Goal: Task Accomplishment & Management: Use online tool/utility

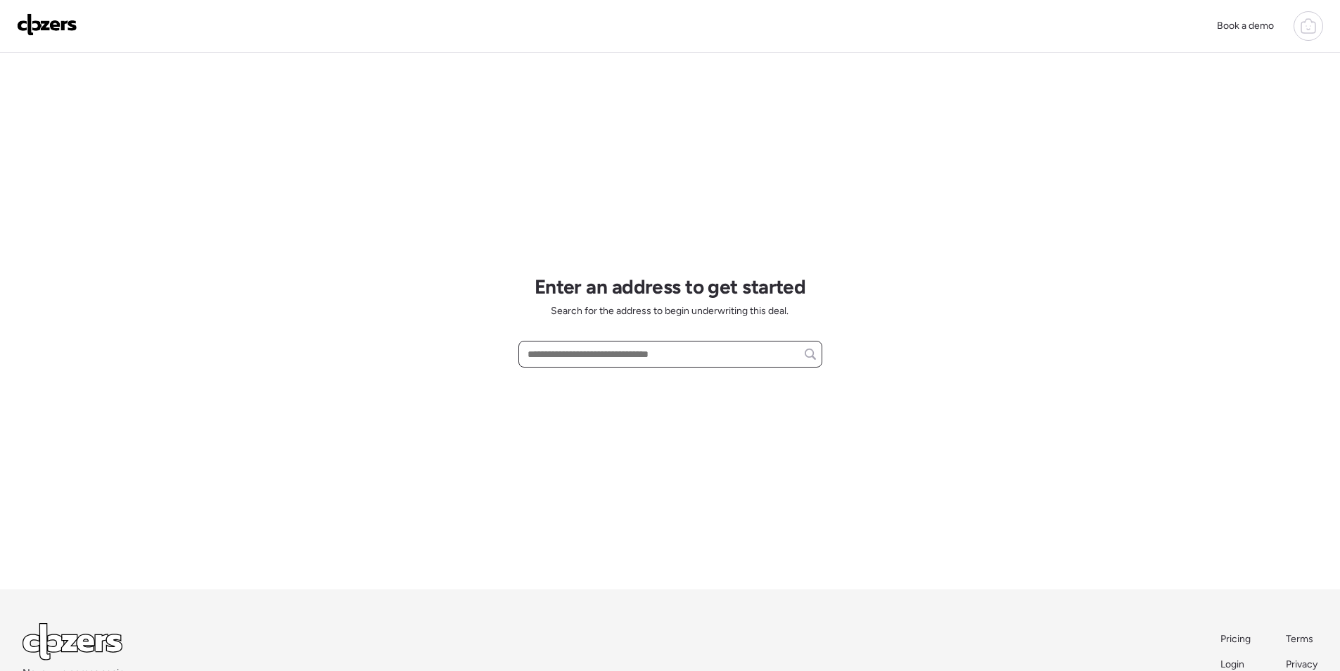
click at [630, 357] on input "text" at bounding box center [670, 354] width 291 height 20
paste input "**********"
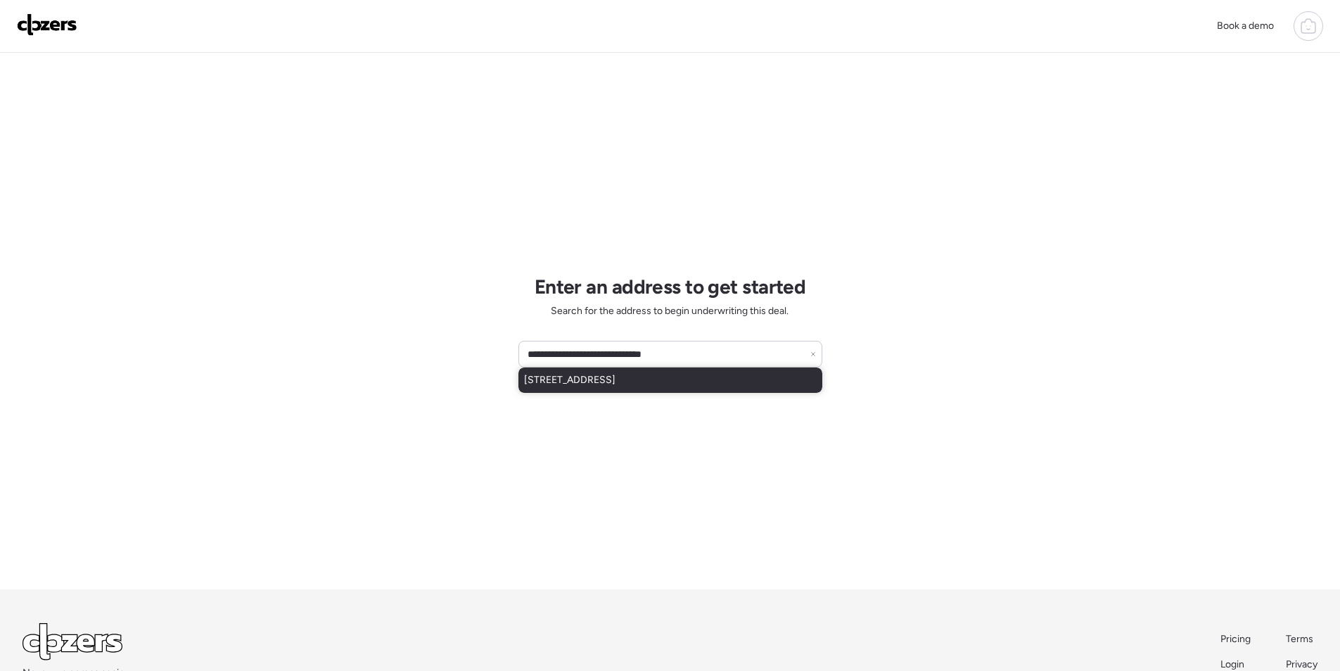
click at [616, 384] on span "3911 N 84th Ln, Phoenix, AZ, 85037" at bounding box center [569, 380] width 91 height 14
type input "**********"
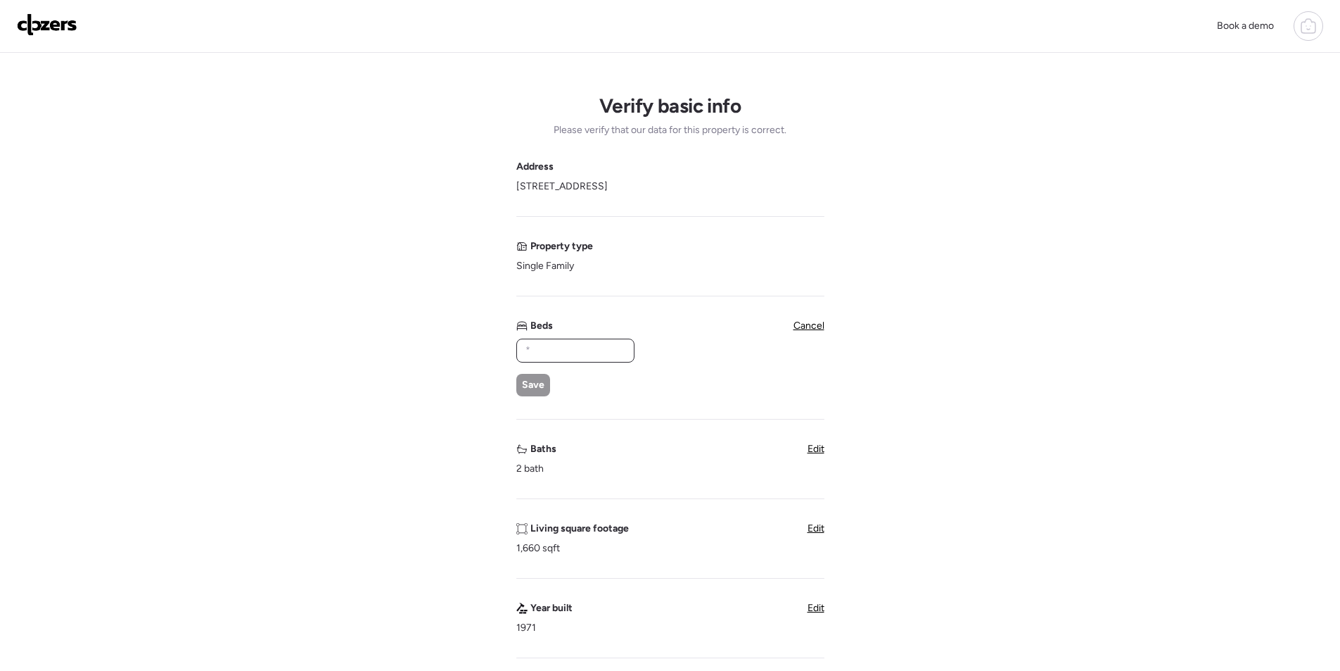
click at [547, 360] on input "text" at bounding box center [576, 351] width 106 height 20
type input "*"
click at [535, 381] on span "Save" at bounding box center [533, 385] width 23 height 14
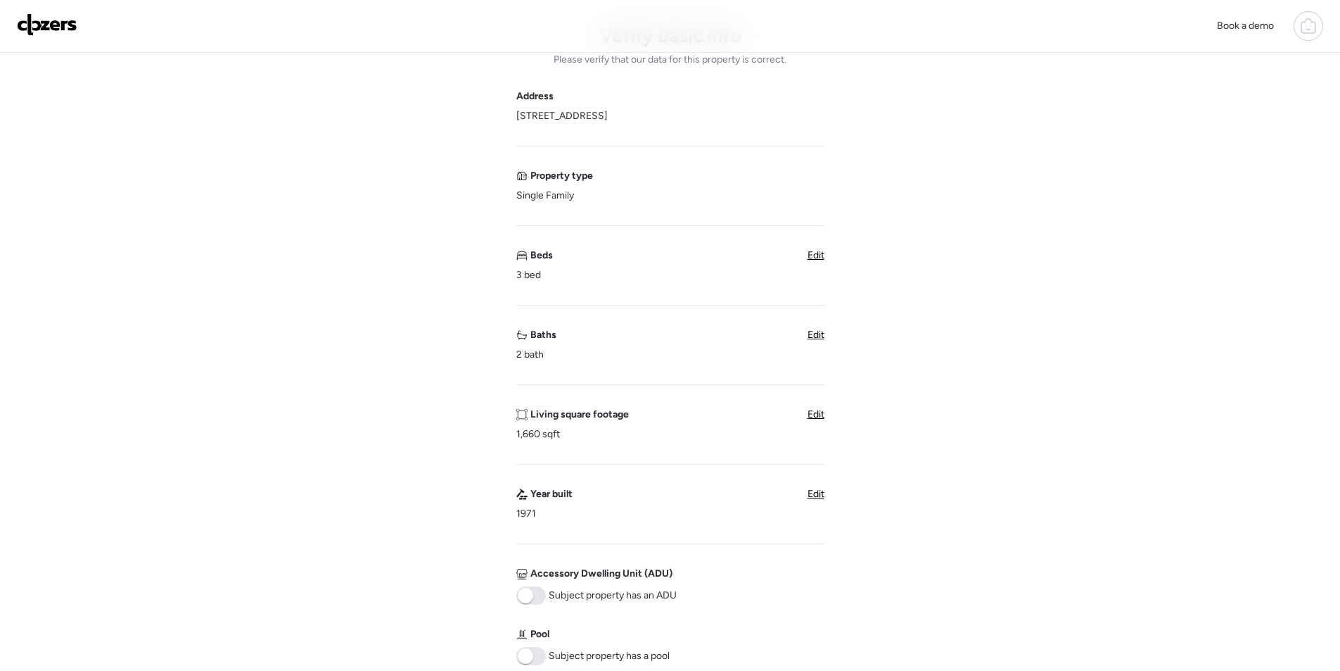
scroll to position [493, 0]
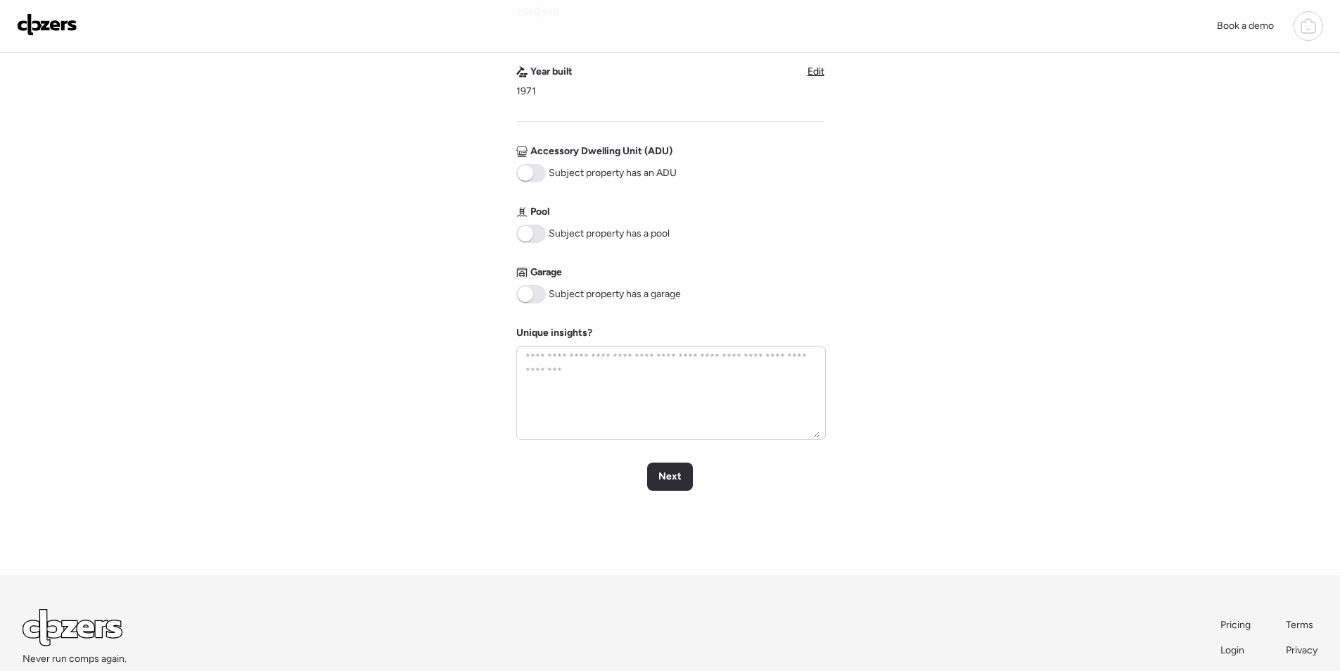
drag, startPoint x: 532, startPoint y: 300, endPoint x: 558, endPoint y: 314, distance: 29.6
click at [533, 299] on span at bounding box center [531, 294] width 30 height 18
click at [671, 482] on span "Next" at bounding box center [670, 476] width 23 height 14
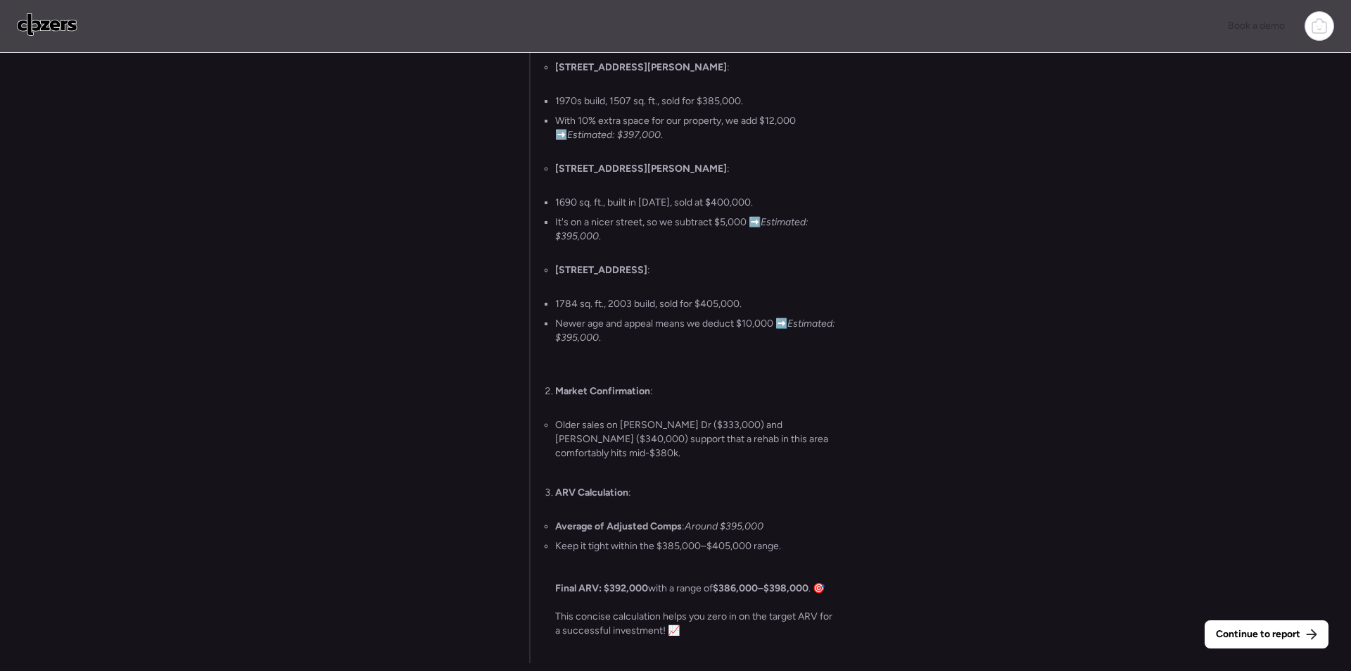
drag, startPoint x: 1245, startPoint y: 635, endPoint x: 1235, endPoint y: 634, distance: 9.3
click at [1244, 635] on span "Continue to report" at bounding box center [1258, 634] width 84 height 14
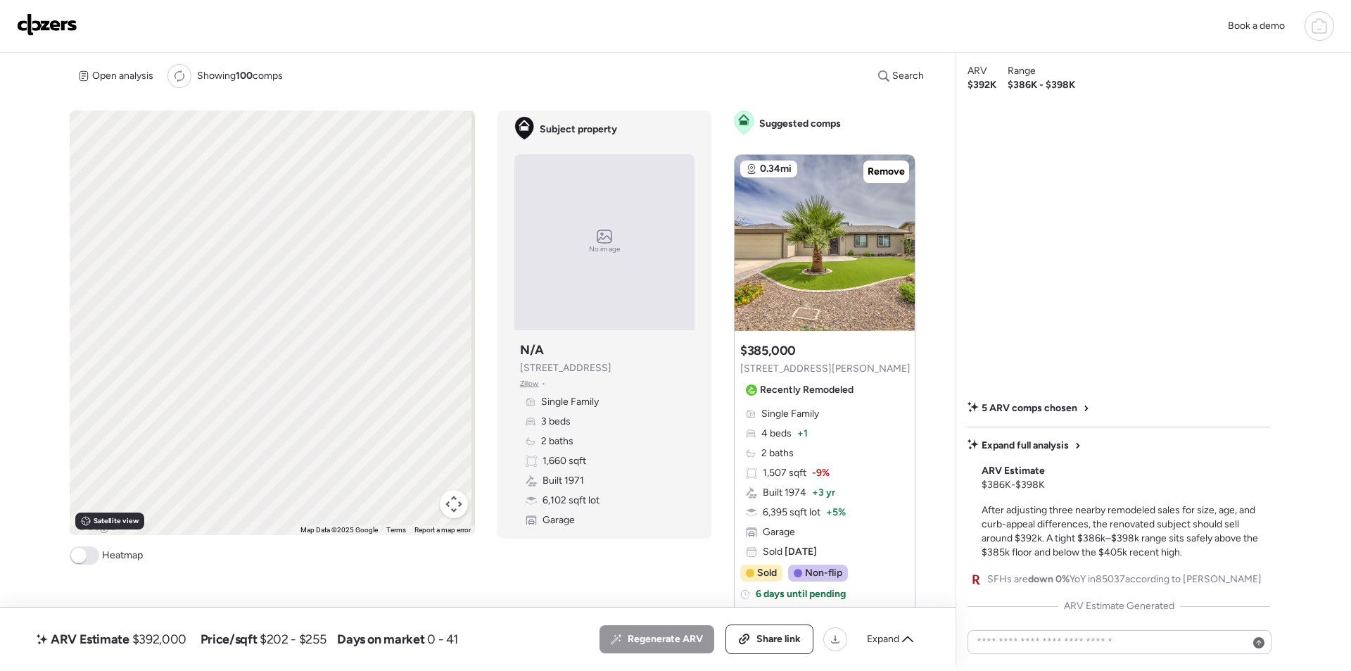
click at [880, 630] on div "Expand" at bounding box center [889, 639] width 63 height 23
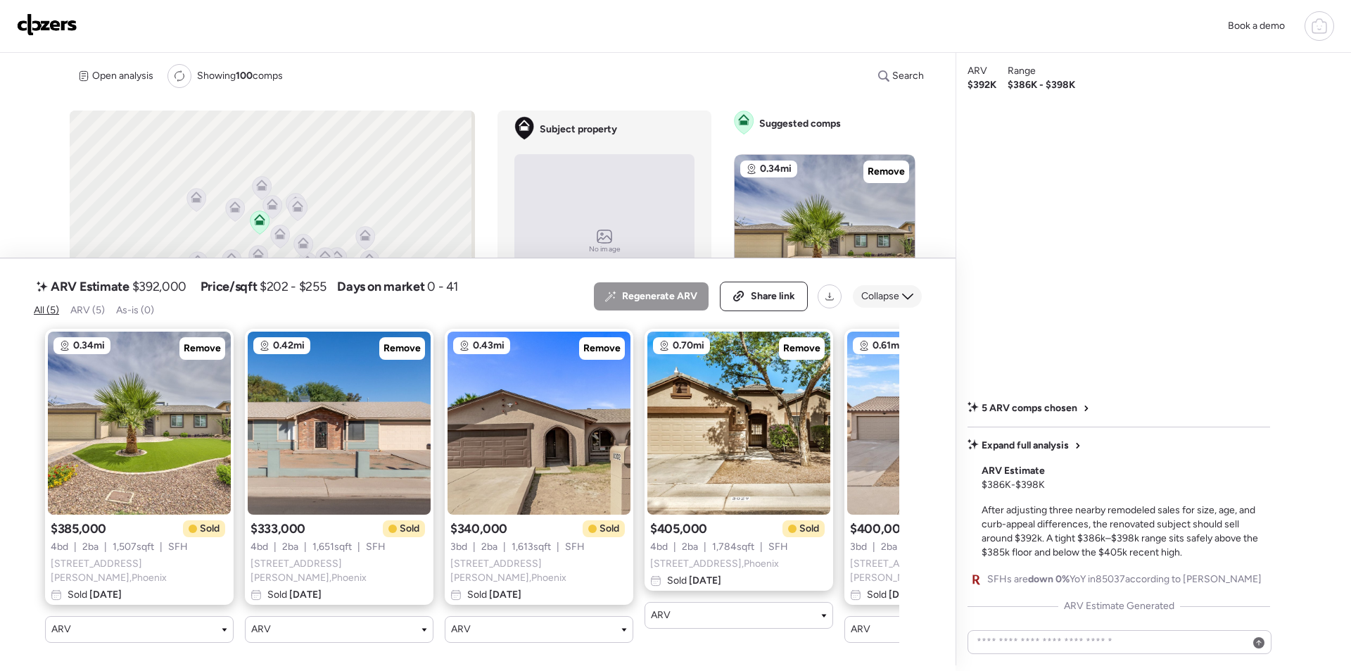
click at [898, 303] on span "Collapse" at bounding box center [880, 296] width 38 height 14
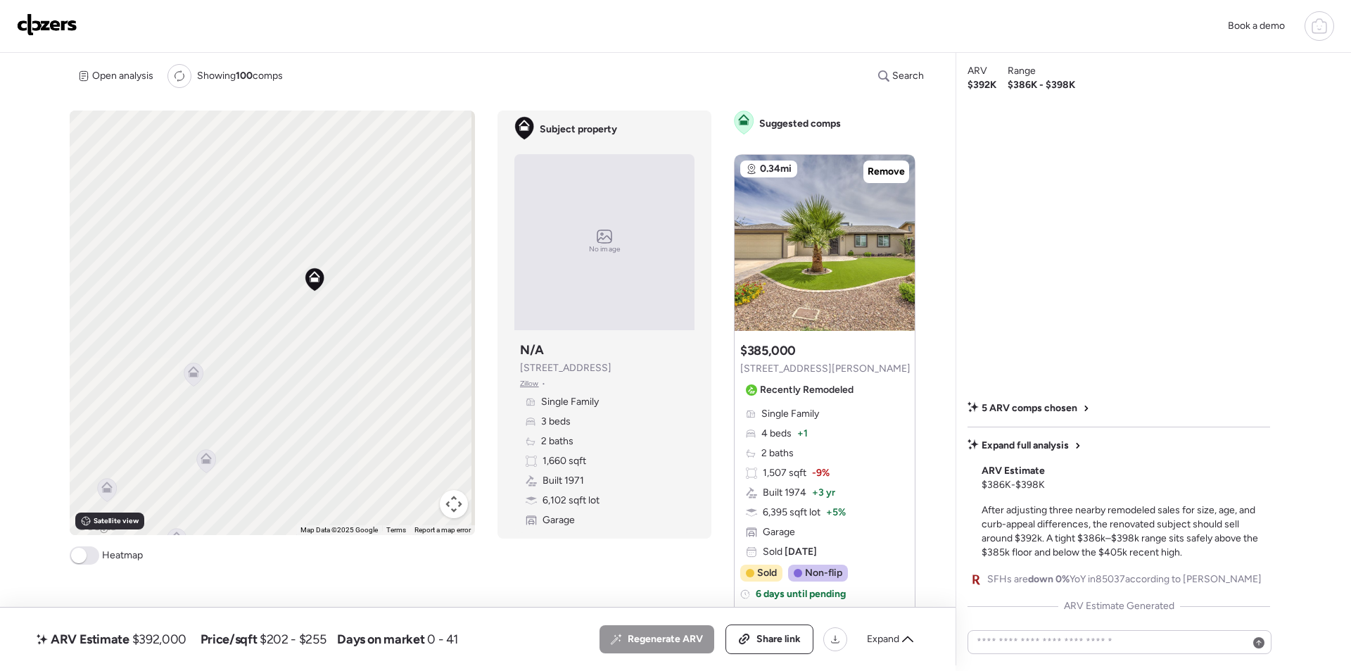
click at [191, 380] on icon at bounding box center [193, 373] width 19 height 23
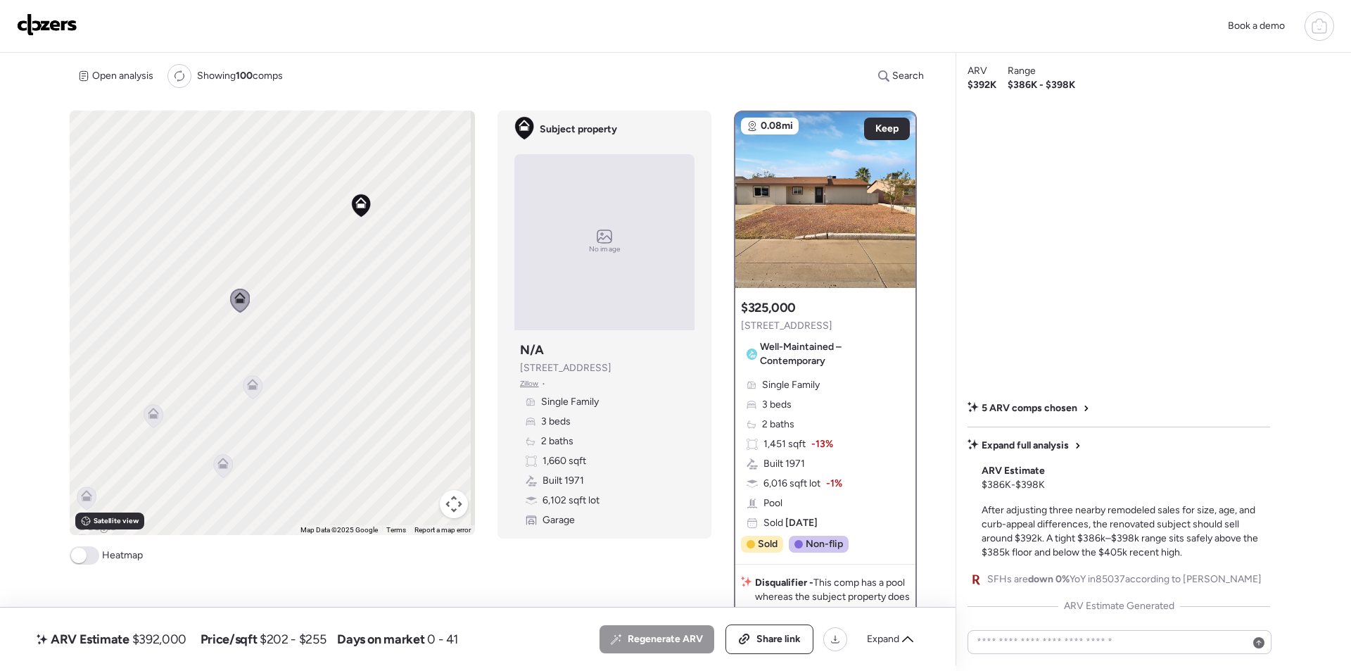
drag, startPoint x: 249, startPoint y: 410, endPoint x: 287, endPoint y: 338, distance: 81.2
click at [299, 334] on div "To activate drag with keyboard, press Alt + Enter. Once in keyboard drag state,…" at bounding box center [272, 322] width 405 height 424
click at [257, 384] on icon at bounding box center [255, 380] width 19 height 23
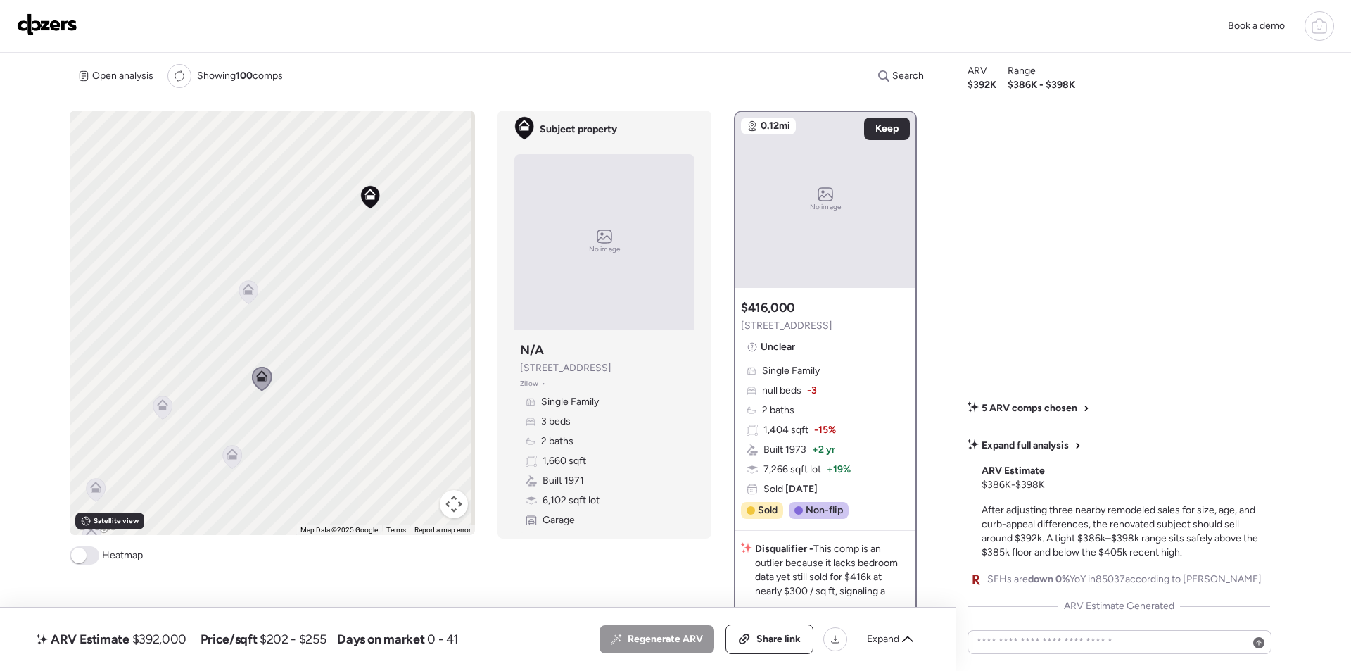
drag, startPoint x: 250, startPoint y: 396, endPoint x: 276, endPoint y: 369, distance: 37.8
click at [308, 357] on div "To activate drag with keyboard, press Alt + Enter. Once in keyboard drag state,…" at bounding box center [272, 322] width 405 height 424
click at [220, 376] on icon at bounding box center [219, 368] width 19 height 23
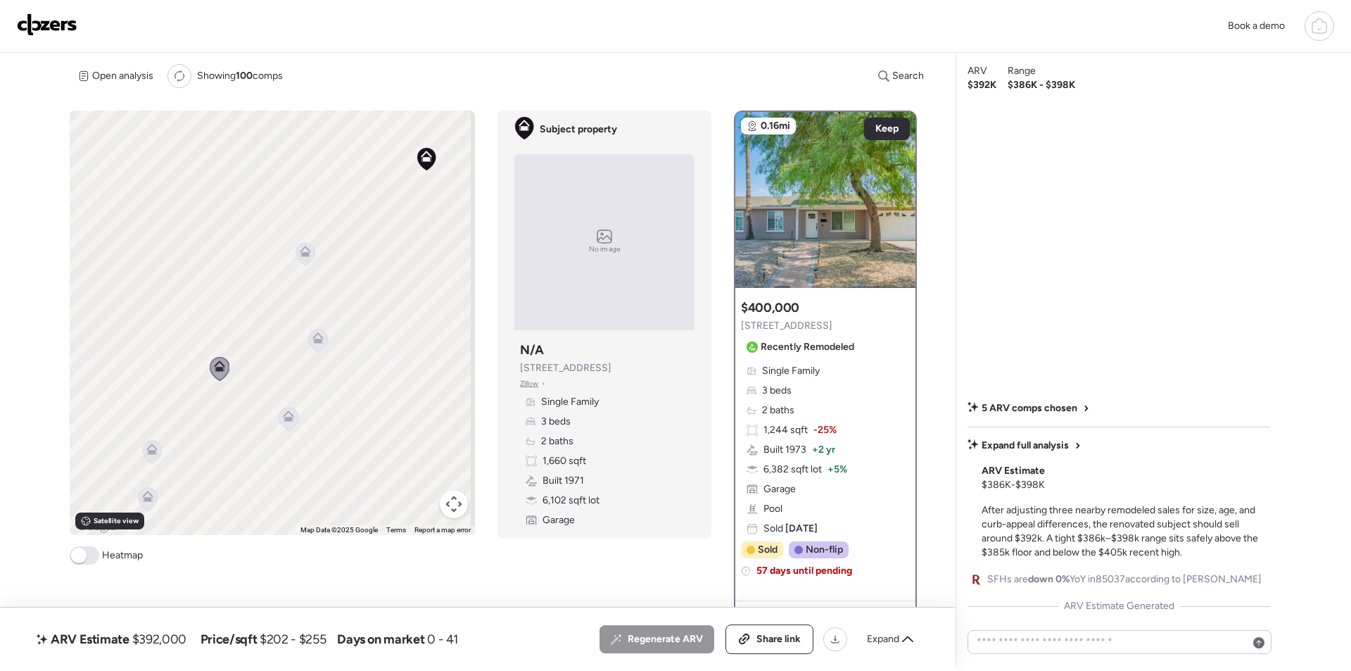
drag, startPoint x: 276, startPoint y: 387, endPoint x: 300, endPoint y: 336, distance: 56.7
click at [300, 336] on div "To activate drag with keyboard, press Alt + Enter. Once in keyboard drag state,…" at bounding box center [272, 322] width 405 height 424
click at [313, 368] on icon at bounding box center [310, 365] width 11 height 11
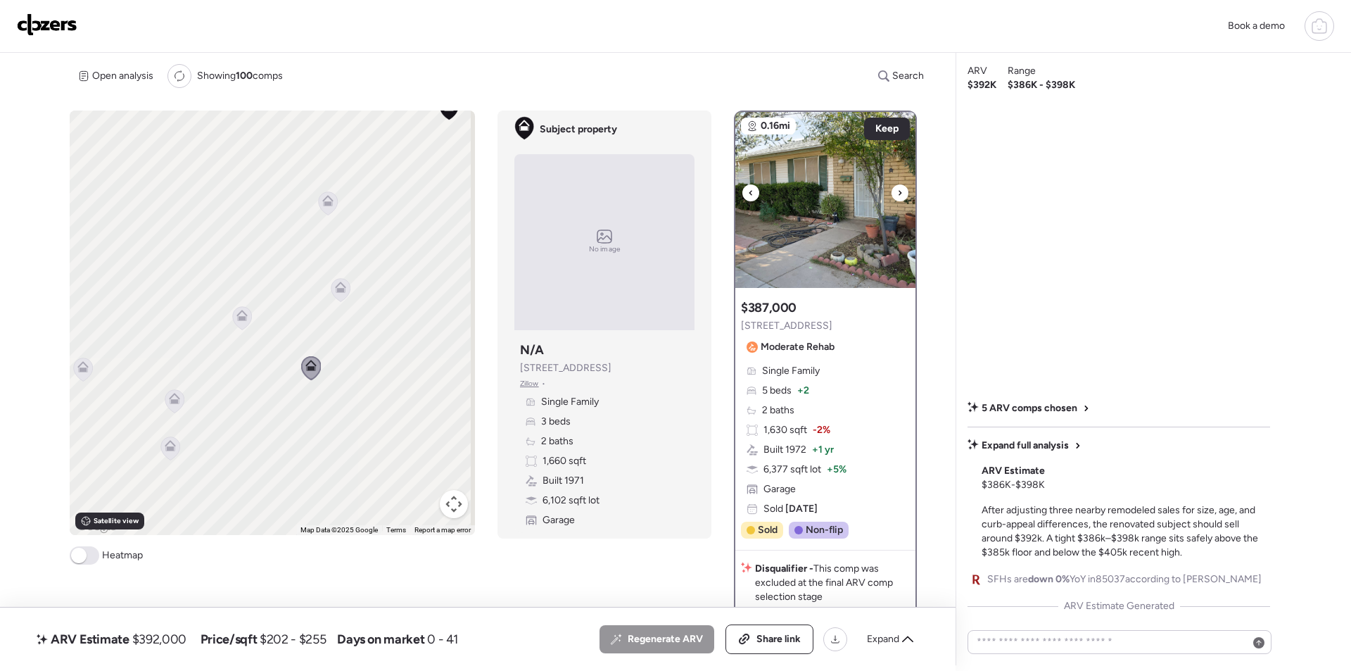
click at [820, 228] on img at bounding box center [825, 200] width 180 height 176
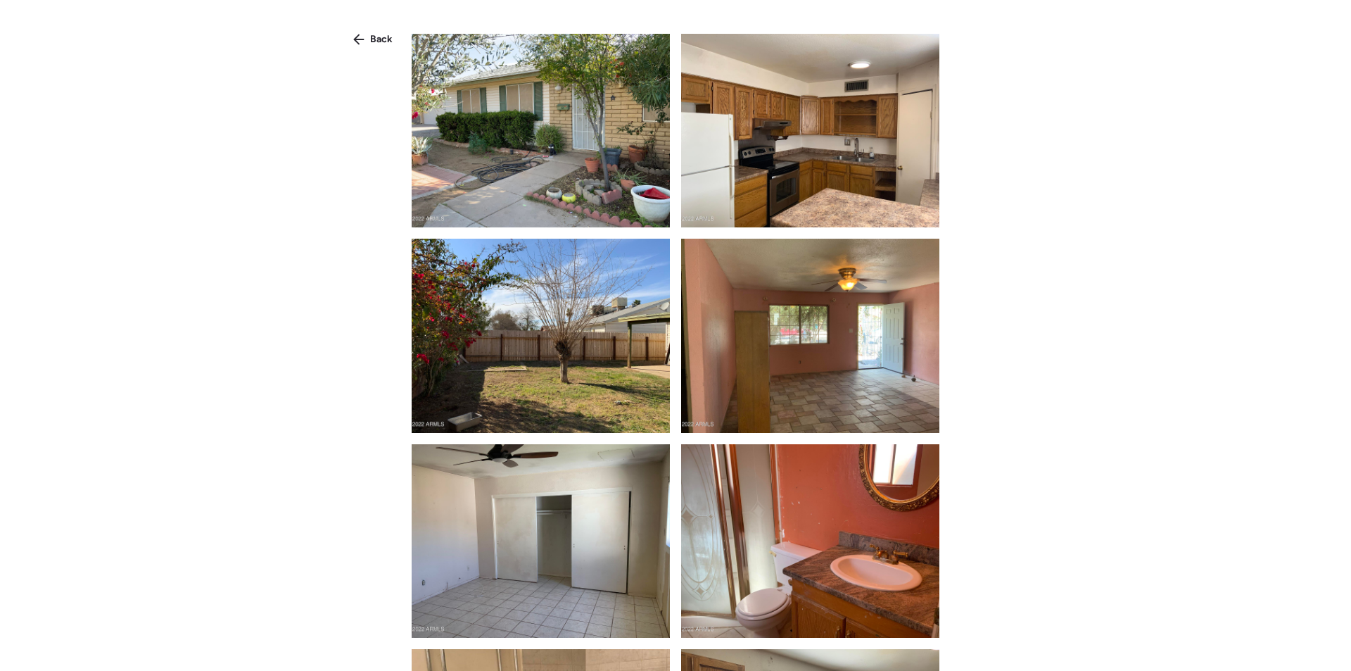
click at [373, 38] on span "Back" at bounding box center [381, 39] width 23 height 14
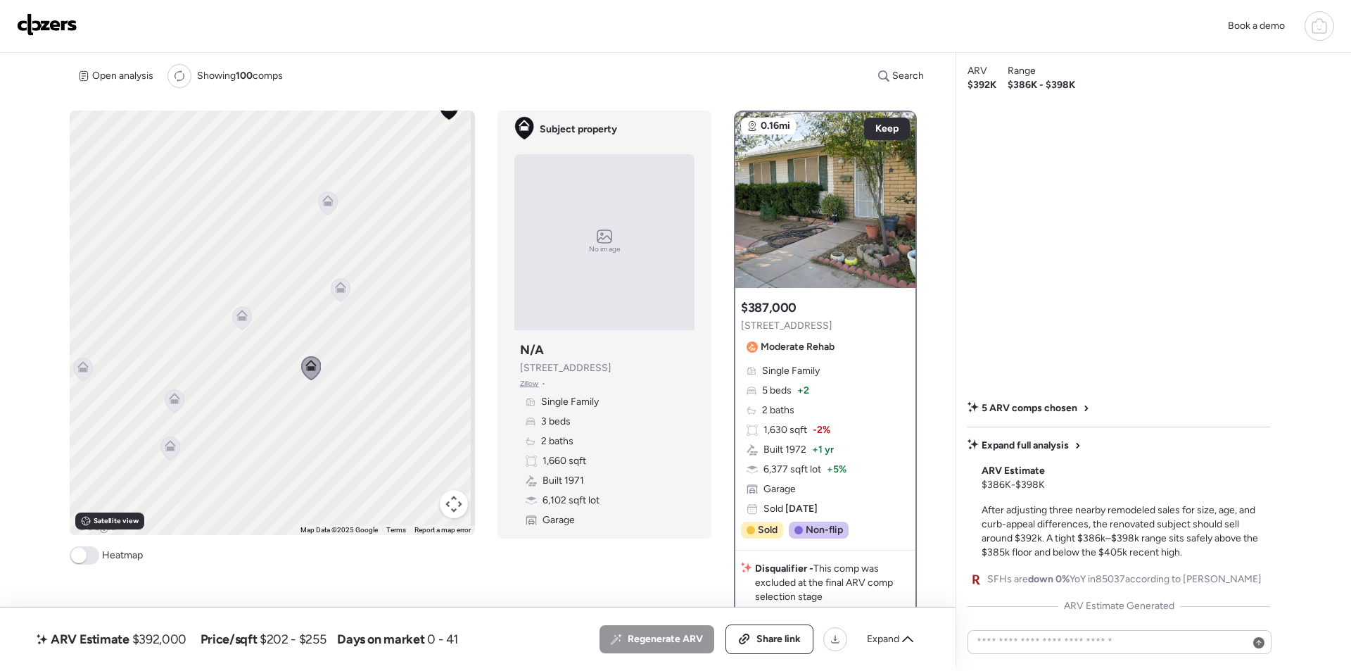
click at [177, 639] on span "$392,000" at bounding box center [159, 638] width 54 height 17
copy span "392,000"
click at [780, 642] on span "Share link" at bounding box center [778, 639] width 44 height 14
click at [23, 37] on link at bounding box center [47, 25] width 61 height 25
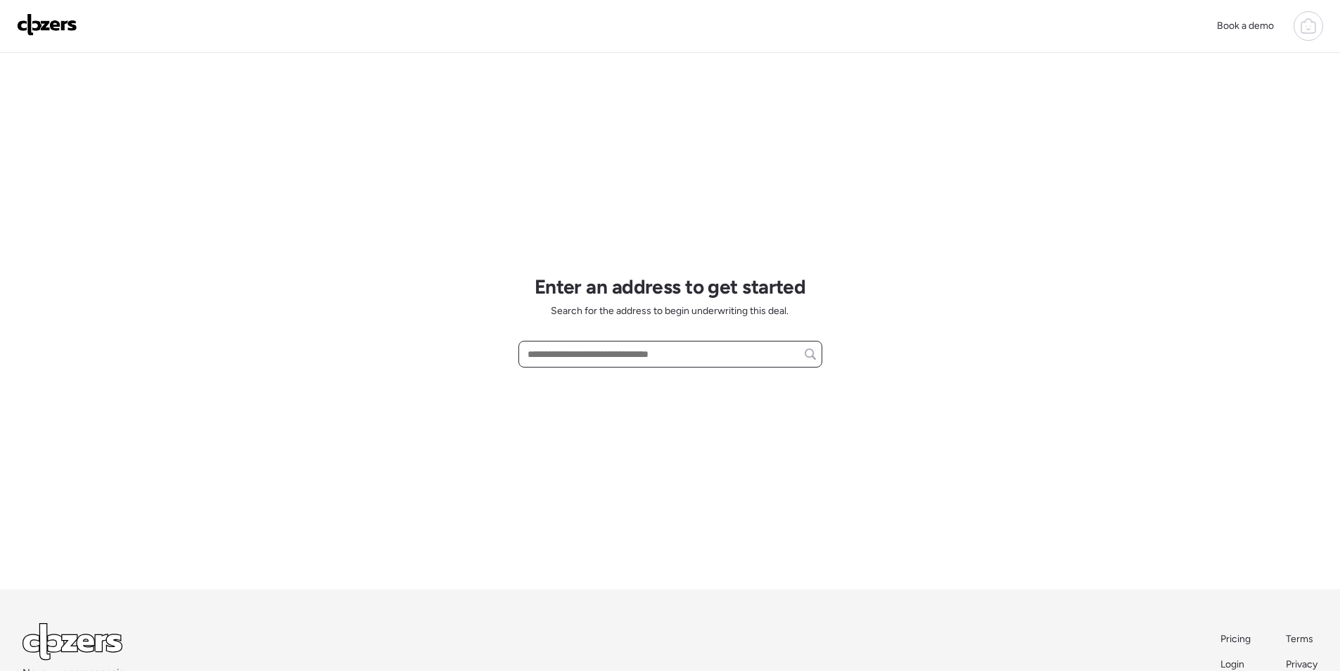
click at [564, 357] on input "text" at bounding box center [670, 354] width 291 height 20
paste input "**********"
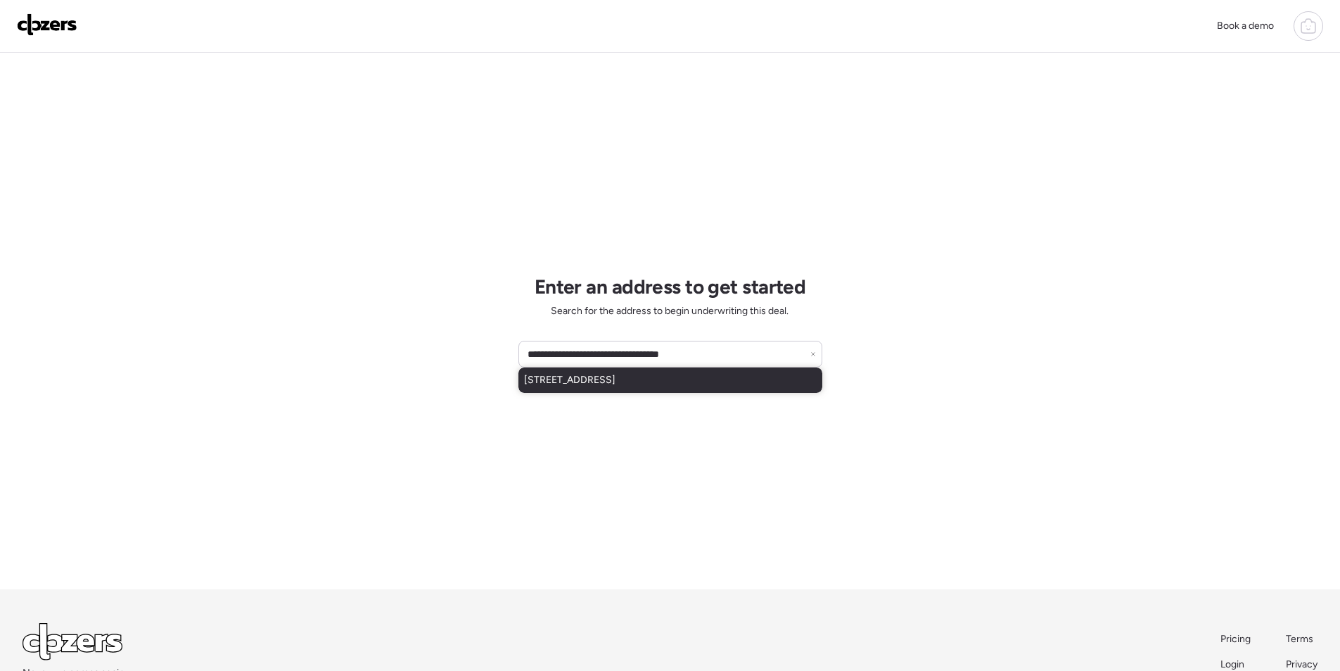
click at [571, 375] on span "3919 S Lancaster Rd, Dallas, TX, 75216" at bounding box center [569, 380] width 91 height 14
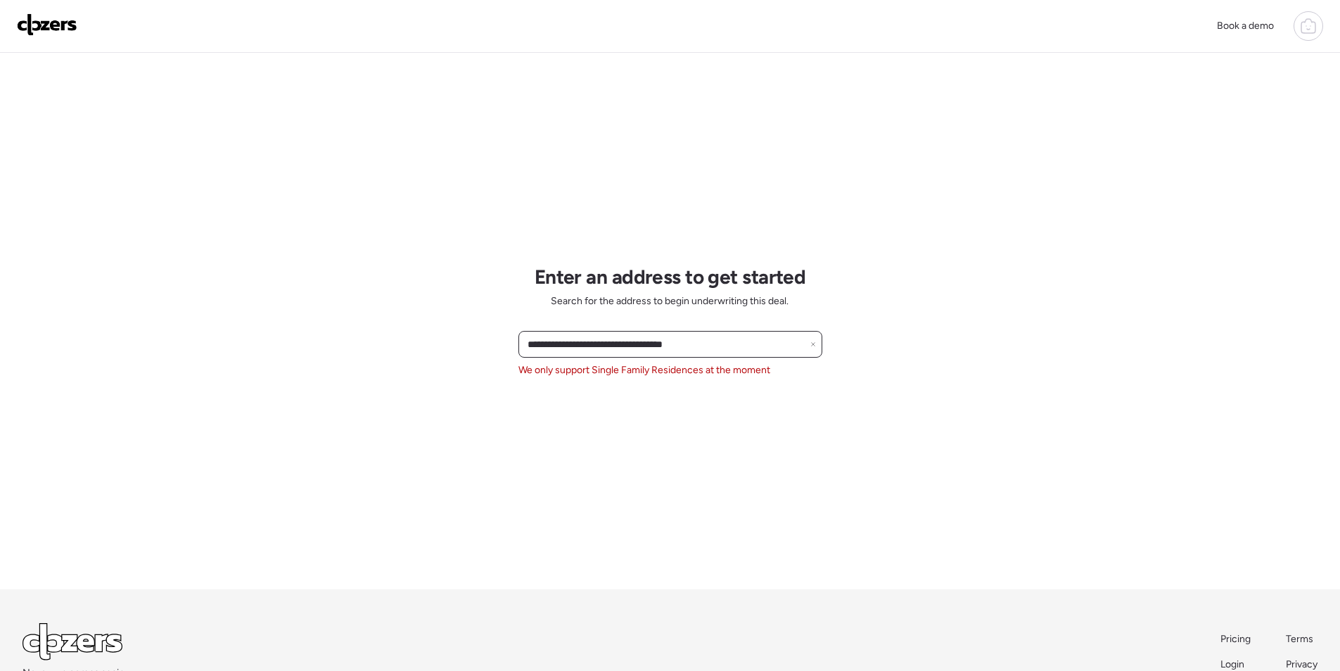
click at [549, 341] on input "**********" at bounding box center [670, 344] width 291 height 20
paste input "text"
click at [561, 377] on span "3944 W Northern Ave, Phoenix, AZ, 85051" at bounding box center [569, 370] width 91 height 14
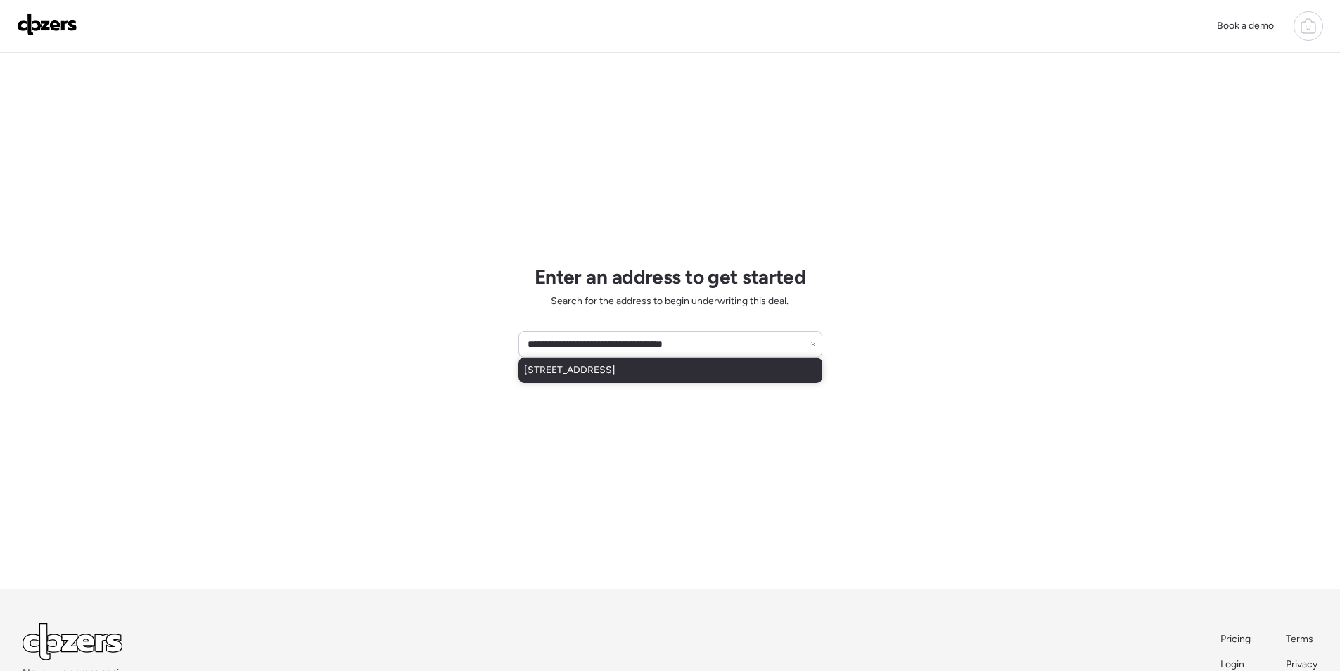
type input "**********"
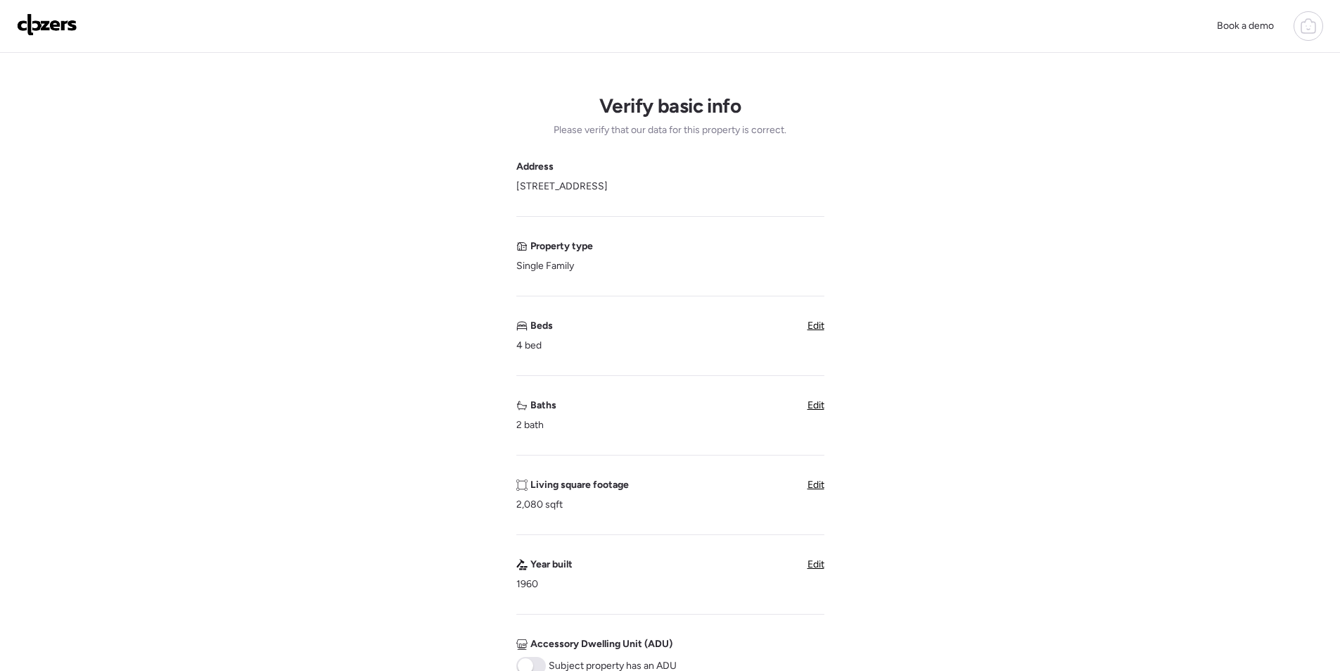
click at [813, 407] on span "Edit" at bounding box center [816, 405] width 17 height 12
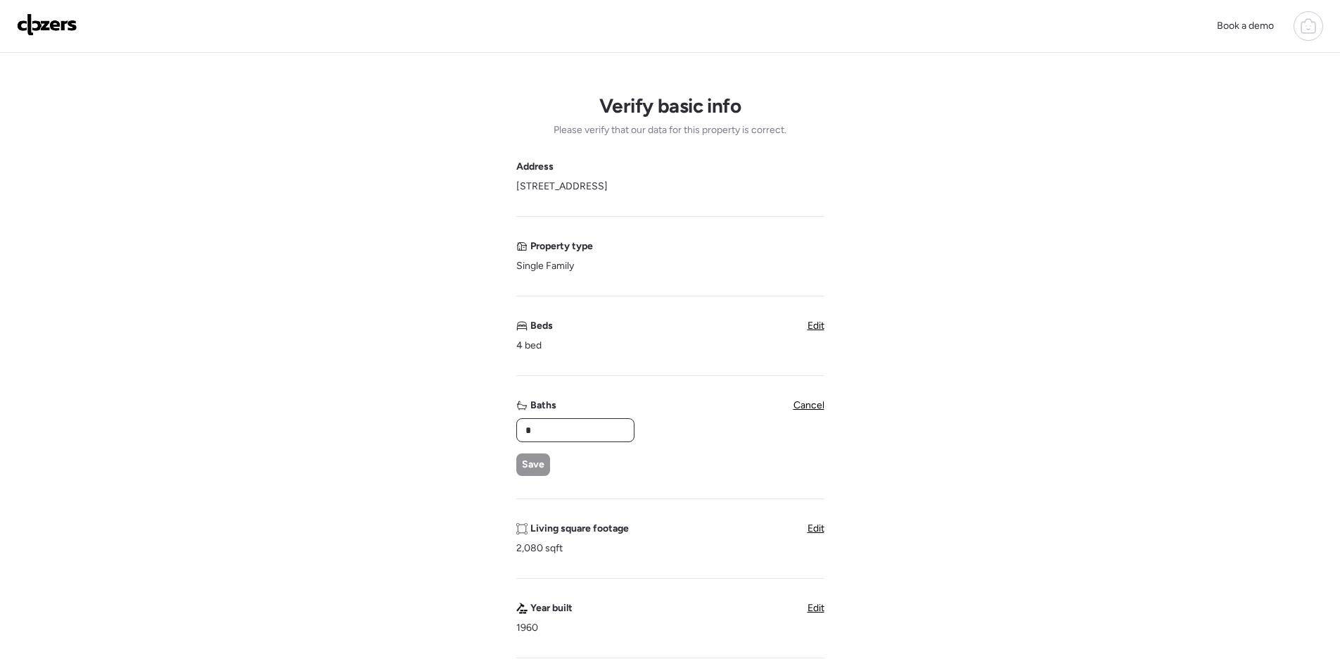
click at [564, 429] on input "*" at bounding box center [576, 430] width 106 height 20
click at [566, 429] on input "*" at bounding box center [576, 430] width 106 height 20
type input "*"
click at [527, 466] on span "Save" at bounding box center [533, 464] width 23 height 14
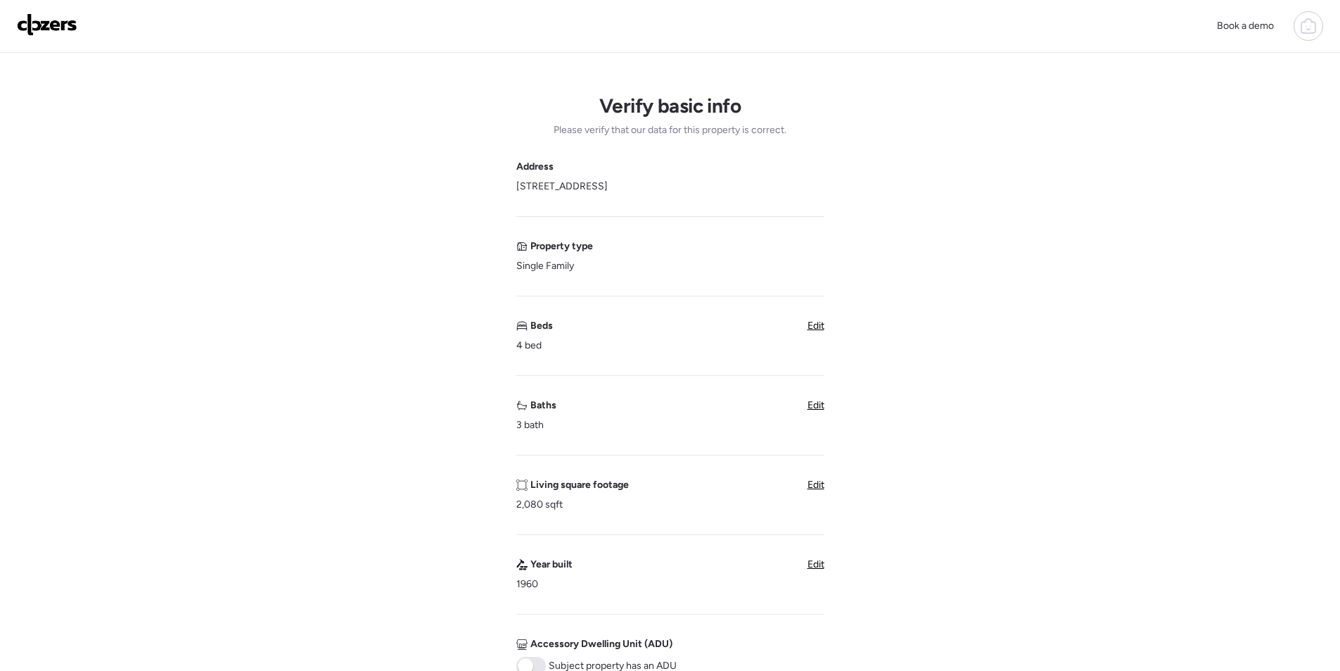
scroll to position [352, 0]
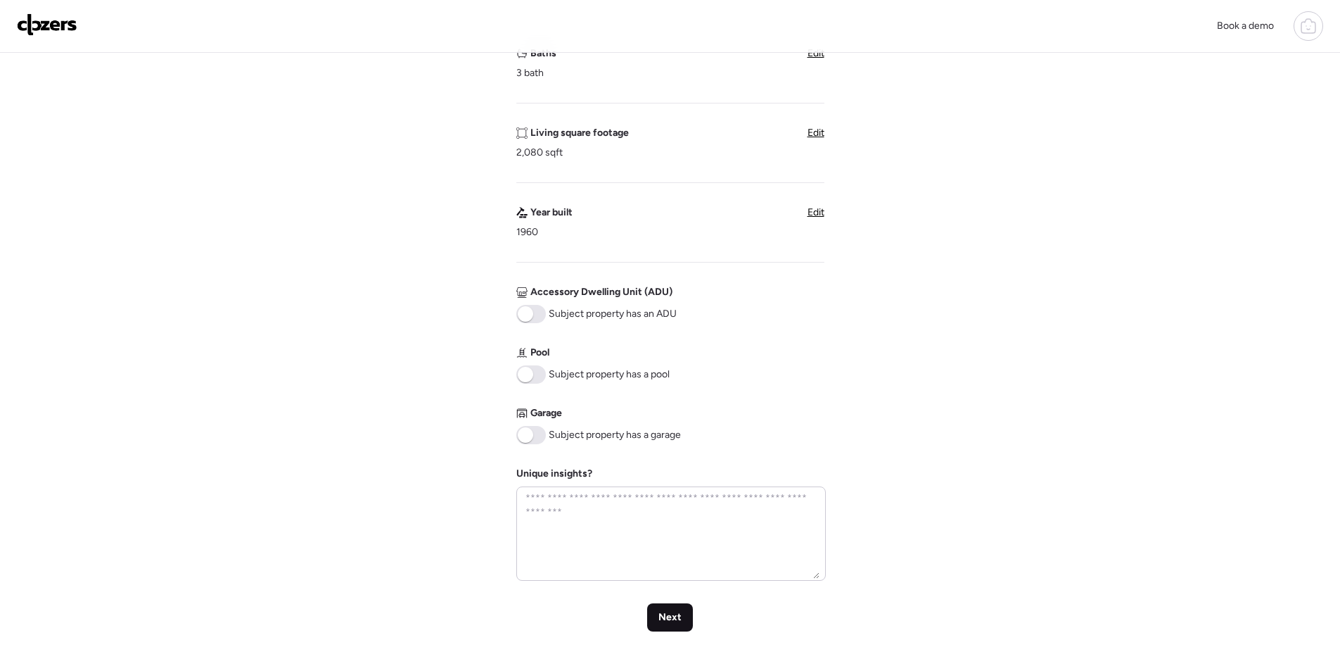
click at [666, 611] on span "Next" at bounding box center [670, 617] width 23 height 14
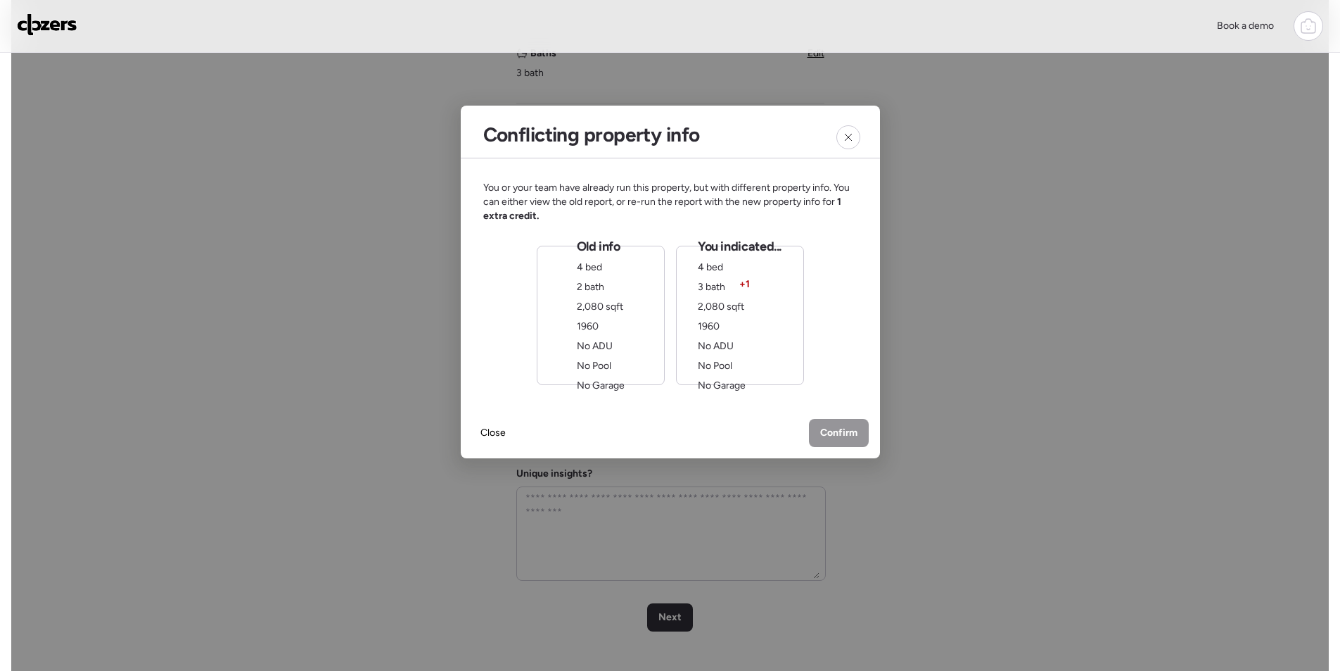
click at [736, 347] on div "You indicated... 4 bed 3 bath + 1 2,080 sqft 1960 No ADU No Pool No Garage" at bounding box center [740, 315] width 84 height 155
click at [831, 433] on span "Confirm" at bounding box center [838, 434] width 37 height 14
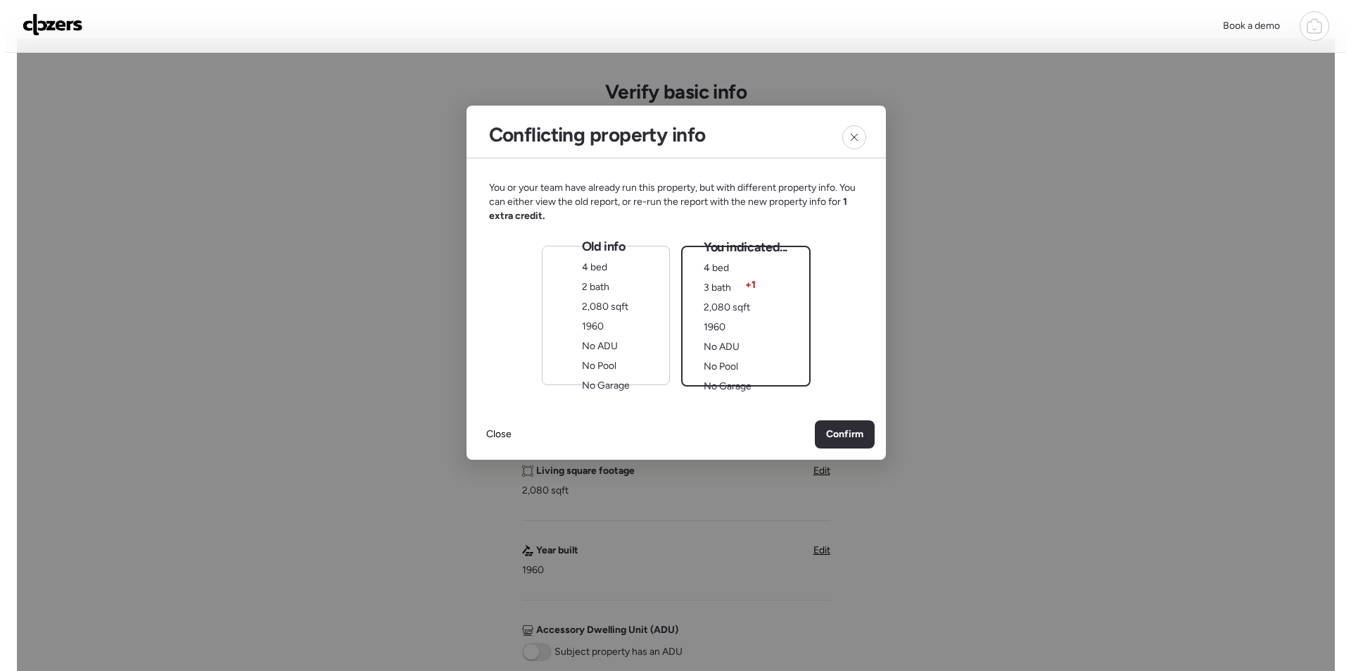
scroll to position [0, 0]
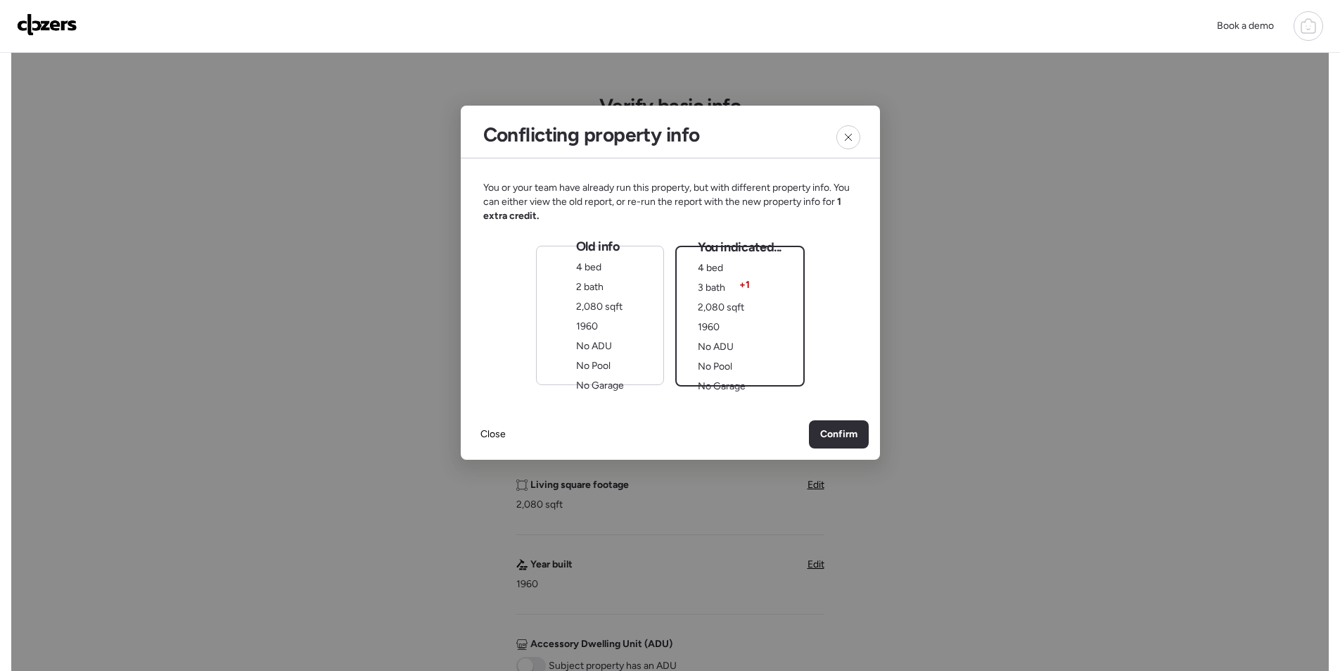
drag, startPoint x: 723, startPoint y: 357, endPoint x: 792, endPoint y: 255, distance: 123.3
click at [894, 253] on div at bounding box center [670, 578] width 1318 height 1051
click at [593, 288] on span "2 bath" at bounding box center [589, 287] width 27 height 12
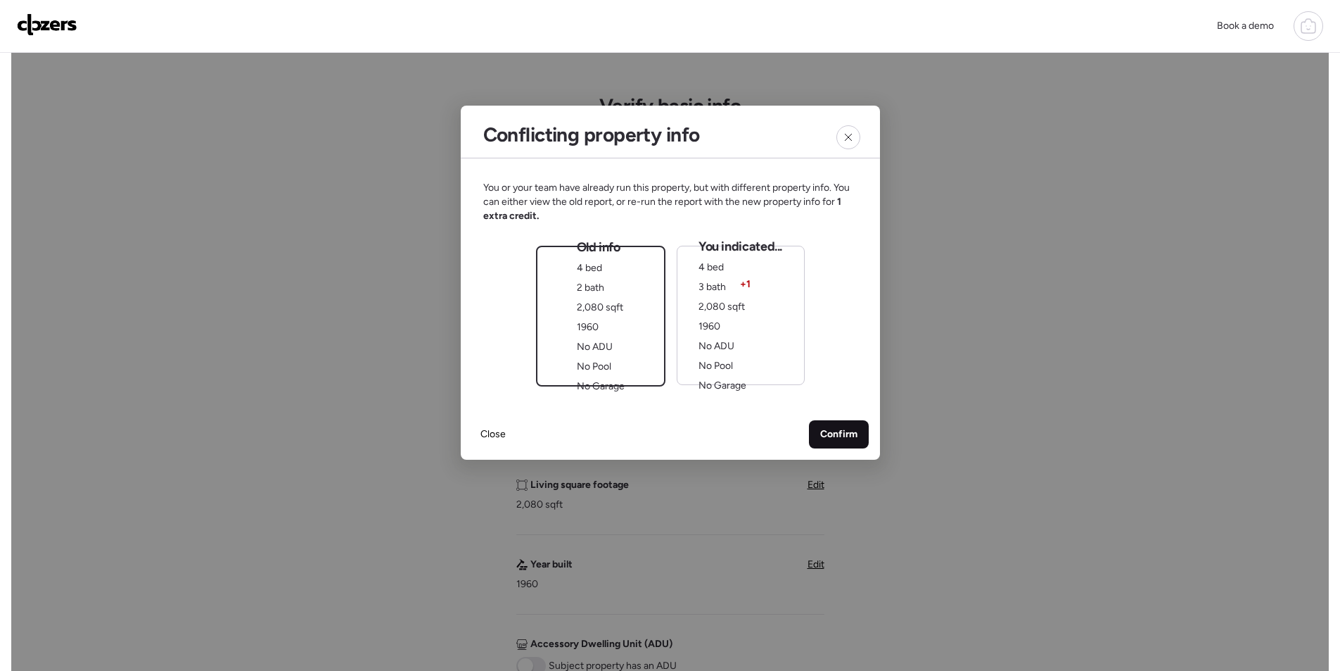
click at [854, 426] on div "Confirm" at bounding box center [839, 434] width 60 height 28
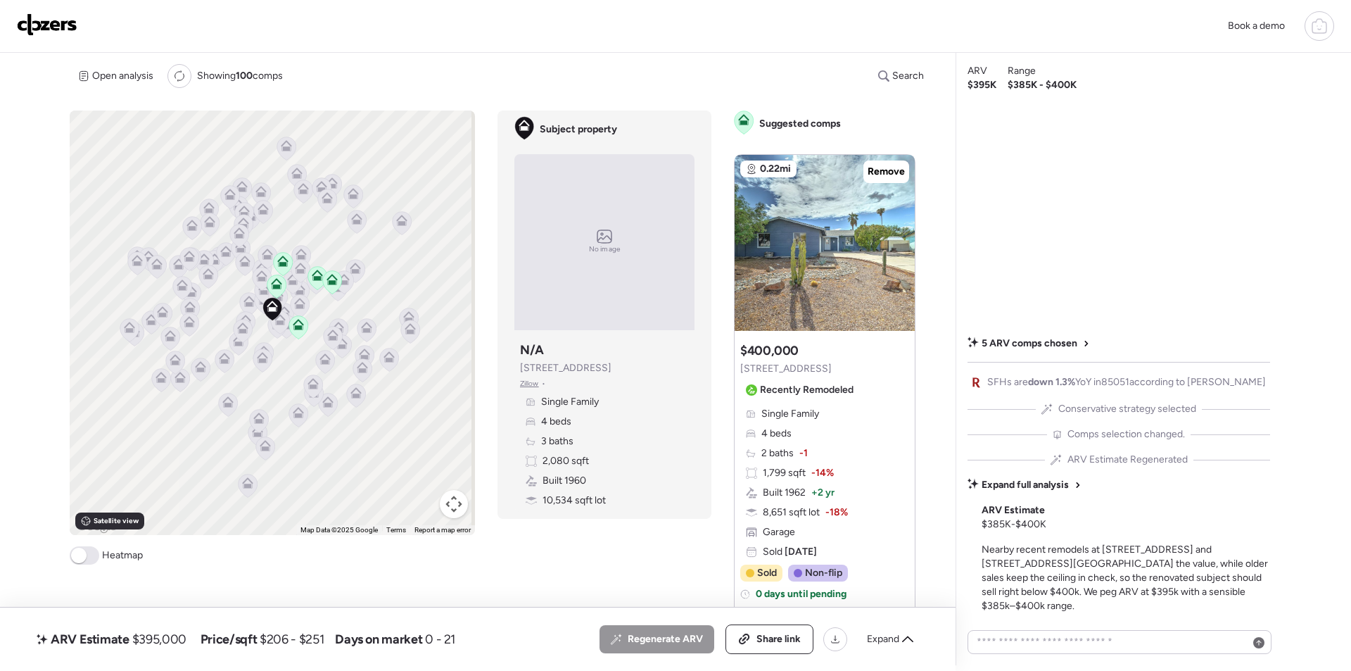
click at [885, 630] on div "Expand" at bounding box center [889, 639] width 63 height 23
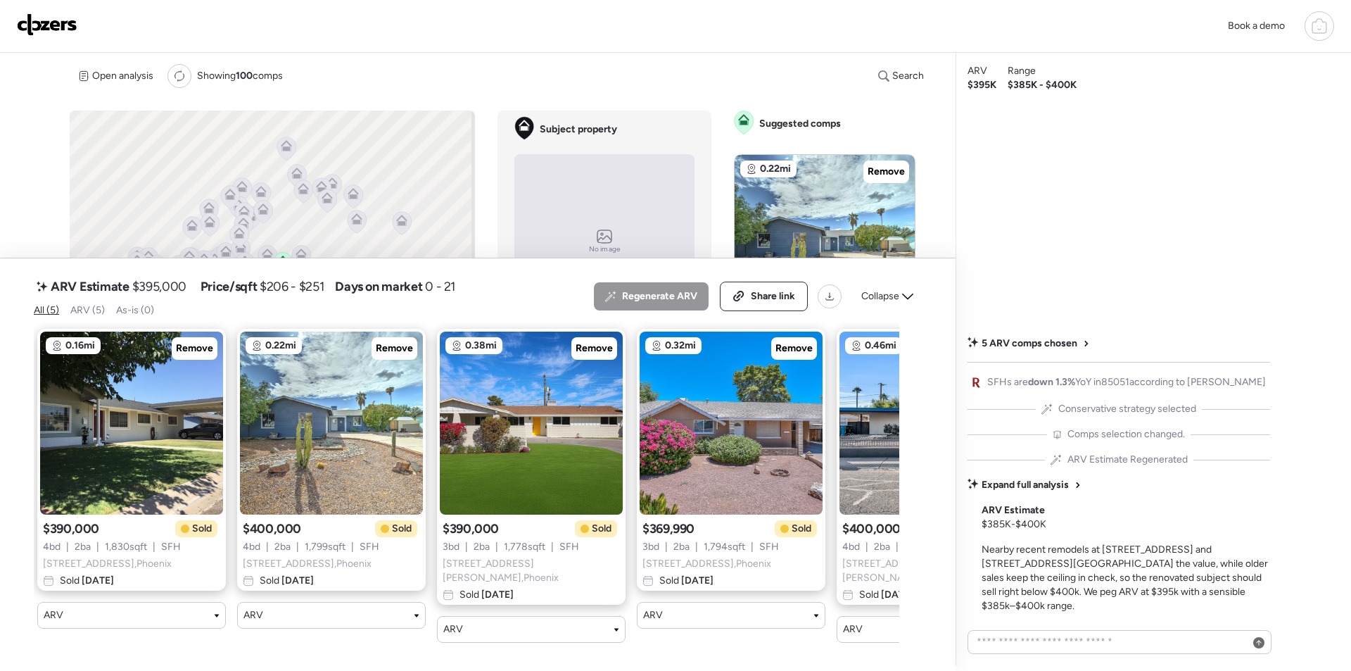
scroll to position [0, 8]
click at [895, 307] on div "Collapse" at bounding box center [887, 296] width 69 height 23
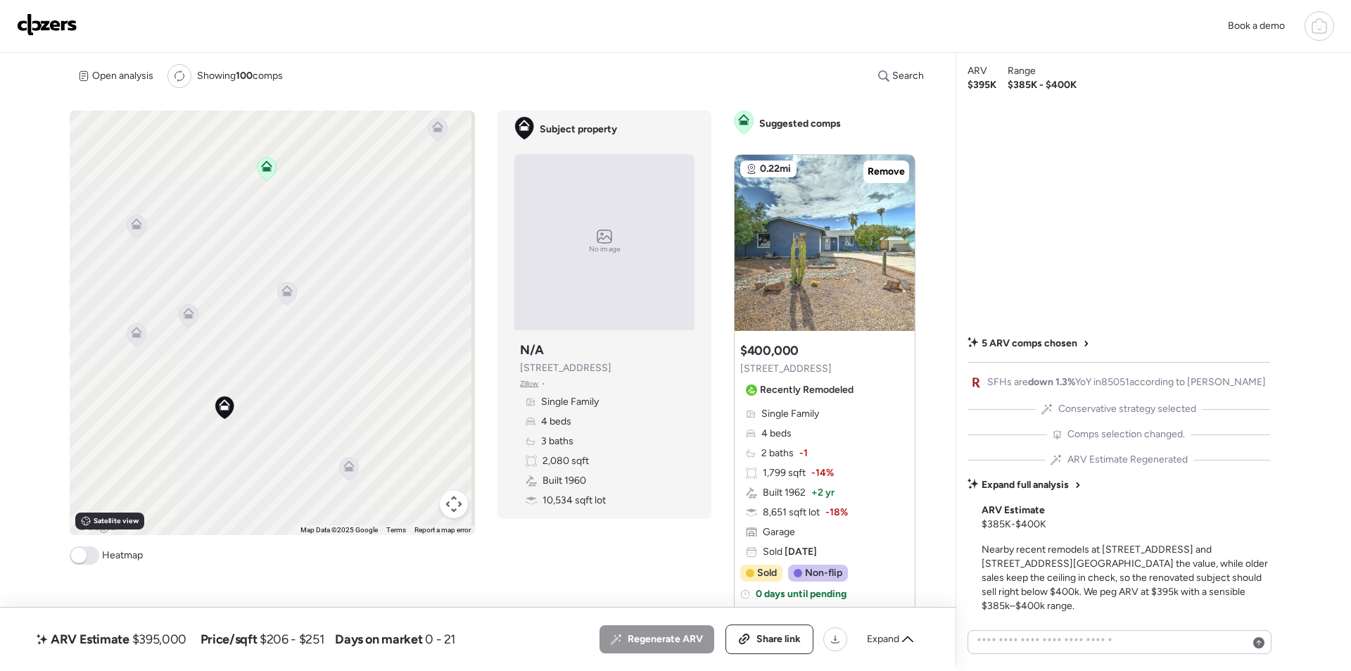
click at [185, 309] on icon at bounding box center [188, 312] width 11 height 11
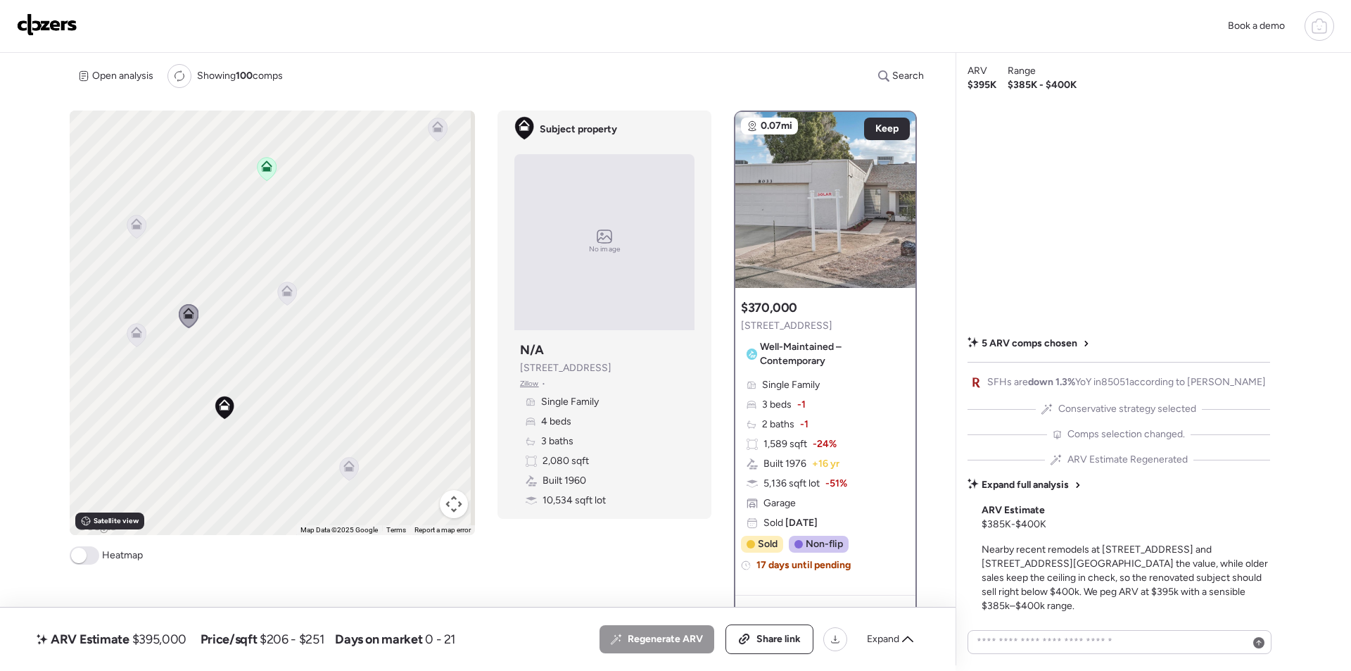
click at [179, 637] on span "$395,000" at bounding box center [159, 638] width 54 height 17
copy span "395,000"
click at [775, 645] on div "Share link" at bounding box center [769, 639] width 87 height 28
click at [61, 21] on img at bounding box center [47, 24] width 61 height 23
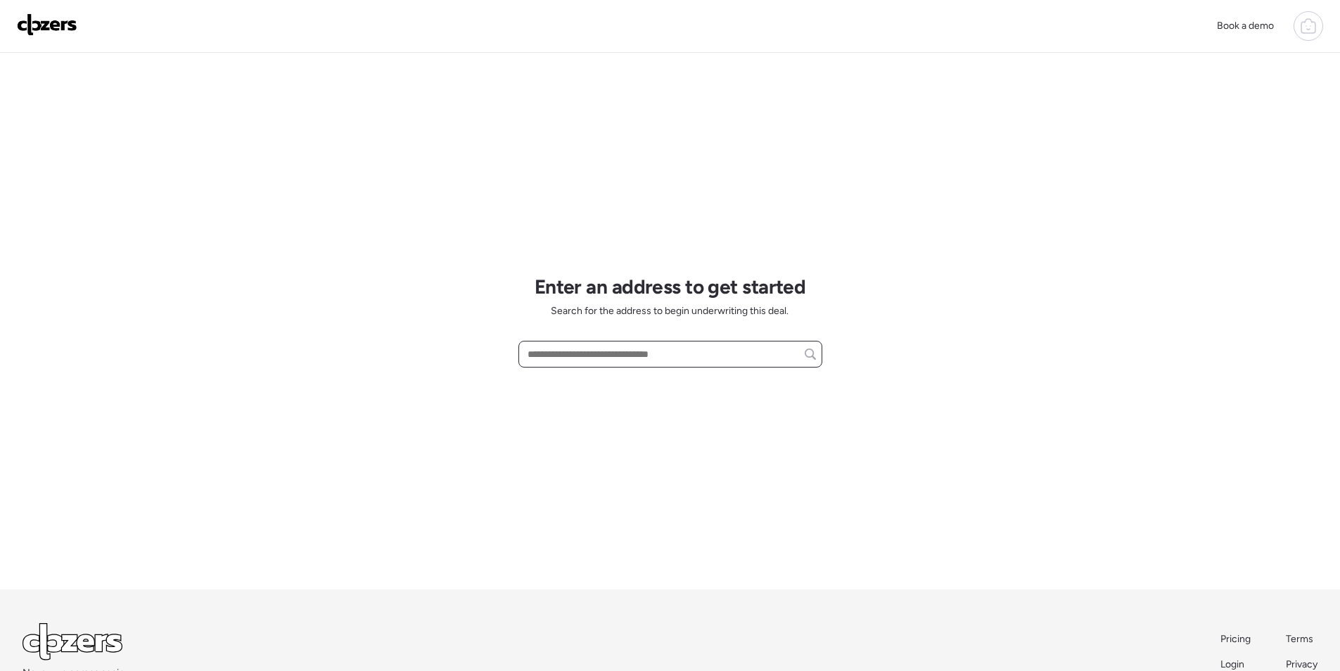
click at [573, 353] on input "text" at bounding box center [670, 354] width 291 height 20
paste input "**********"
click at [594, 397] on div "**********" at bounding box center [671, 321] width 304 height 536
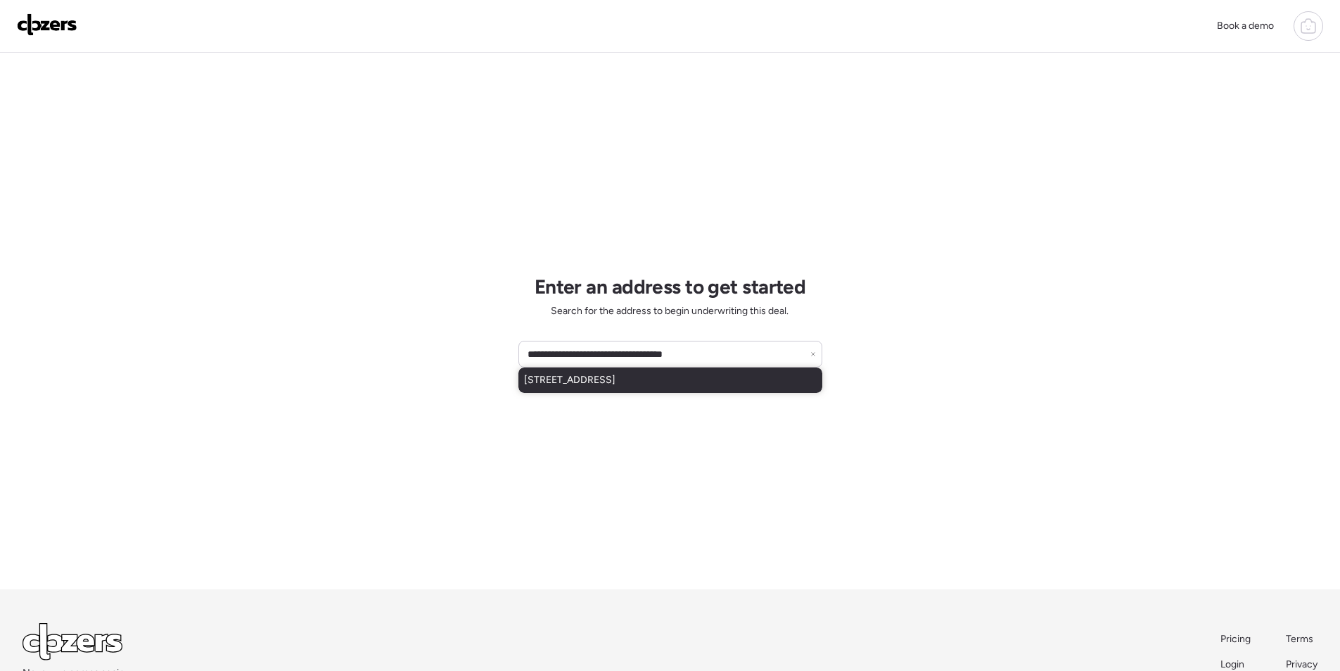
click at [595, 381] on span "4028 W El Camino Dr, Phoenix, AZ, 85051" at bounding box center [569, 380] width 91 height 14
type input "**********"
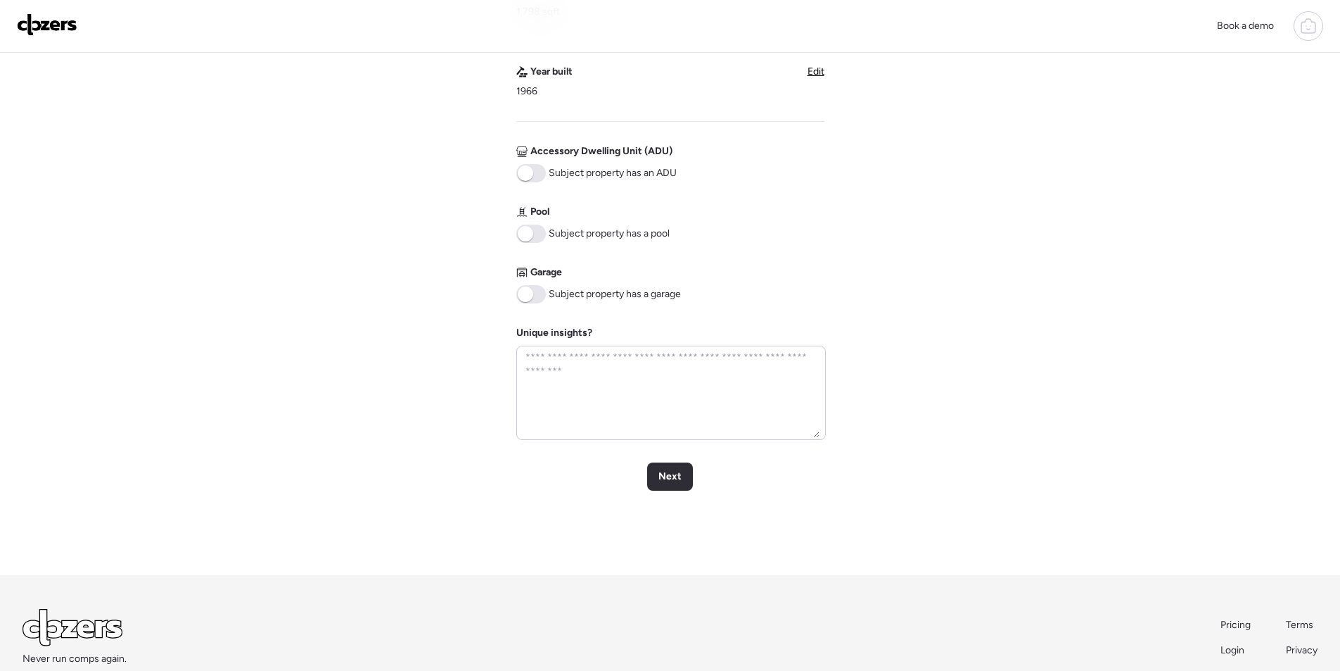
scroll to position [281, 0]
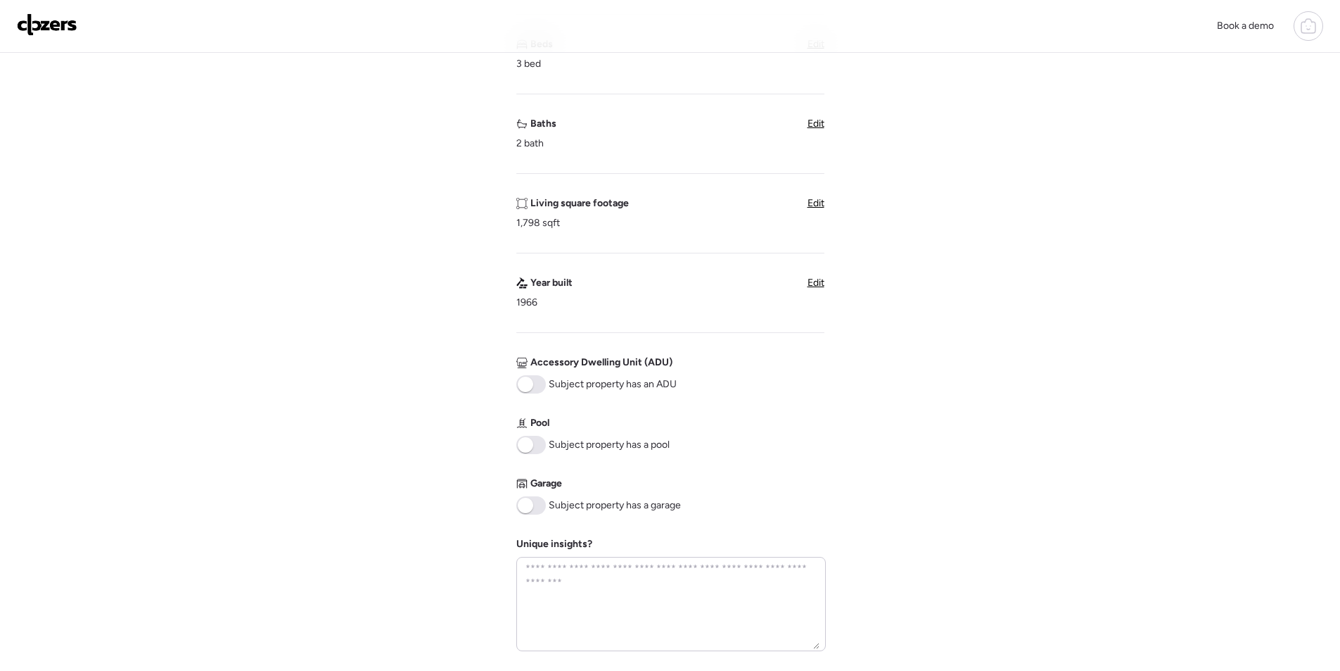
click at [816, 200] on span "Edit" at bounding box center [816, 203] width 17 height 12
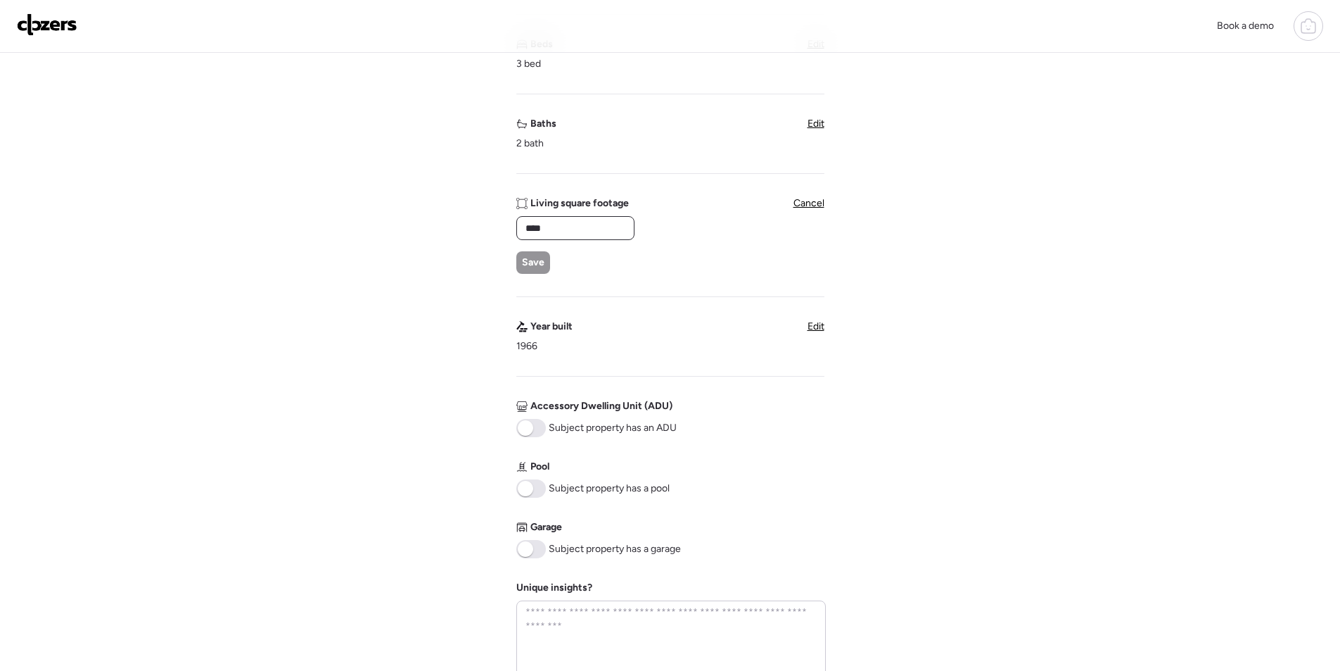
click at [611, 230] on input "****" at bounding box center [576, 228] width 106 height 20
type input "****"
click at [541, 258] on span "Save" at bounding box center [533, 262] width 23 height 14
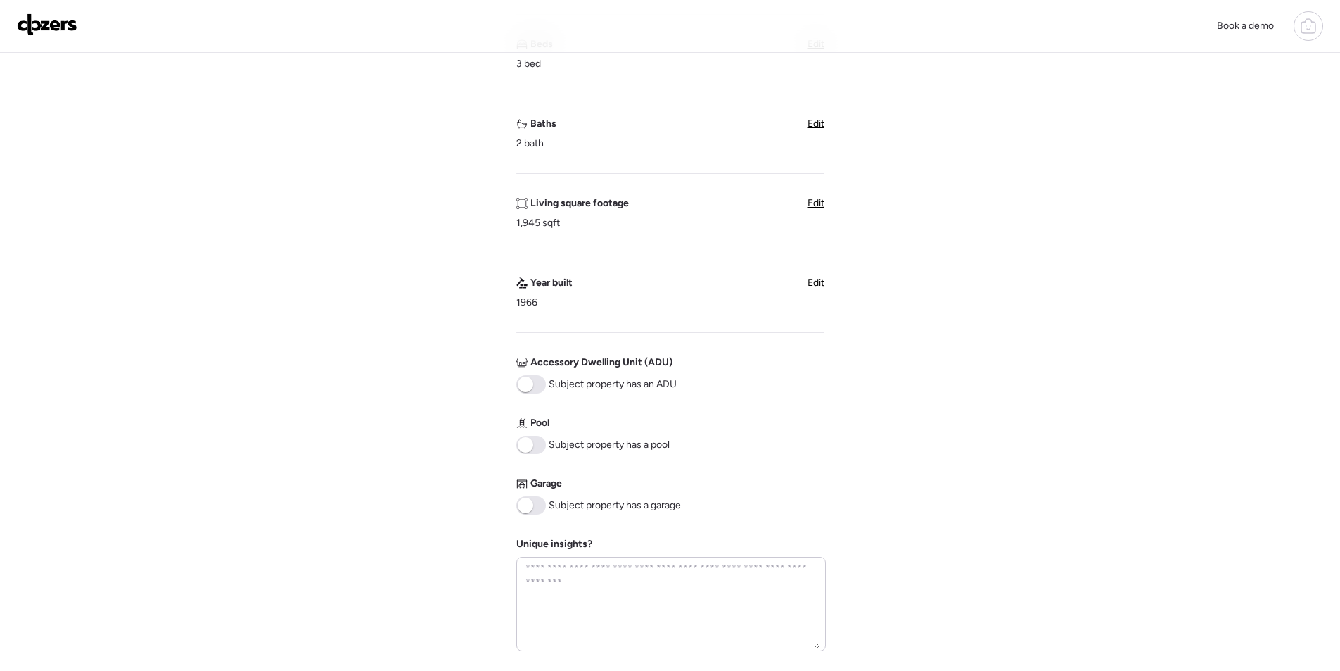
scroll to position [352, 0]
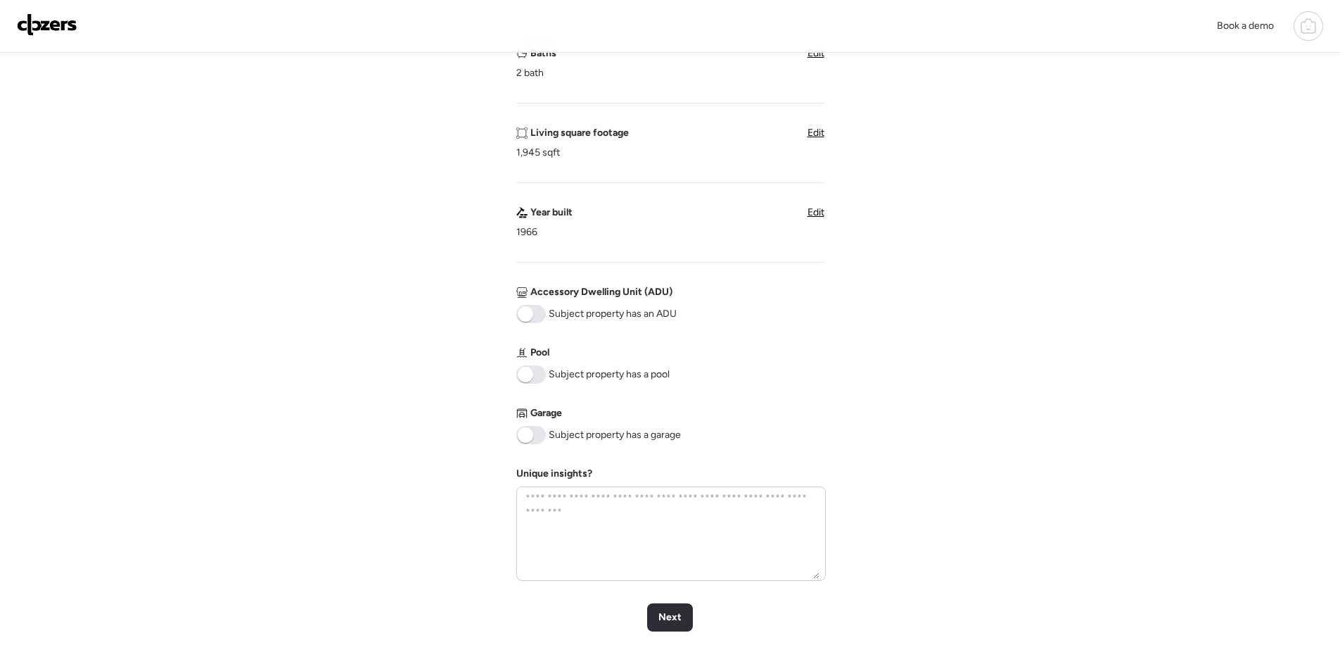
click at [526, 383] on span at bounding box center [531, 374] width 30 height 18
click at [673, 622] on span "Next" at bounding box center [670, 617] width 23 height 14
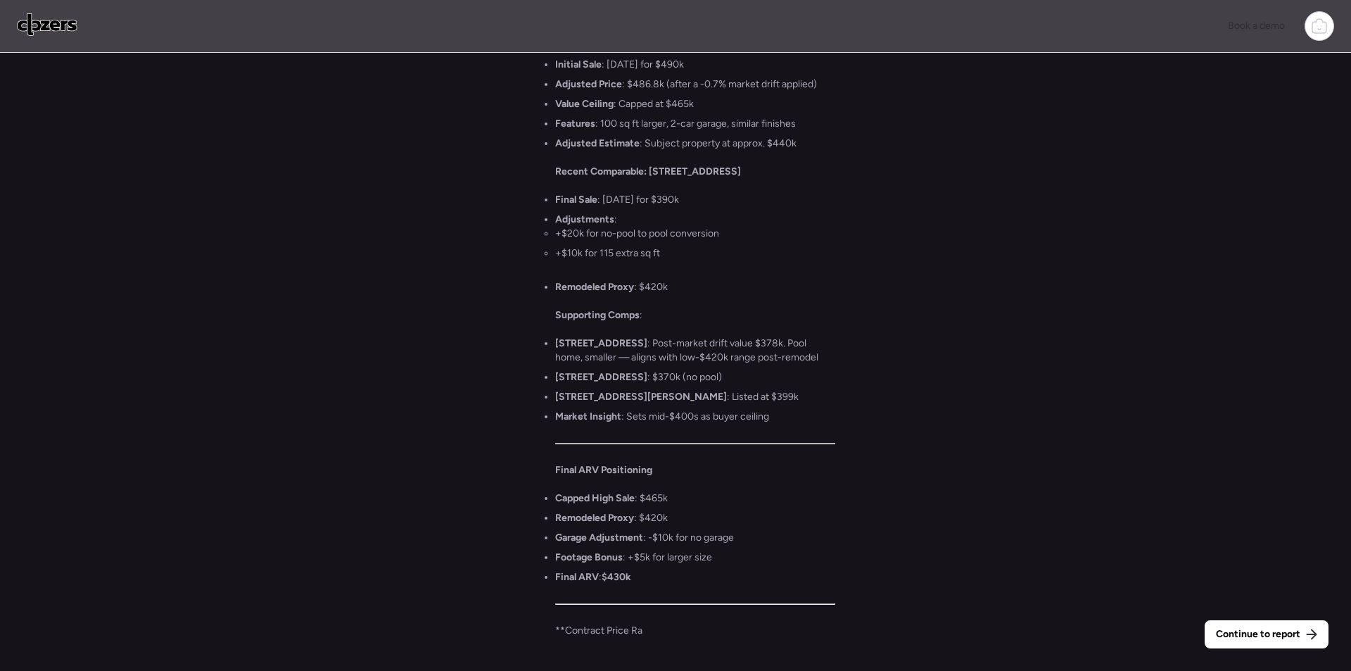
drag, startPoint x: 1297, startPoint y: 635, endPoint x: 1285, endPoint y: 634, distance: 12.0
click at [1297, 635] on span "Continue to report" at bounding box center [1258, 634] width 84 height 14
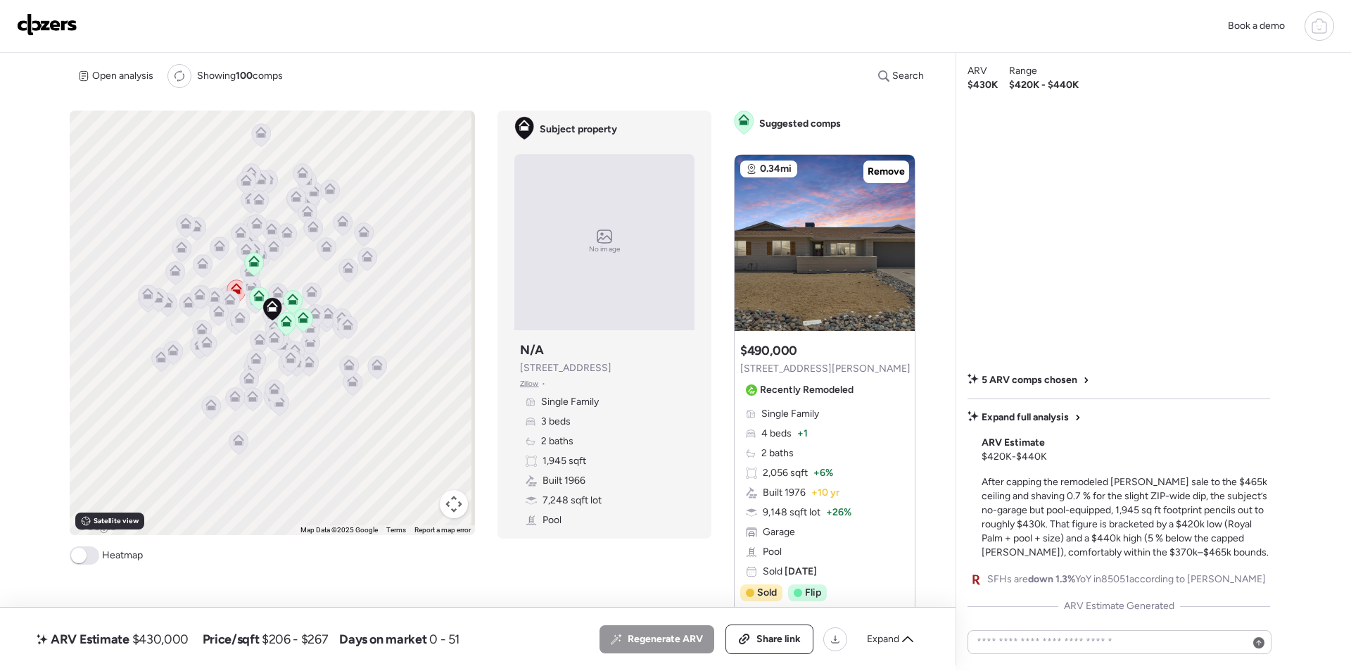
click at [894, 637] on span "Expand" at bounding box center [883, 639] width 32 height 14
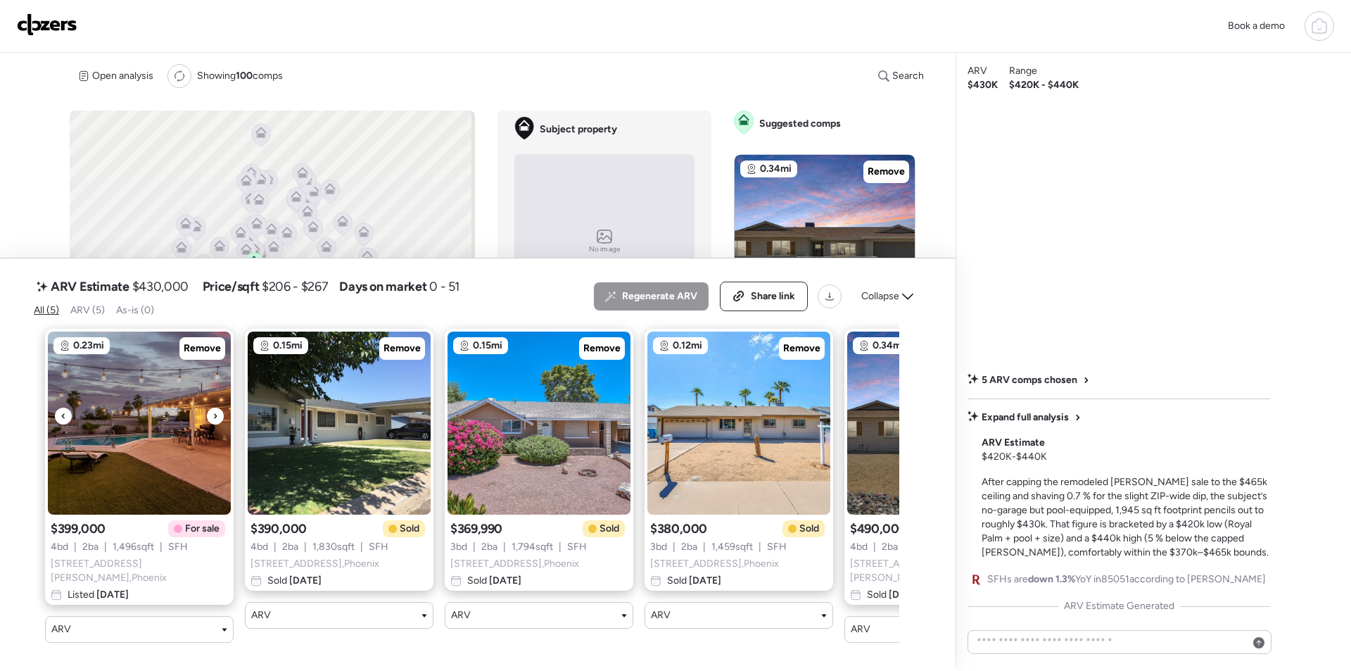
click at [200, 364] on img at bounding box center [139, 422] width 183 height 183
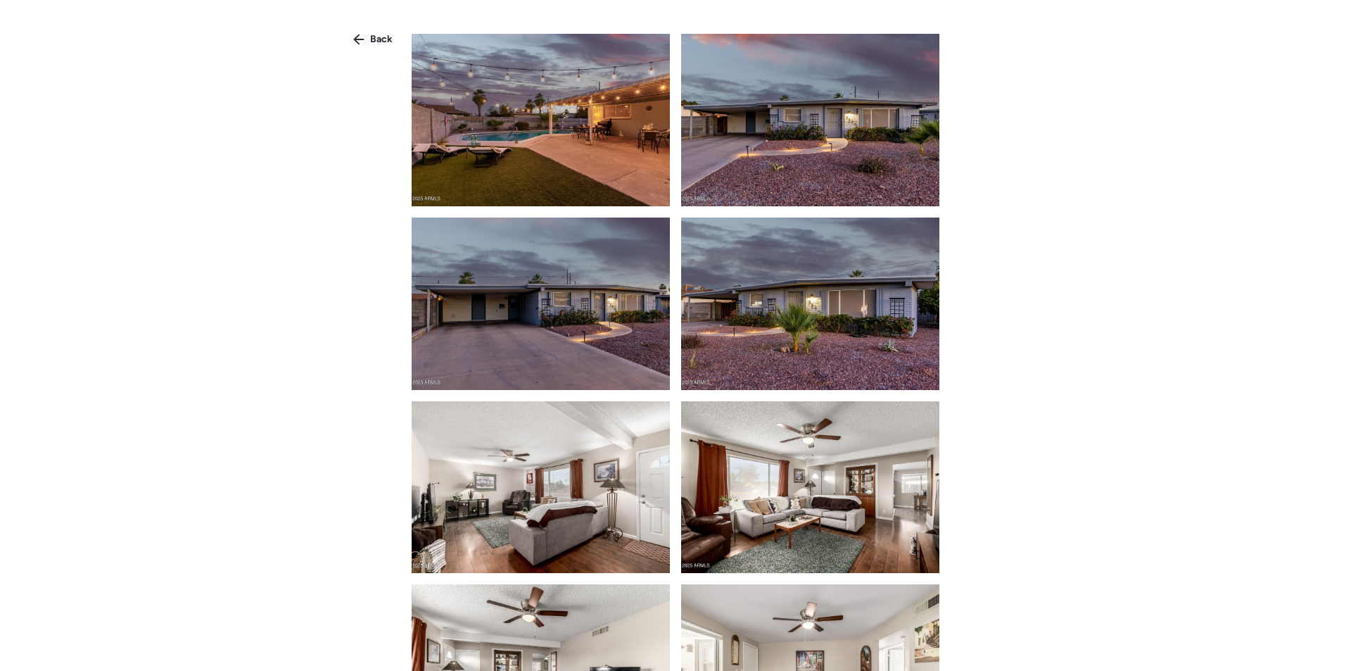
click at [378, 38] on span "Back" at bounding box center [381, 39] width 23 height 14
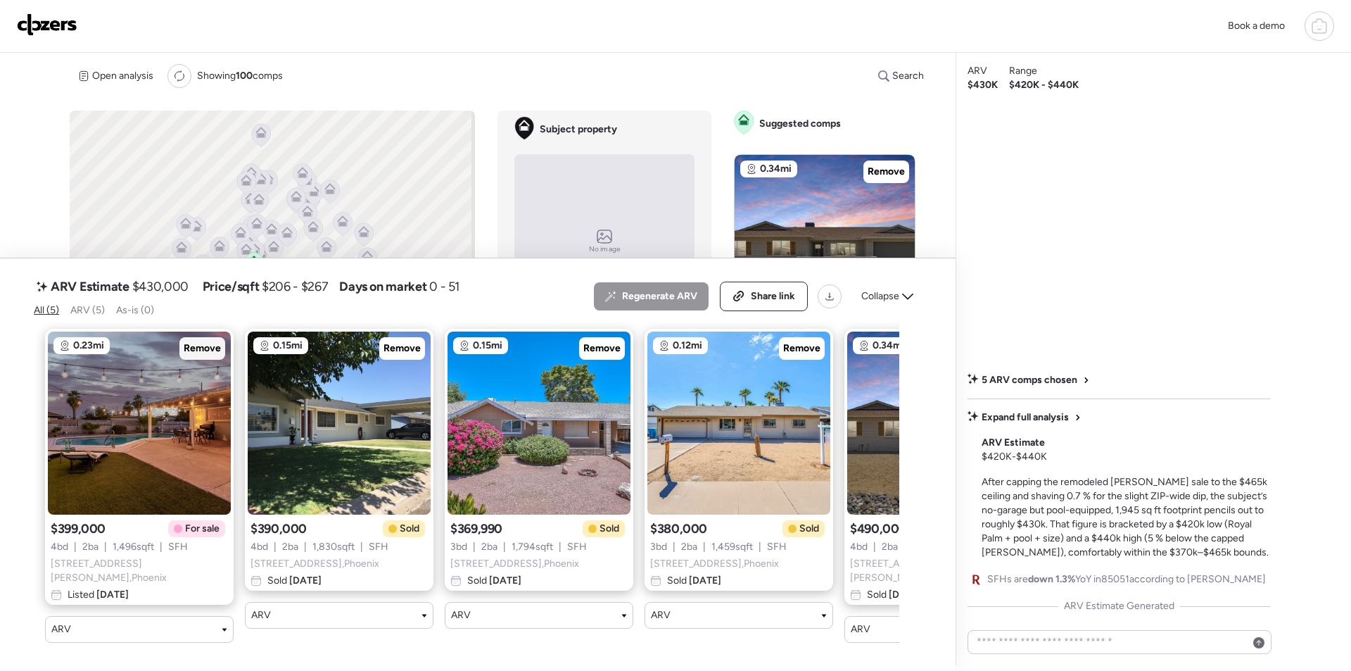
click at [204, 348] on span "Remove" at bounding box center [202, 348] width 37 height 14
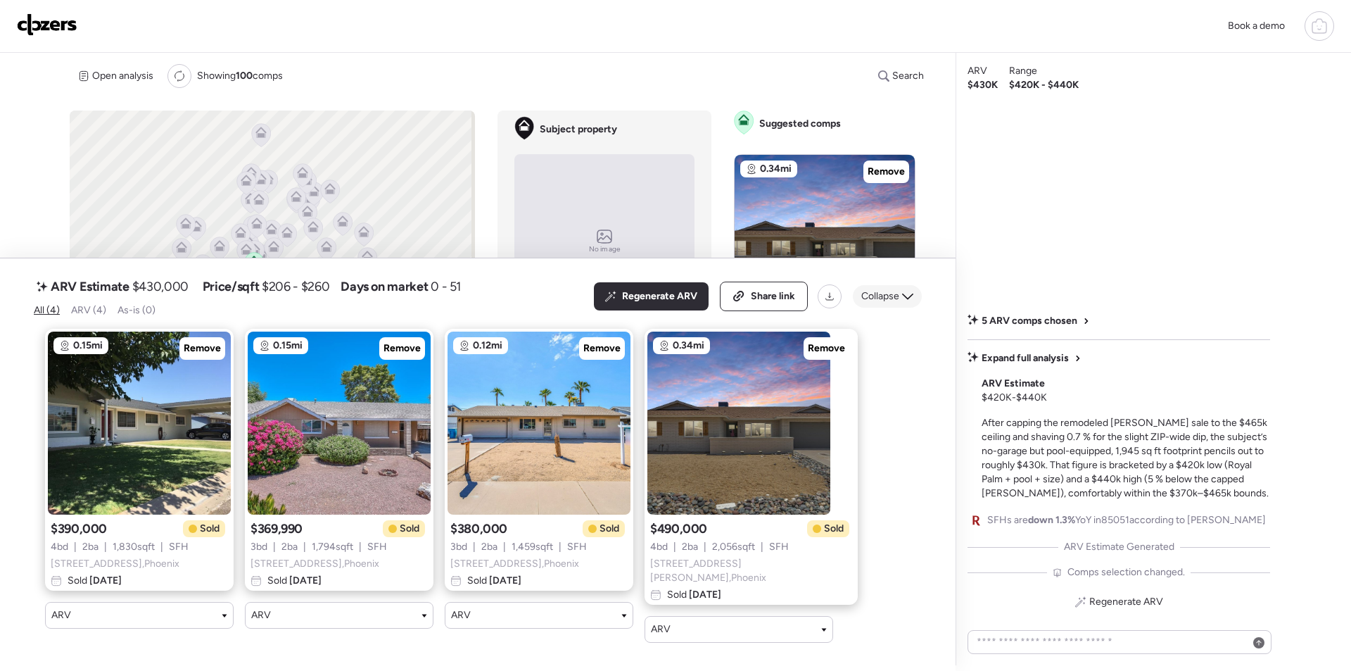
click at [882, 294] on span "Collapse" at bounding box center [880, 296] width 38 height 14
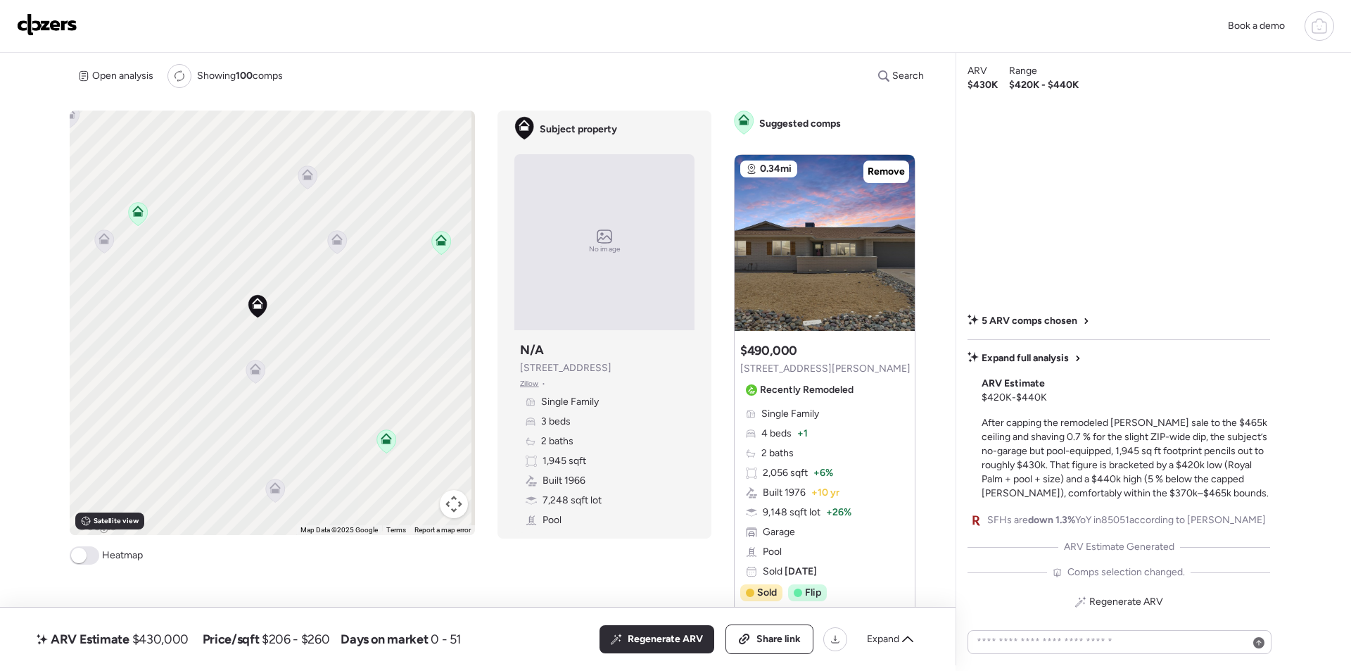
drag, startPoint x: 371, startPoint y: 336, endPoint x: 210, endPoint y: 284, distance: 169.5
click at [210, 284] on div "To activate drag with keyboard, press Alt + Enter. Once in keyboard drag state,…" at bounding box center [272, 322] width 405 height 424
click at [217, 357] on icon at bounding box center [216, 357] width 9 height 4
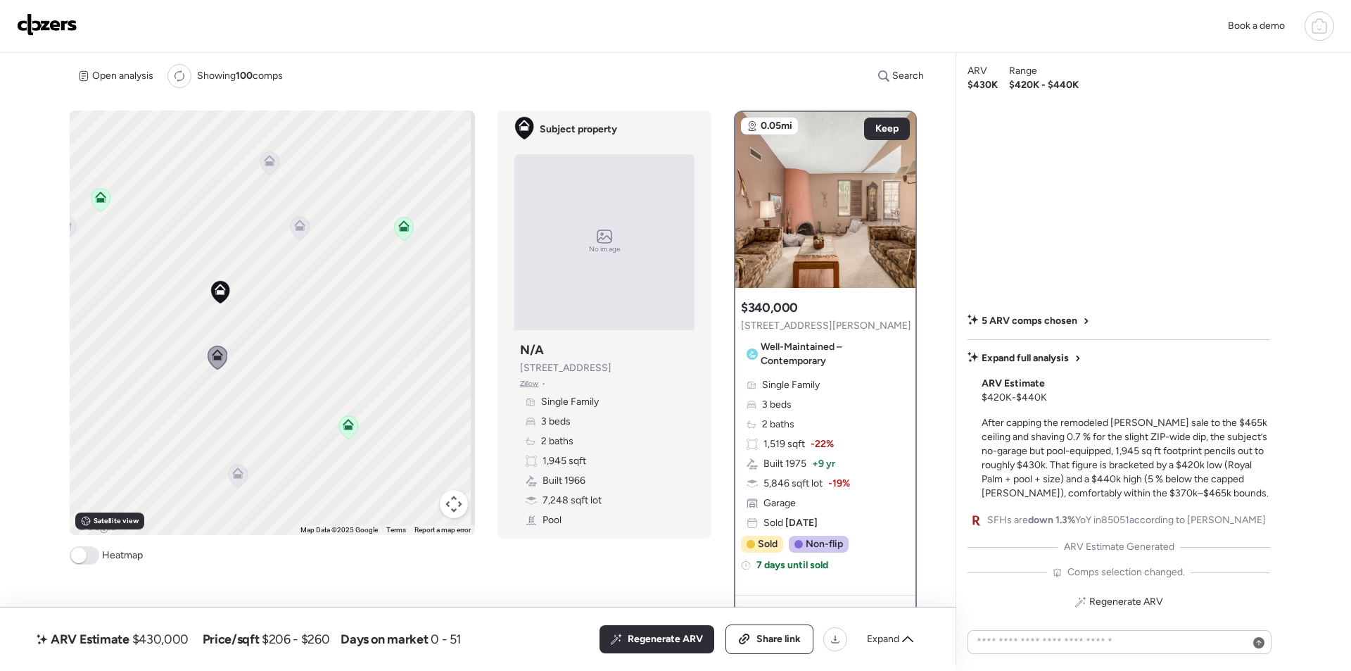
drag, startPoint x: 302, startPoint y: 222, endPoint x: 302, endPoint y: 230, distance: 8.4
click at [302, 222] on icon at bounding box center [299, 225] width 11 height 11
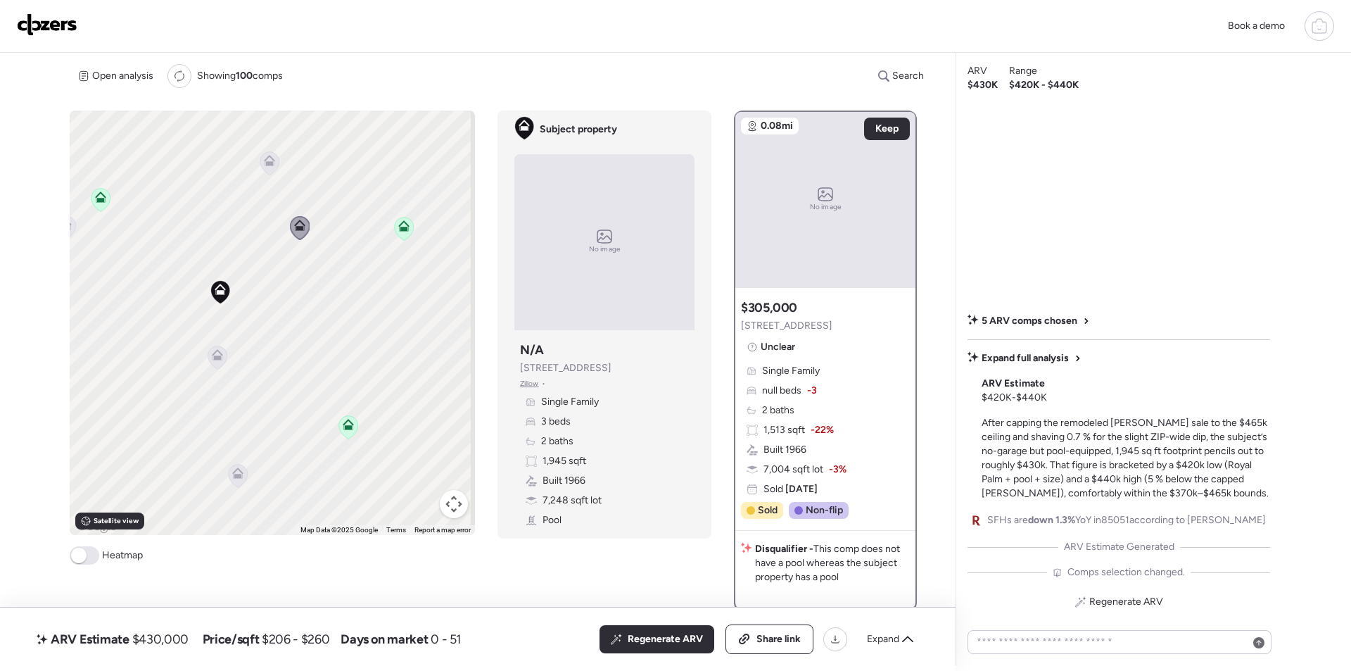
click at [269, 165] on icon at bounding box center [269, 163] width 9 height 4
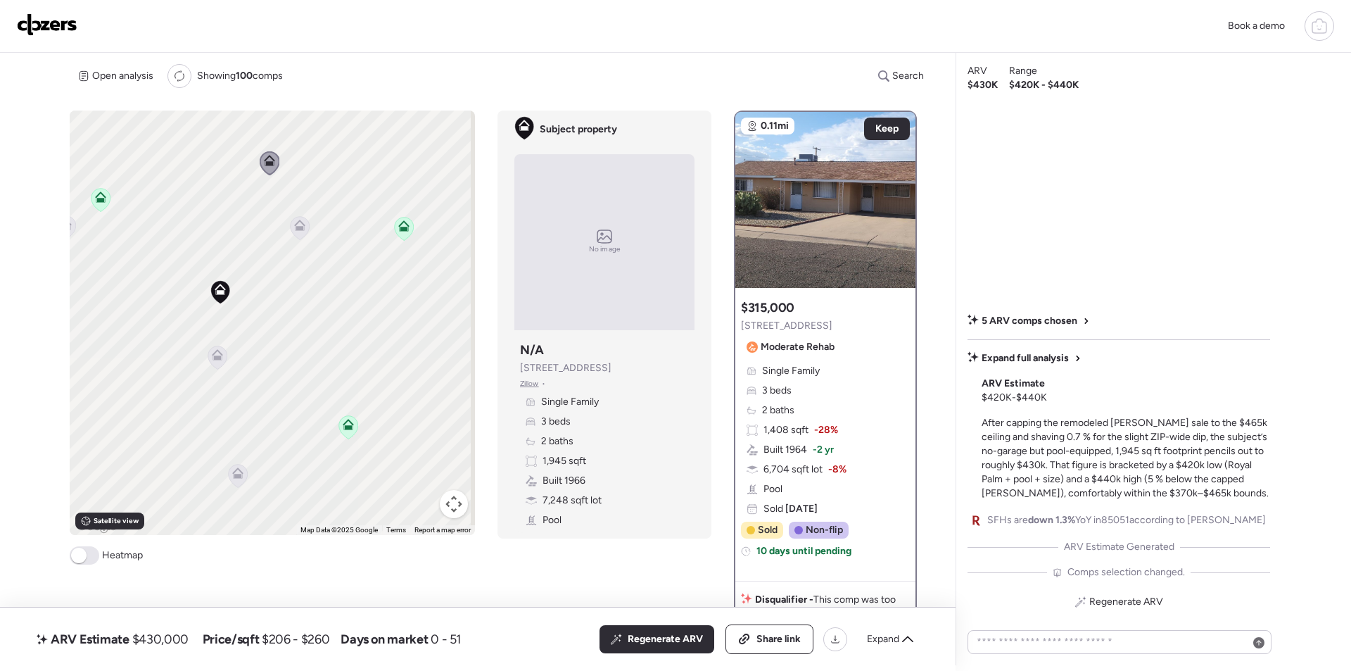
click at [239, 470] on icon at bounding box center [237, 472] width 11 height 11
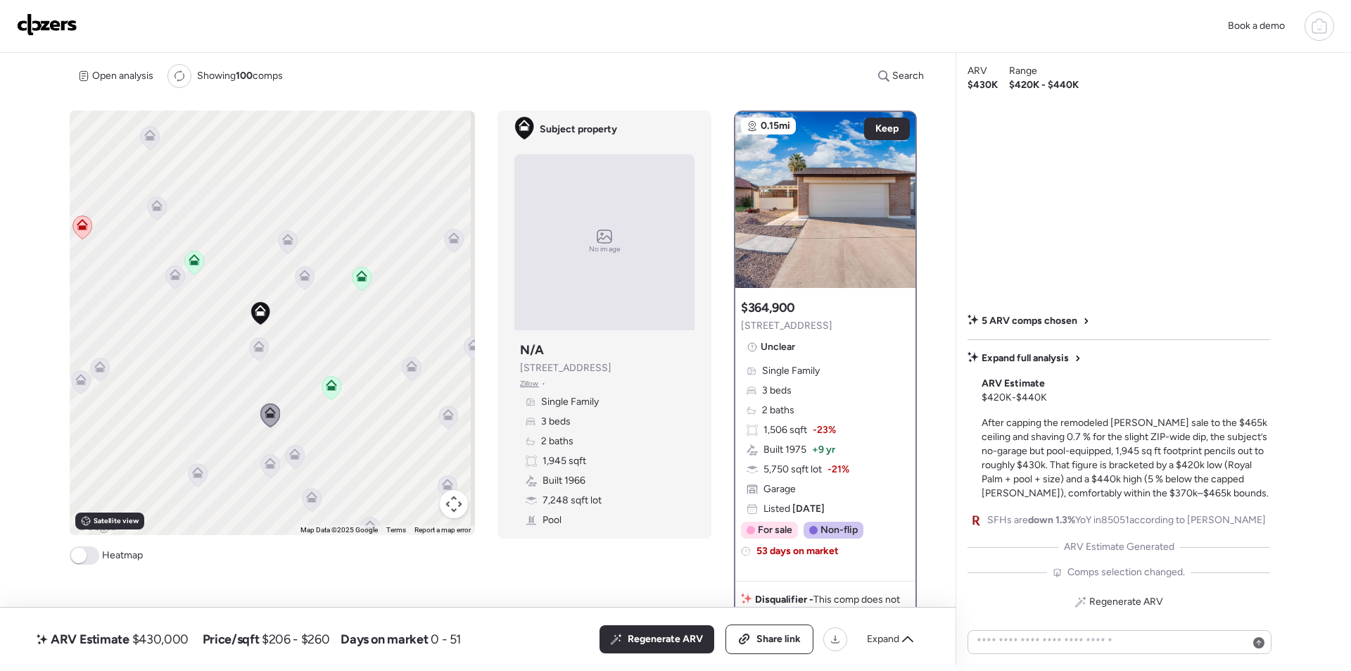
click at [176, 271] on icon at bounding box center [175, 274] width 11 height 11
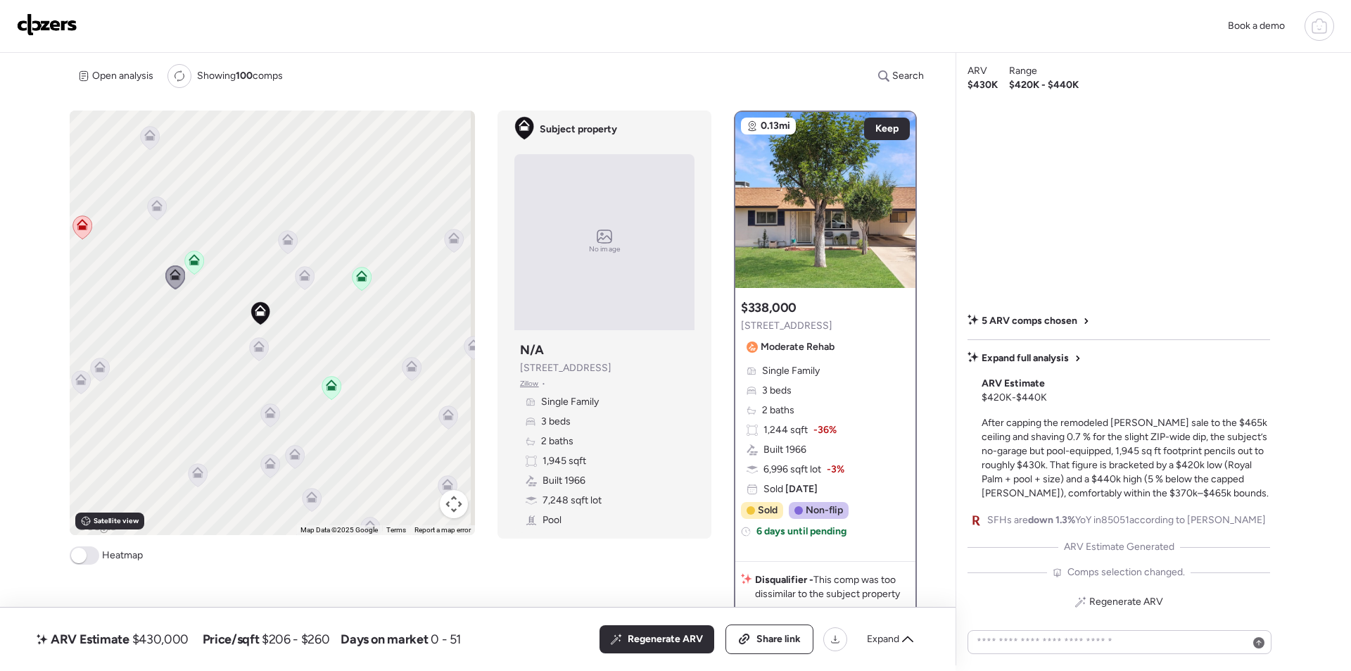
click at [891, 635] on span "Expand" at bounding box center [883, 639] width 32 height 14
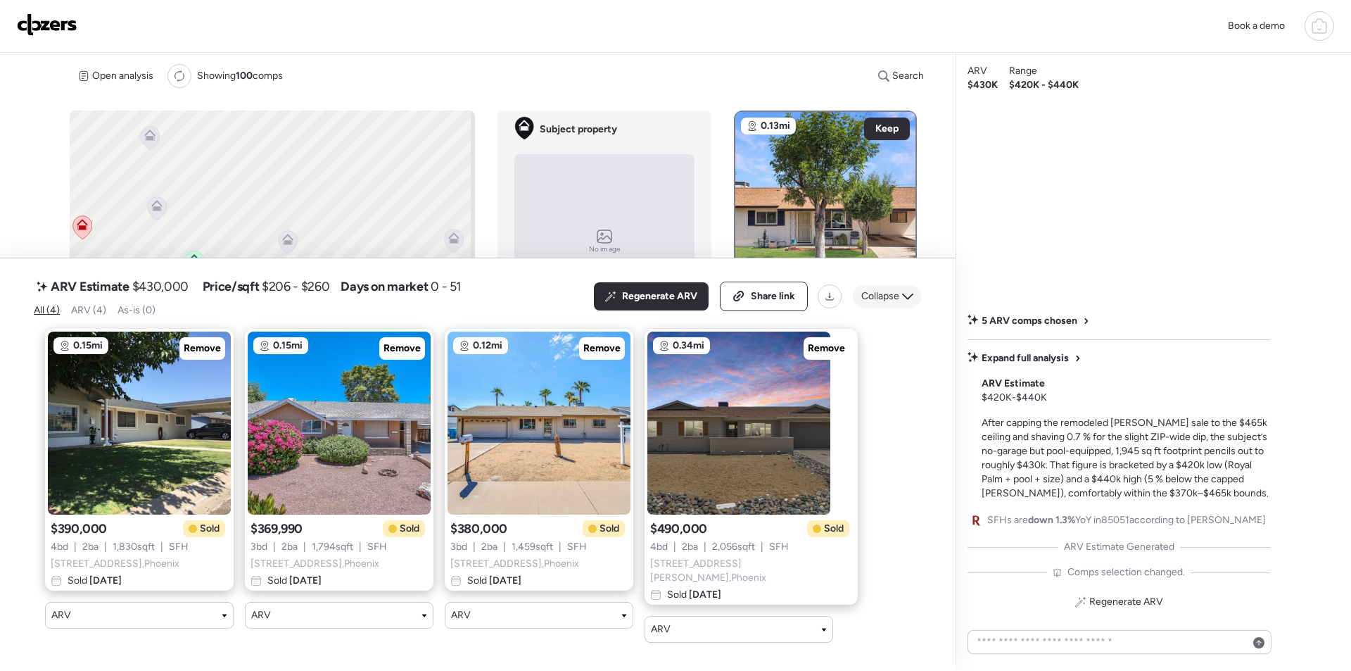
click at [889, 307] on div "Collapse" at bounding box center [887, 296] width 69 height 23
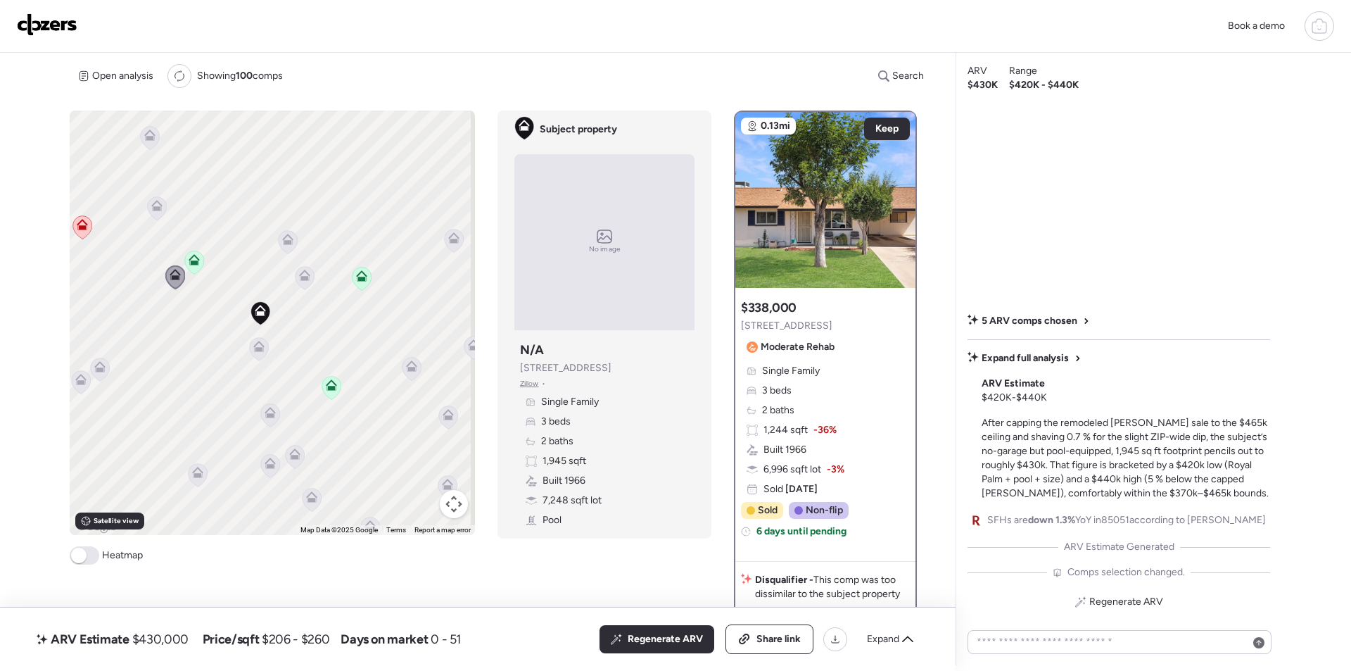
click at [305, 281] on icon at bounding box center [305, 277] width 19 height 23
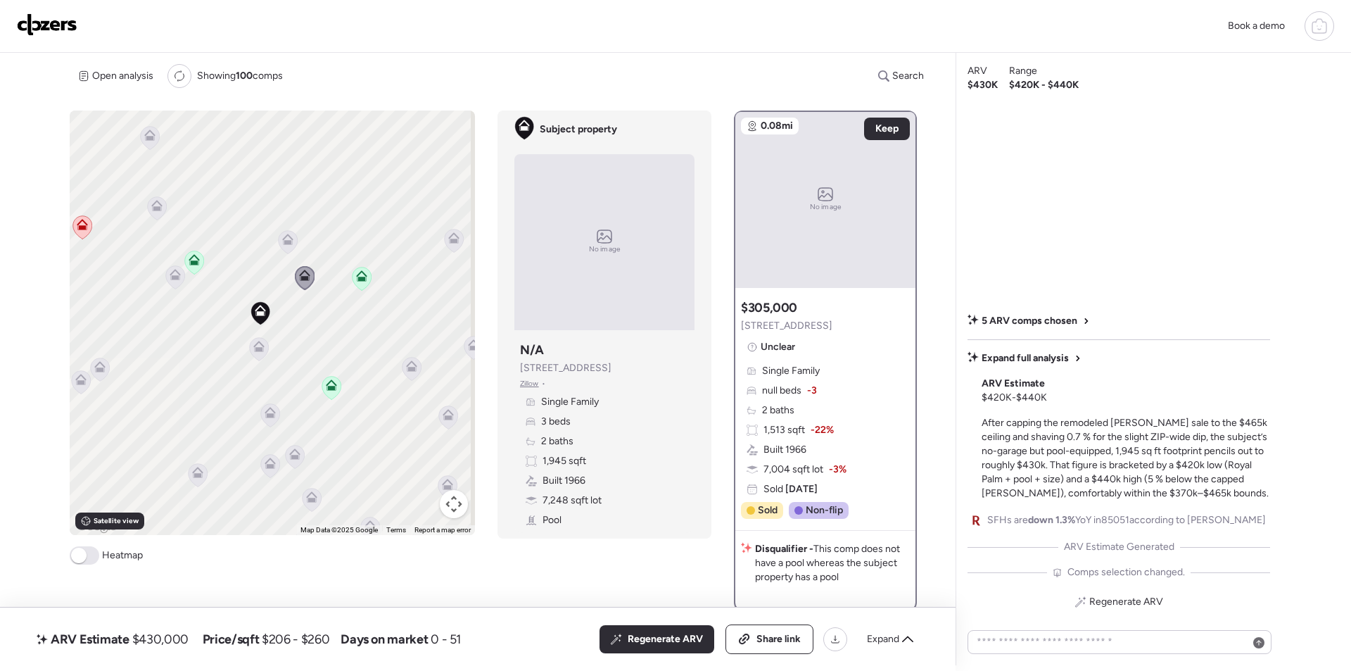
click at [288, 239] on icon at bounding box center [287, 239] width 11 height 11
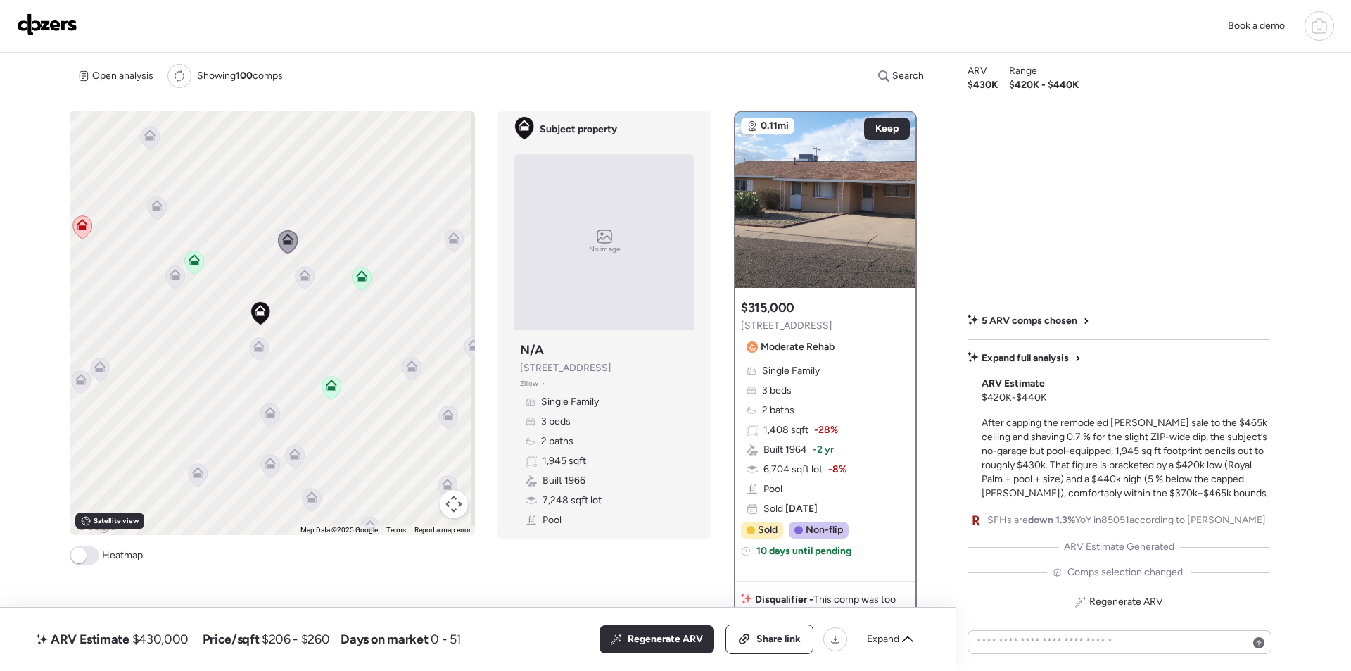
click at [413, 367] on icon at bounding box center [411, 369] width 9 height 4
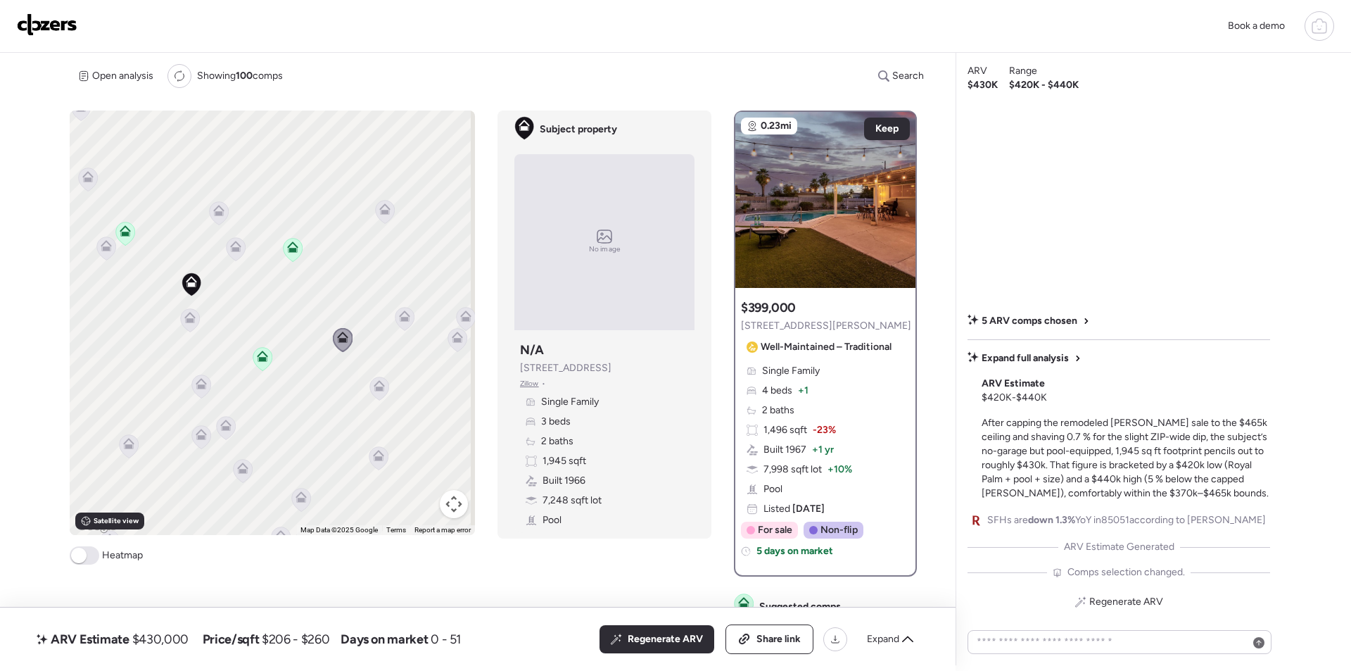
drag, startPoint x: 410, startPoint y: 396, endPoint x: 339, endPoint y: 367, distance: 76.7
click at [339, 367] on div "To activate drag with keyboard, press Alt + Enter. Once in keyboard drag state,…" at bounding box center [272, 322] width 405 height 424
click at [378, 388] on icon at bounding box center [378, 388] width 9 height 4
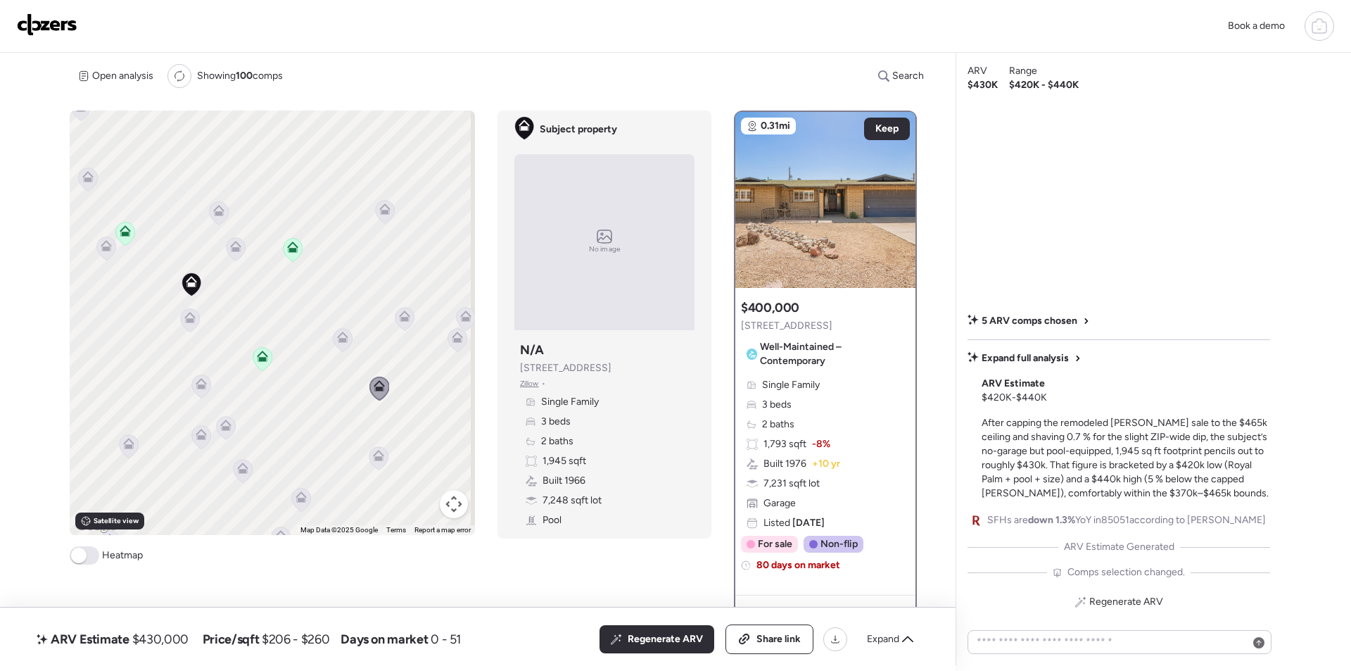
click at [385, 459] on icon at bounding box center [378, 457] width 19 height 23
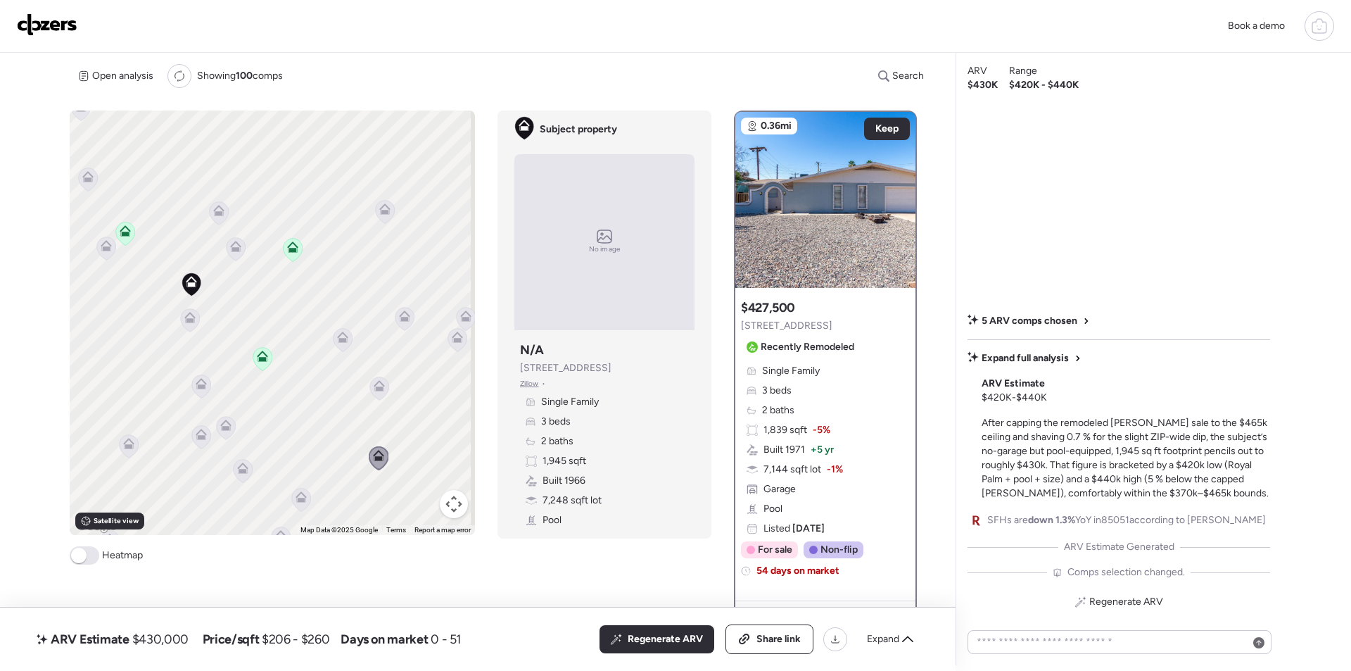
click at [298, 502] on icon at bounding box center [301, 499] width 19 height 23
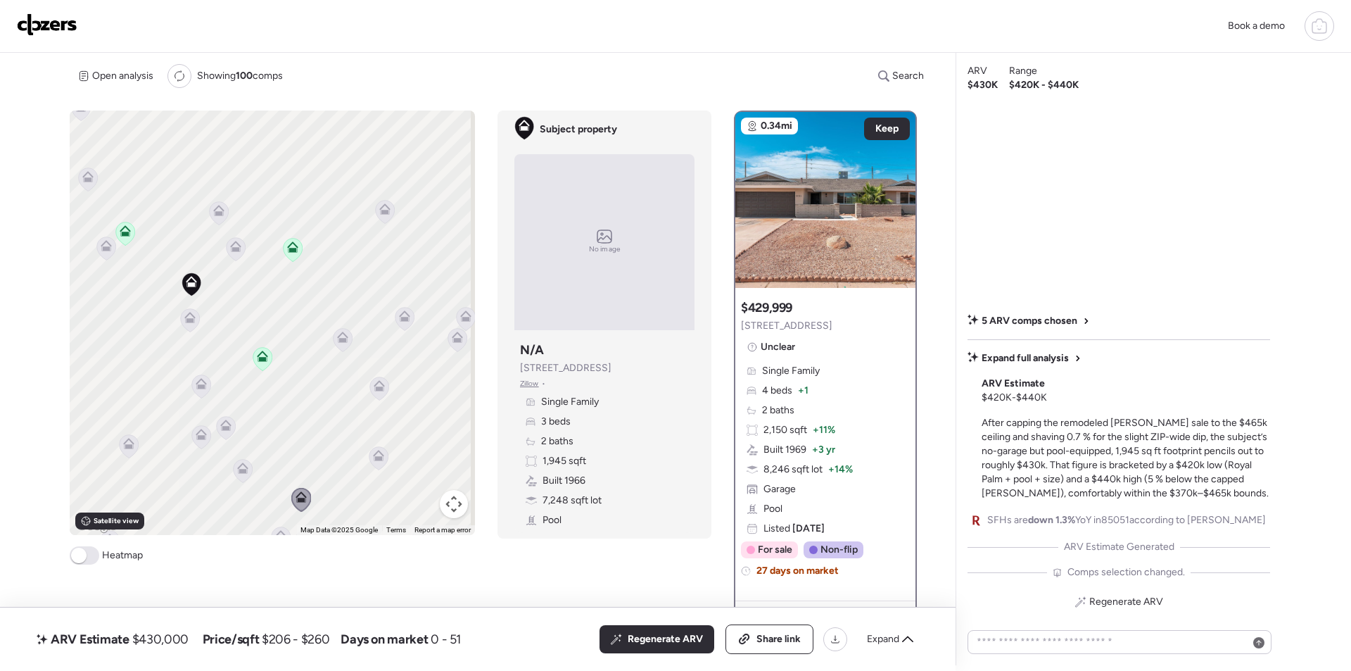
click at [243, 474] on icon at bounding box center [243, 470] width 19 height 23
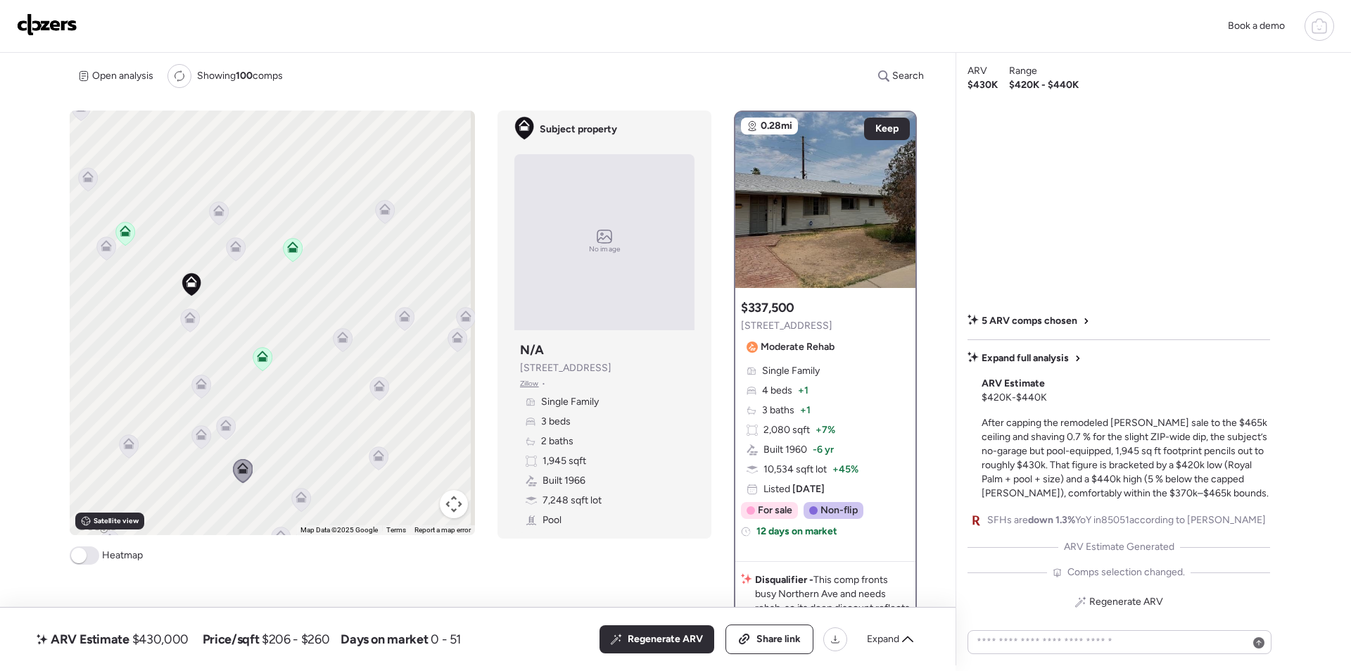
click at [226, 432] on icon at bounding box center [226, 427] width 19 height 23
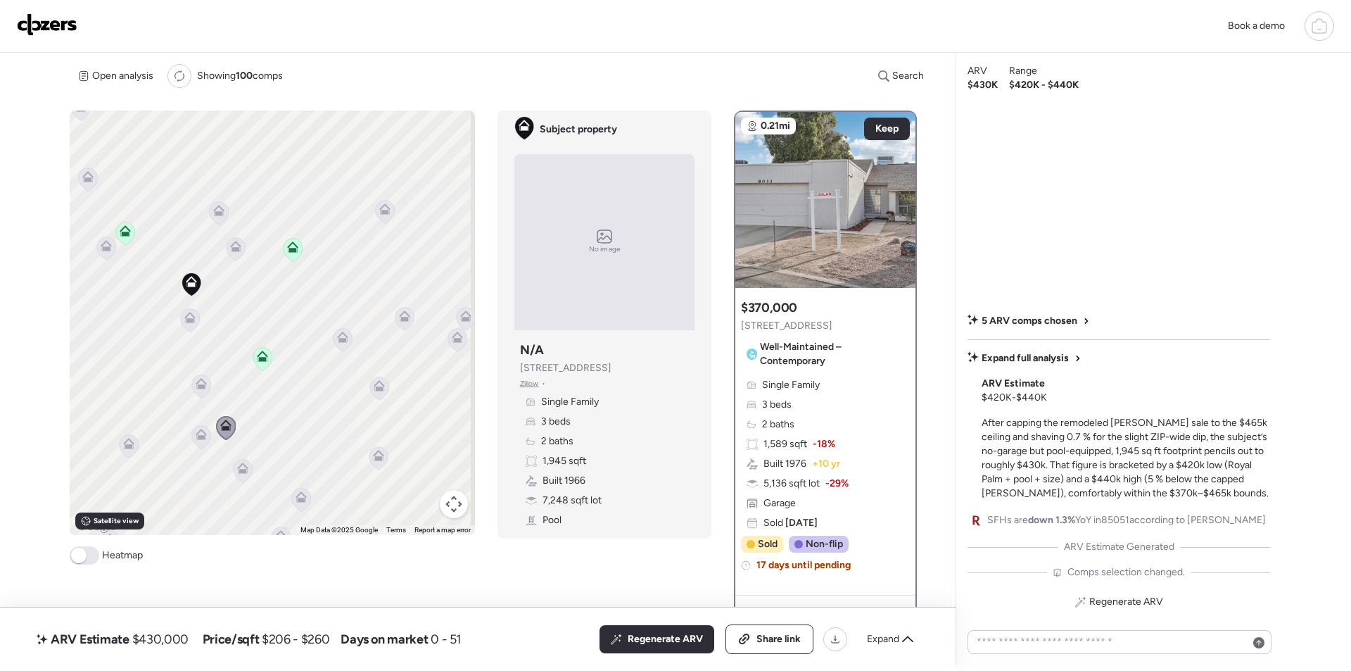
click at [201, 437] on icon at bounding box center [200, 437] width 9 height 4
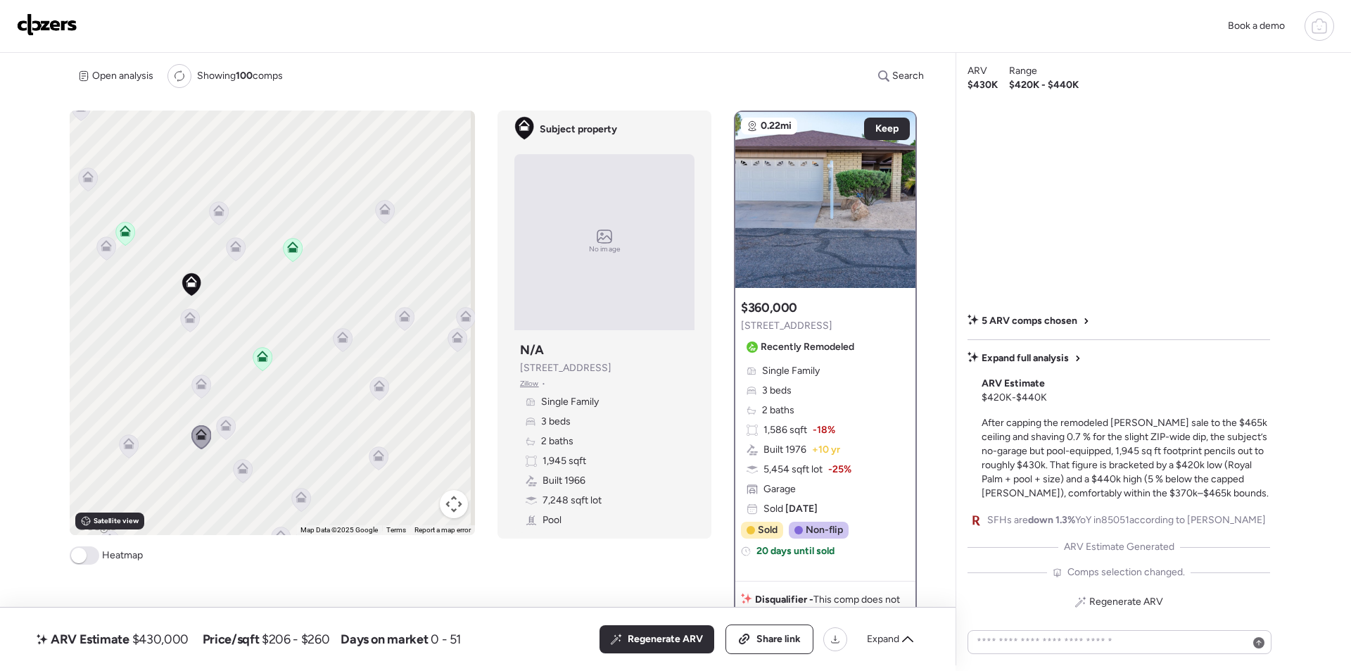
click at [199, 382] on icon at bounding box center [201, 383] width 11 height 11
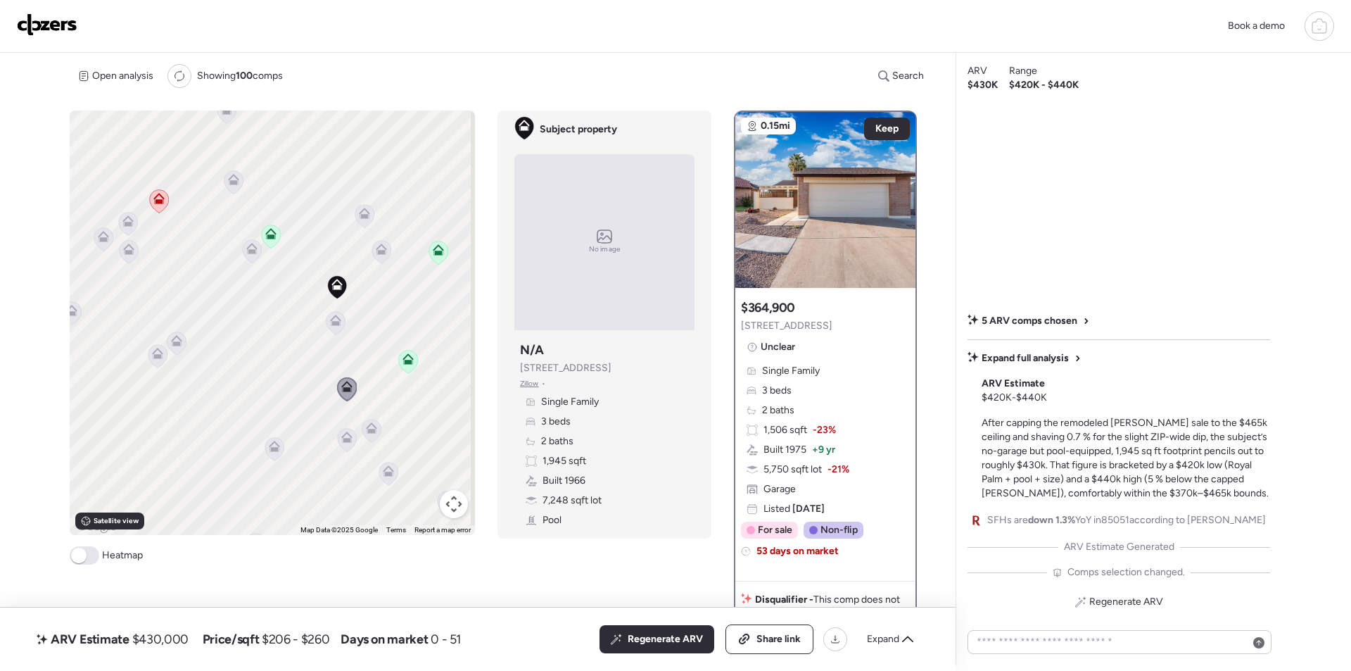
drag, startPoint x: 178, startPoint y: 381, endPoint x: 307, endPoint y: 409, distance: 132.5
click at [326, 384] on div "To activate drag with keyboard, press Alt + Enter. Once in keyboard drag state,…" at bounding box center [272, 322] width 405 height 424
click at [267, 449] on icon at bounding box center [275, 447] width 19 height 23
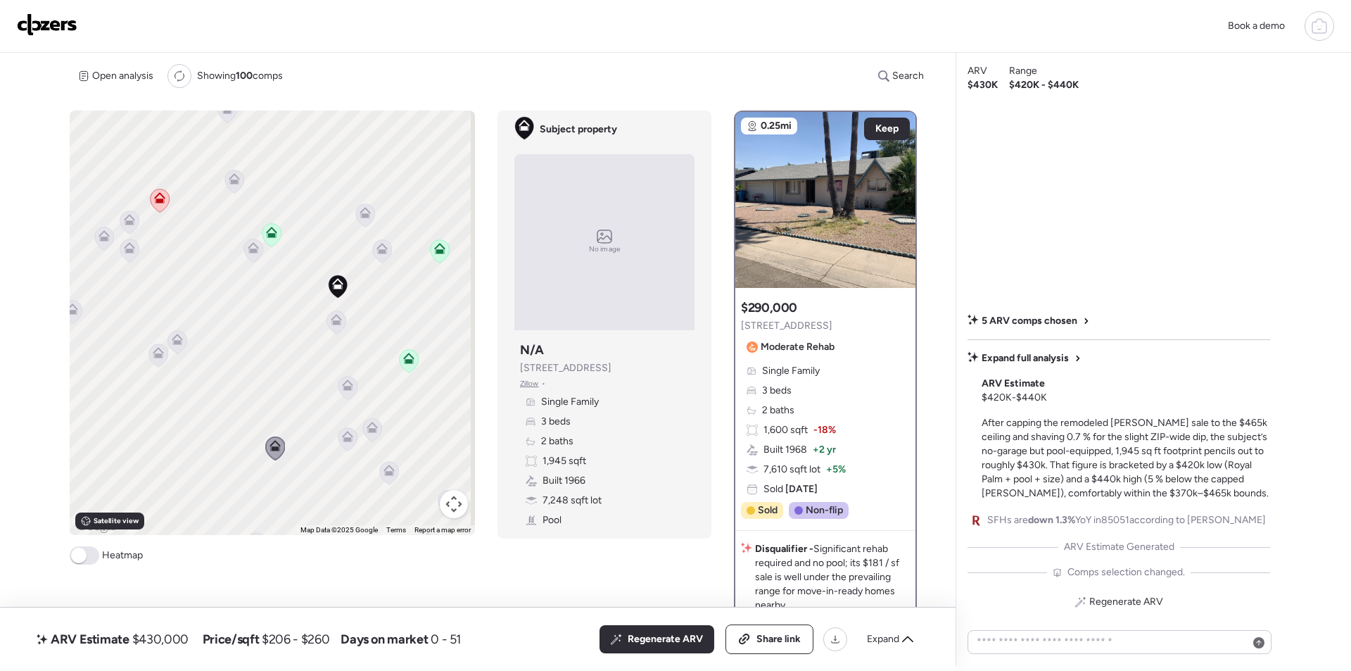
click at [182, 345] on icon at bounding box center [177, 341] width 19 height 23
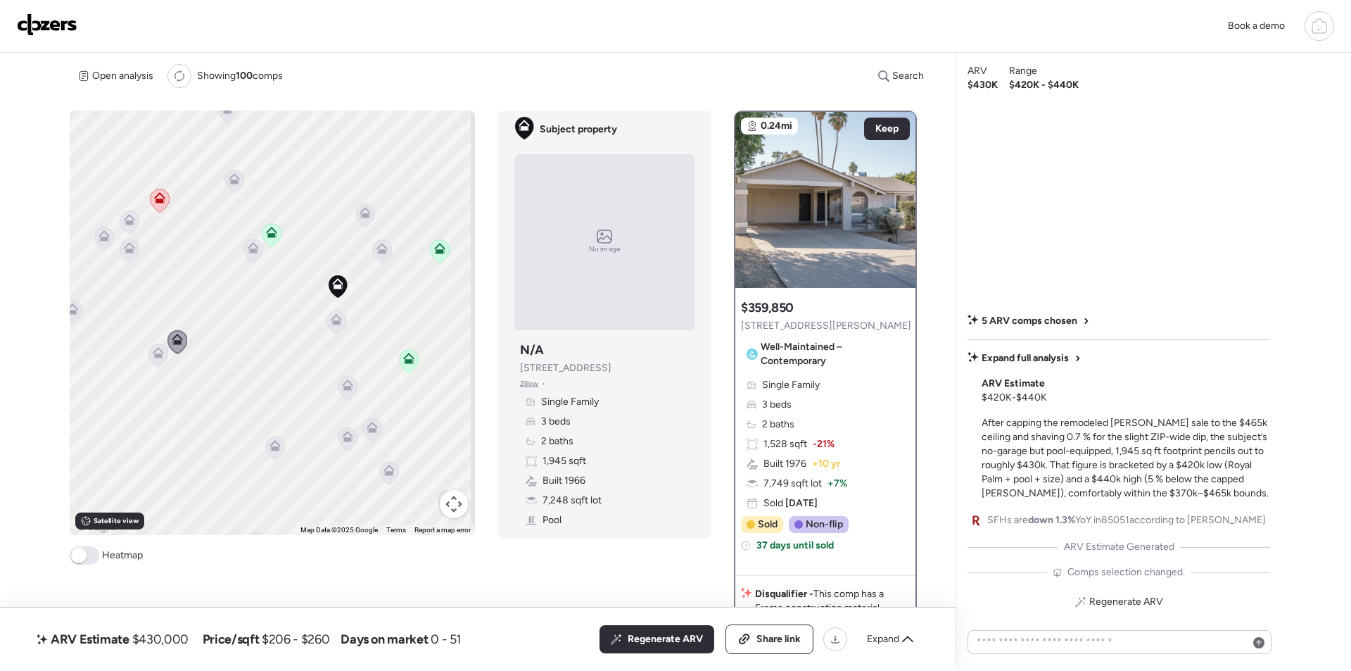
click at [163, 347] on icon at bounding box center [158, 354] width 19 height 23
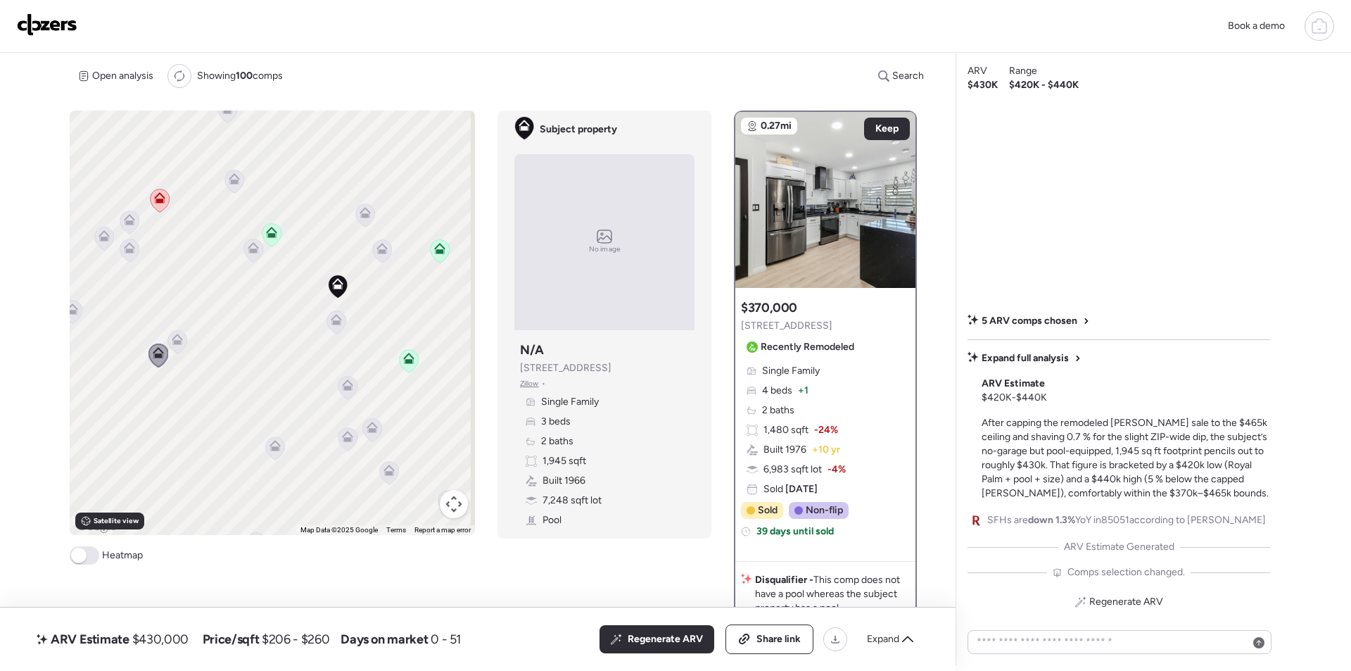
click at [125, 255] on icon at bounding box center [129, 250] width 19 height 23
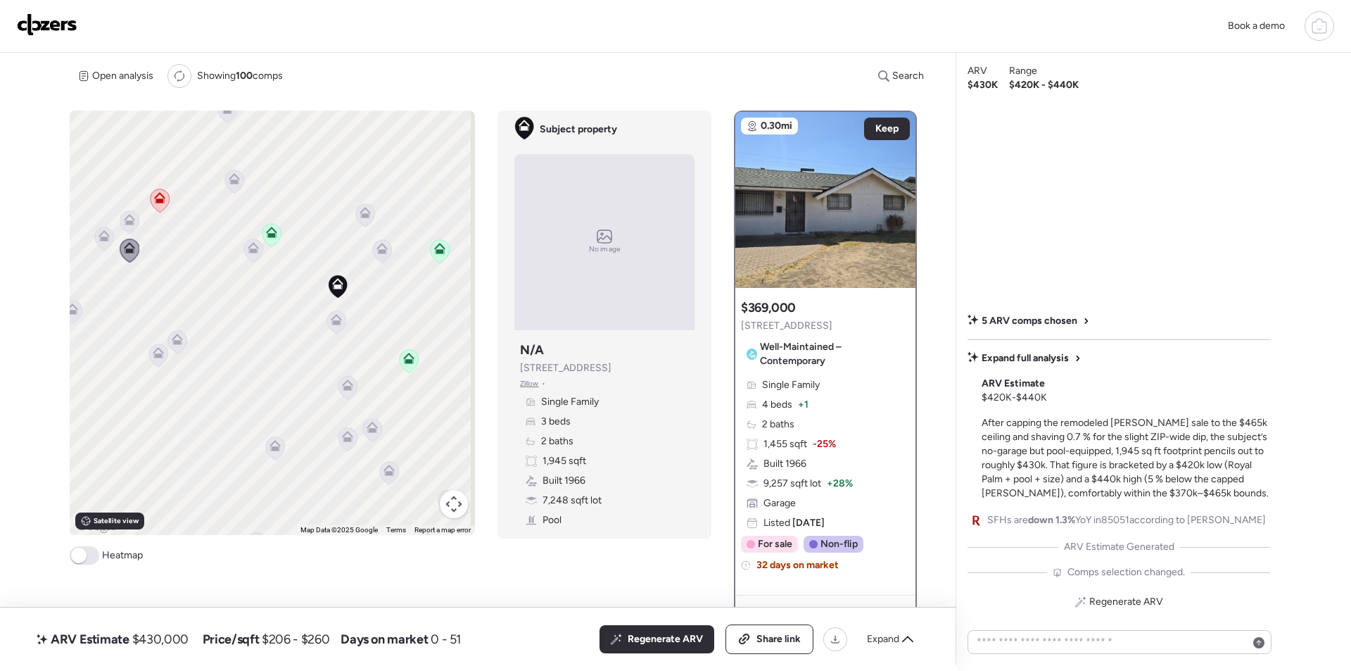
click at [126, 219] on icon at bounding box center [129, 219] width 11 height 11
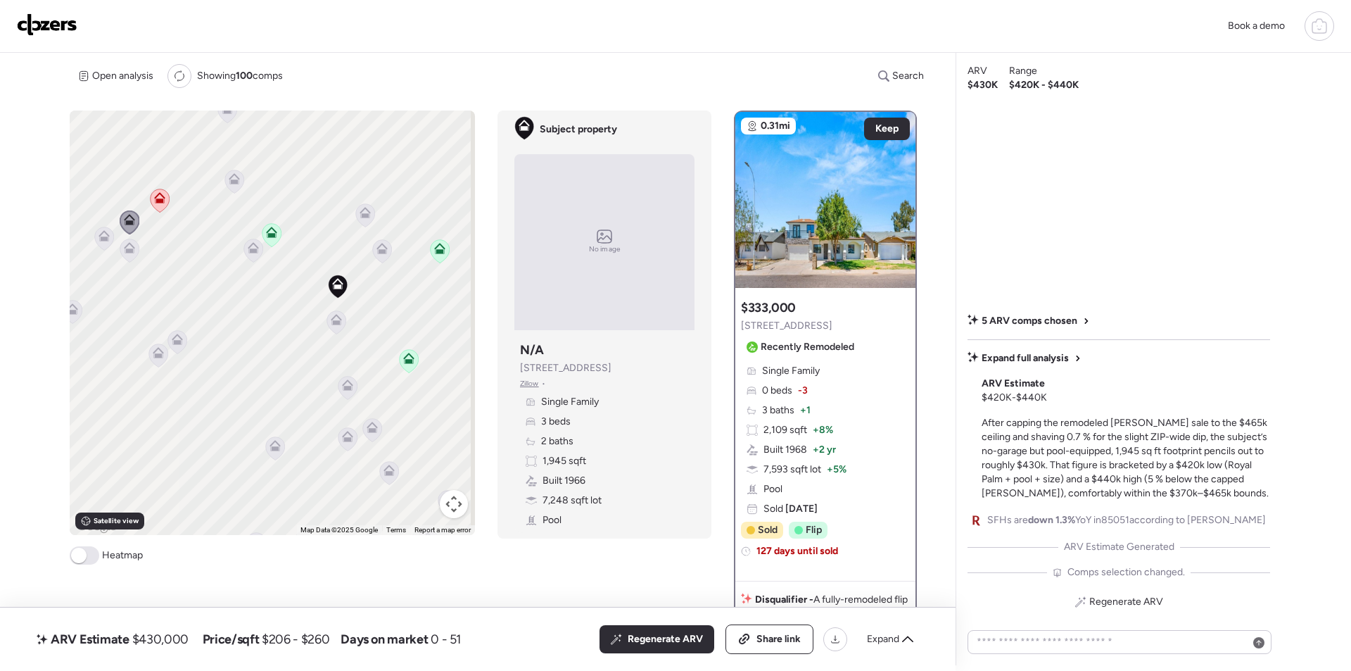
click at [255, 248] on icon at bounding box center [253, 245] width 11 height 6
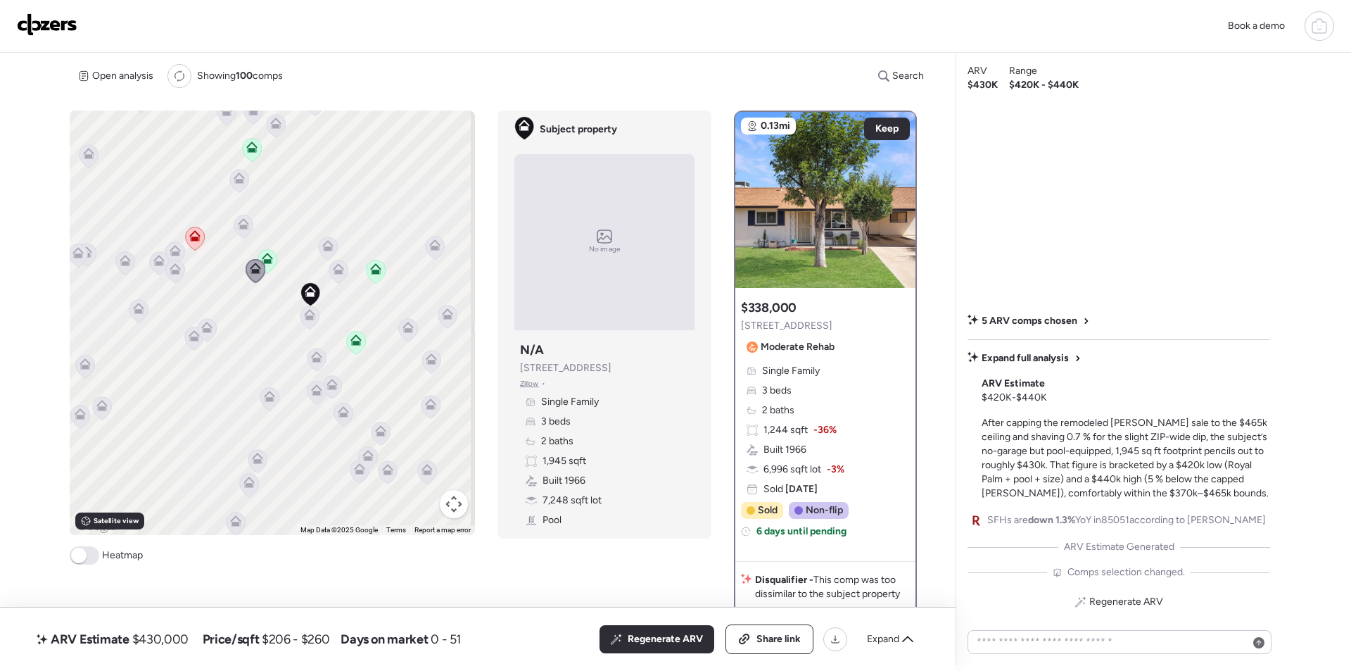
click at [241, 189] on icon at bounding box center [239, 180] width 19 height 23
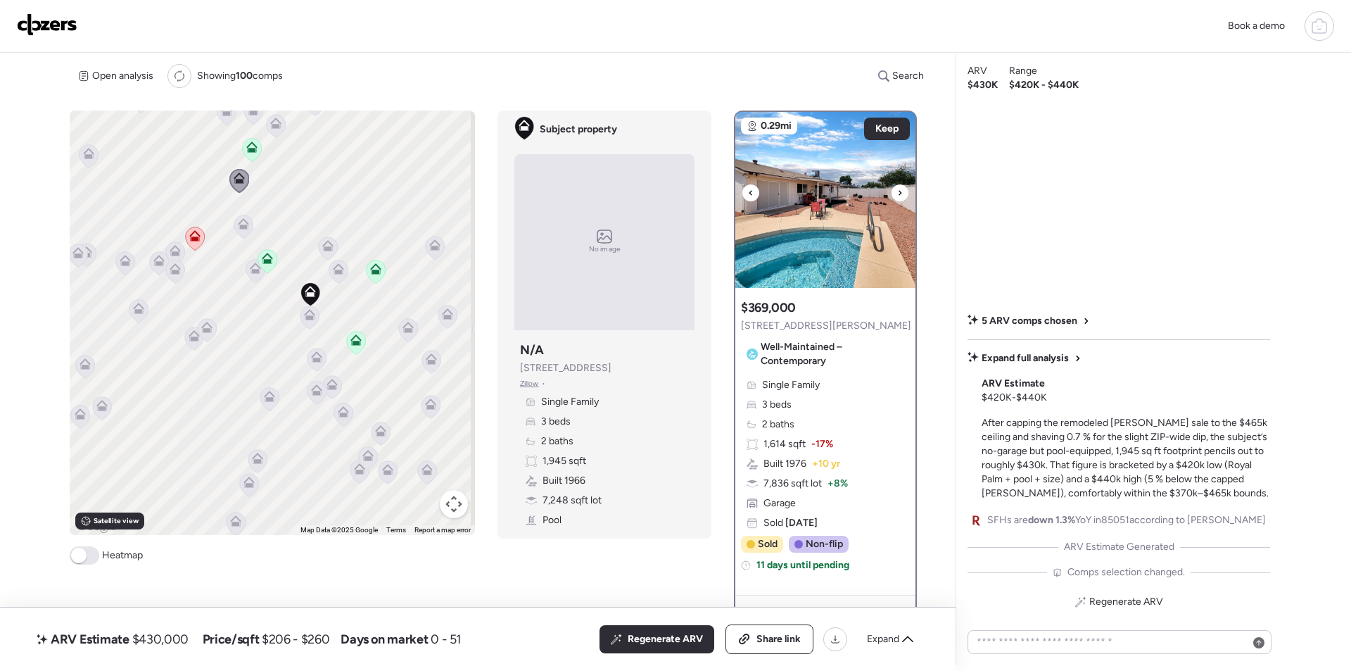
click at [817, 234] on img at bounding box center [825, 200] width 180 height 176
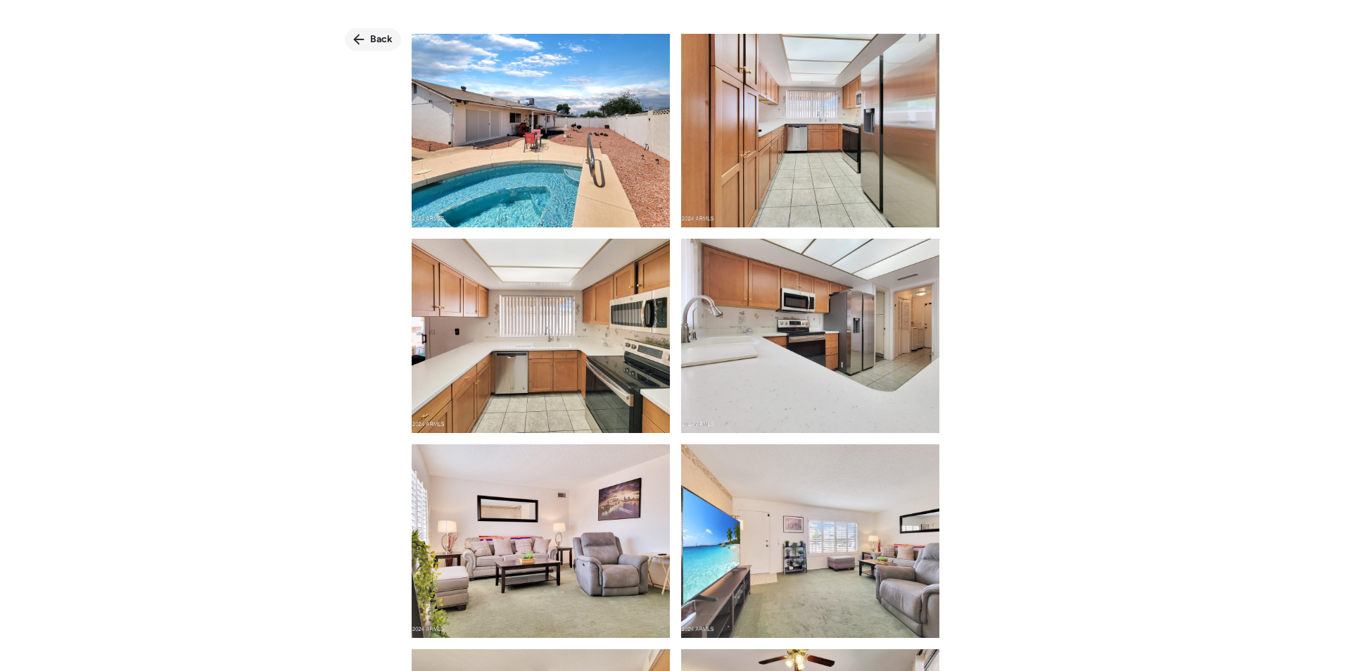
click at [371, 40] on span "Back" at bounding box center [381, 39] width 23 height 14
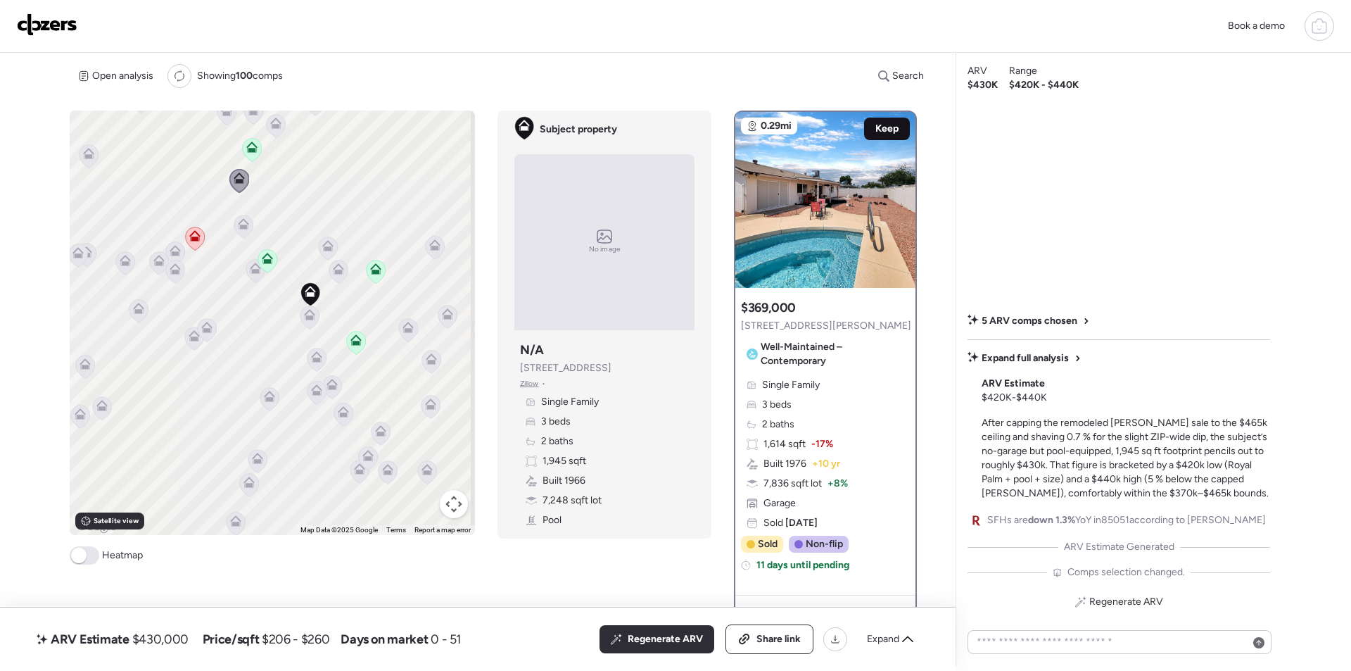
click at [879, 120] on div "Keep" at bounding box center [887, 128] width 46 height 23
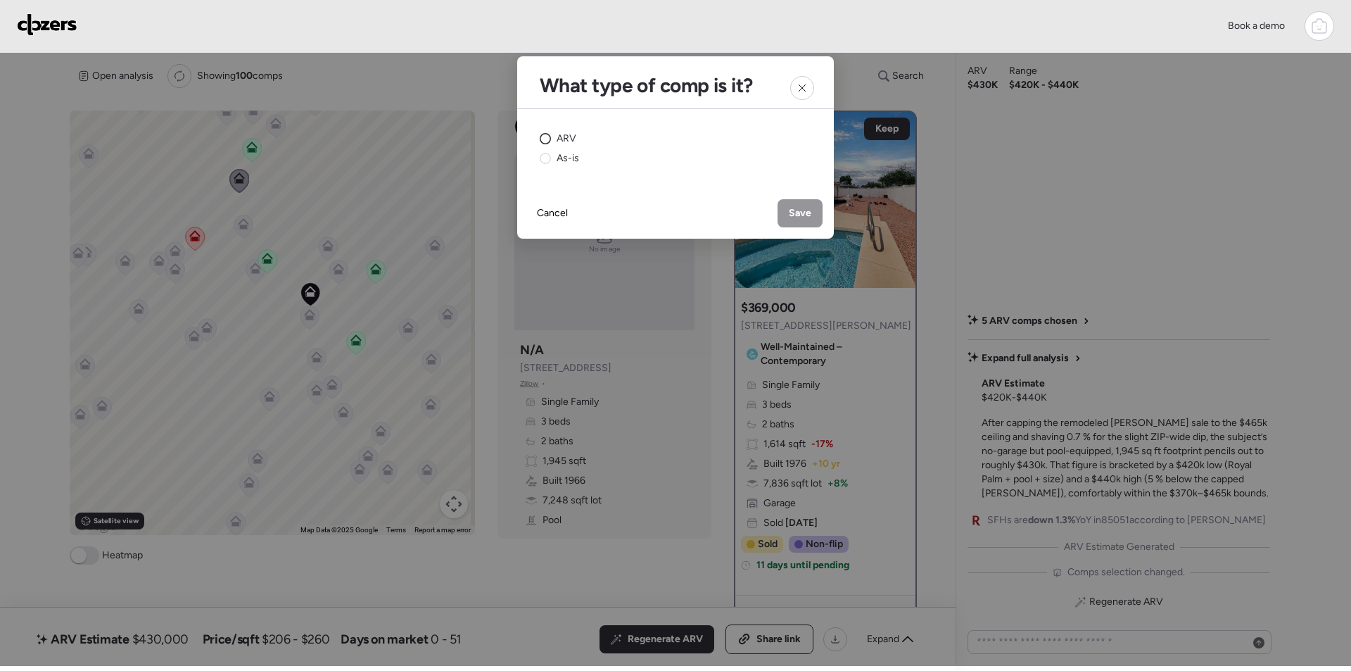
click at [559, 134] on span "ARV" at bounding box center [567, 139] width 20 height 14
click at [808, 211] on span "Save" at bounding box center [800, 213] width 23 height 14
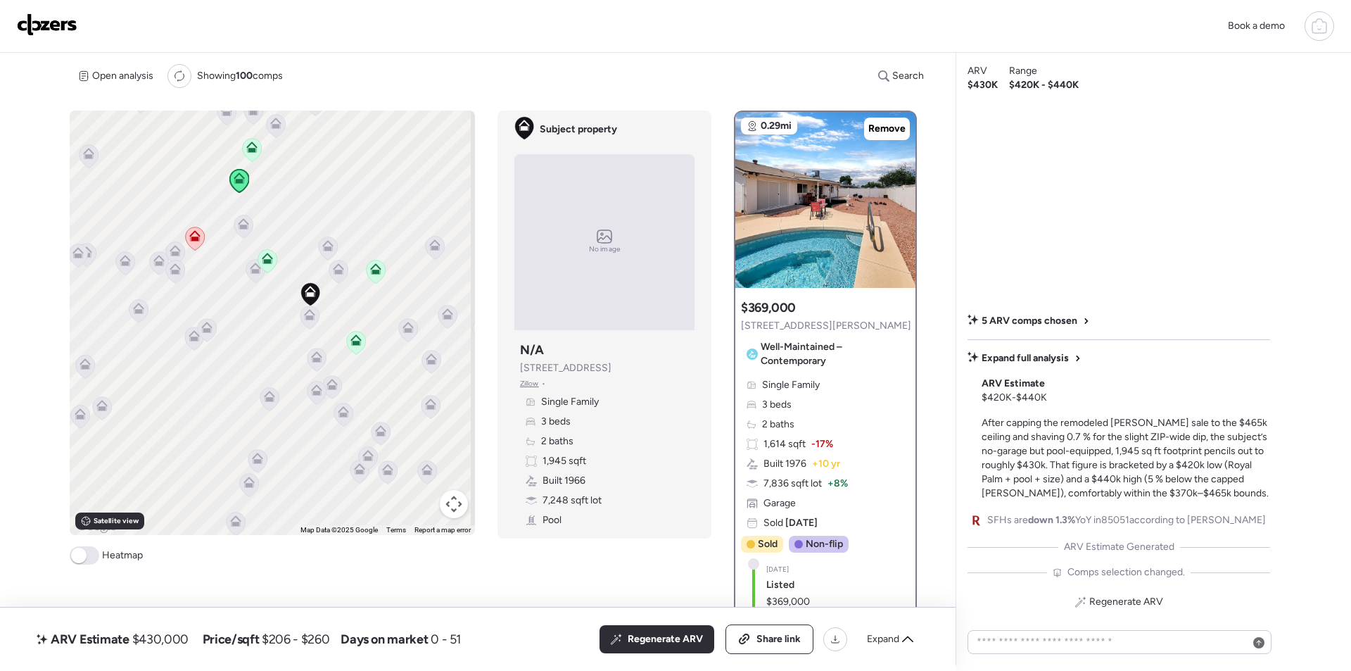
drag, startPoint x: 692, startPoint y: 628, endPoint x: 855, endPoint y: 436, distance: 252.6
click at [692, 628] on div "Regenerate ARV" at bounding box center [656, 639] width 115 height 28
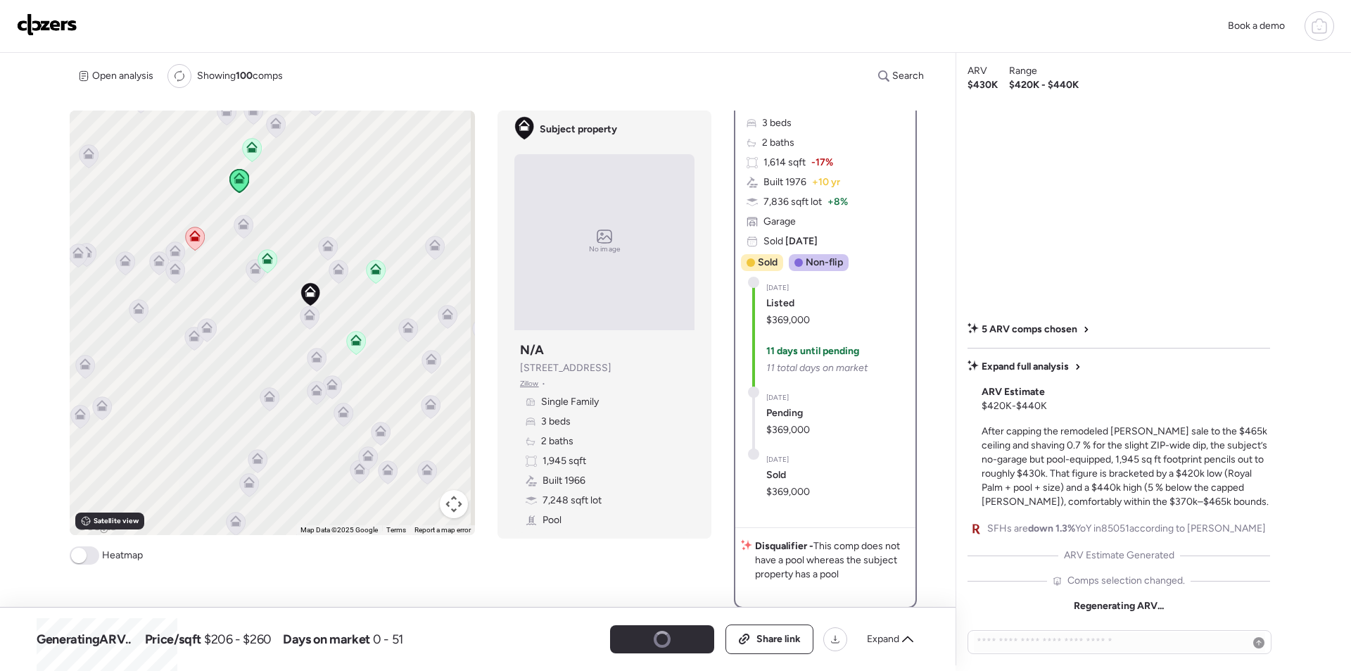
scroll to position [563, 0]
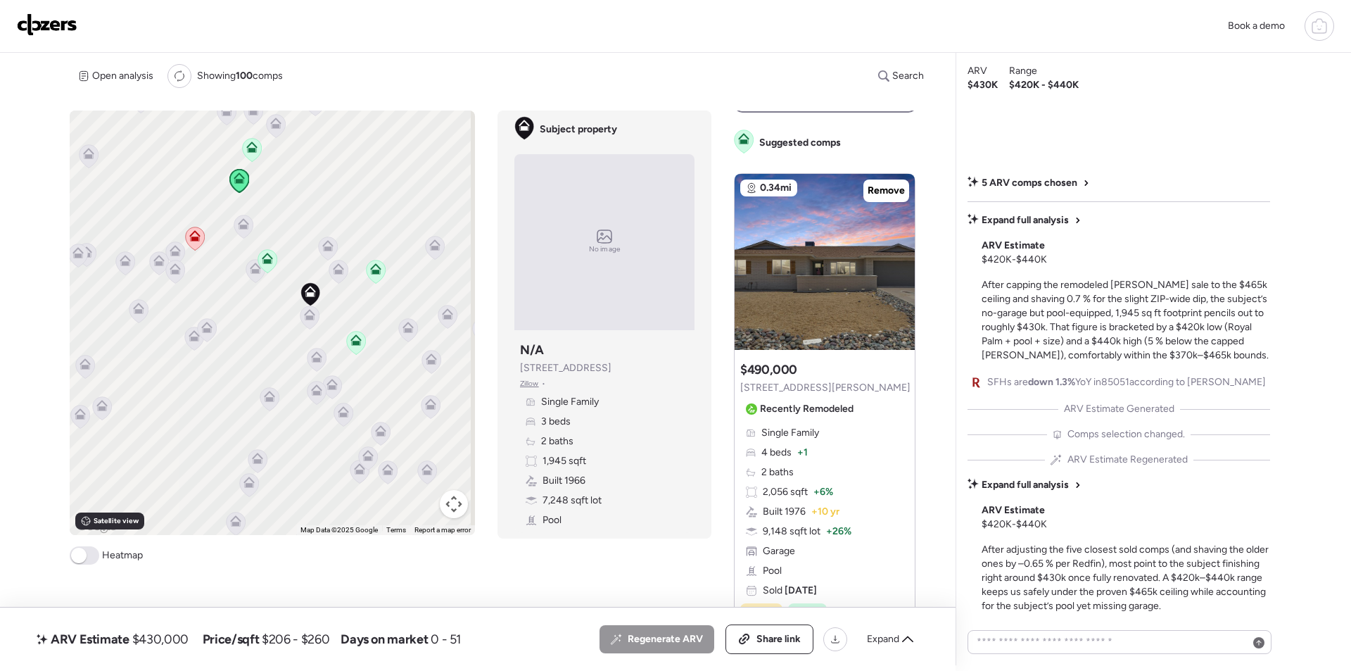
click at [182, 640] on span "$430,000" at bounding box center [160, 638] width 56 height 17
copy span "430,000"
click at [792, 638] on span "Share link" at bounding box center [778, 639] width 44 height 14
click at [42, 17] on img at bounding box center [47, 24] width 61 height 23
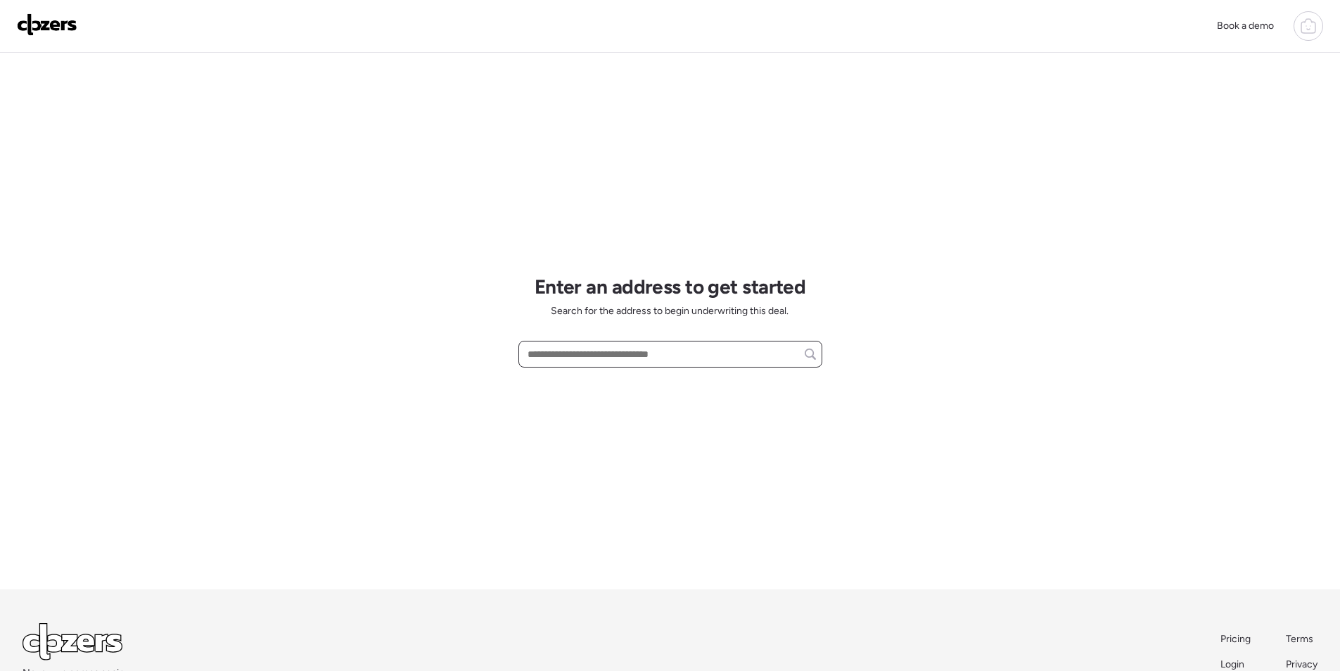
click at [640, 359] on input "text" at bounding box center [670, 354] width 291 height 20
paste input "**********"
click at [595, 378] on span "4100 S 250th Ln, Buckeye, AZ, 85326" at bounding box center [569, 380] width 91 height 14
type input "**********"
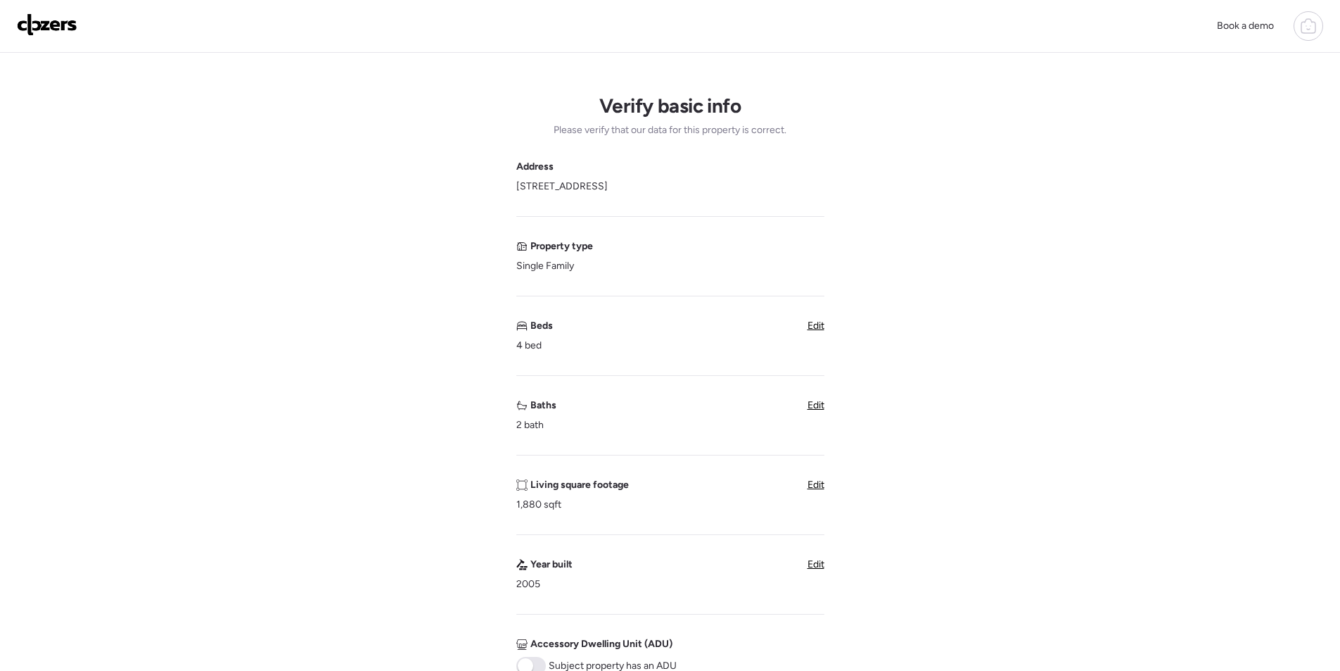
scroll to position [352, 0]
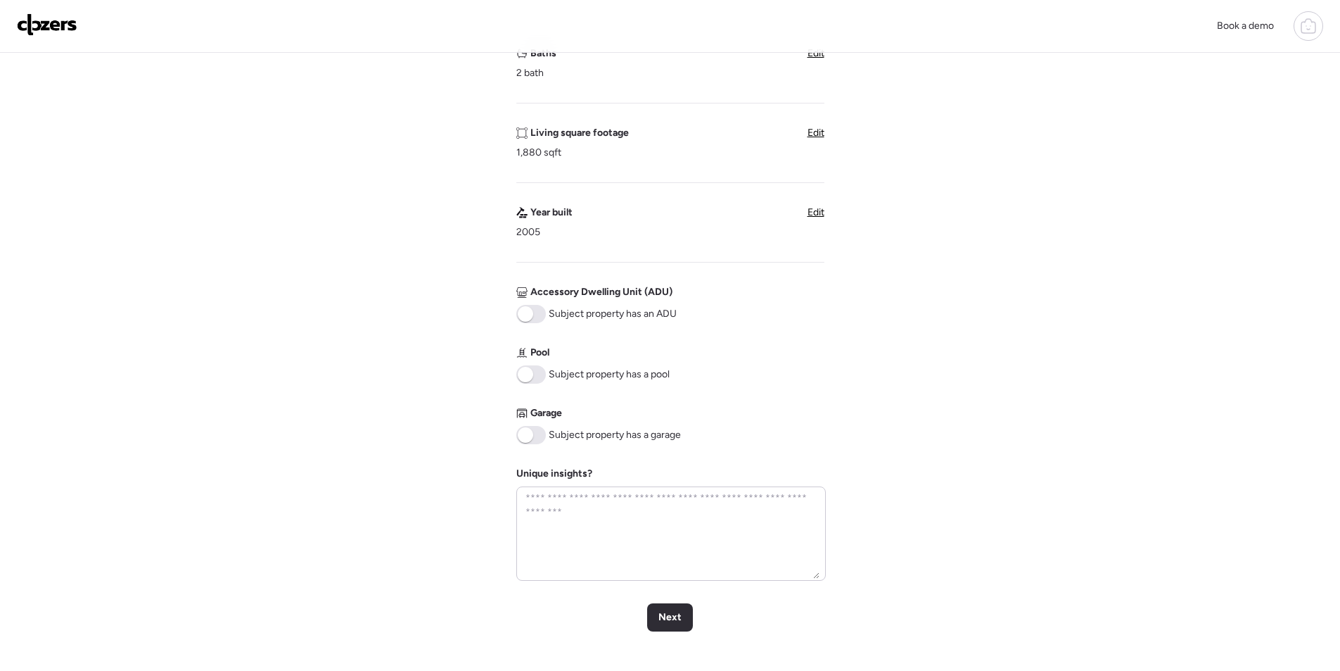
click at [536, 429] on span at bounding box center [531, 435] width 30 height 18
click at [671, 630] on div "Next" at bounding box center [670, 617] width 46 height 28
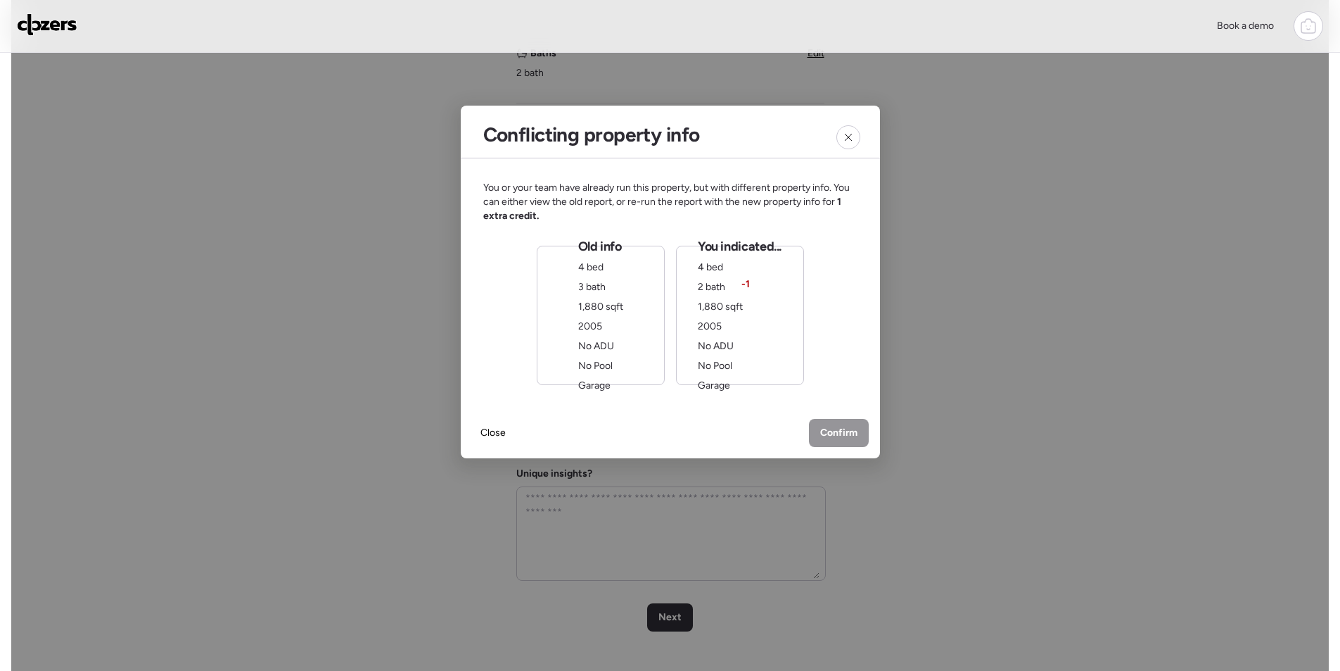
click at [615, 307] on span "1,880 sqft" at bounding box center [600, 306] width 45 height 12
click at [846, 431] on span "Confirm" at bounding box center [838, 434] width 37 height 14
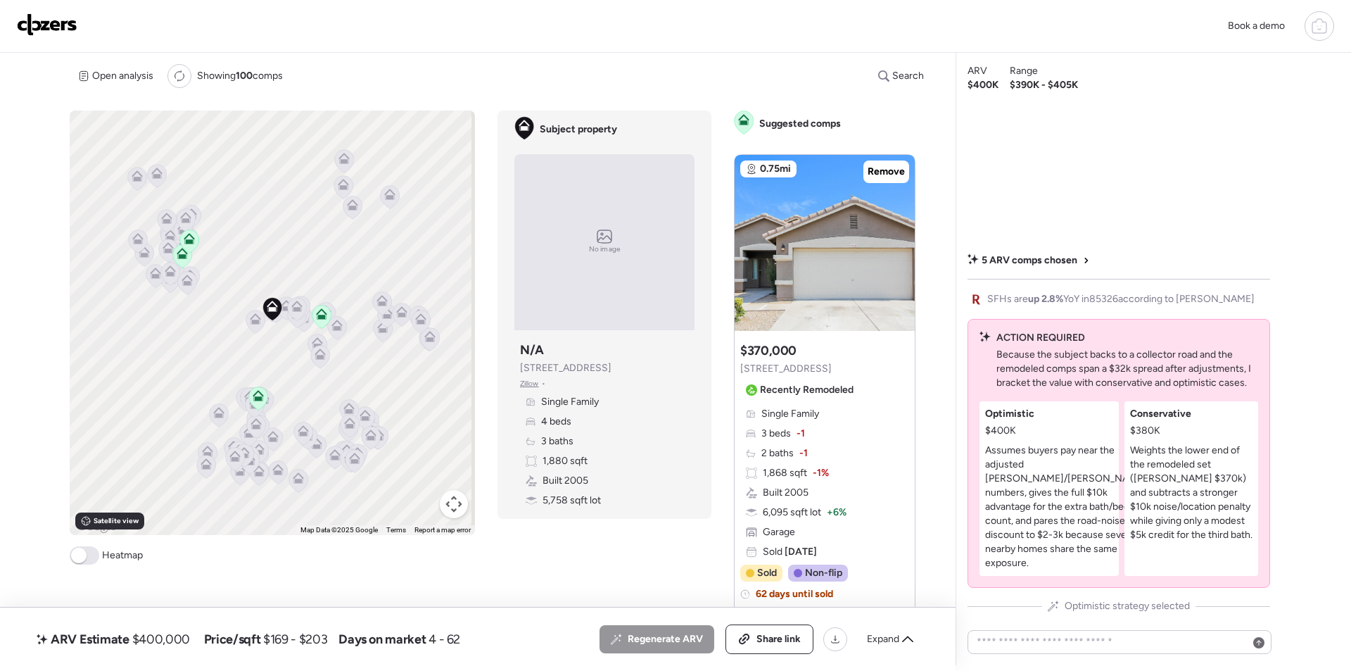
click at [896, 643] on span "Expand" at bounding box center [883, 639] width 32 height 14
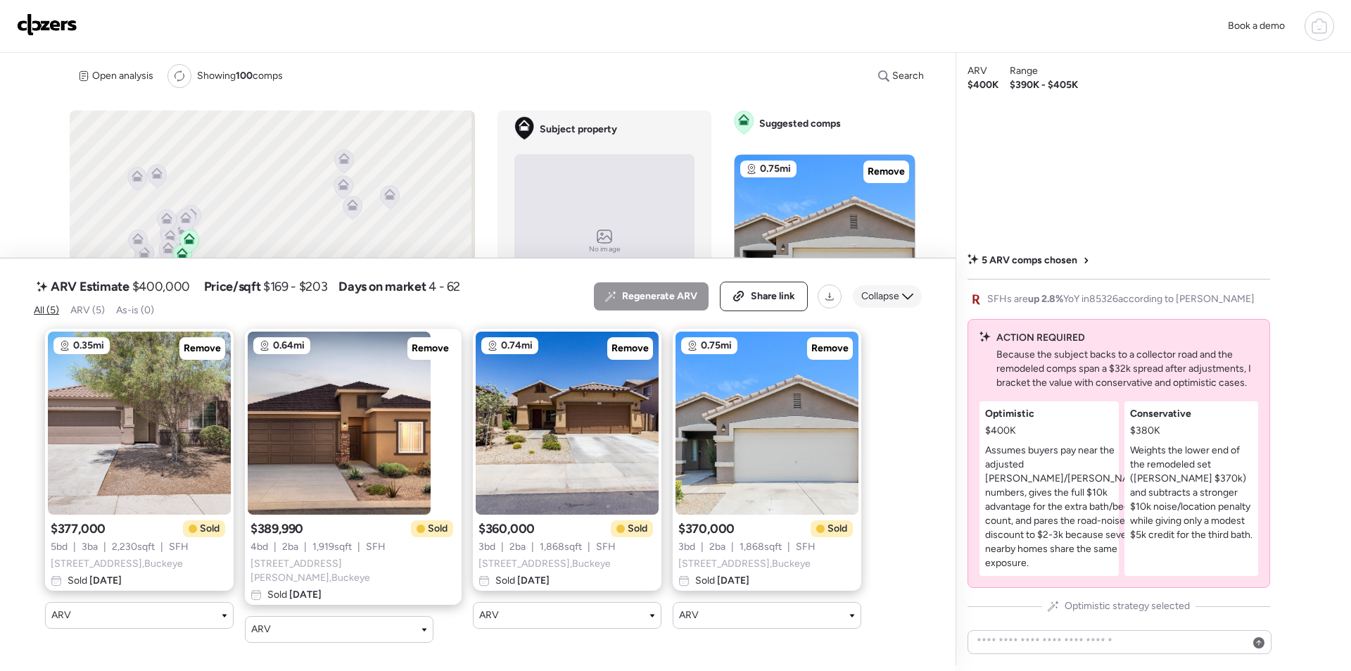
click at [884, 303] on span "Collapse" at bounding box center [880, 296] width 38 height 14
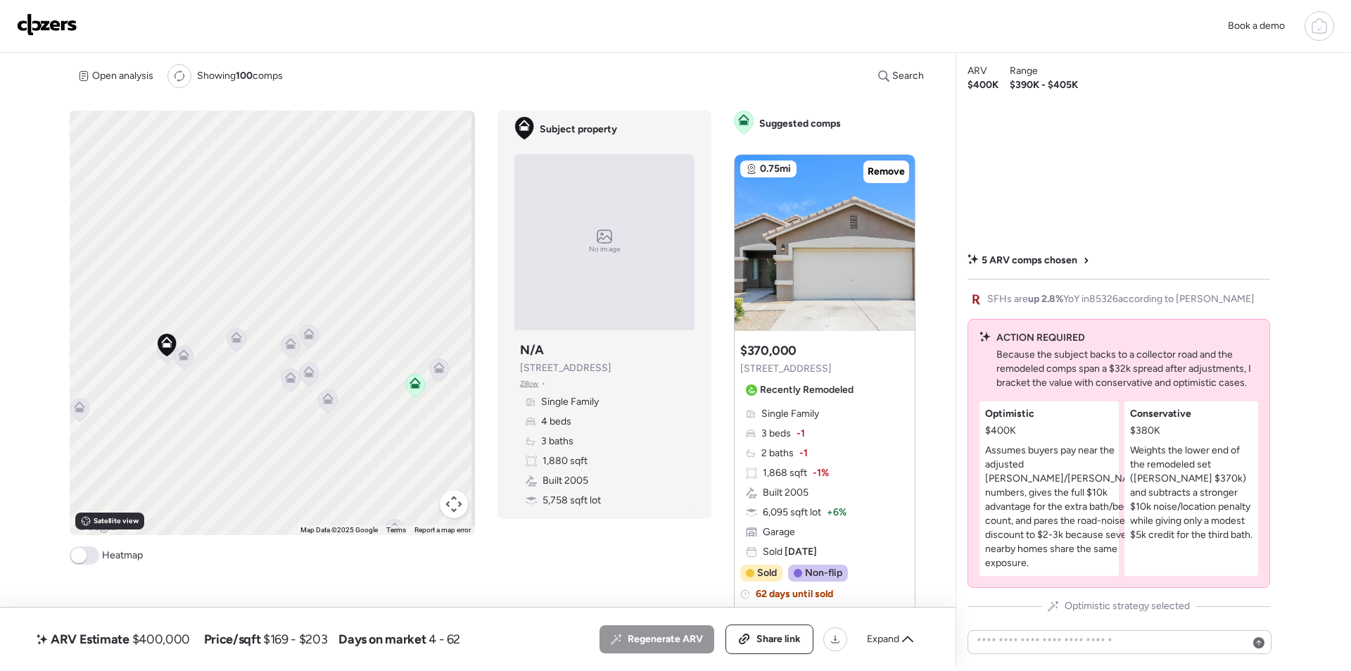
click at [184, 357] on icon at bounding box center [183, 357] width 9 height 4
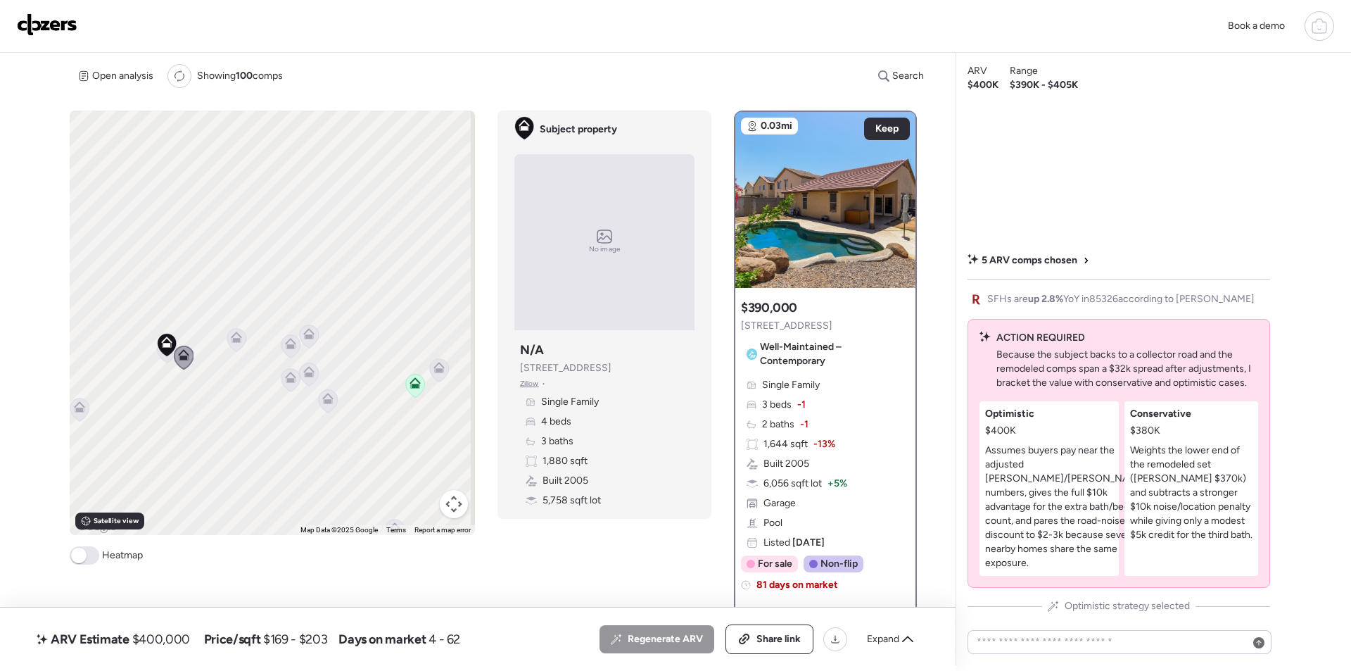
click at [240, 340] on icon at bounding box center [236, 339] width 19 height 23
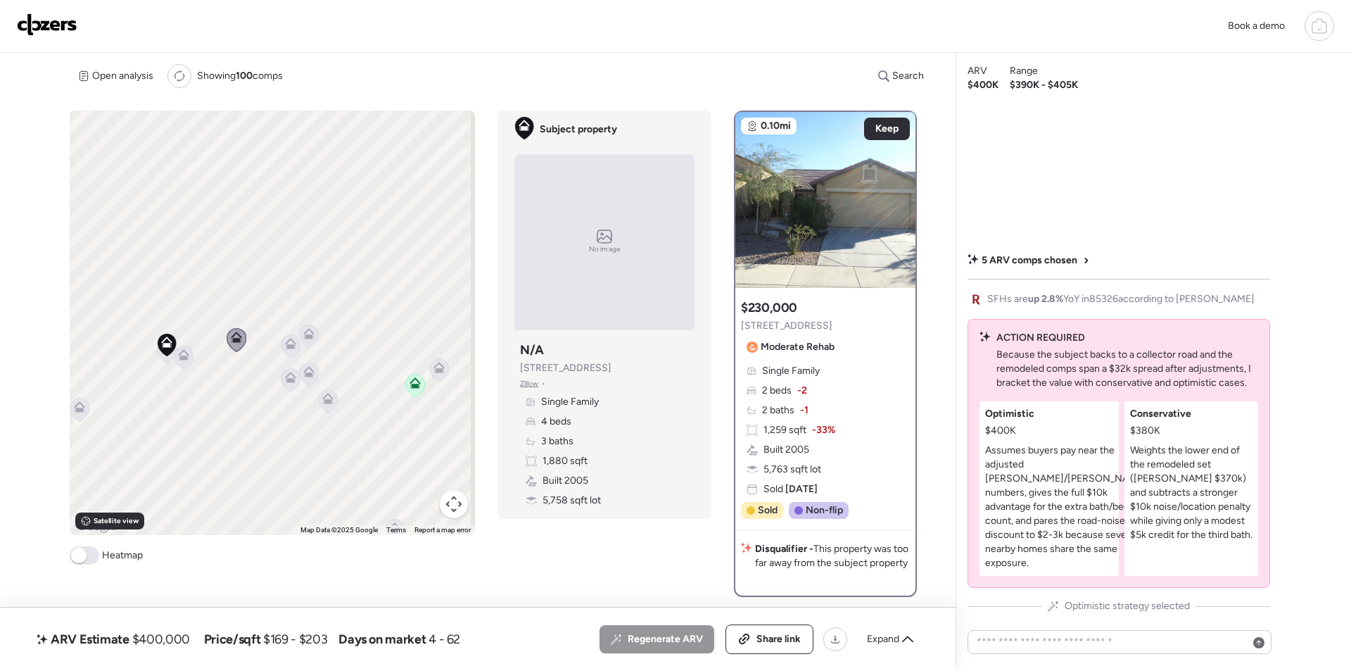
click at [286, 351] on icon at bounding box center [290, 345] width 19 height 23
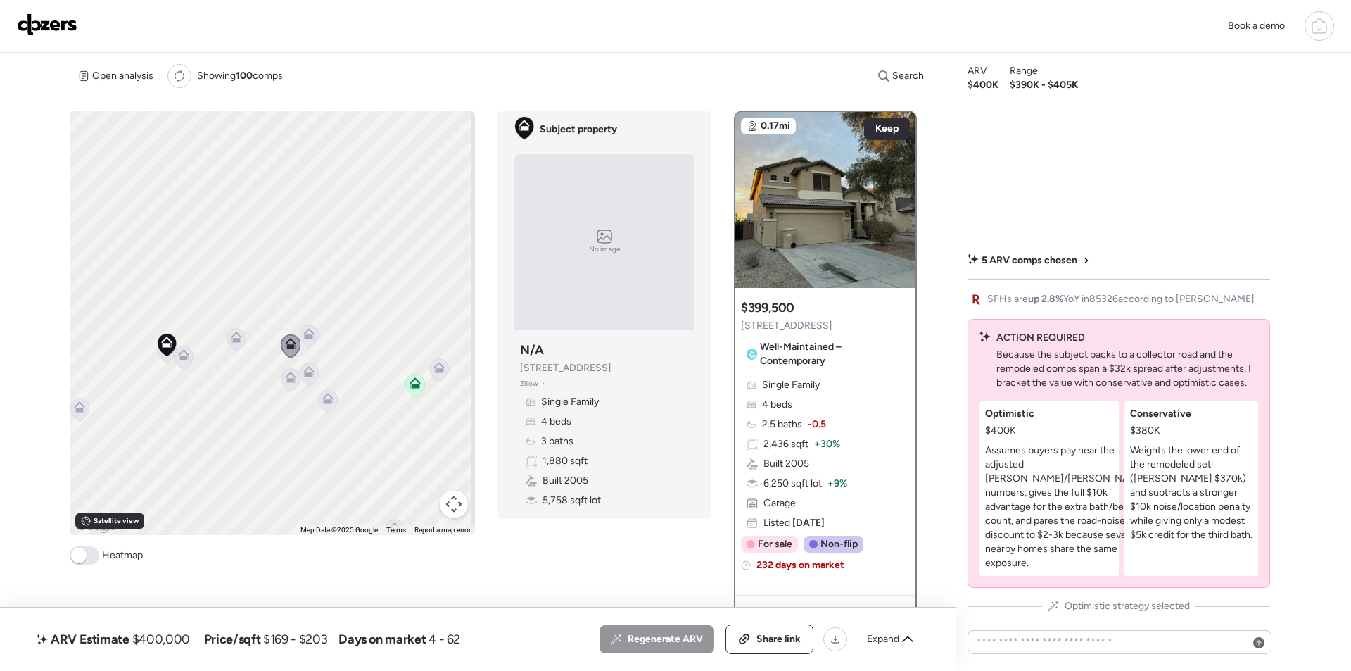
click at [291, 382] on icon at bounding box center [290, 380] width 9 height 4
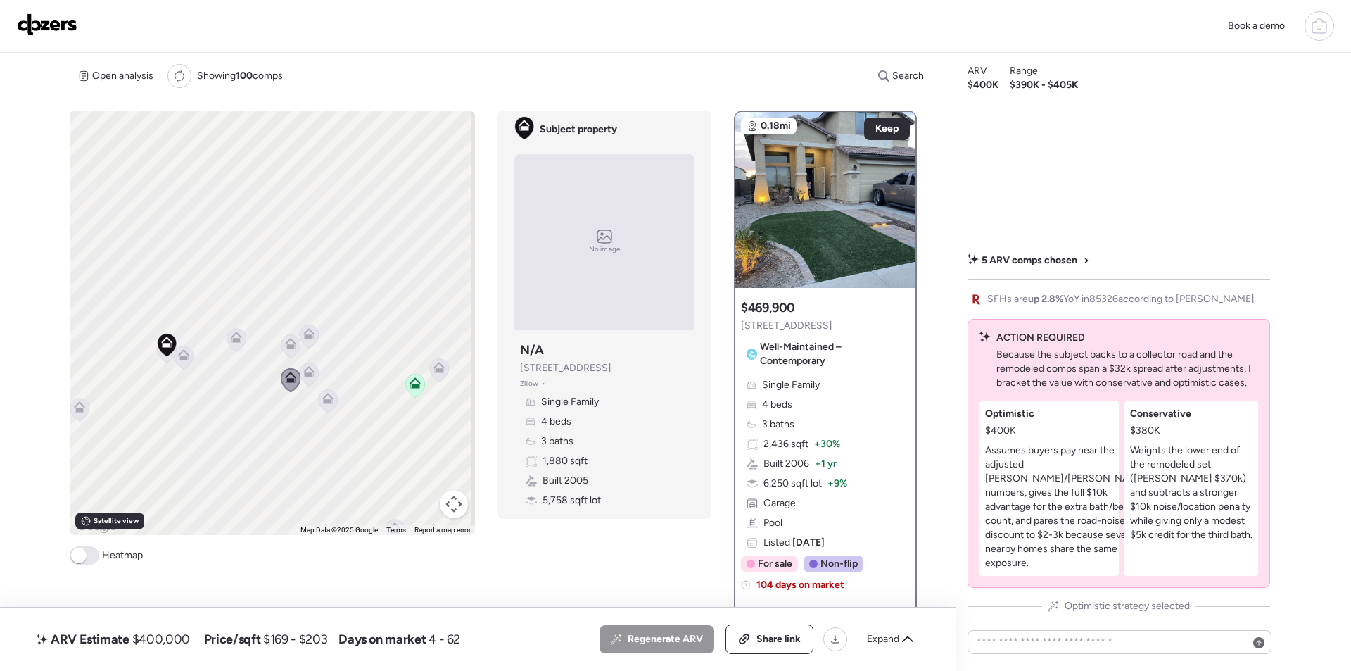
click at [310, 337] on icon at bounding box center [308, 336] width 9 height 4
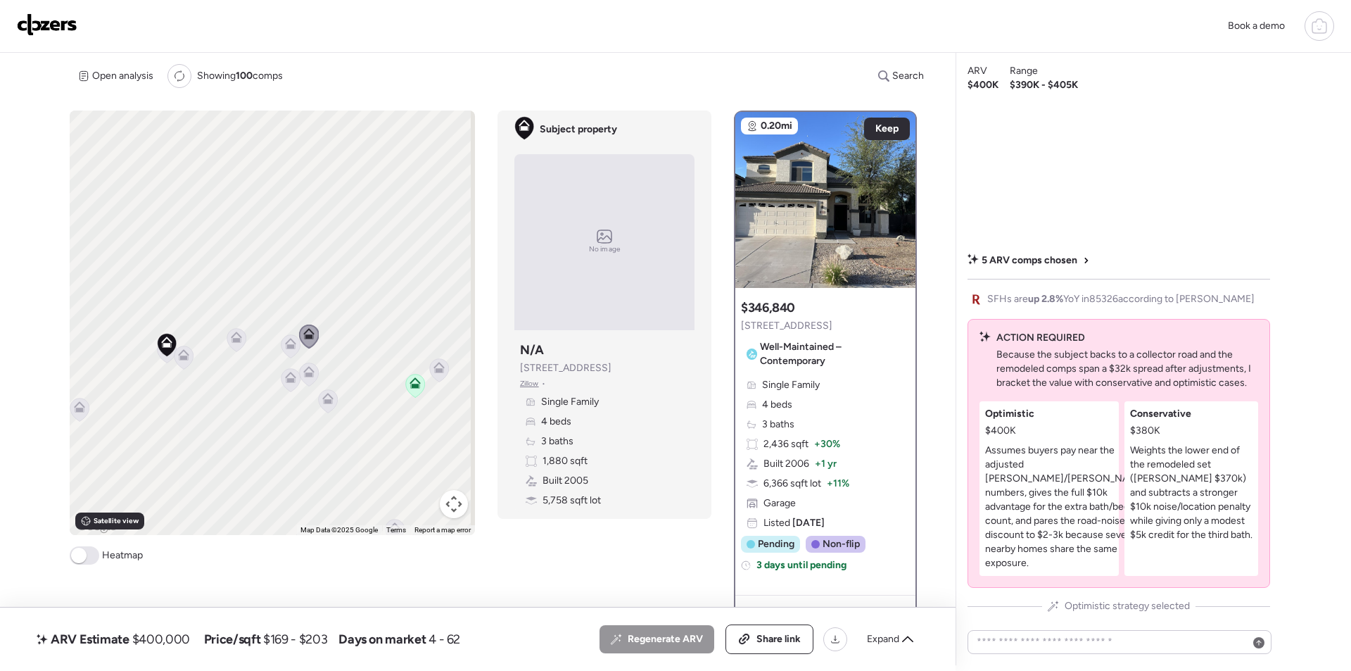
click at [309, 374] on icon at bounding box center [308, 374] width 9 height 4
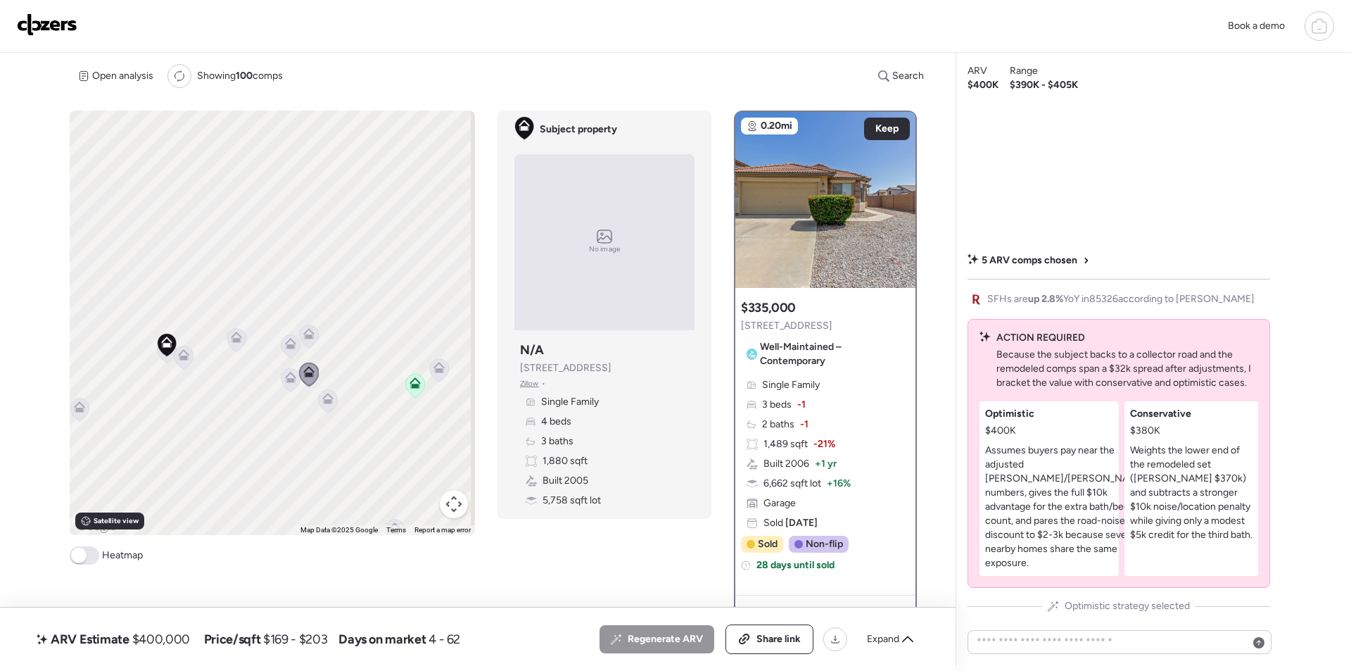
click at [324, 399] on icon at bounding box center [327, 398] width 11 height 11
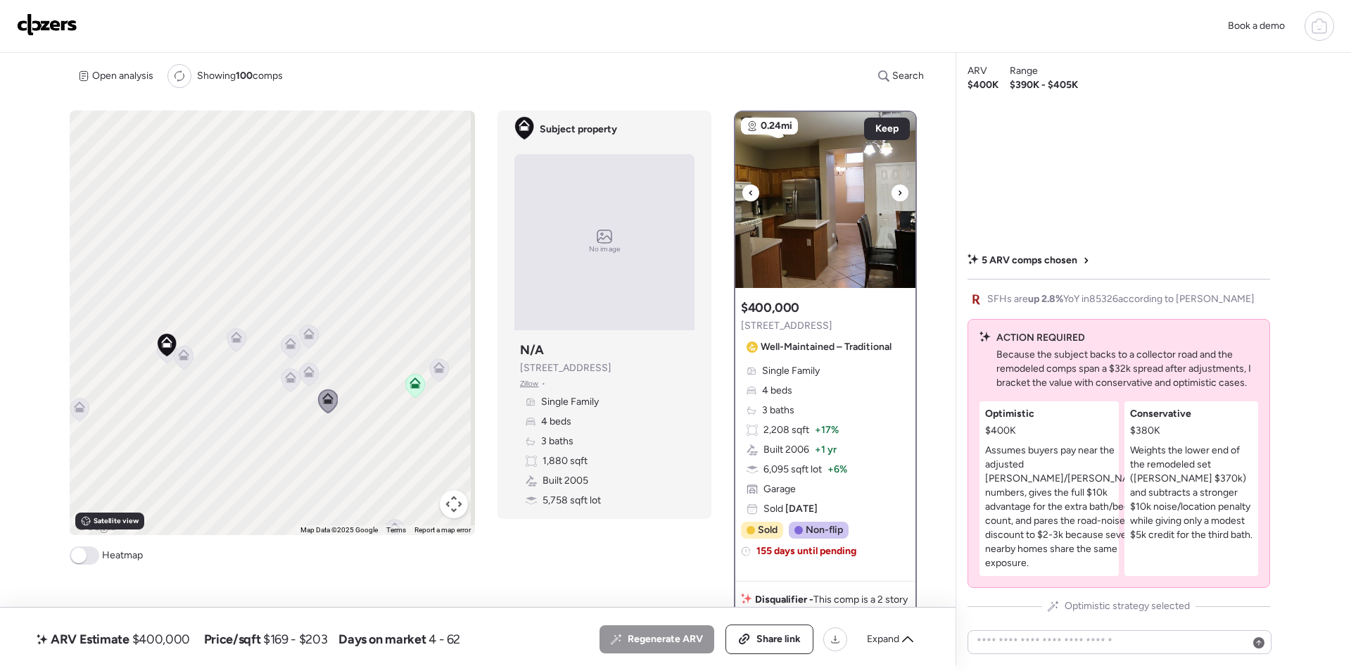
click at [897, 196] on icon at bounding box center [900, 192] width 6 height 17
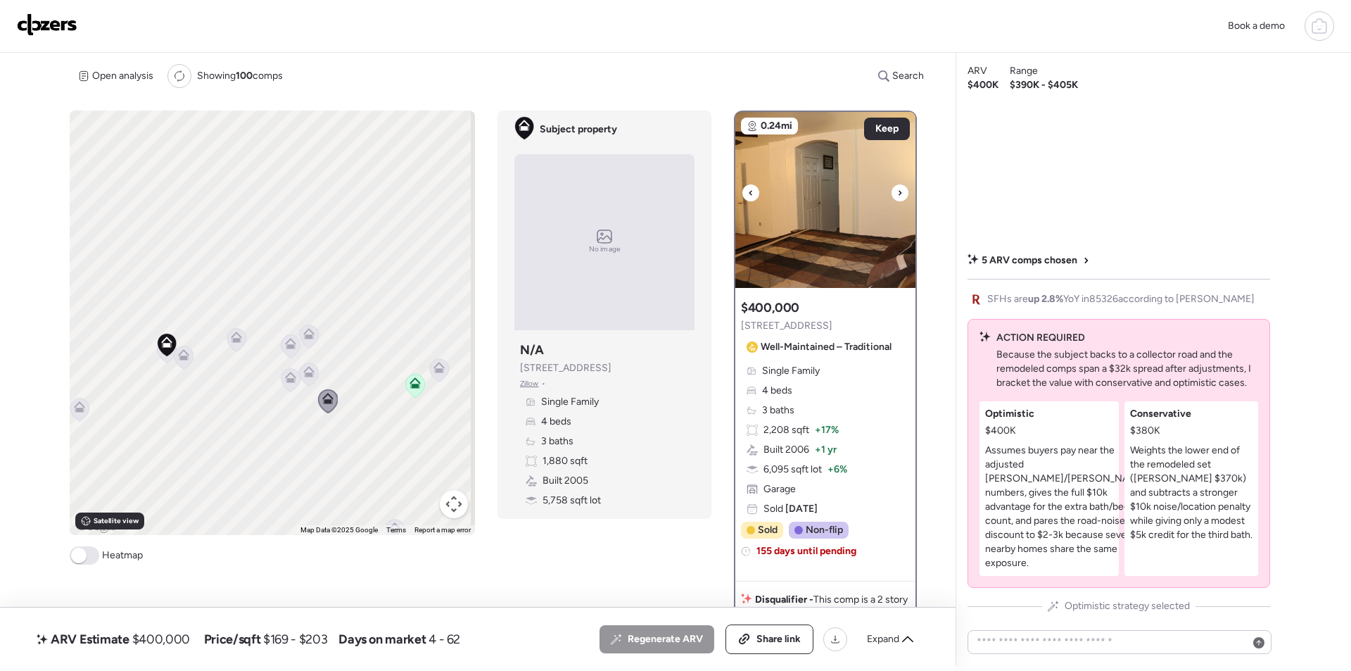
click at [897, 196] on icon at bounding box center [900, 192] width 6 height 17
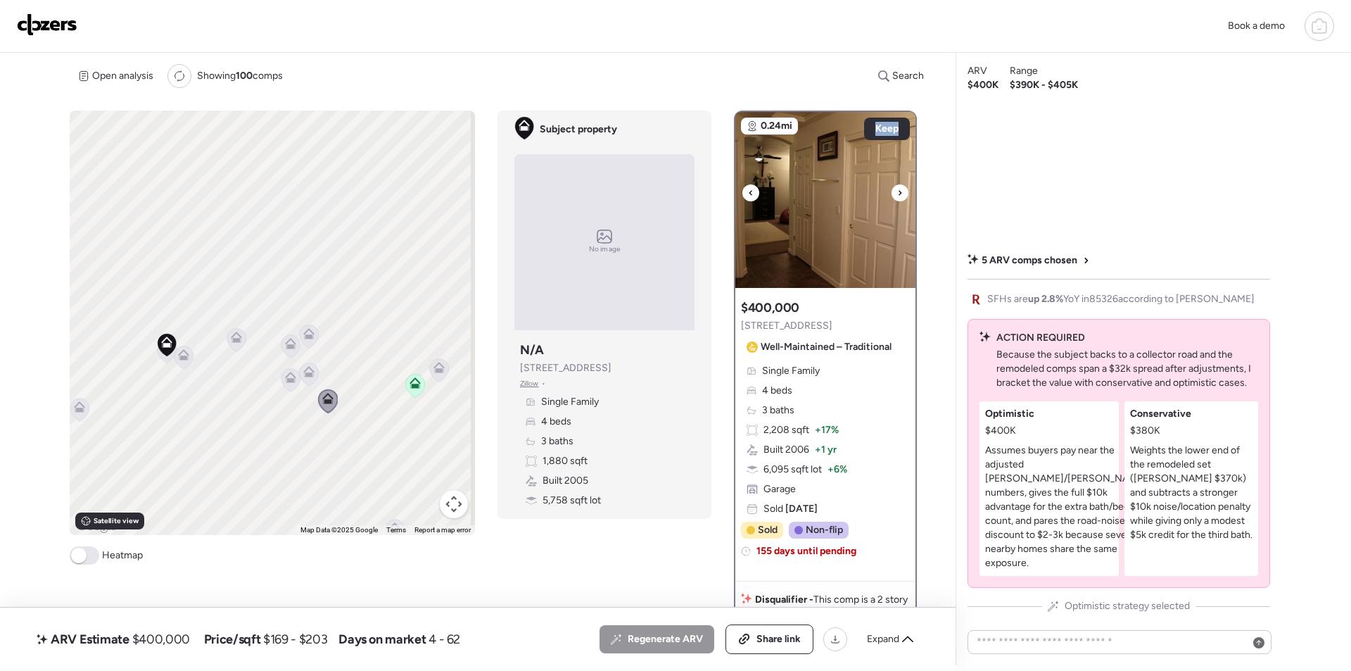
click at [803, 215] on img at bounding box center [825, 200] width 180 height 176
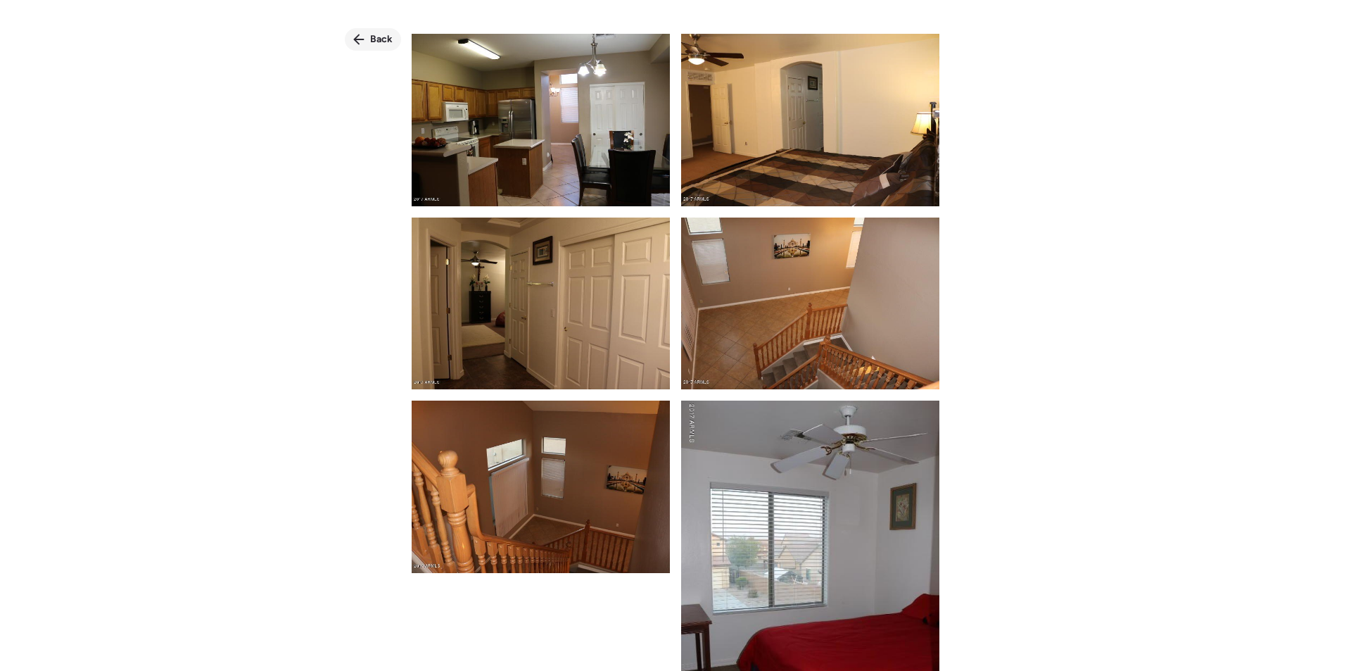
click at [379, 35] on span "Back" at bounding box center [381, 39] width 23 height 14
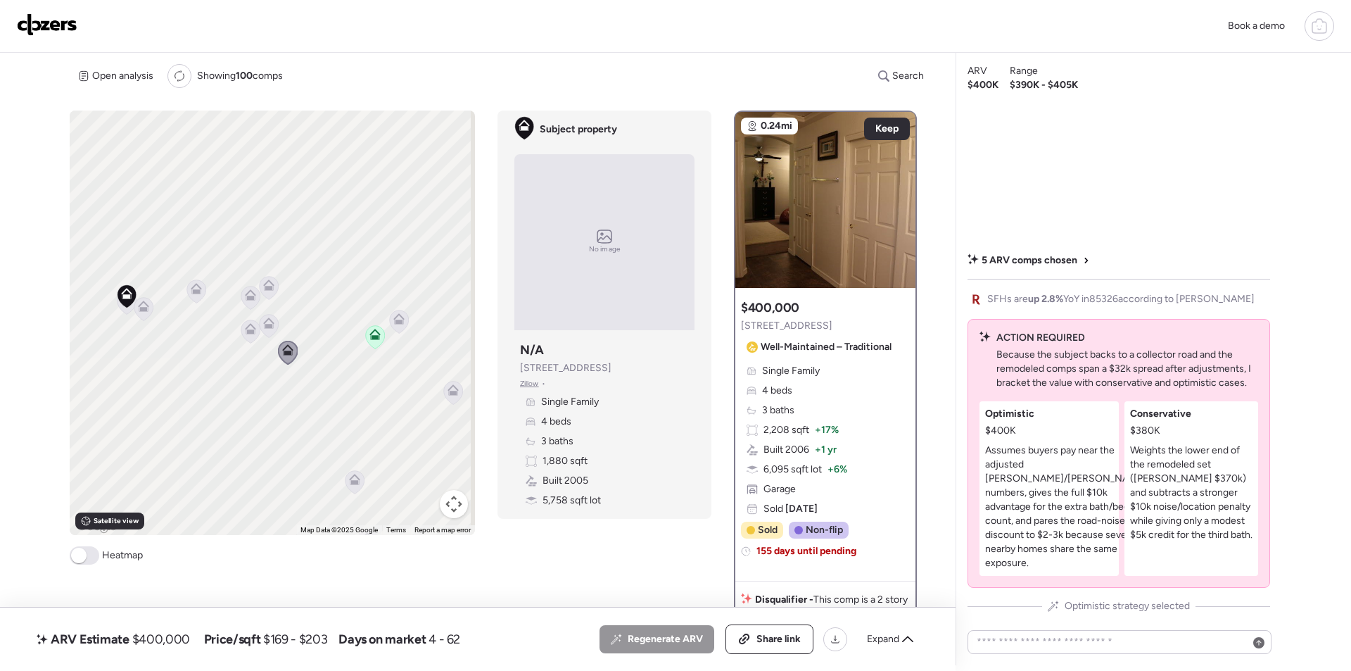
drag, startPoint x: 329, startPoint y: 408, endPoint x: 428, endPoint y: 481, distance: 122.9
click at [292, 380] on div "To activate drag with keyboard, press Alt + Enter. Once in keyboard drag state,…" at bounding box center [272, 322] width 405 height 424
click at [148, 642] on span "$400,000" at bounding box center [161, 638] width 58 height 17
copy span "400,000"
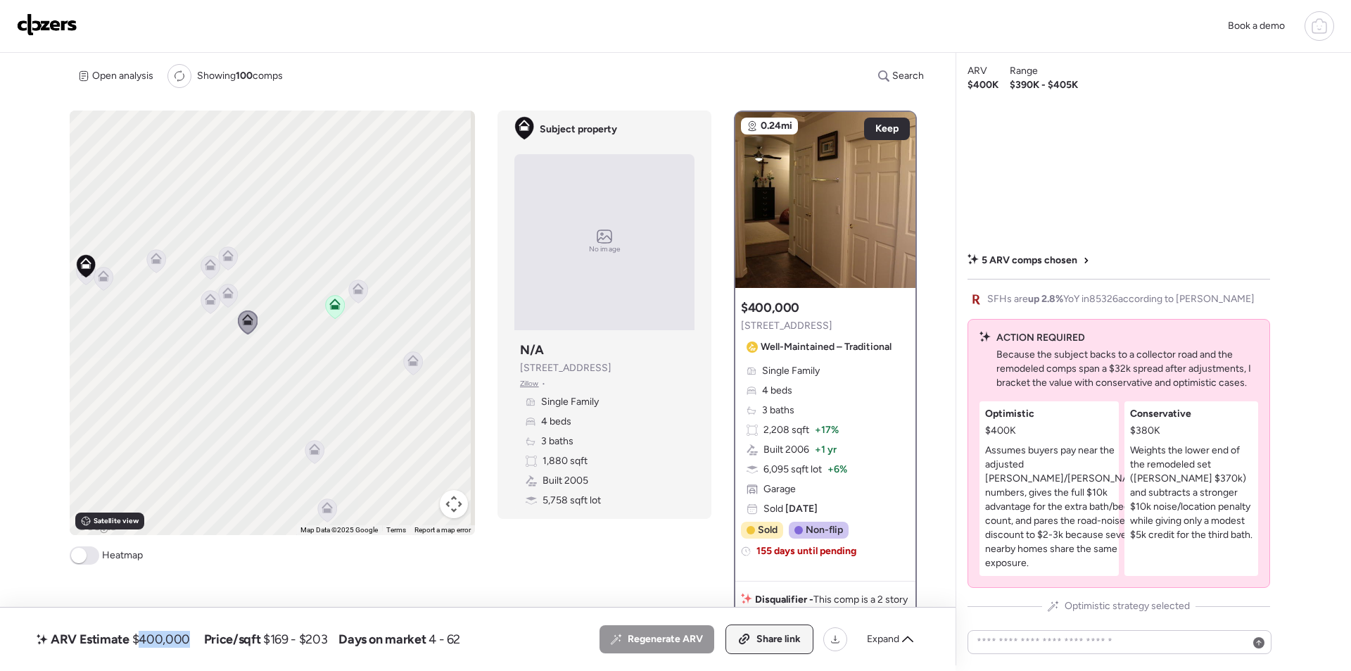
click at [787, 643] on span "Share link" at bounding box center [778, 639] width 44 height 14
click at [58, 22] on img at bounding box center [47, 24] width 61 height 23
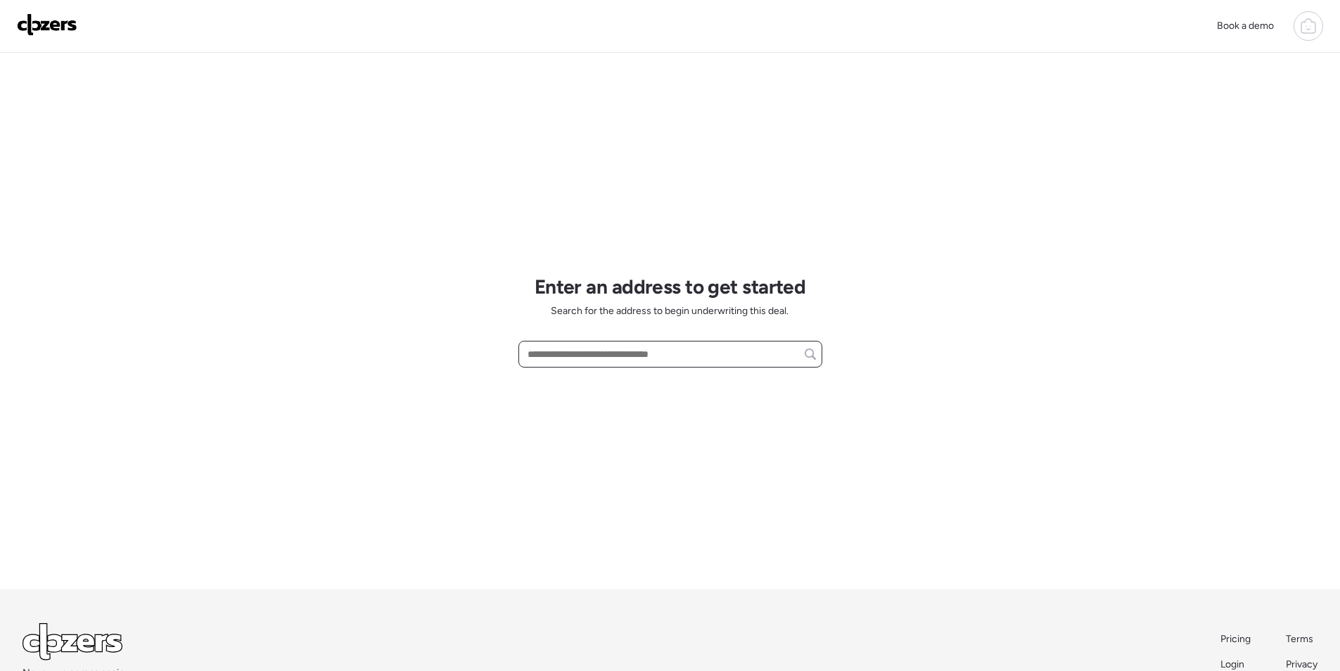
click at [683, 360] on input "text" at bounding box center [670, 354] width 291 height 20
paste input "**********"
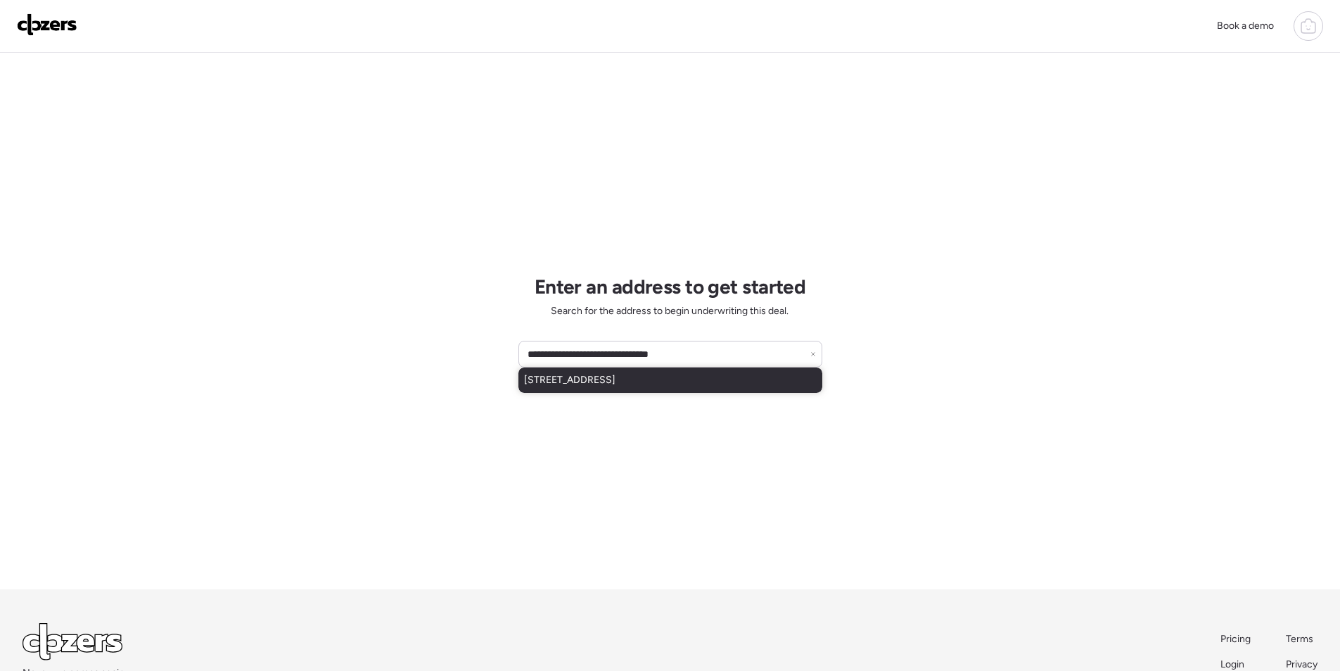
click at [576, 379] on span "[STREET_ADDRESS]" at bounding box center [569, 380] width 91 height 14
type input "**********"
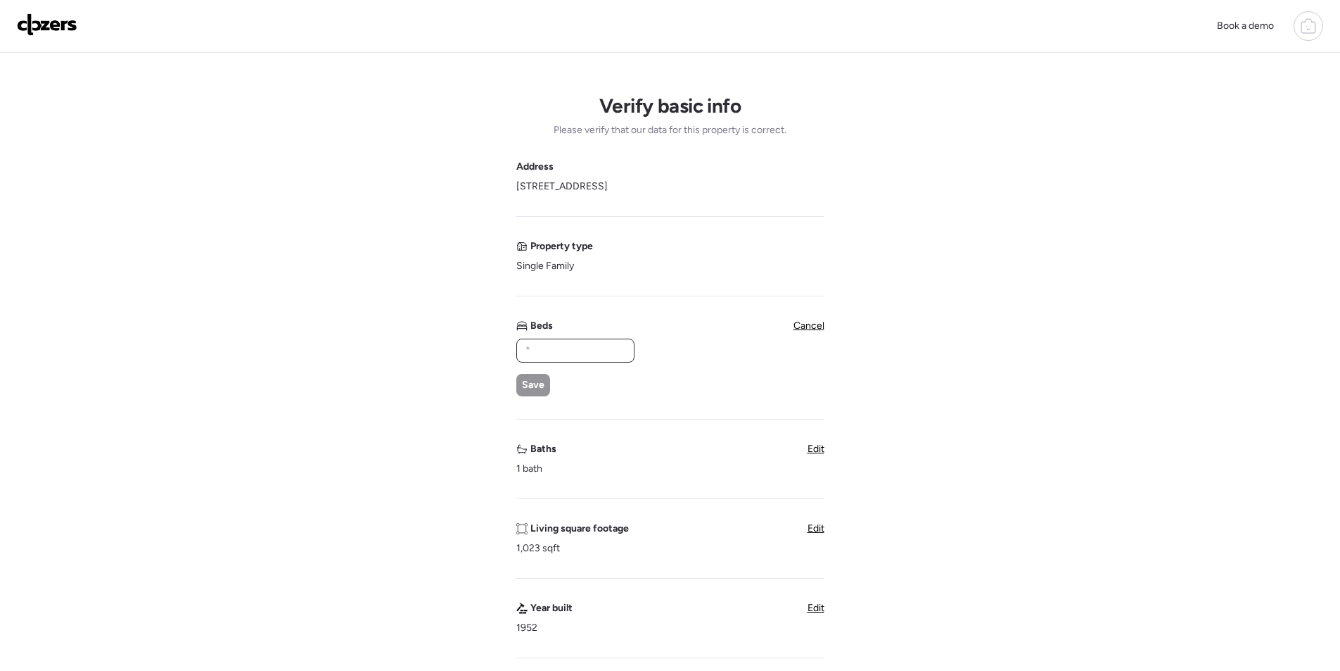
click at [595, 348] on input "text" at bounding box center [576, 351] width 106 height 20
type input "*"
click at [530, 385] on span "Save" at bounding box center [533, 385] width 23 height 14
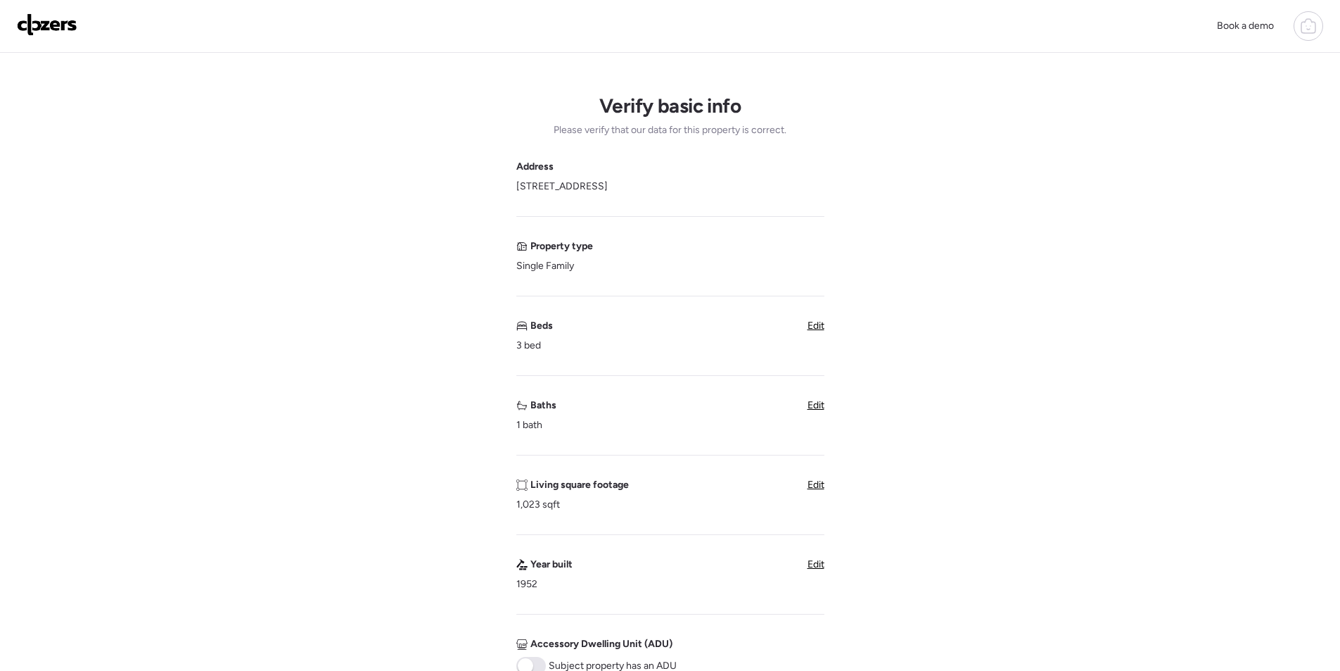
scroll to position [352, 0]
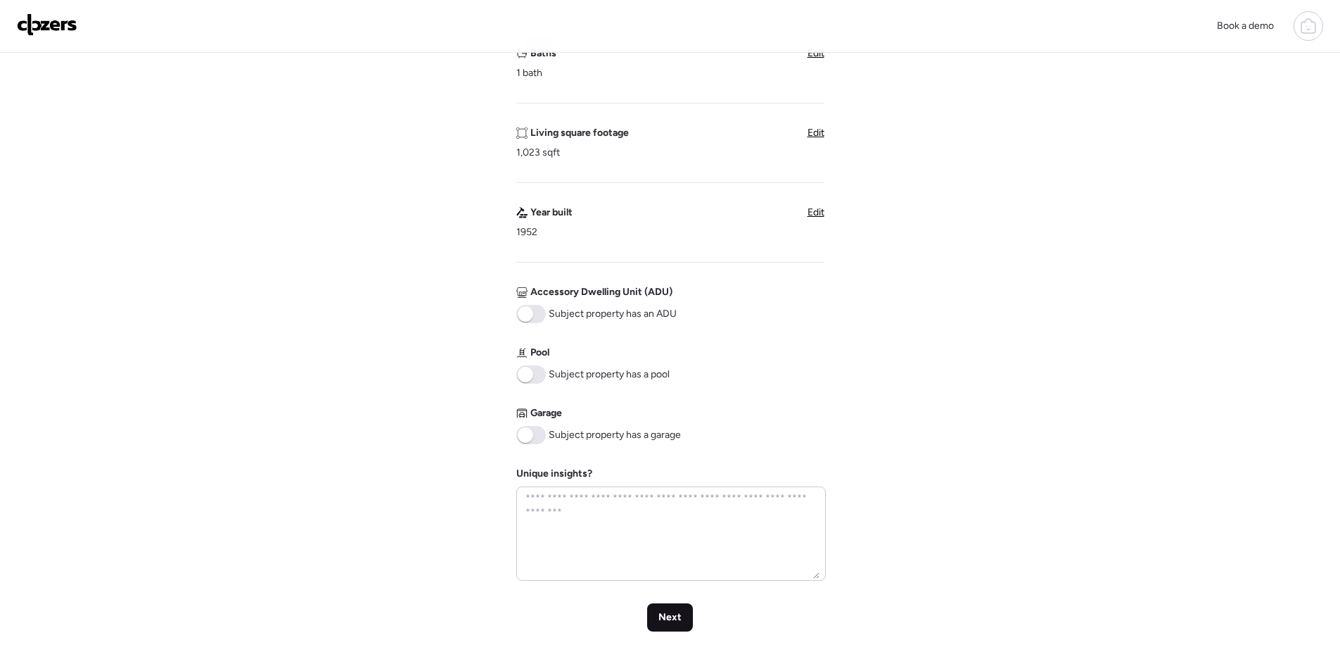
click at [671, 627] on div "Next" at bounding box center [670, 617] width 46 height 28
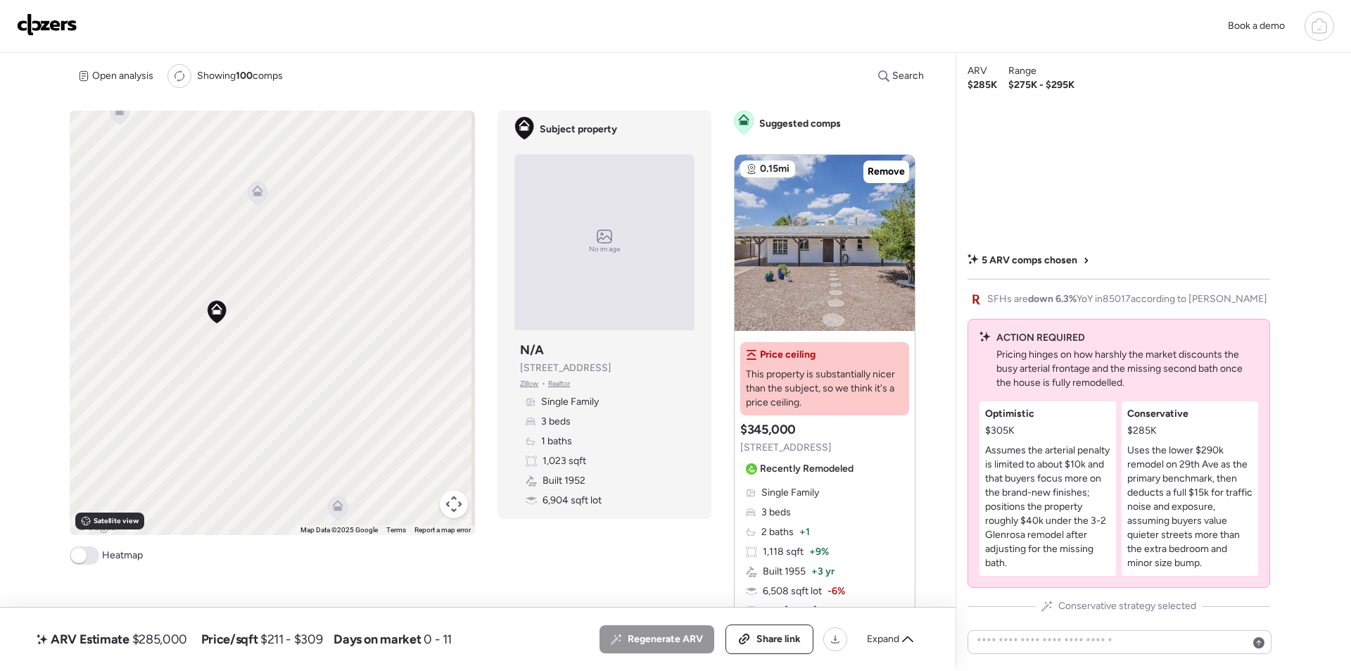
click at [258, 191] on icon at bounding box center [257, 190] width 11 height 11
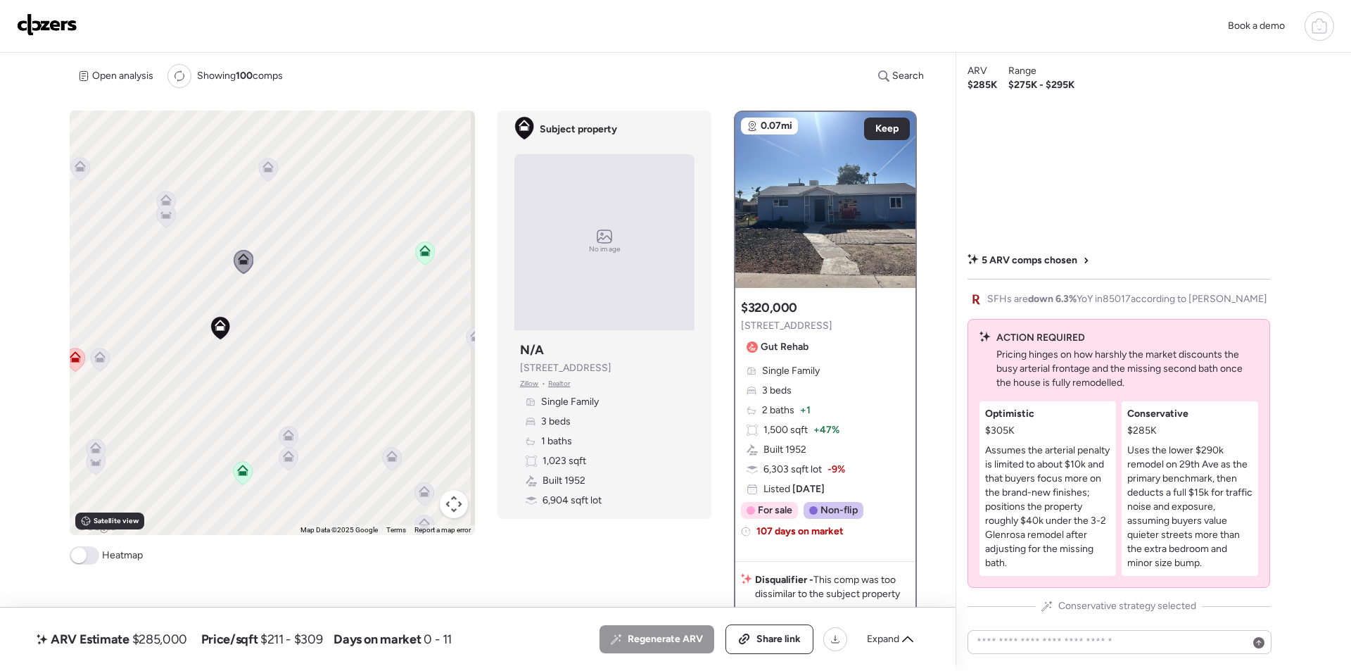
click at [268, 173] on icon at bounding box center [268, 169] width 19 height 23
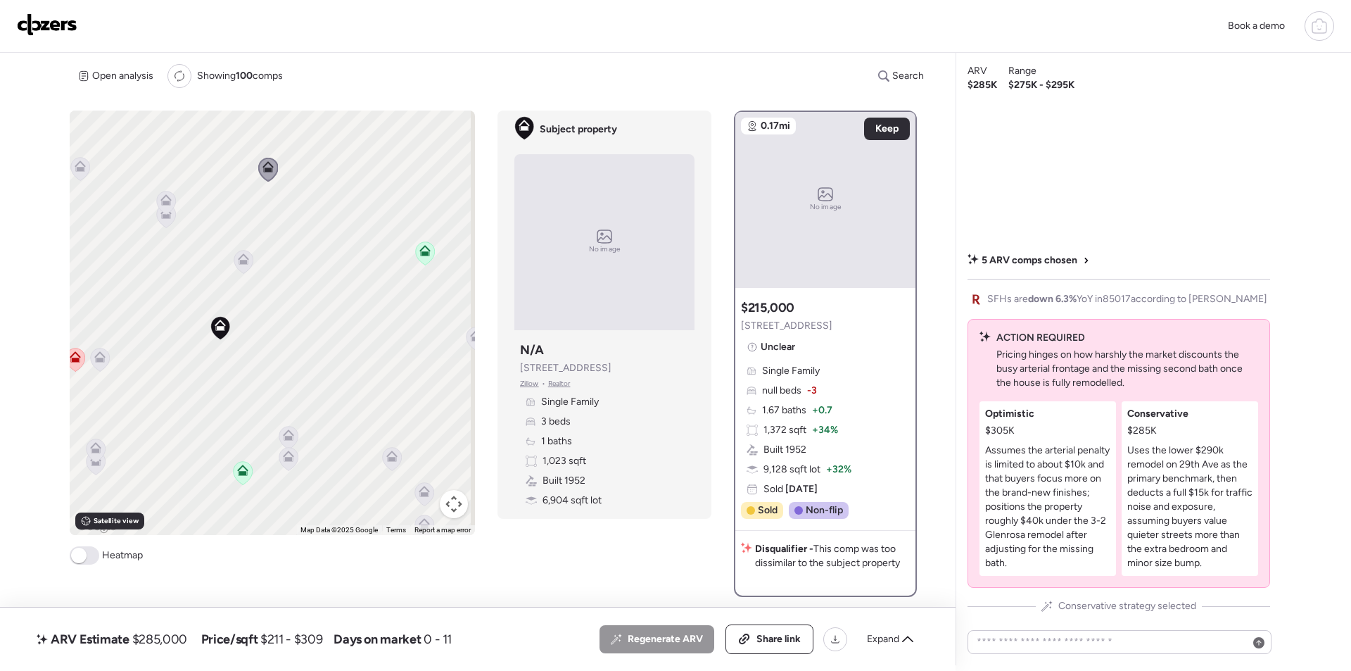
click at [884, 638] on span "Expand" at bounding box center [883, 639] width 32 height 14
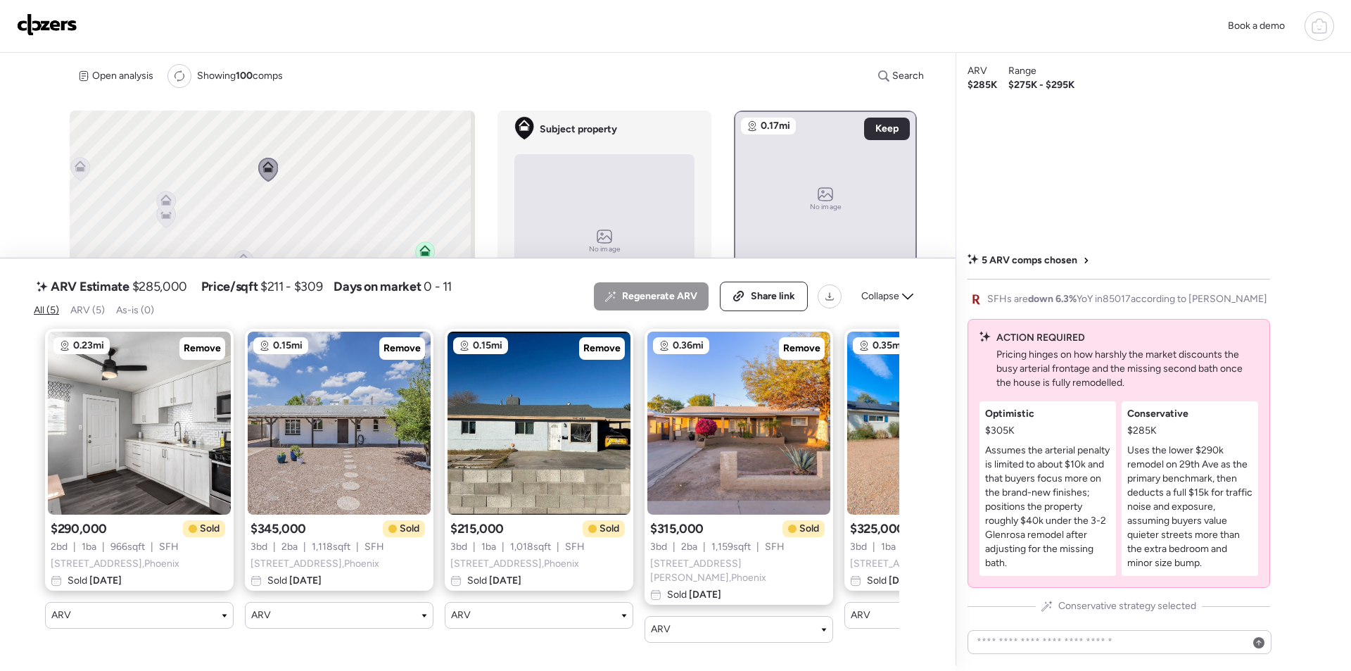
click at [879, 287] on div "Regenerate ARV Share link Collapse" at bounding box center [758, 296] width 328 height 30
drag, startPoint x: 898, startPoint y: 310, endPoint x: 887, endPoint y: 299, distance: 15.9
click at [899, 307] on div "Collapse" at bounding box center [887, 296] width 69 height 23
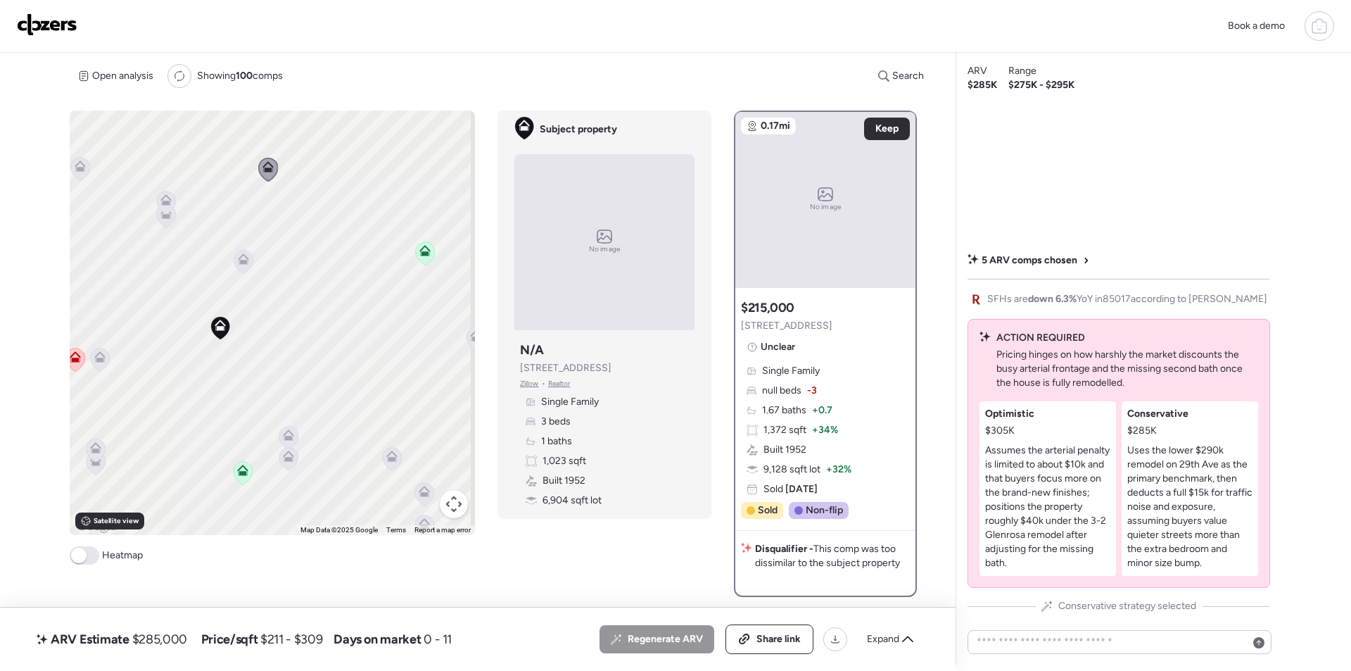
click at [180, 635] on span "$285,000" at bounding box center [159, 638] width 55 height 17
copy span "285,000"
click at [773, 640] on span "Share link" at bounding box center [778, 639] width 44 height 14
click at [67, 20] on img at bounding box center [47, 24] width 61 height 23
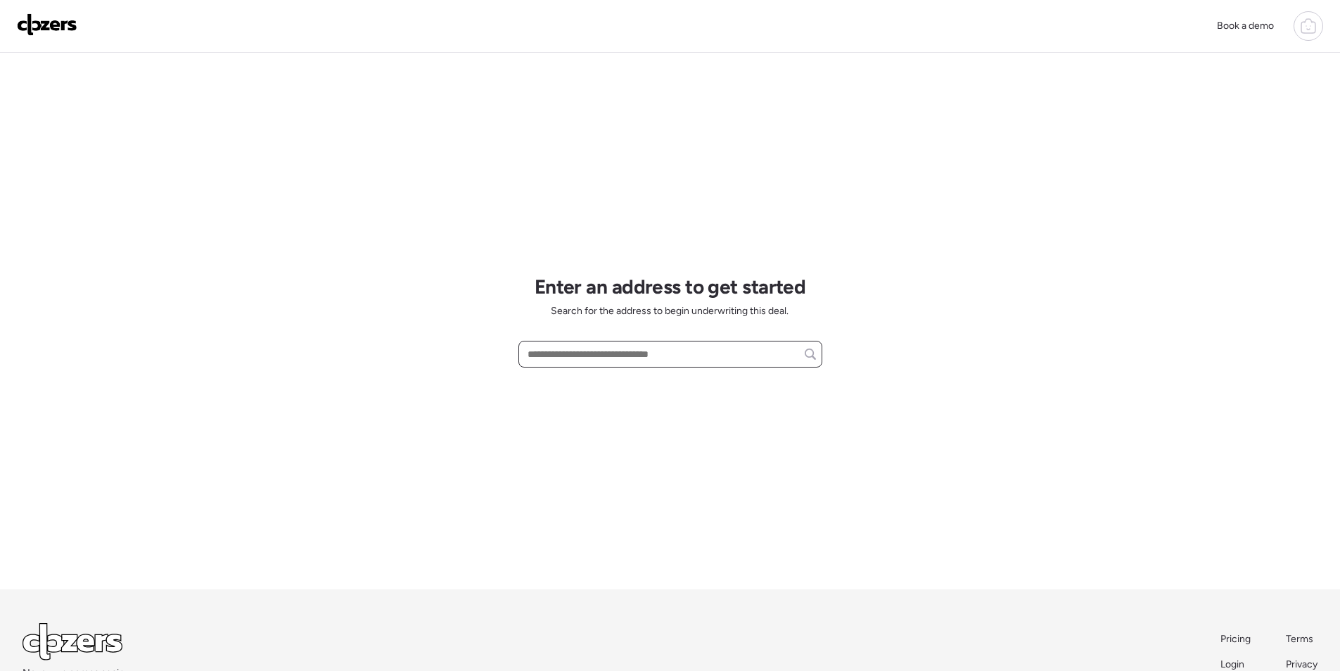
click at [565, 360] on input "text" at bounding box center [670, 354] width 291 height 20
paste input "**********"
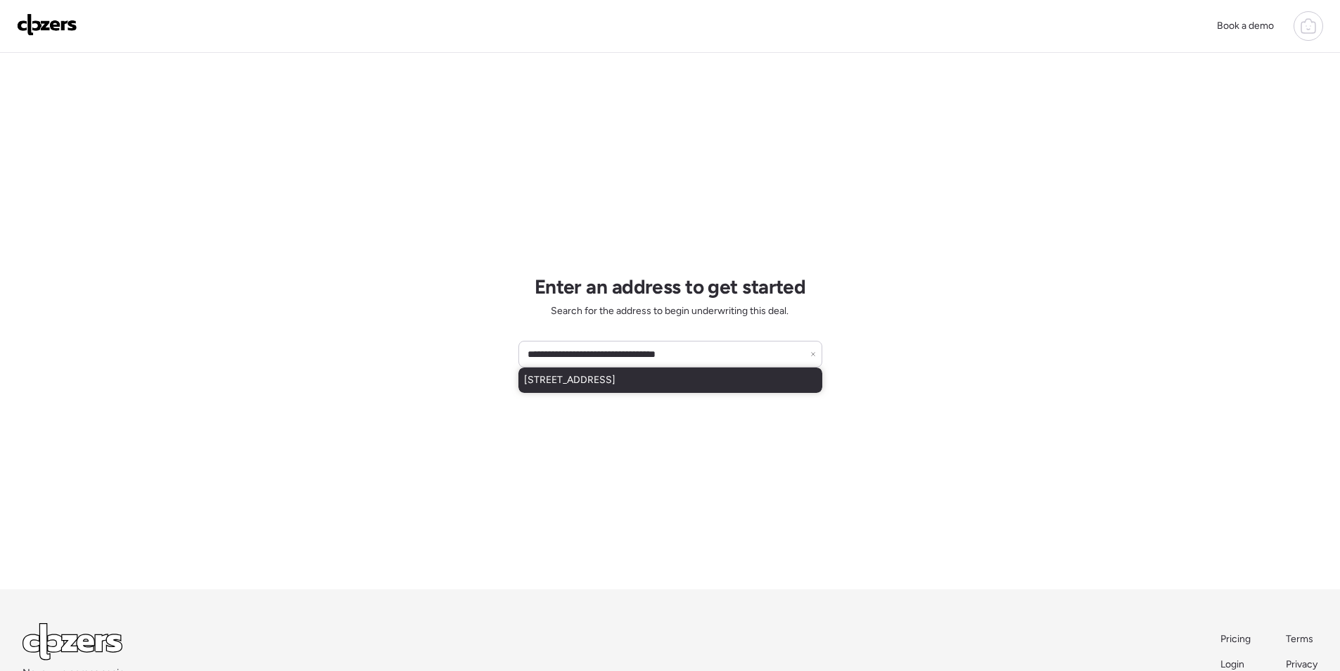
click at [570, 378] on span "[STREET_ADDRESS]" at bounding box center [569, 380] width 91 height 14
type input "**********"
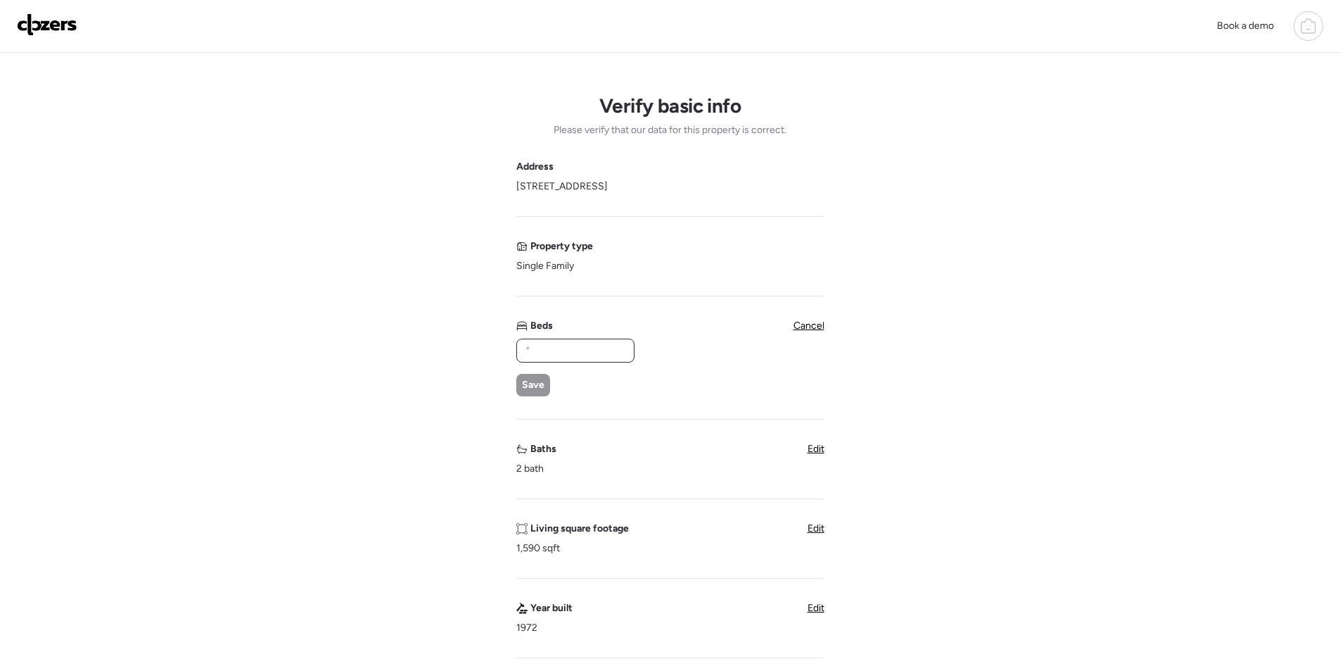
click at [578, 356] on input "text" at bounding box center [576, 351] width 106 height 20
type input "*"
click at [518, 394] on div "Save" at bounding box center [533, 385] width 34 height 23
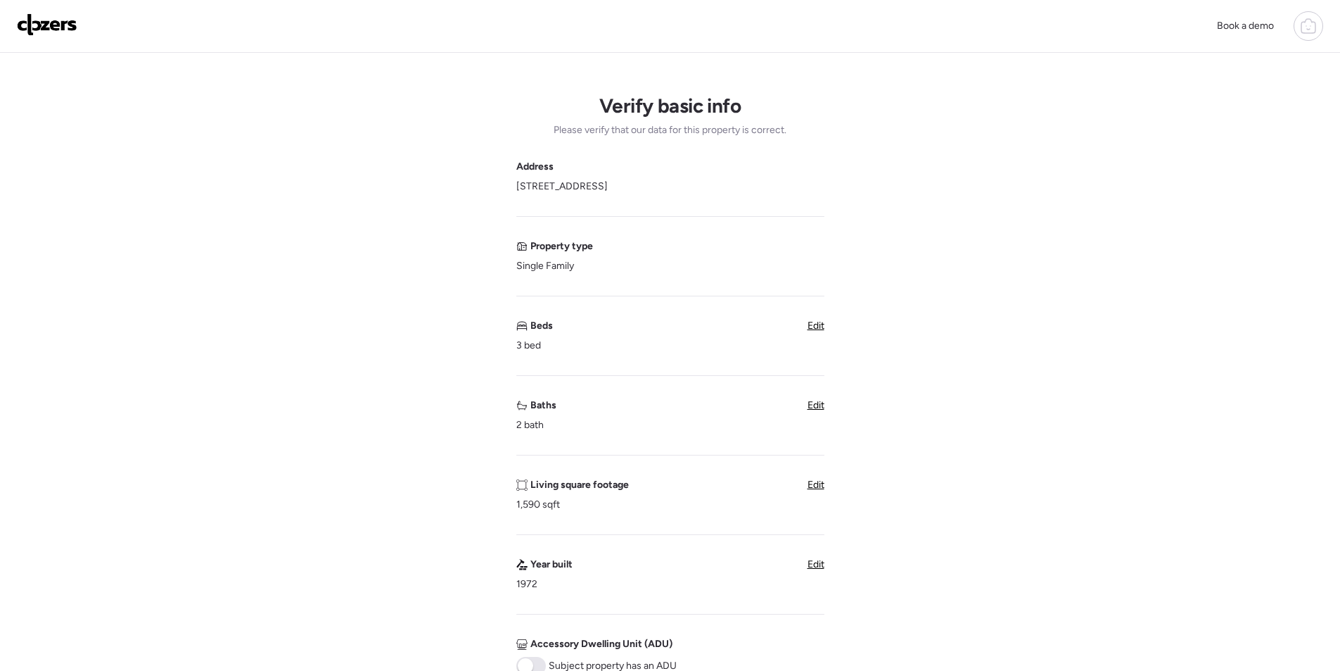
scroll to position [281, 0]
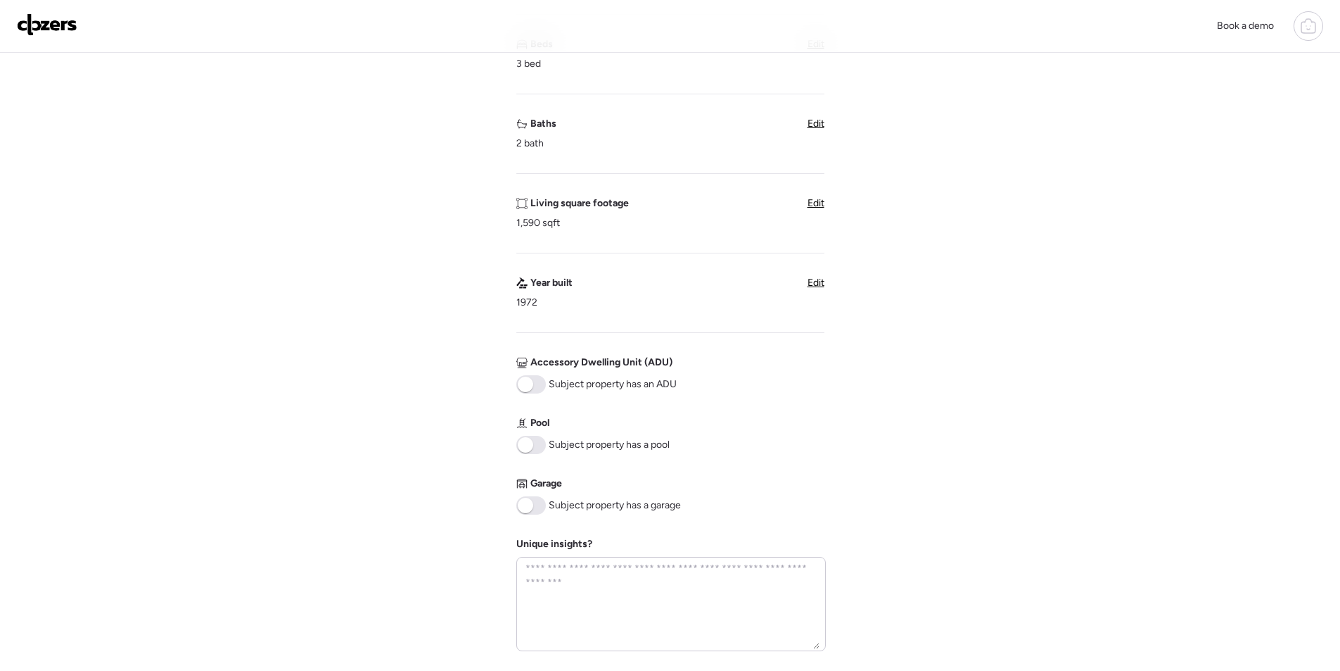
click at [537, 504] on span at bounding box center [531, 505] width 30 height 18
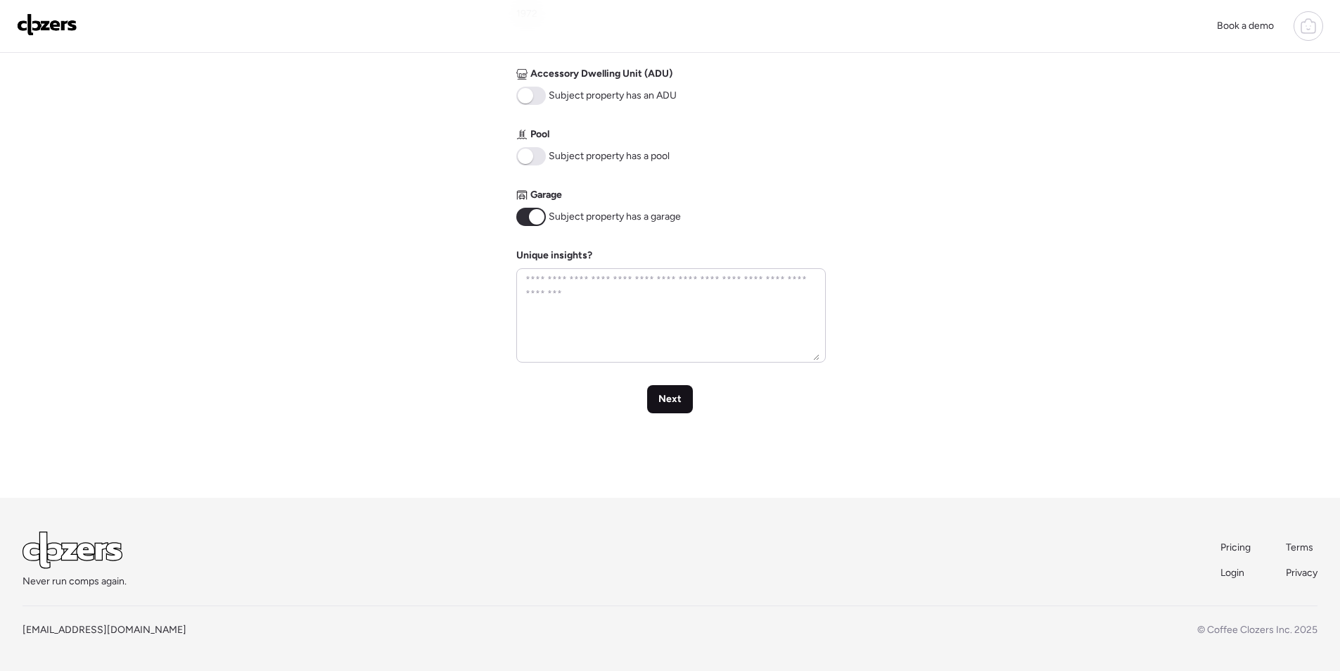
click at [682, 401] on div "Next" at bounding box center [670, 399] width 46 height 28
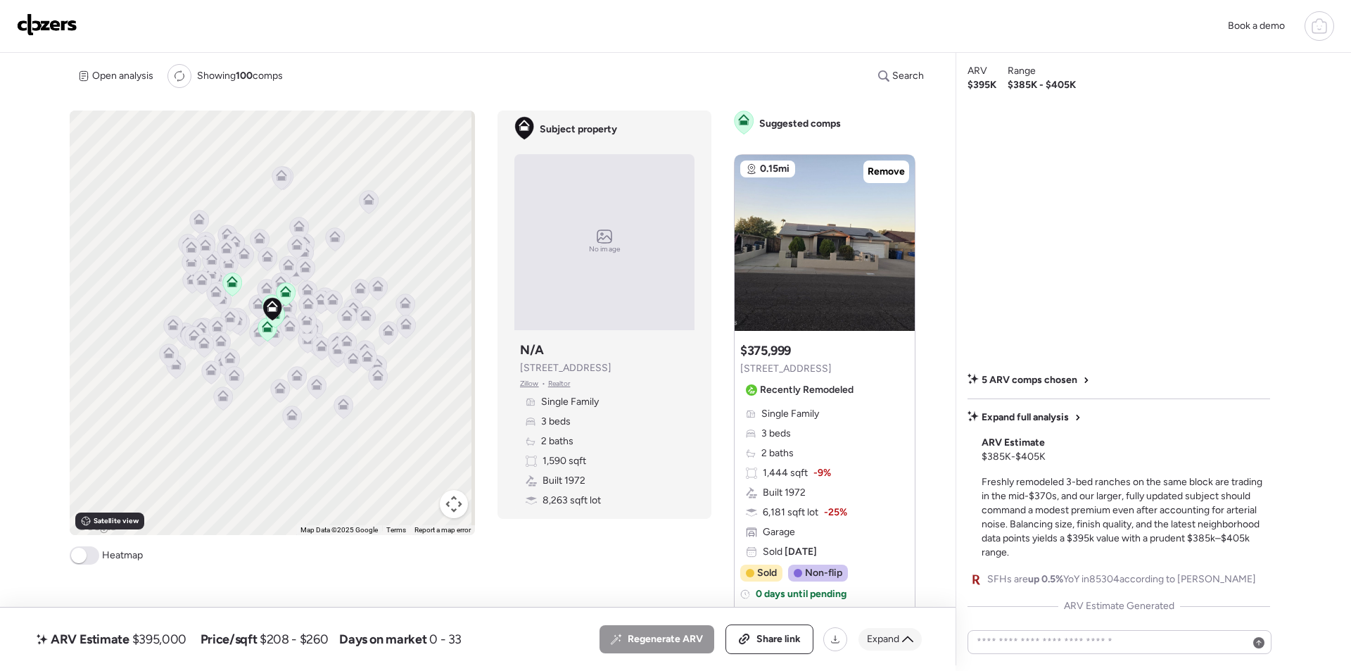
click at [901, 646] on div "Expand" at bounding box center [889, 639] width 63 height 23
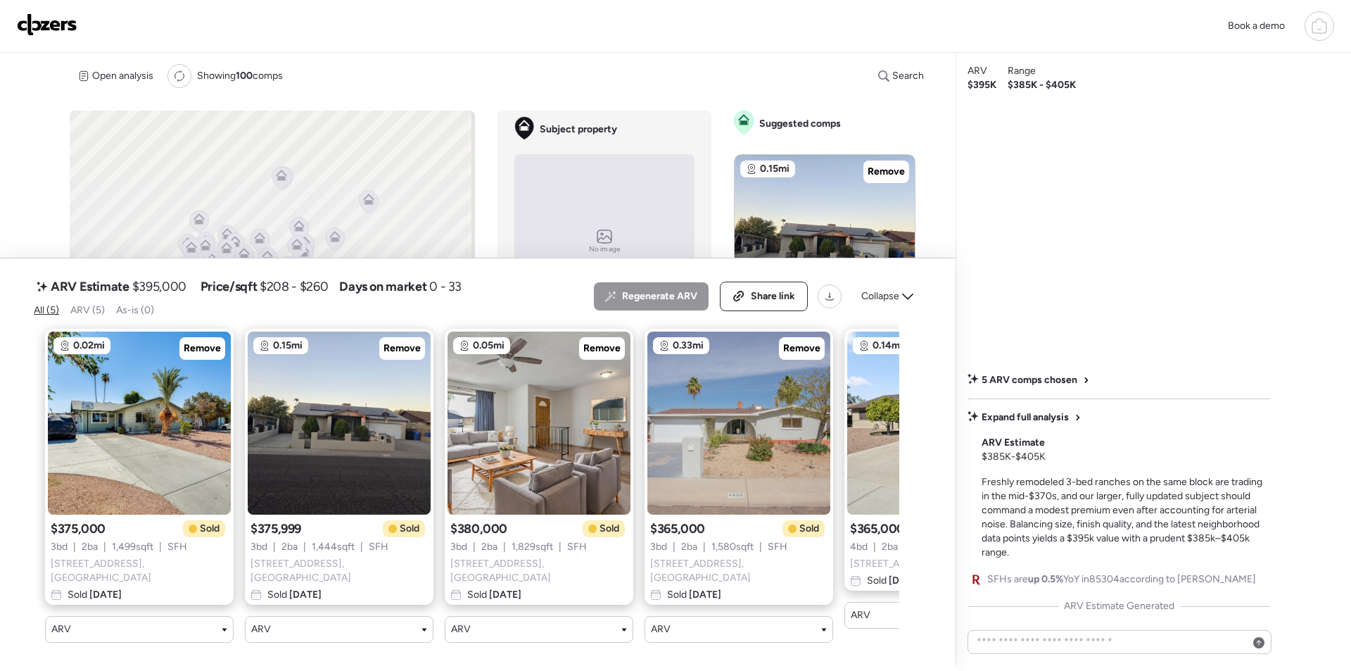
scroll to position [0, 145]
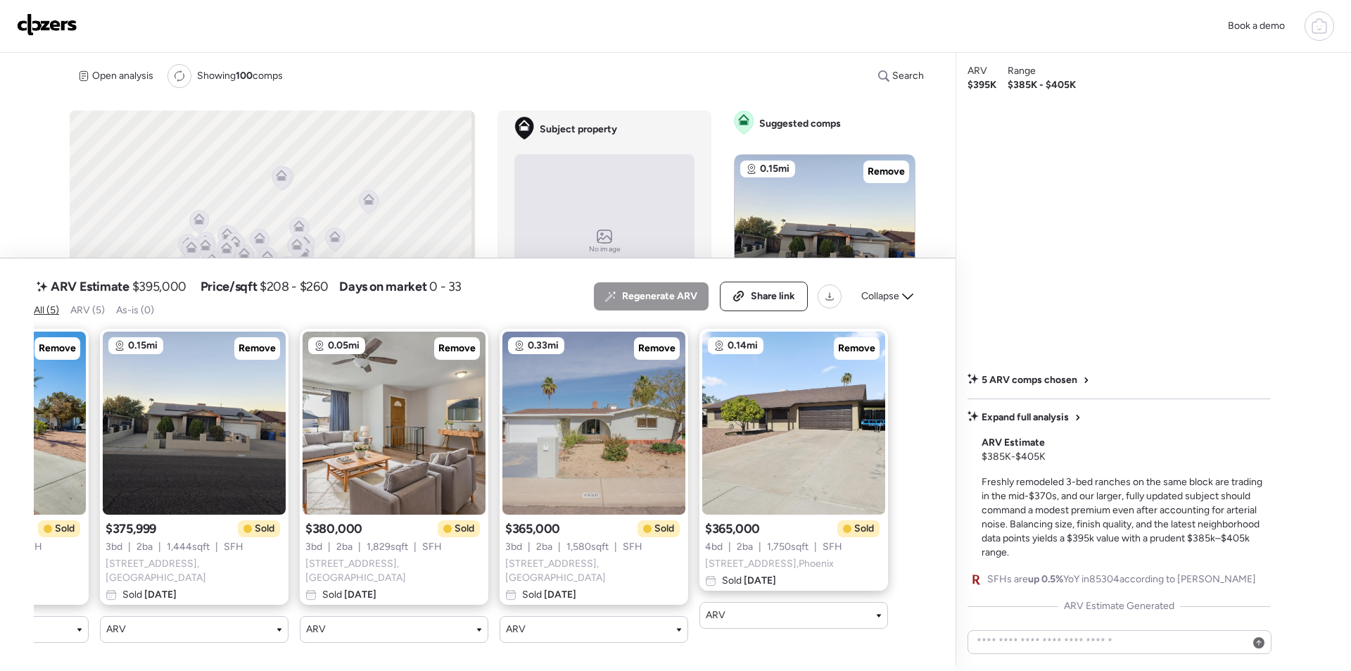
drag, startPoint x: 904, startPoint y: 298, endPoint x: 898, endPoint y: 306, distance: 9.6
click at [902, 300] on icon at bounding box center [907, 296] width 11 height 11
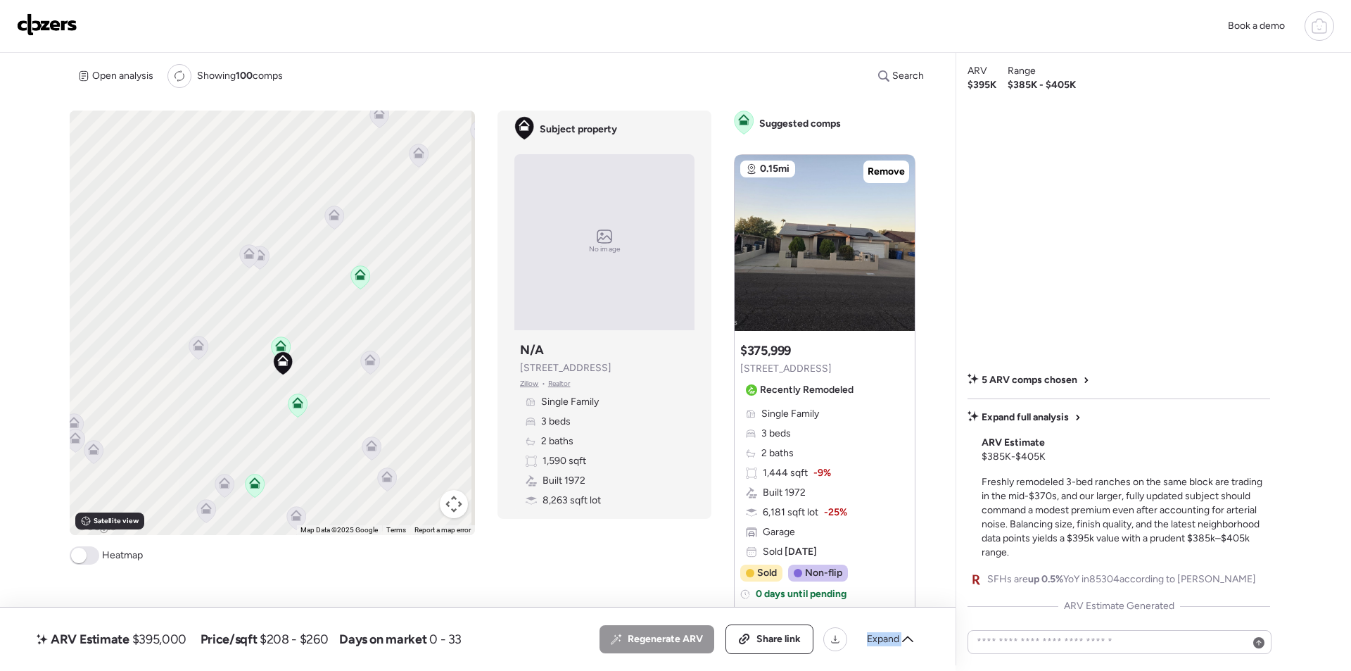
click at [195, 349] on icon at bounding box center [197, 347] width 9 height 4
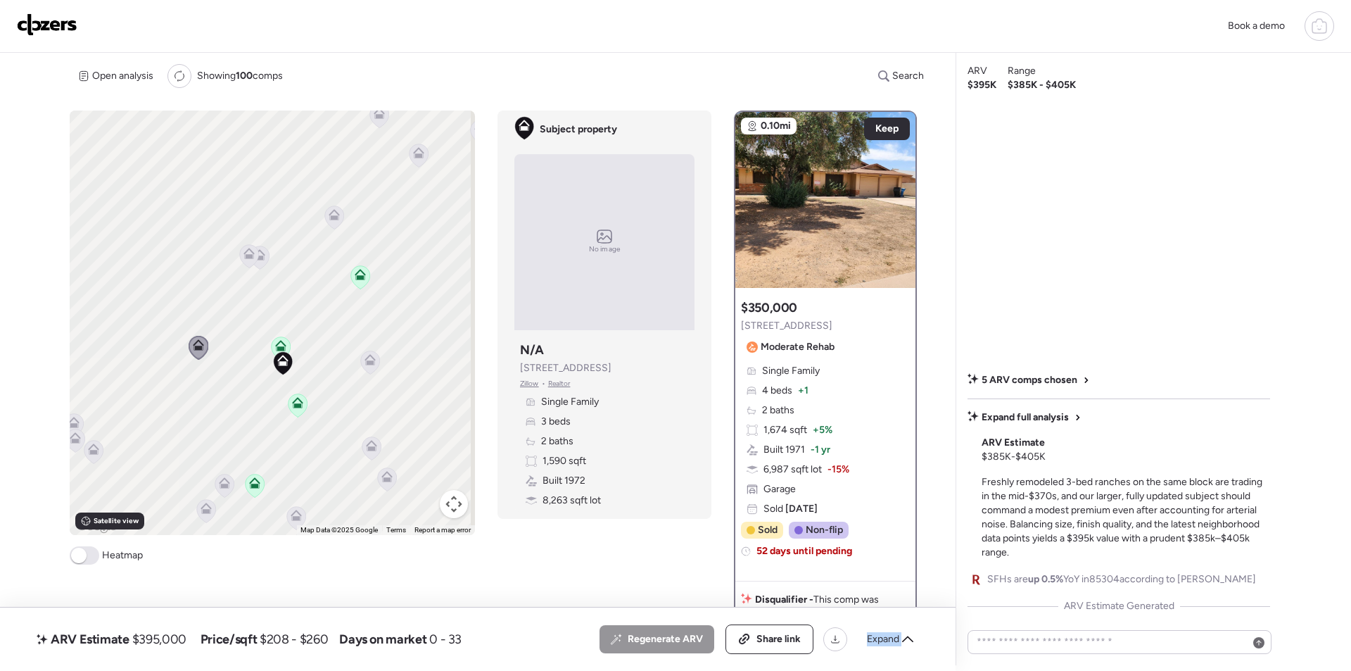
scroll to position [141, 0]
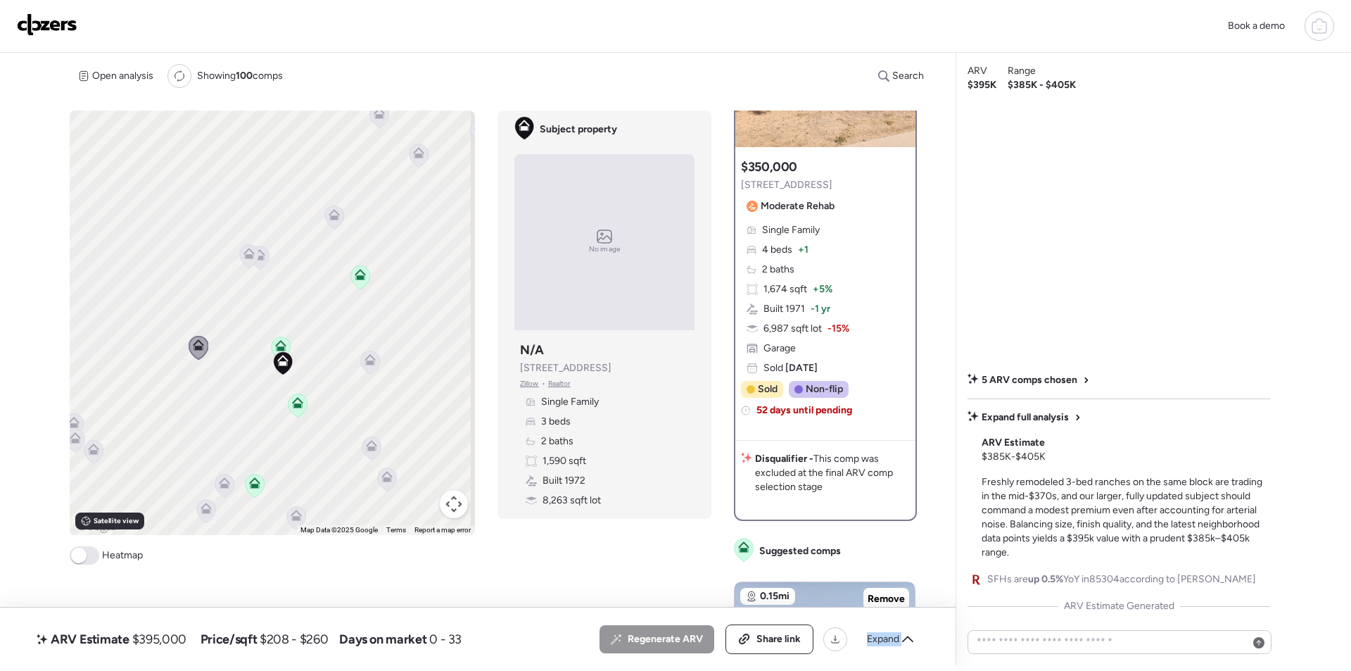
click at [167, 630] on div "ARV Estimate $395,000" at bounding box center [111, 639] width 155 height 23
click at [167, 630] on span "$395,000" at bounding box center [159, 638] width 54 height 17
copy span "395,000"
click at [788, 650] on div "Share link" at bounding box center [769, 639] width 87 height 28
click at [43, 24] on img at bounding box center [47, 24] width 61 height 23
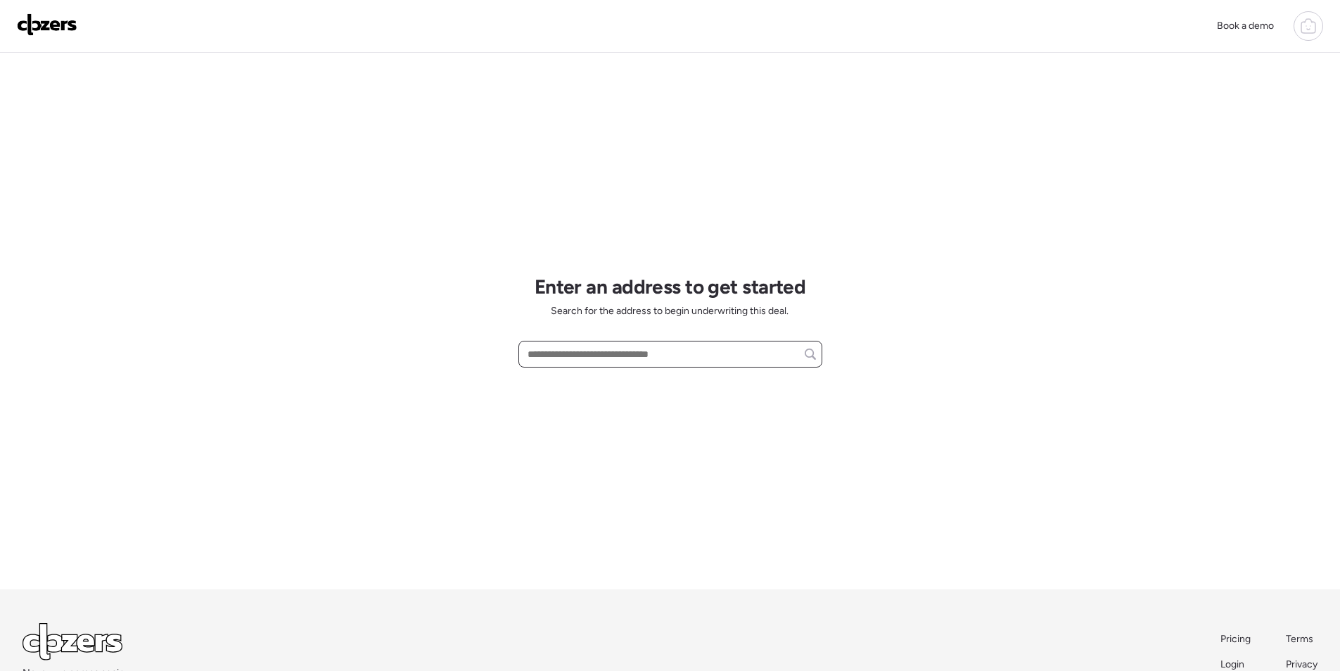
click at [616, 356] on input "text" at bounding box center [670, 354] width 291 height 20
paste input "**********"
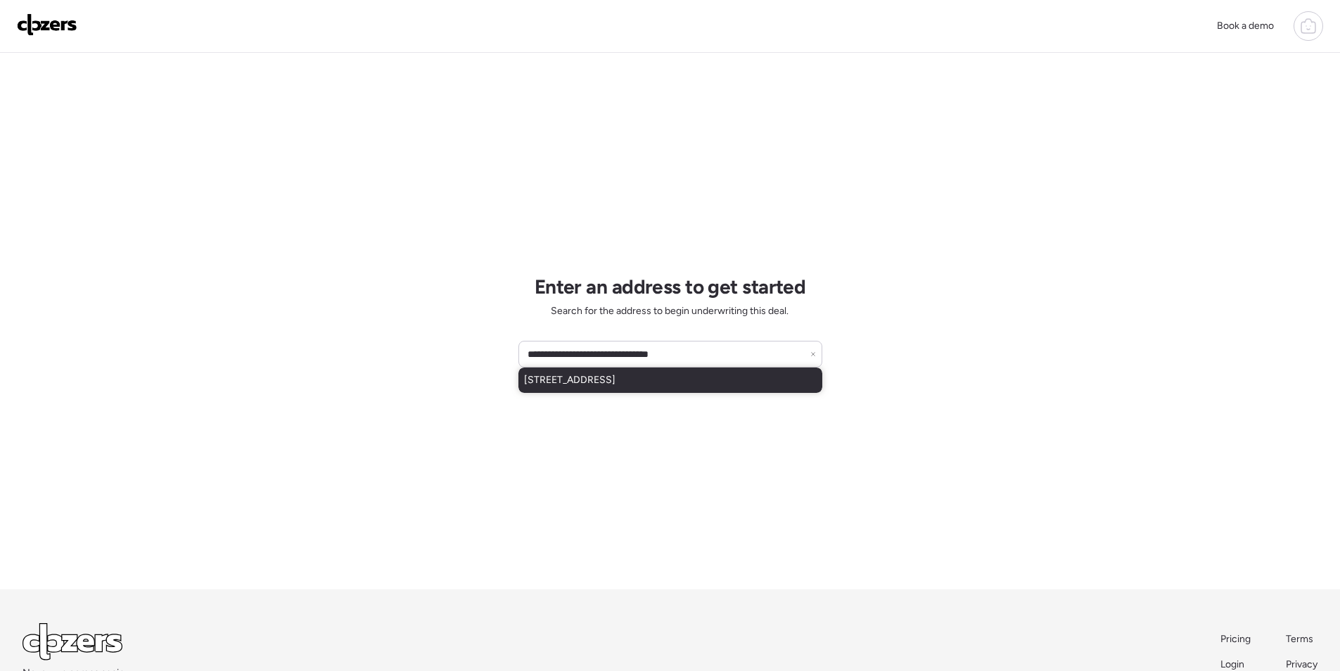
click at [595, 380] on span "[STREET_ADDRESS]" at bounding box center [569, 380] width 91 height 14
type input "**********"
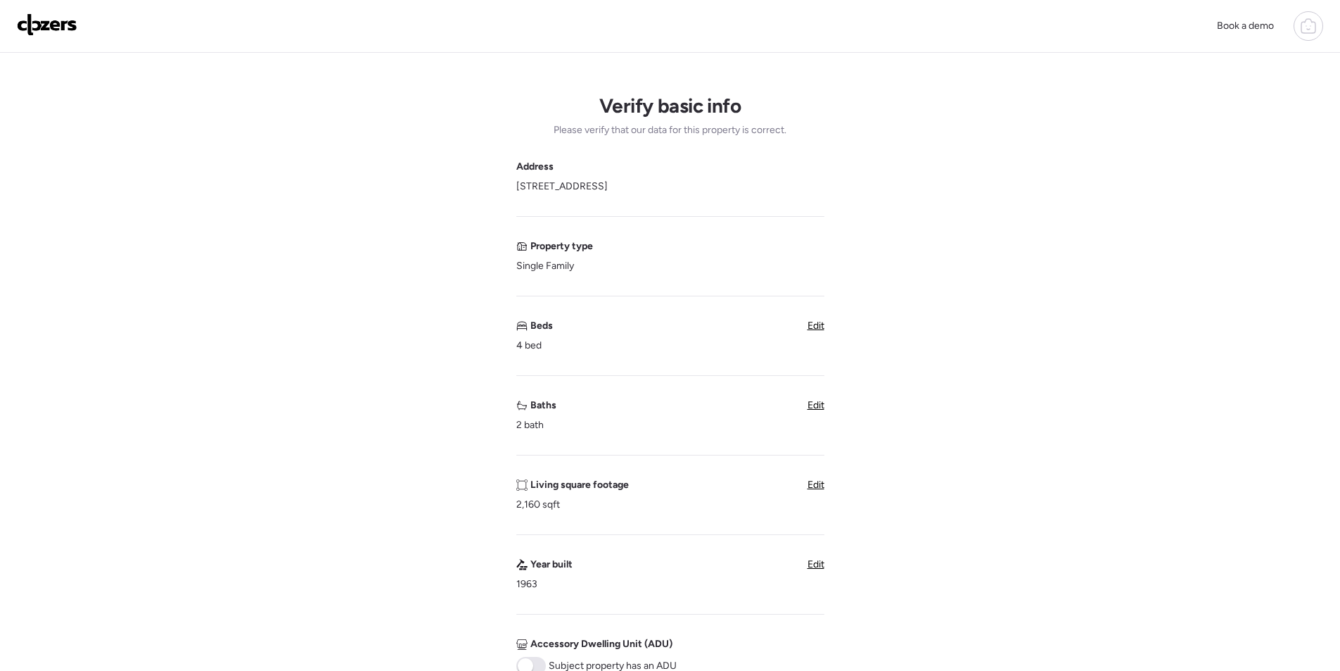
scroll to position [352, 0]
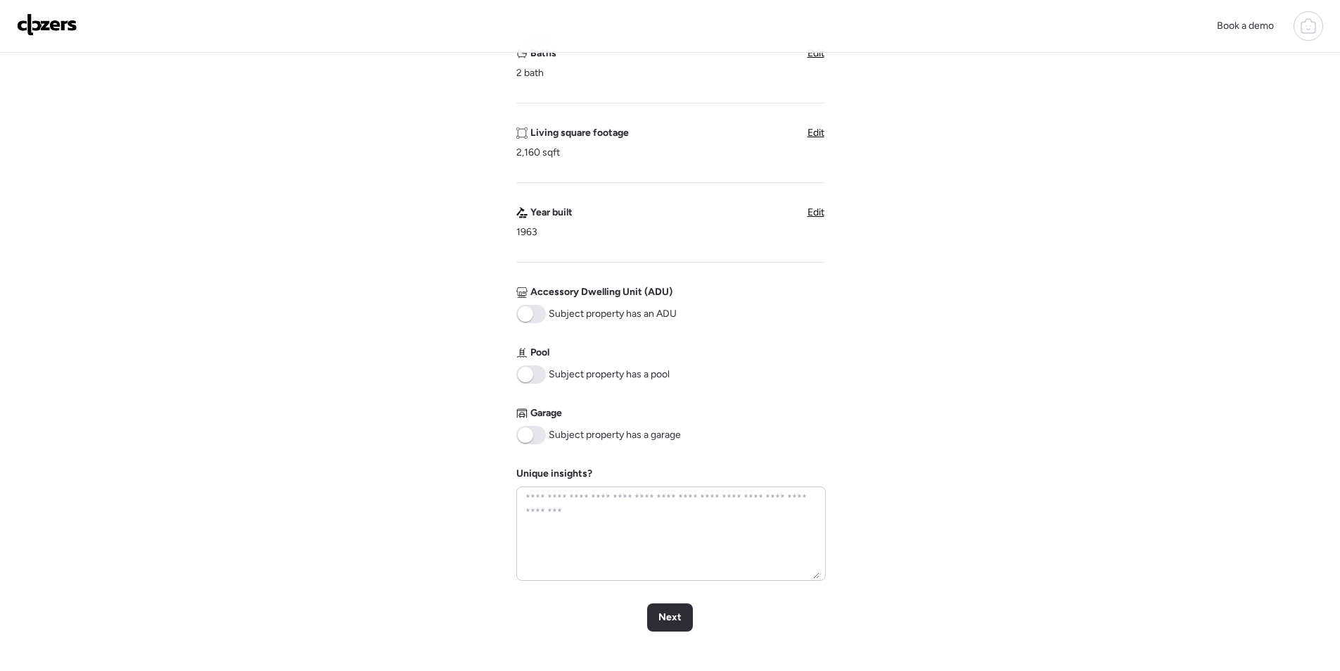
click at [534, 433] on span at bounding box center [531, 435] width 30 height 18
click at [545, 367] on div "Subject property has a pool" at bounding box center [592, 374] width 153 height 18
drag, startPoint x: 538, startPoint y: 373, endPoint x: 626, endPoint y: 555, distance: 202.3
click at [539, 374] on span at bounding box center [531, 374] width 30 height 18
click at [662, 619] on span "Next" at bounding box center [670, 617] width 23 height 14
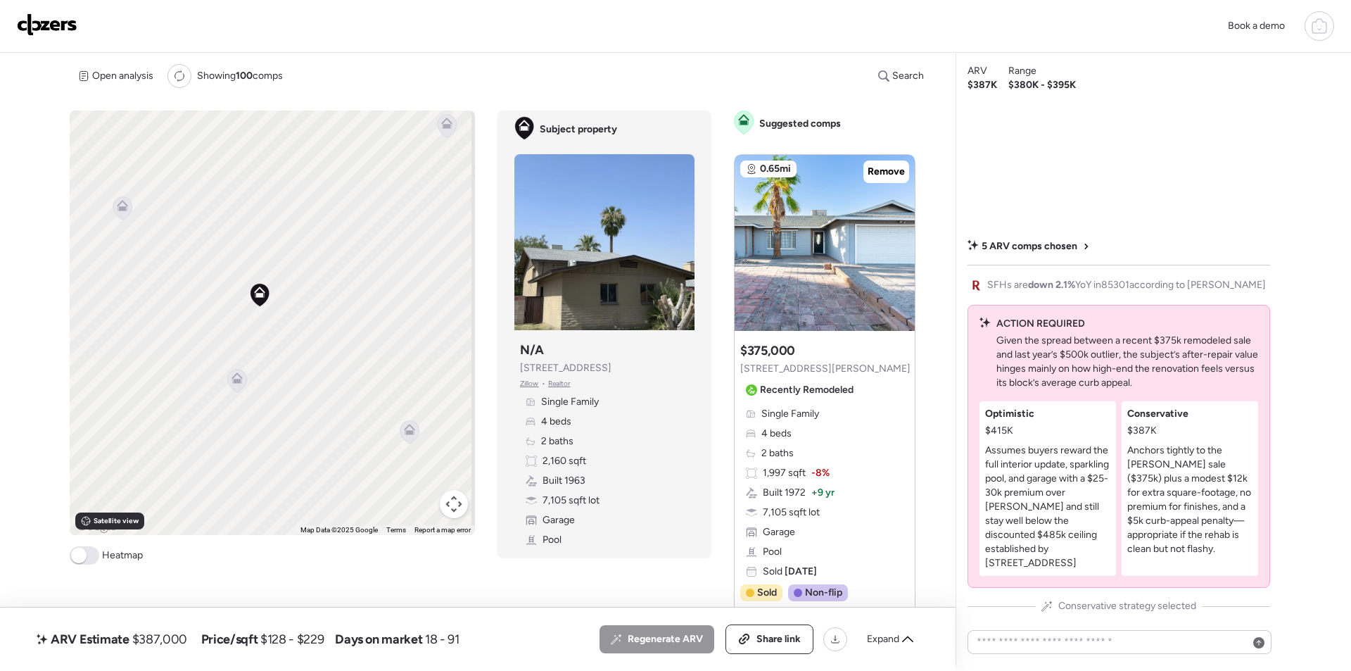
click at [241, 384] on icon at bounding box center [237, 380] width 19 height 23
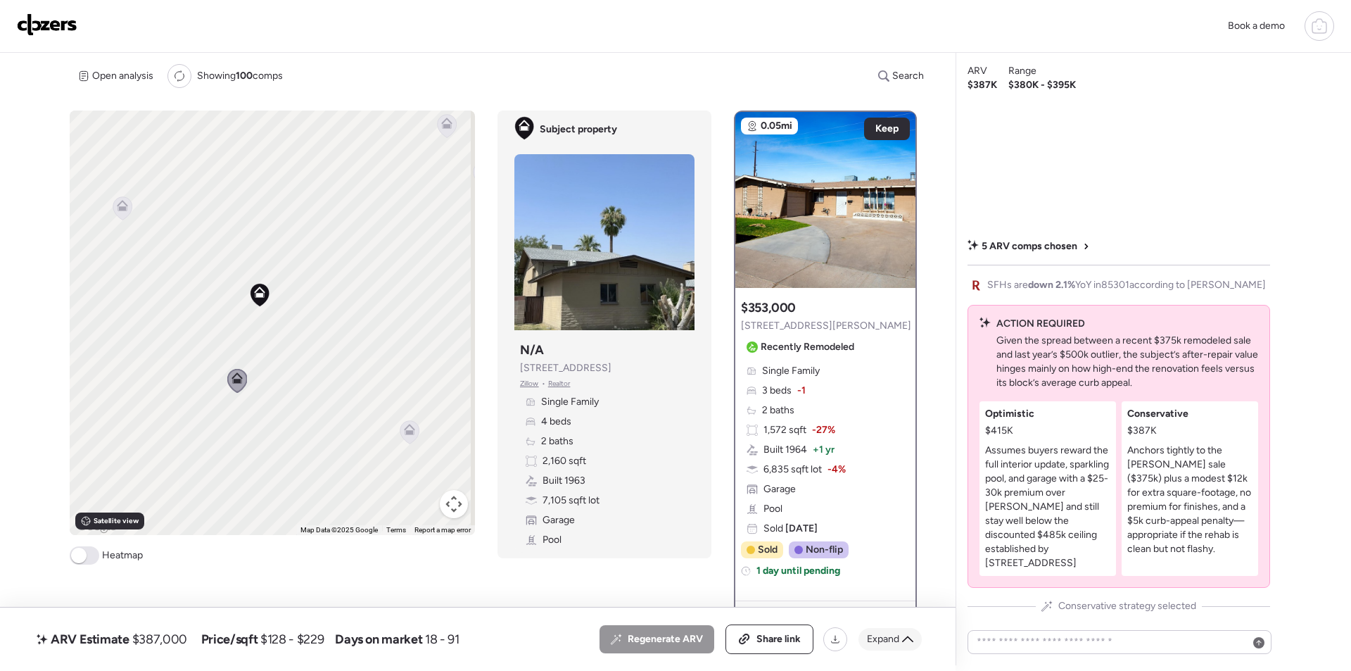
click at [904, 640] on icon at bounding box center [907, 638] width 11 height 6
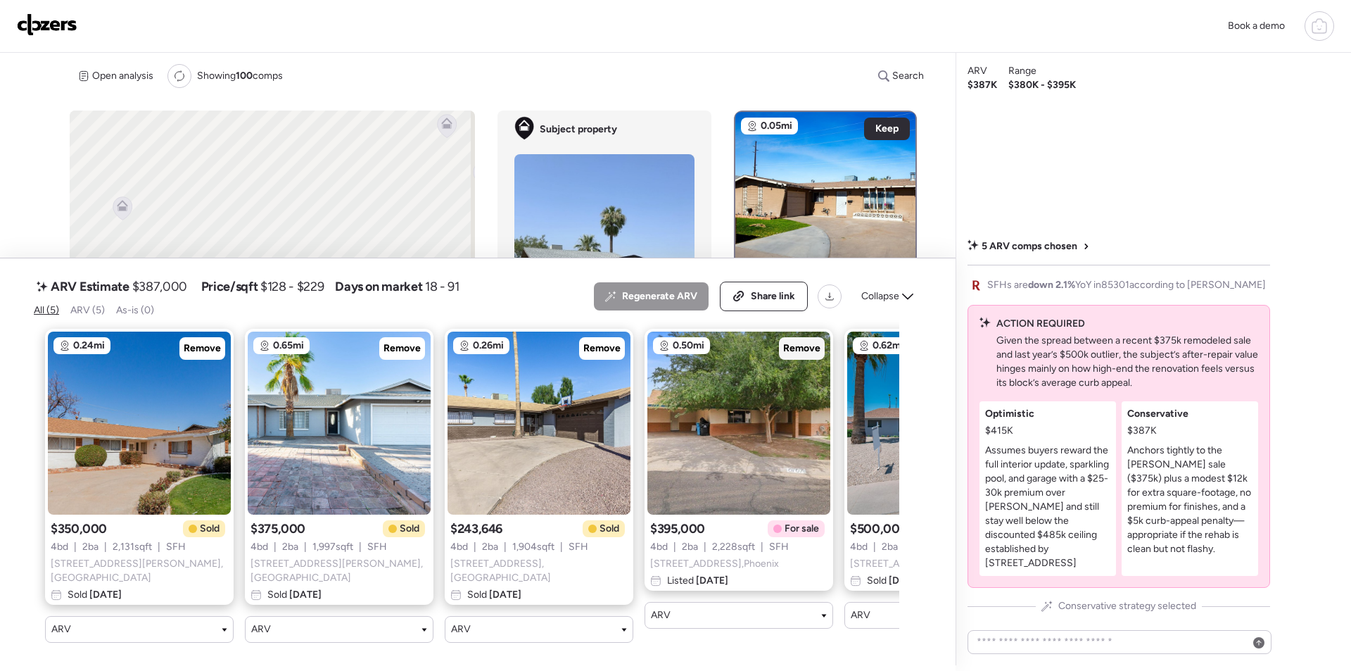
click at [799, 352] on span "Remove" at bounding box center [801, 348] width 37 height 14
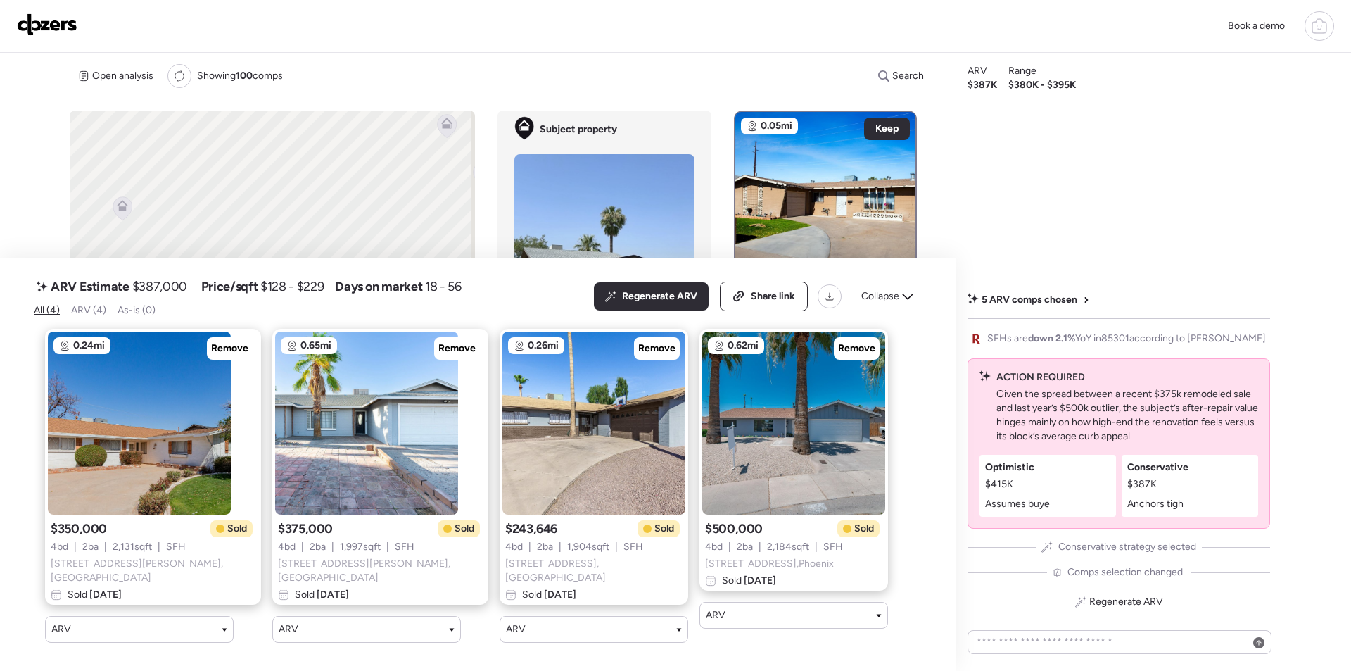
click at [891, 298] on span "Collapse" at bounding box center [880, 296] width 38 height 14
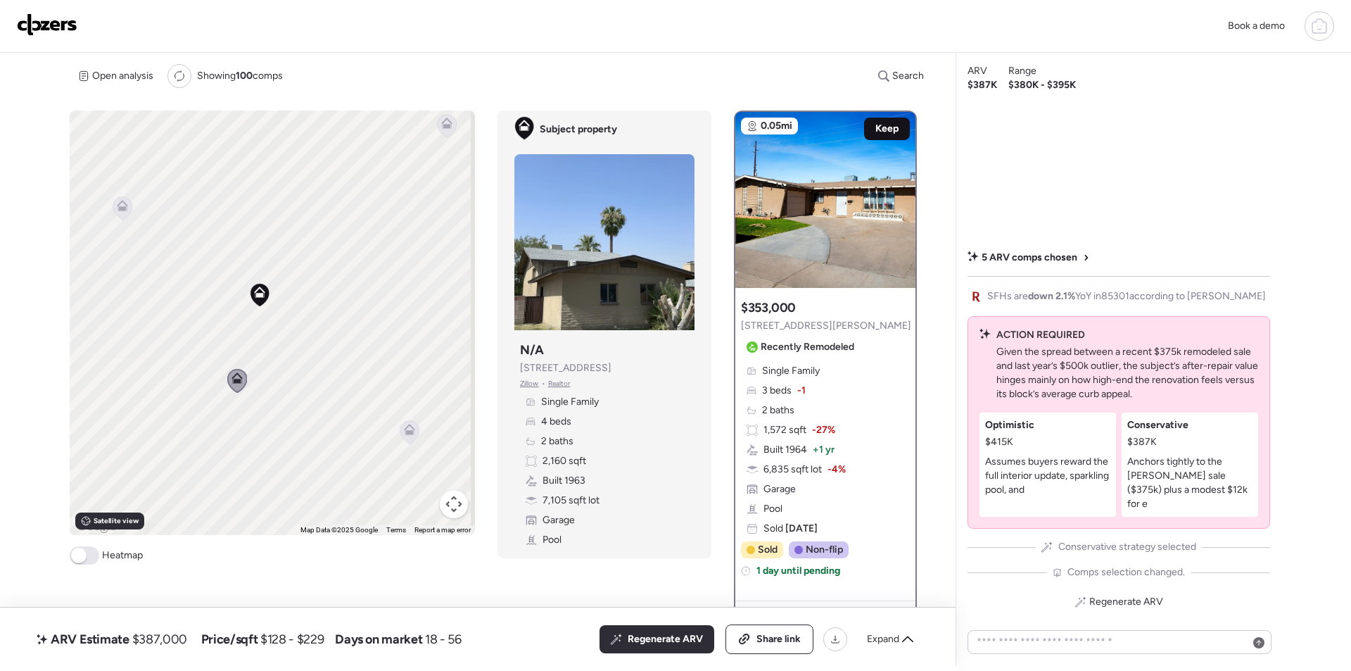
click at [882, 128] on span "Keep" at bounding box center [886, 129] width 23 height 14
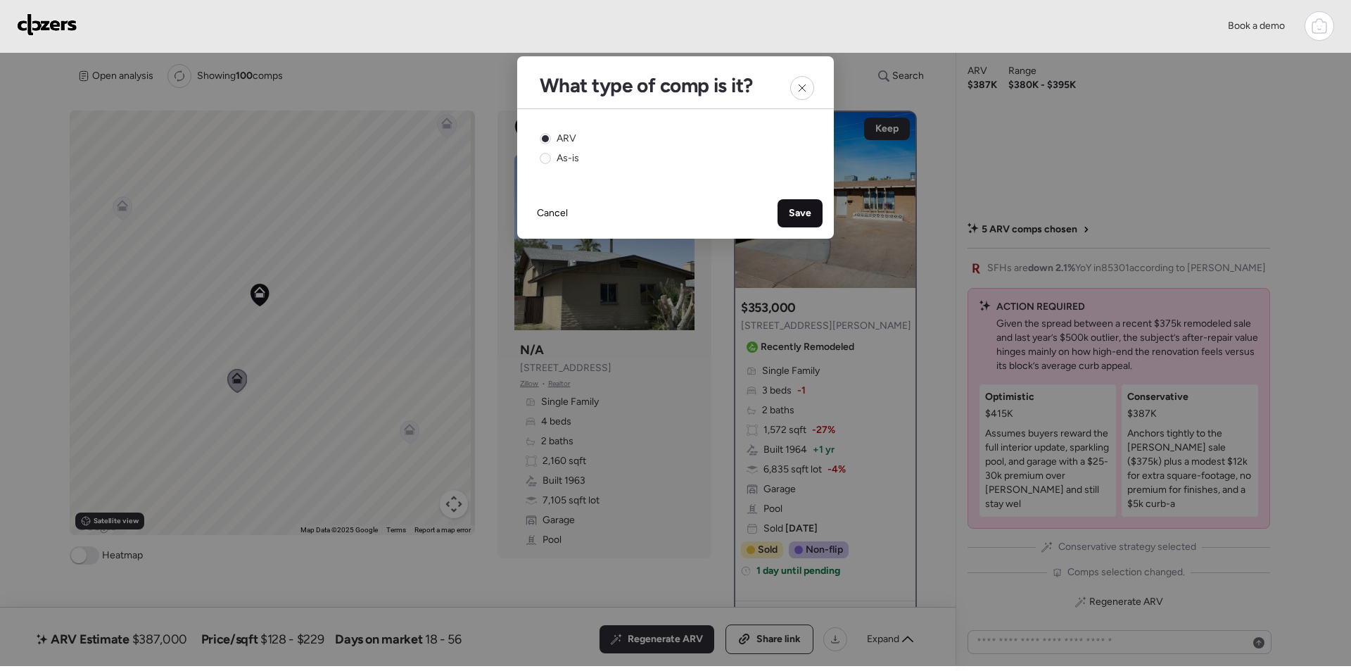
click at [795, 203] on div "Save" at bounding box center [799, 213] width 45 height 28
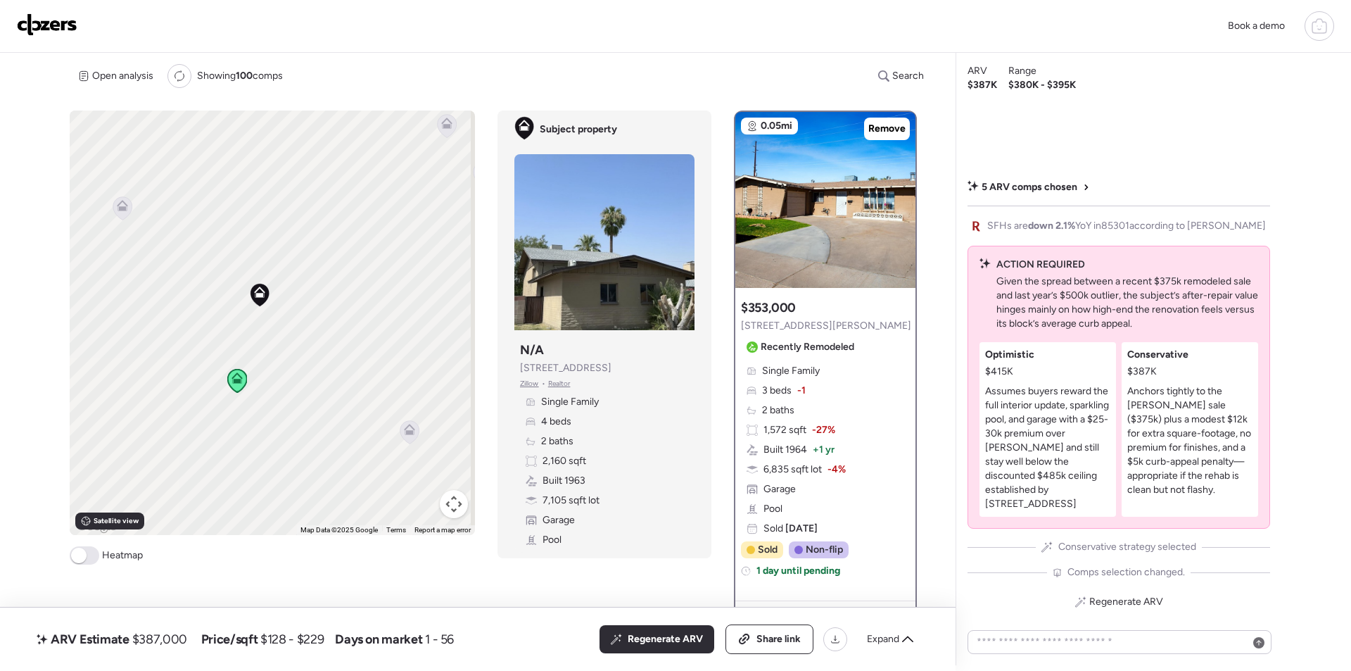
click at [120, 211] on icon at bounding box center [122, 207] width 19 height 23
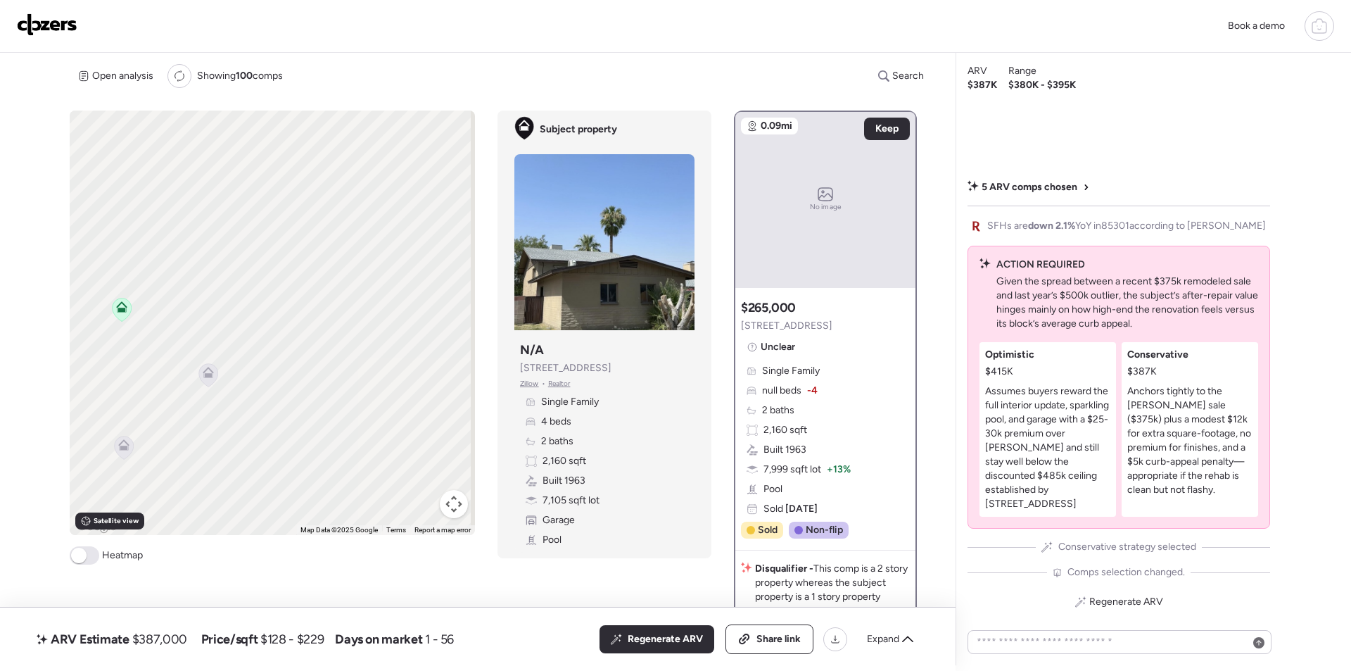
drag, startPoint x: 94, startPoint y: 365, endPoint x: 314, endPoint y: 253, distance: 247.0
click at [337, 236] on div "To activate drag with keyboard, press Alt + Enter. Once in keyboard drag state,…" at bounding box center [272, 322] width 405 height 424
click at [203, 371] on icon at bounding box center [203, 371] width 11 height 6
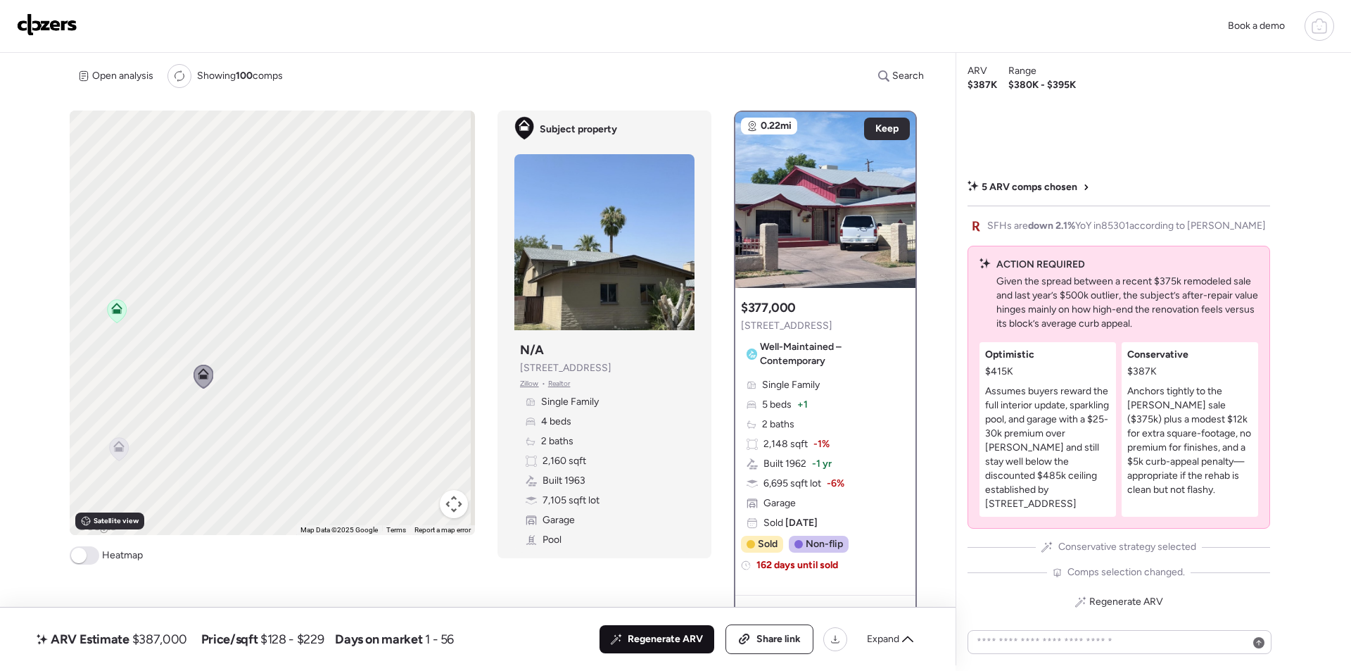
click at [661, 639] on span "Regenerate ARV" at bounding box center [665, 639] width 75 height 14
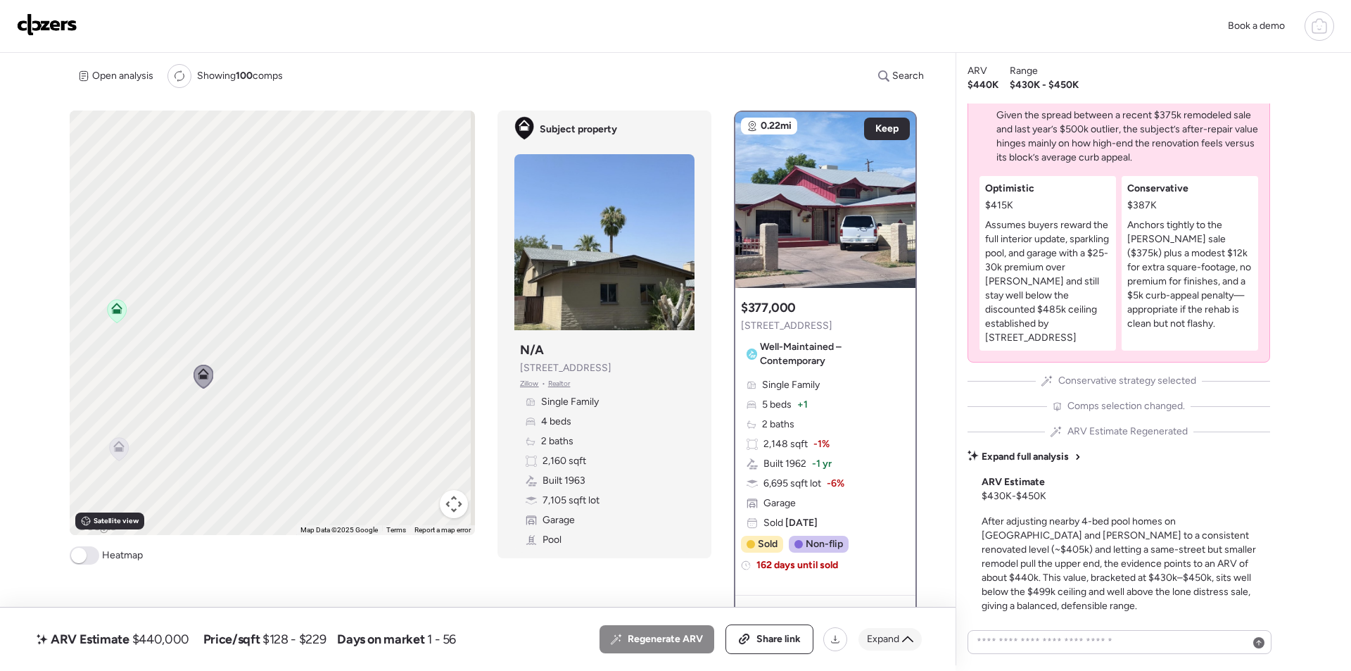
click at [897, 638] on span "Expand" at bounding box center [883, 639] width 32 height 14
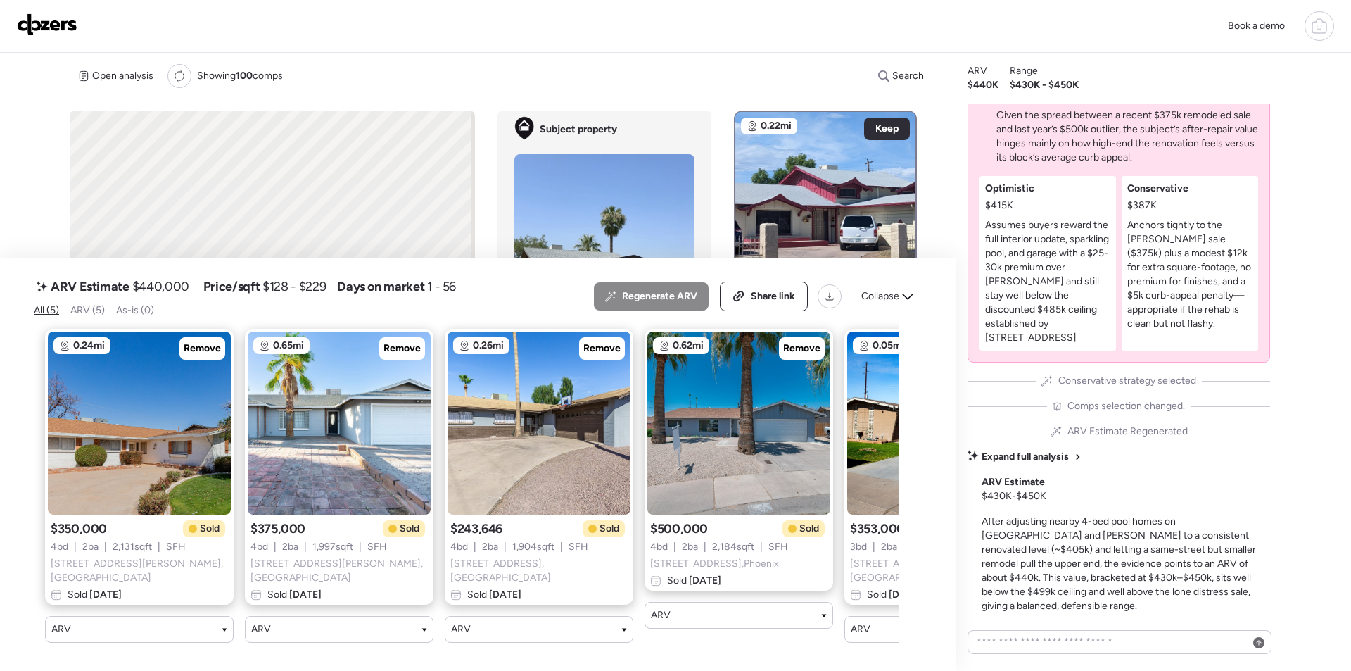
click at [891, 303] on span "Collapse" at bounding box center [880, 296] width 38 height 14
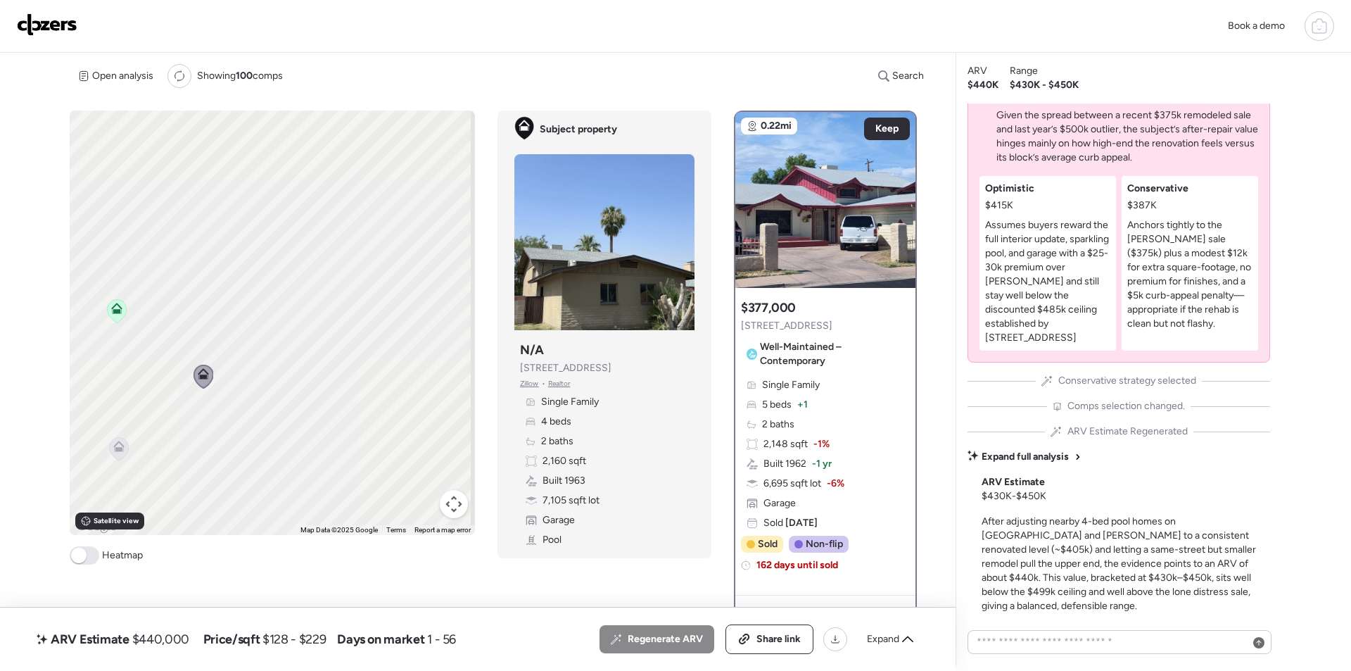
click at [173, 637] on span "$440,000" at bounding box center [160, 638] width 57 height 17
copy span "440,000"
click at [773, 647] on div "Share link" at bounding box center [769, 639] width 87 height 28
click at [39, 27] on img at bounding box center [47, 24] width 61 height 23
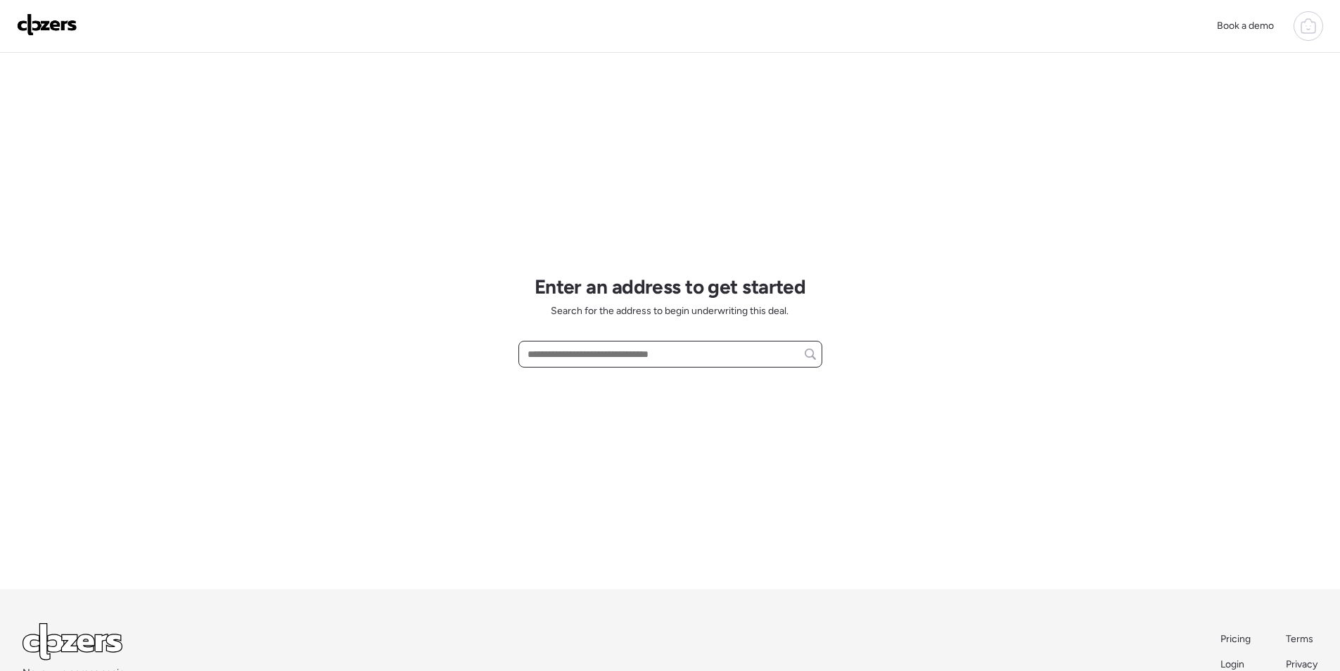
click at [632, 357] on input "text" at bounding box center [670, 354] width 291 height 20
paste input "**********"
click at [591, 361] on input "**********" at bounding box center [670, 354] width 291 height 20
click at [592, 361] on input "**********" at bounding box center [670, 354] width 291 height 20
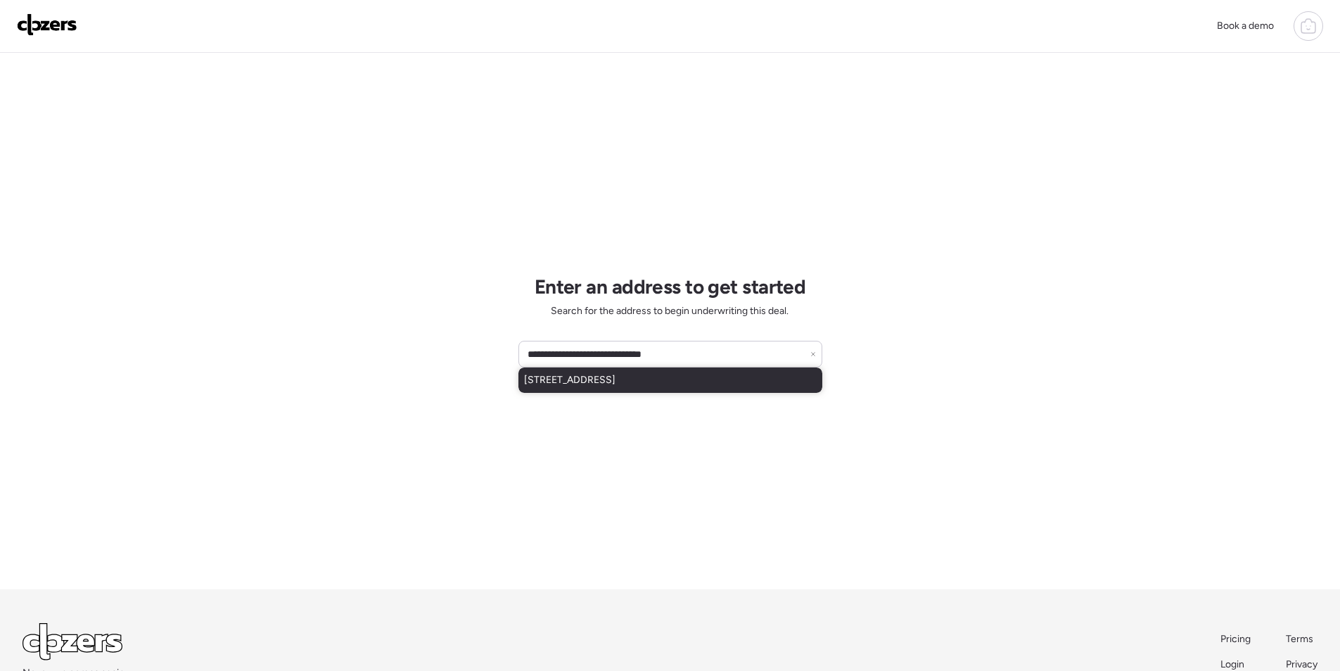
click at [597, 376] on span "[STREET_ADDRESS]" at bounding box center [569, 380] width 91 height 14
type input "**********"
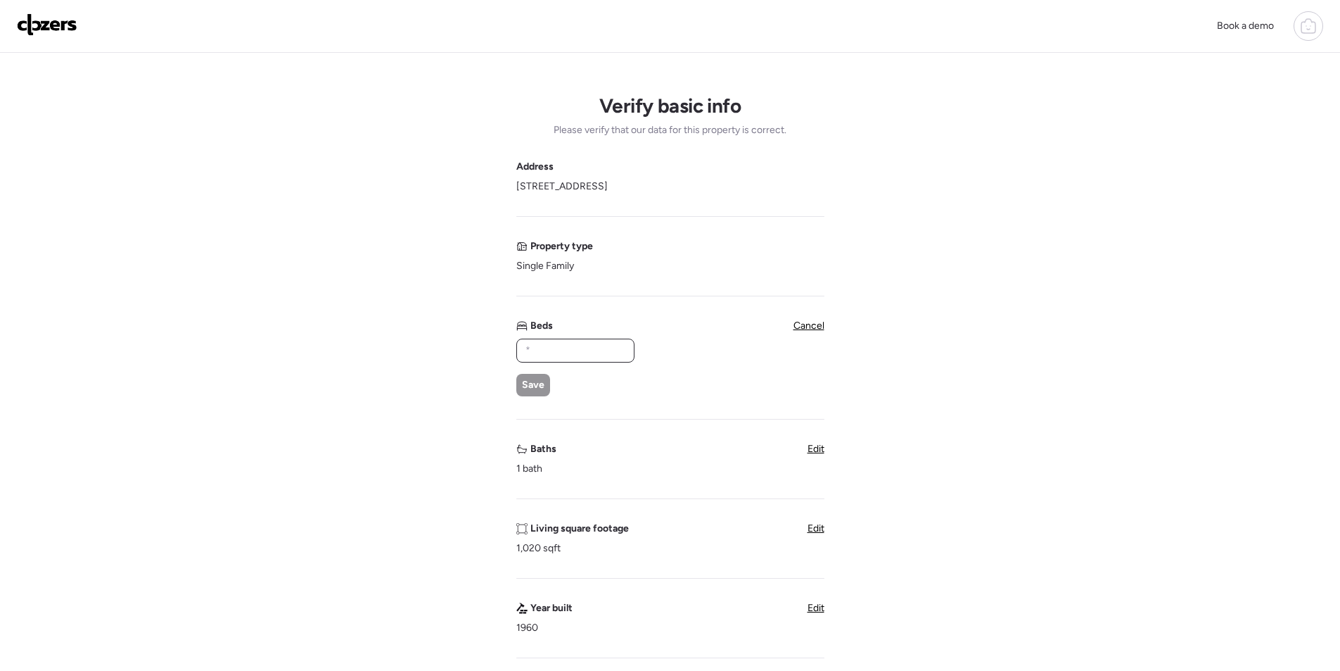
click at [595, 357] on input "text" at bounding box center [576, 351] width 106 height 20
type input "*"
click at [545, 380] on div "Save" at bounding box center [533, 385] width 34 height 23
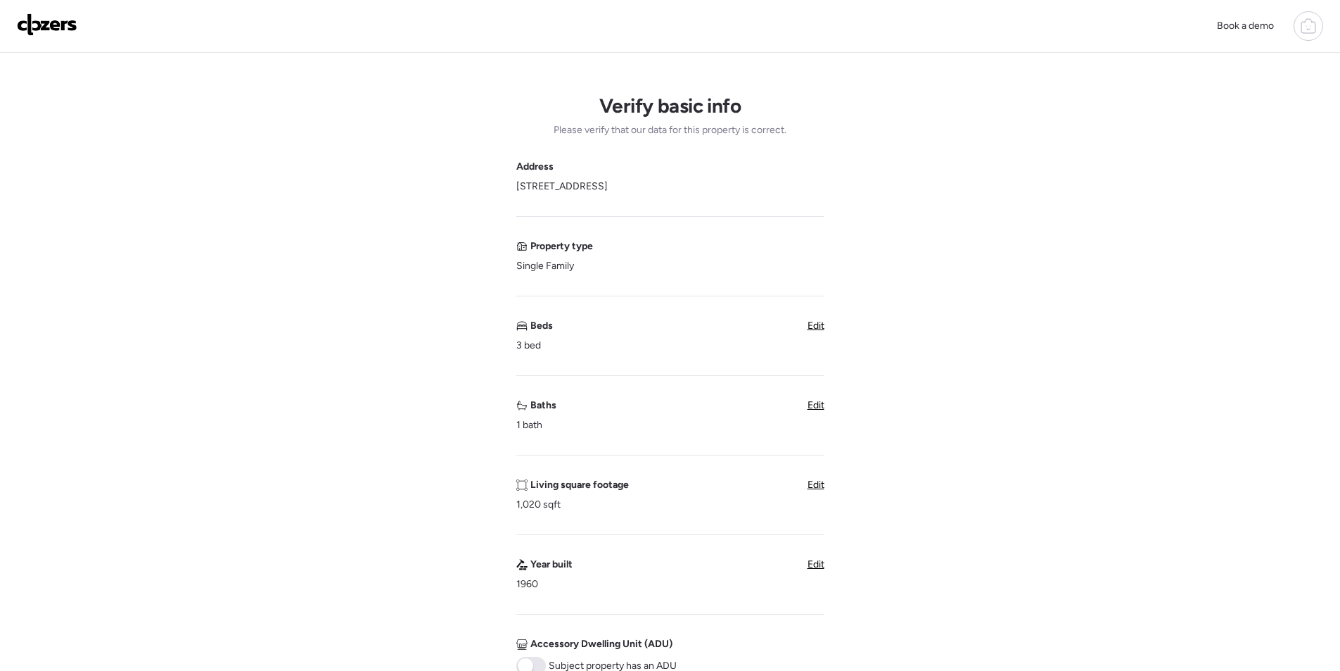
click at [820, 405] on span "Edit" at bounding box center [816, 405] width 17 height 12
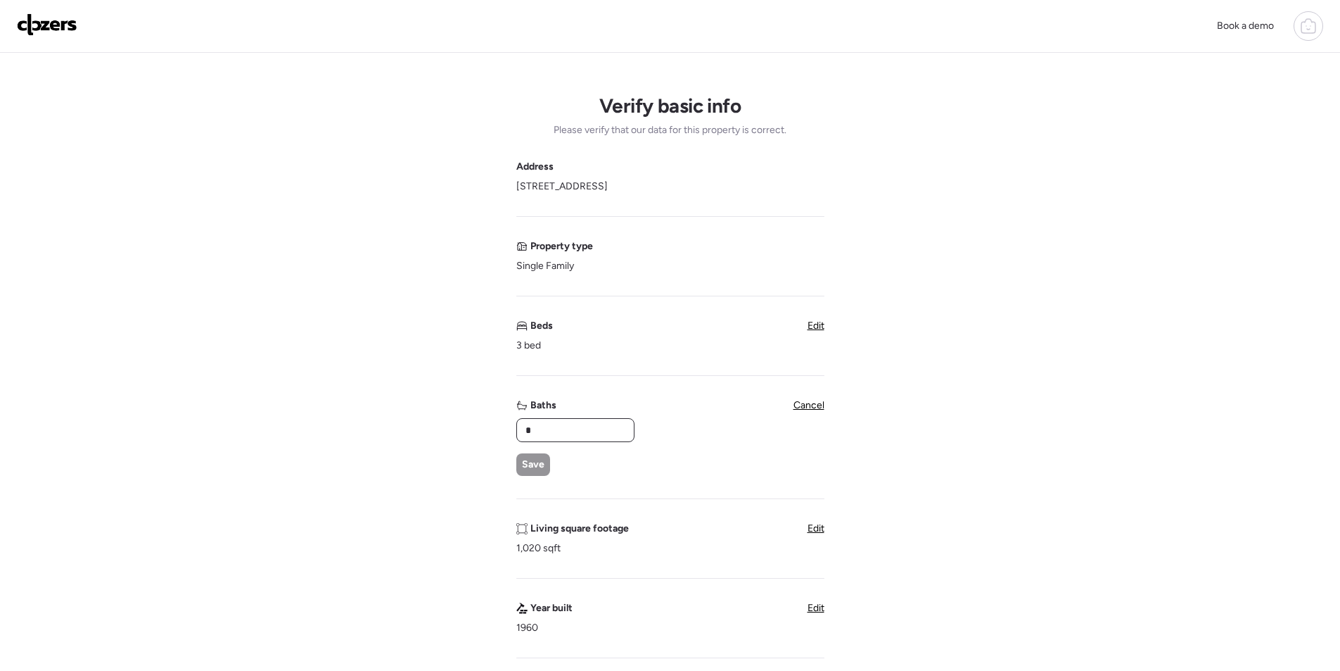
drag, startPoint x: 598, startPoint y: 424, endPoint x: 599, endPoint y: 431, distance: 7.1
click at [598, 425] on input "*" at bounding box center [576, 430] width 106 height 20
type input "***"
click at [521, 463] on div "Save" at bounding box center [533, 464] width 34 height 23
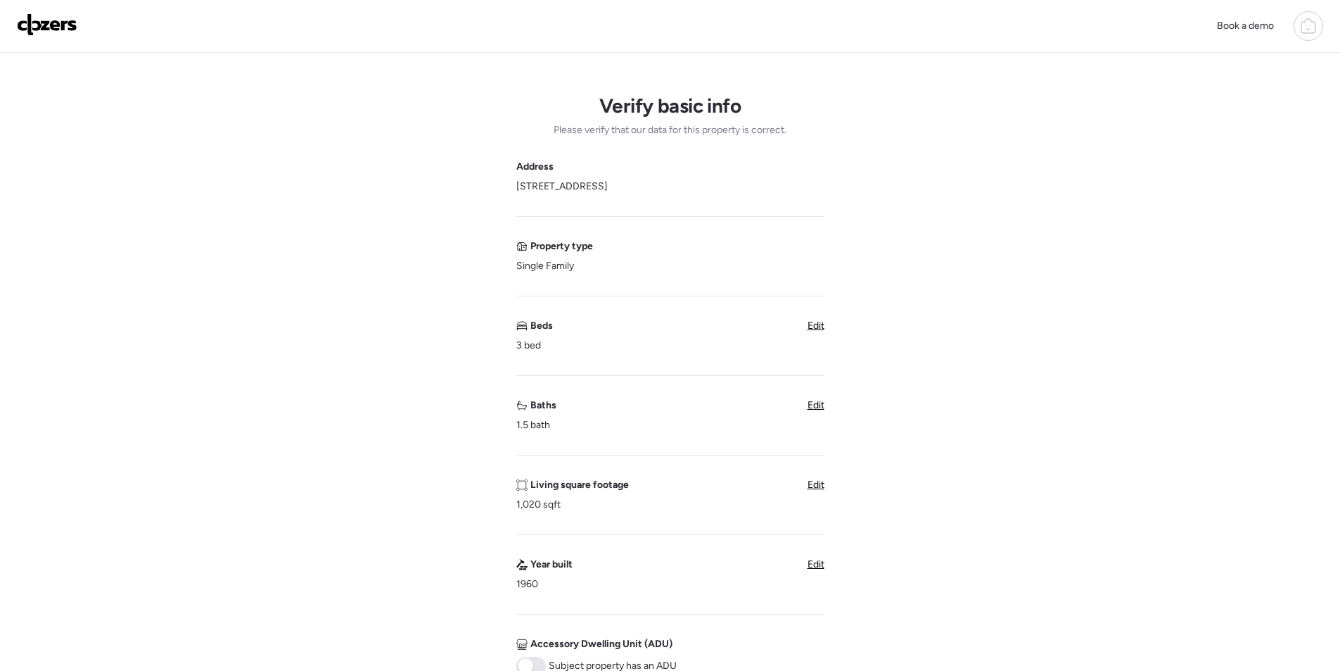
scroll to position [352, 0]
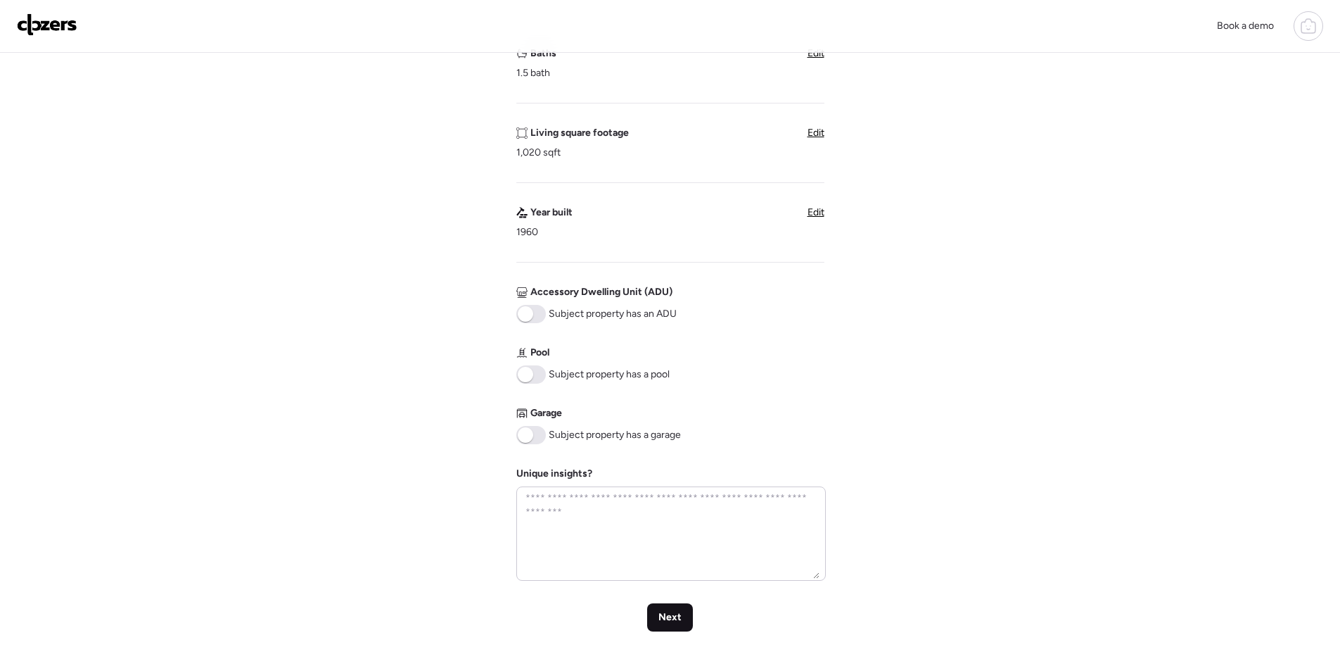
drag, startPoint x: 673, startPoint y: 614, endPoint x: 689, endPoint y: 612, distance: 16.3
click at [674, 614] on span "Next" at bounding box center [670, 617] width 23 height 14
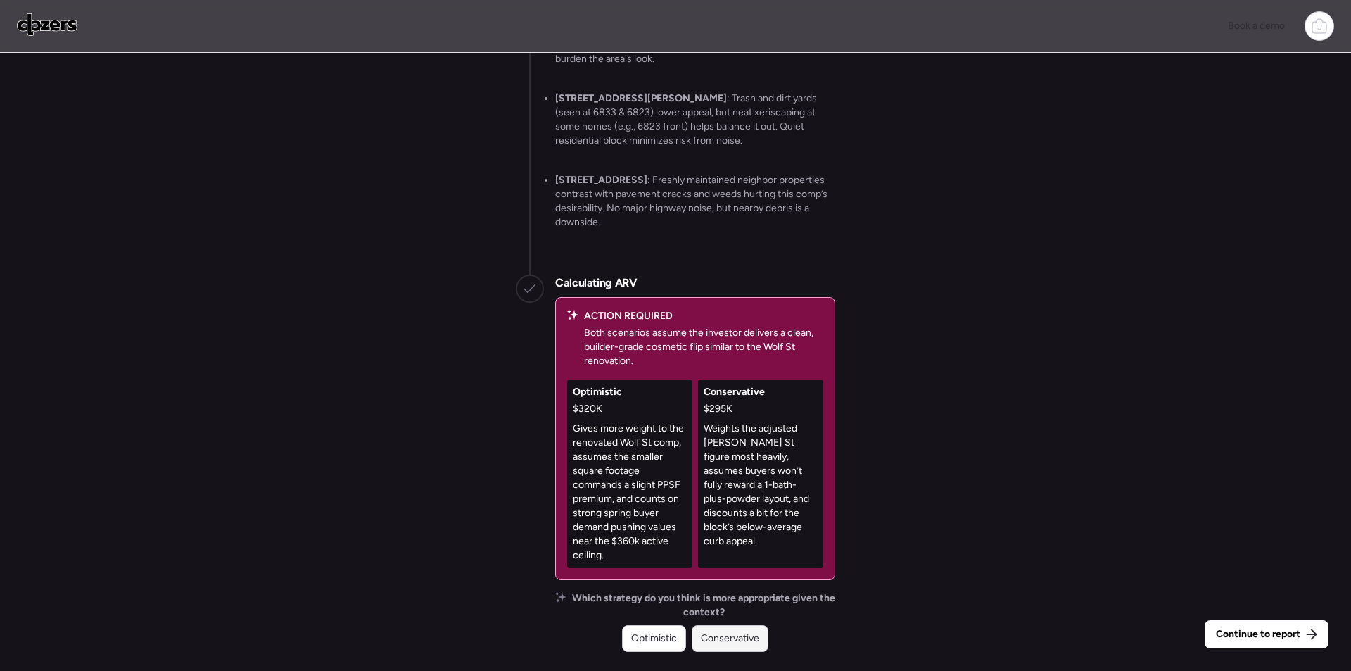
click at [739, 637] on span "Conservative" at bounding box center [730, 638] width 58 height 14
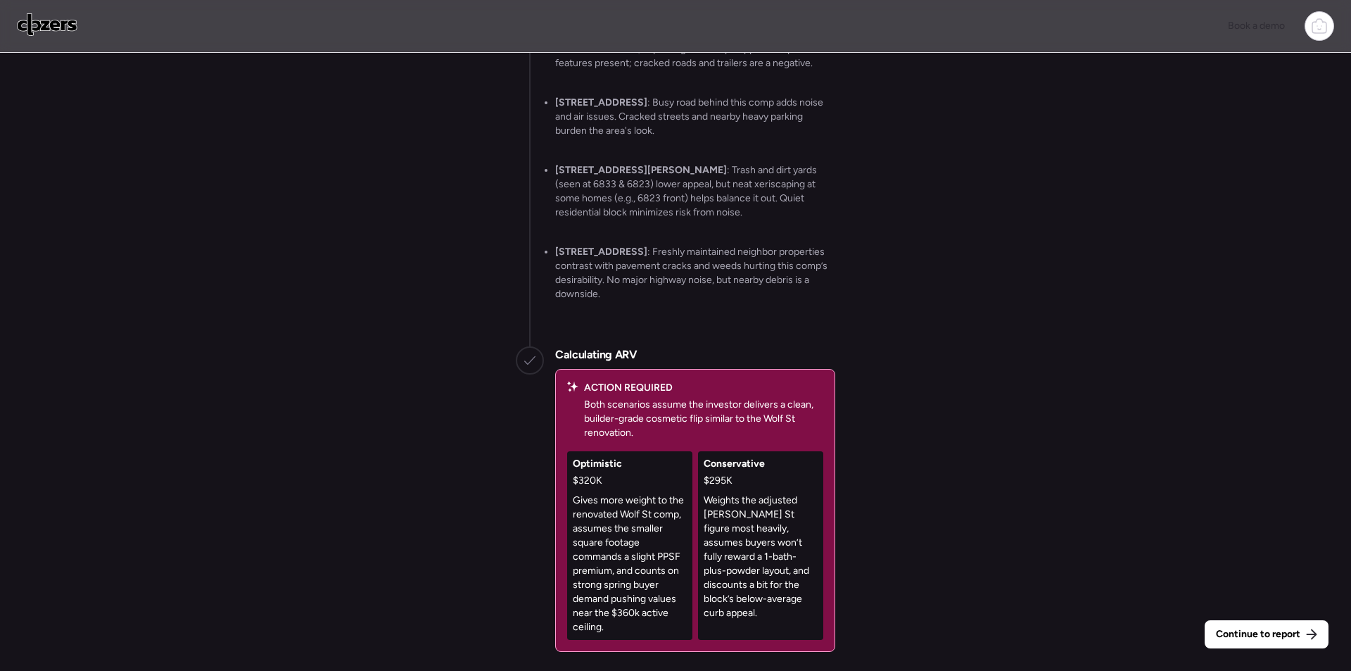
click at [1247, 639] on span "Continue to report" at bounding box center [1258, 634] width 84 height 14
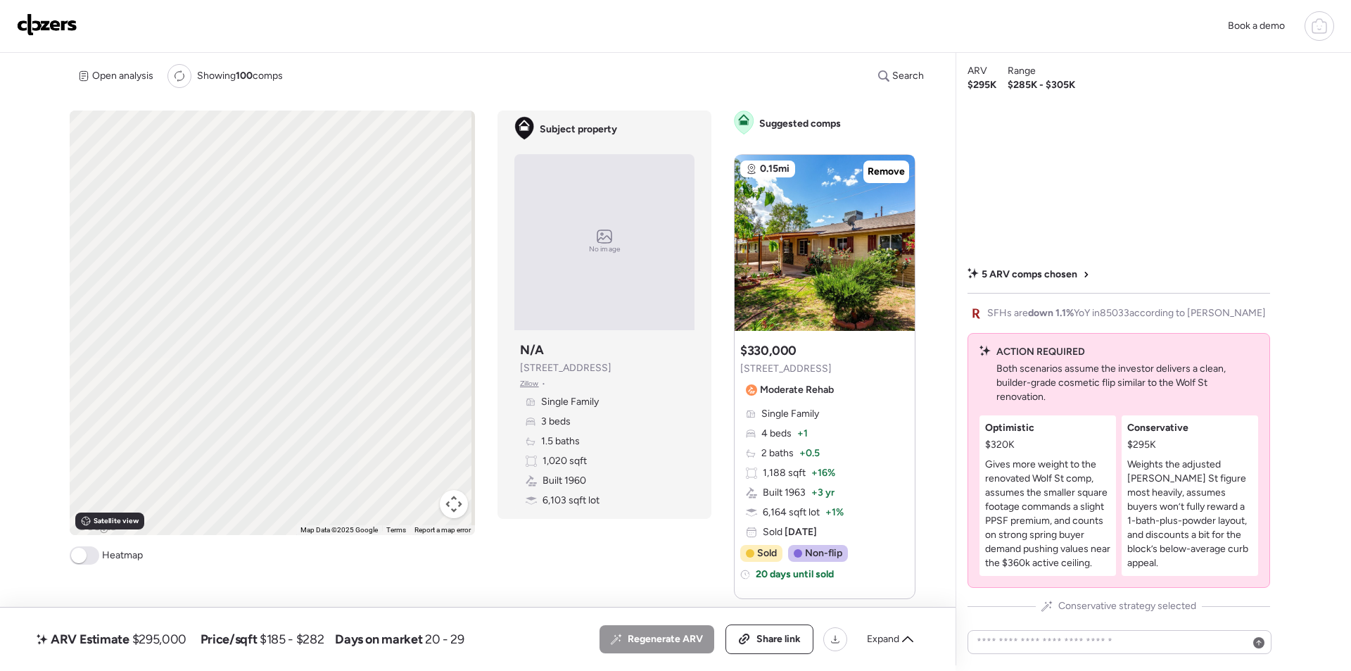
click at [871, 627] on div "Regenerate ARV Share link Expand" at bounding box center [760, 639] width 322 height 30
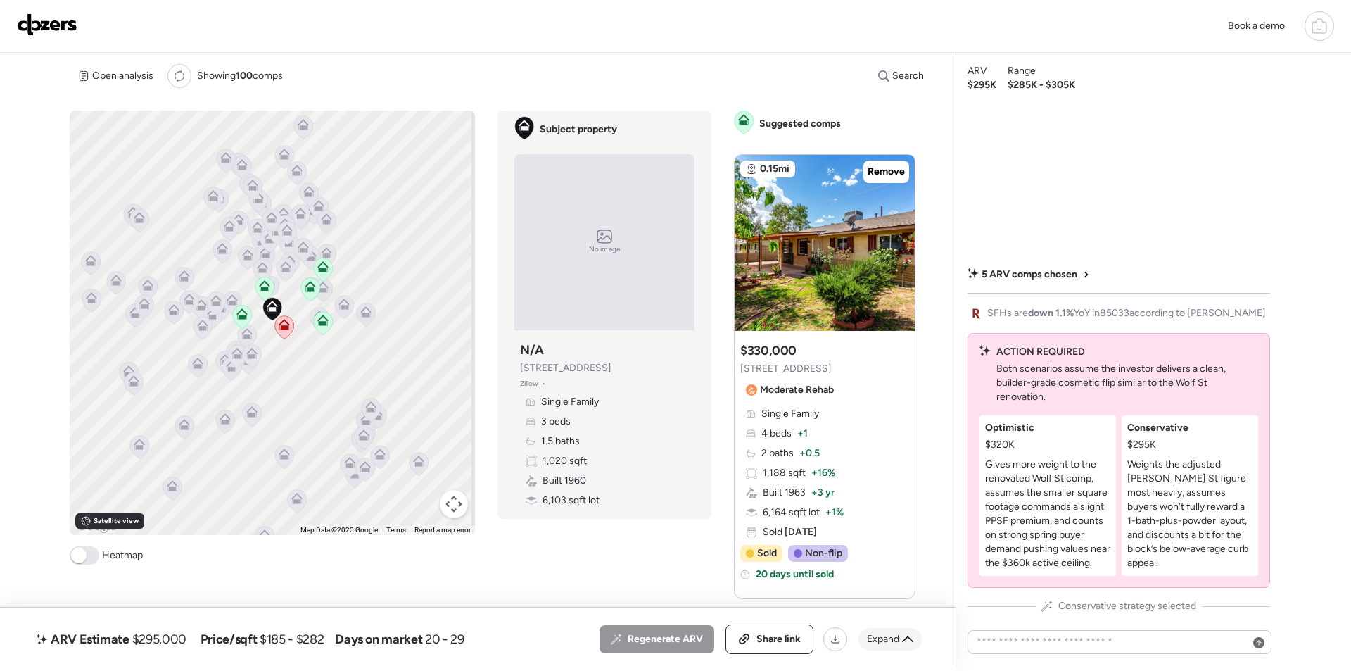
click at [892, 637] on span "Expand" at bounding box center [883, 639] width 32 height 14
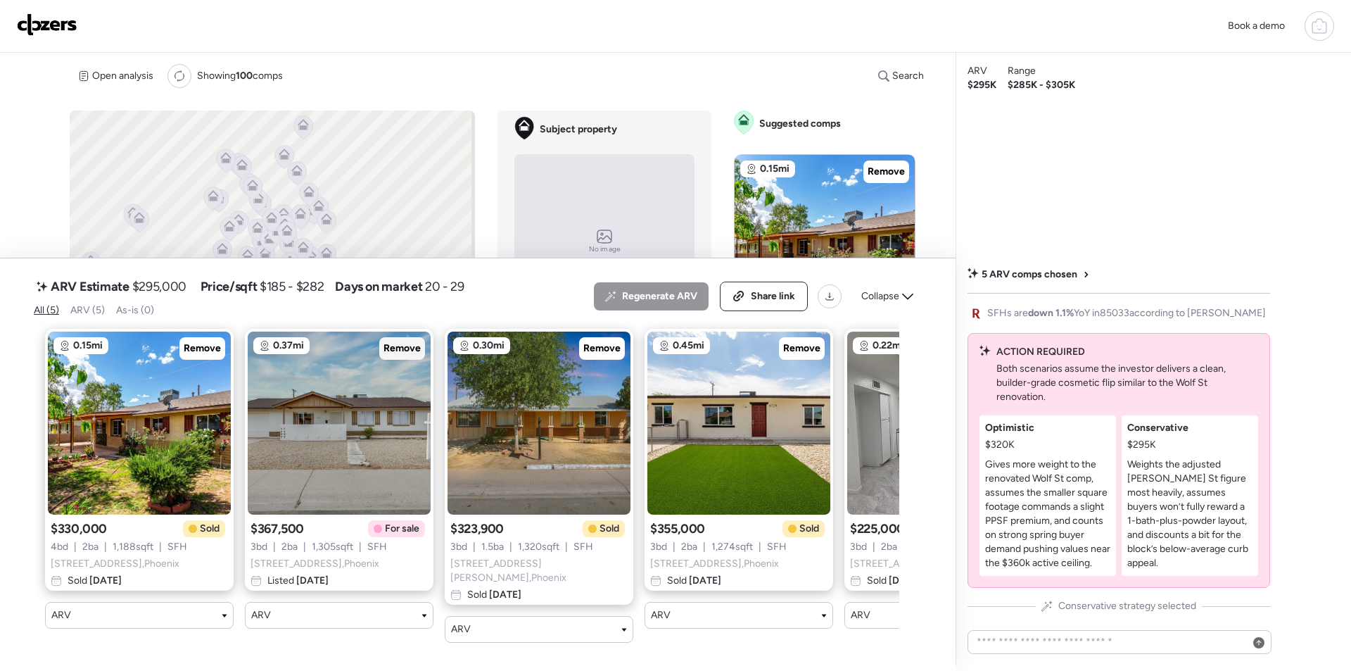
click at [413, 355] on span "Remove" at bounding box center [401, 348] width 37 height 14
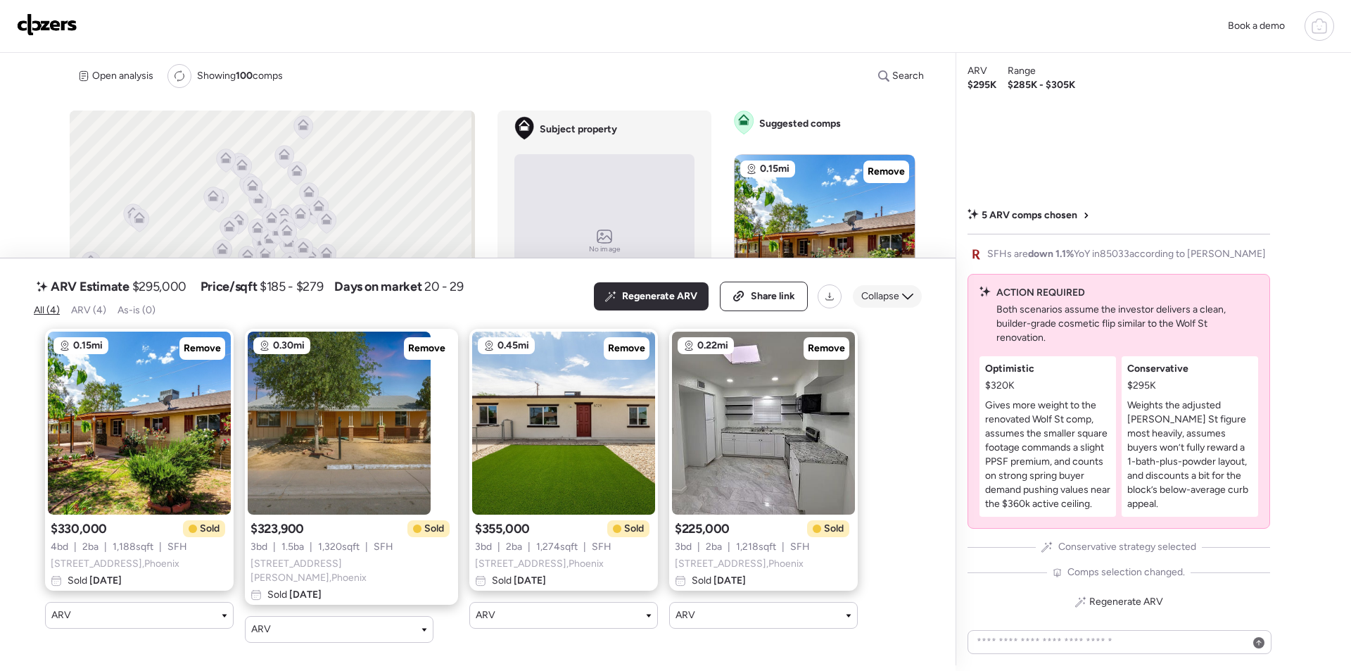
click at [873, 296] on span "Collapse" at bounding box center [880, 296] width 38 height 14
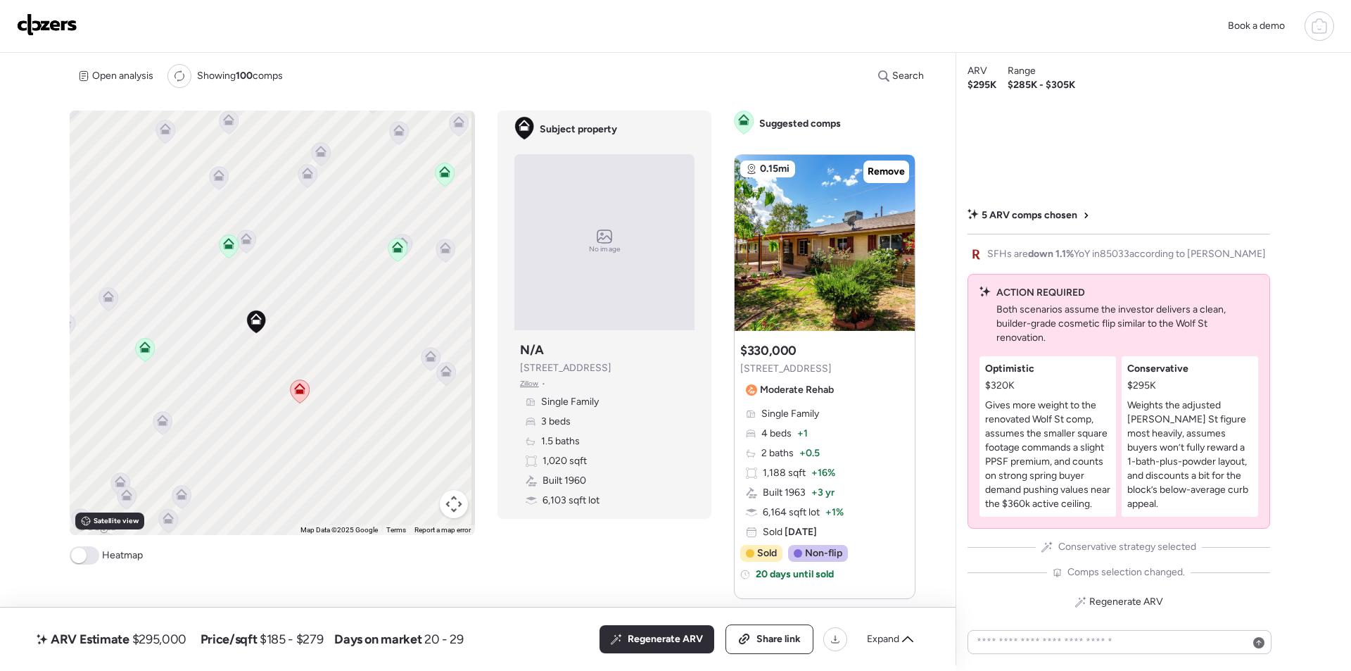
drag, startPoint x: 234, startPoint y: 234, endPoint x: 240, endPoint y: 252, distance: 18.7
click at [227, 283] on div "To activate drag with keyboard, press Alt + Enter. Once in keyboard drag state,…" at bounding box center [272, 322] width 405 height 424
click at [245, 243] on icon at bounding box center [246, 244] width 11 height 11
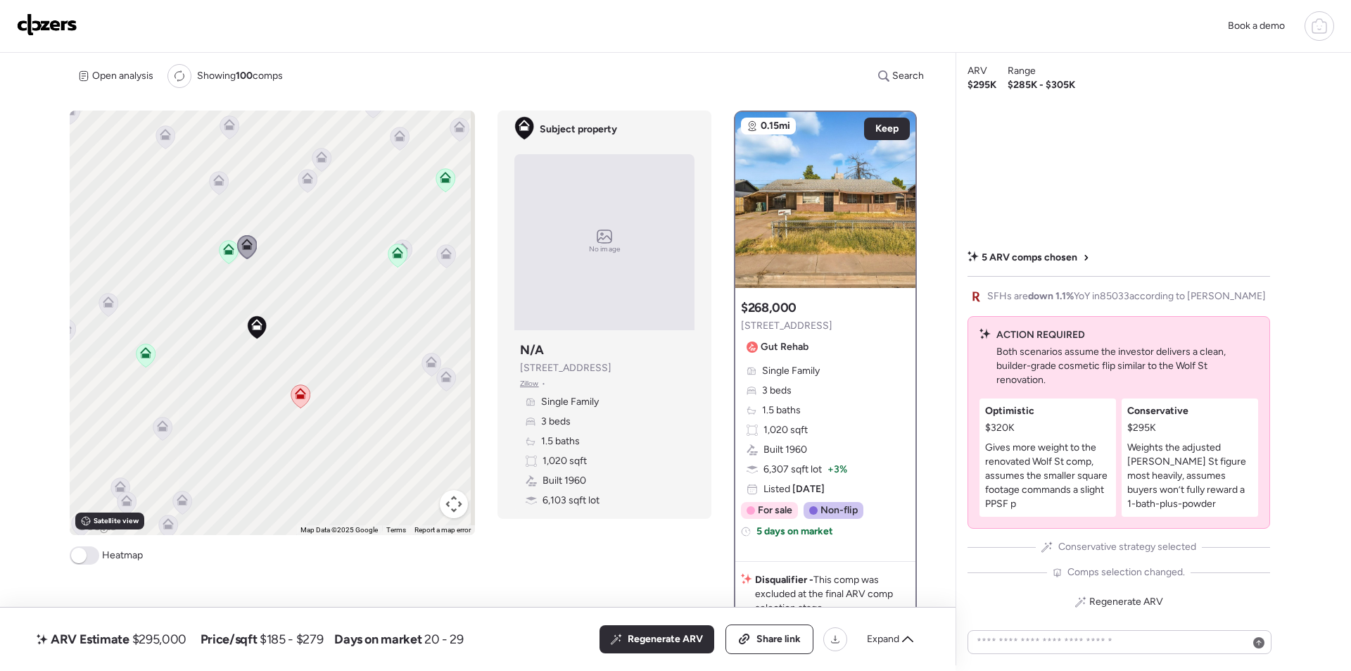
click at [214, 182] on icon at bounding box center [218, 183] width 9 height 4
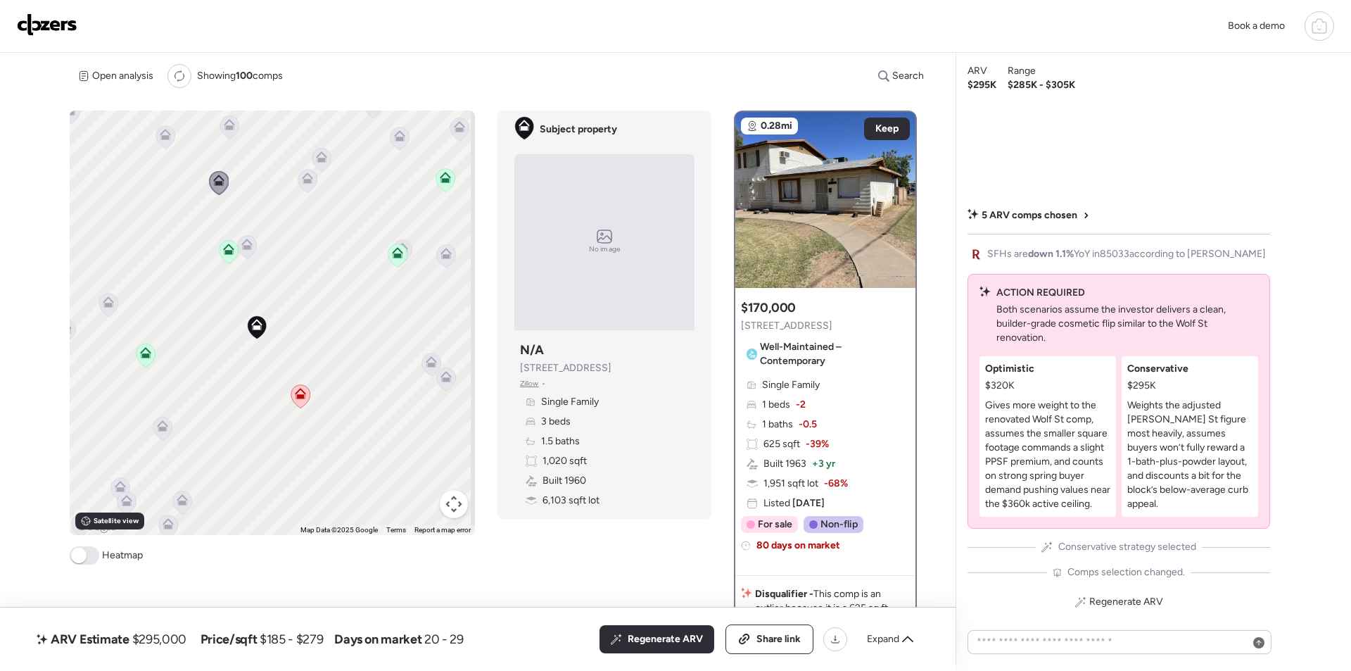
click at [298, 187] on icon at bounding box center [308, 181] width 20 height 24
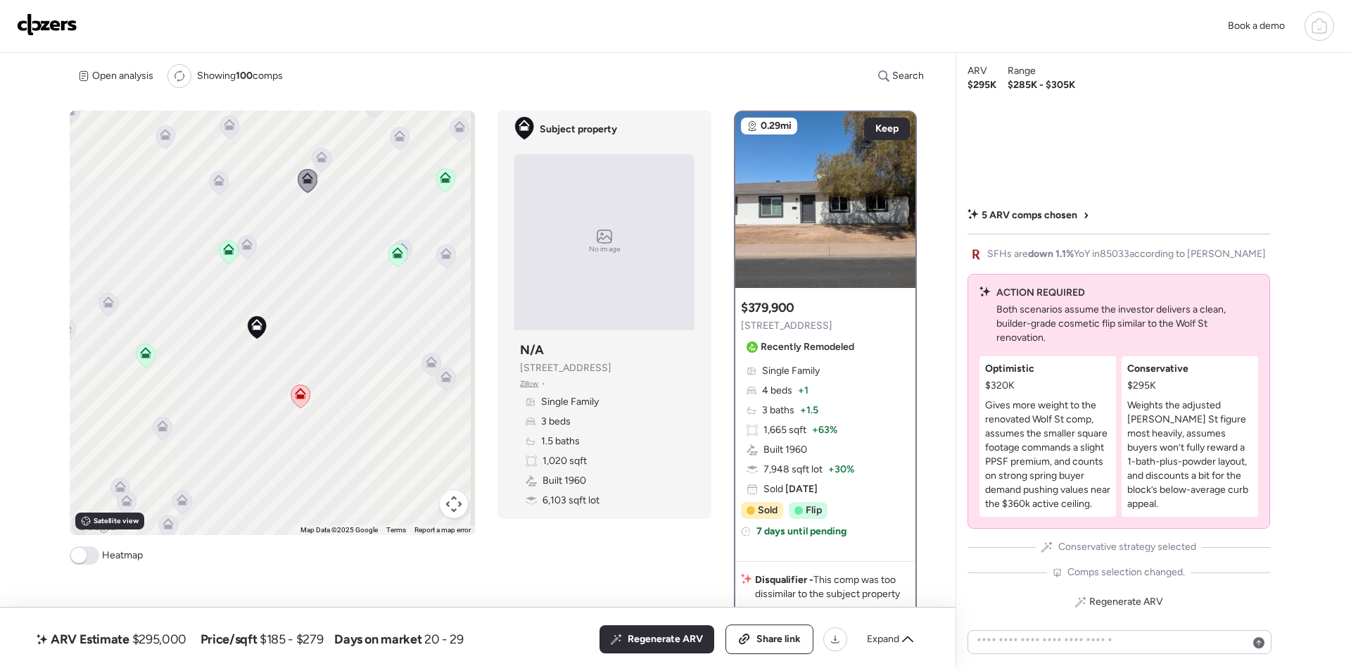
click at [322, 153] on icon at bounding box center [321, 156] width 11 height 11
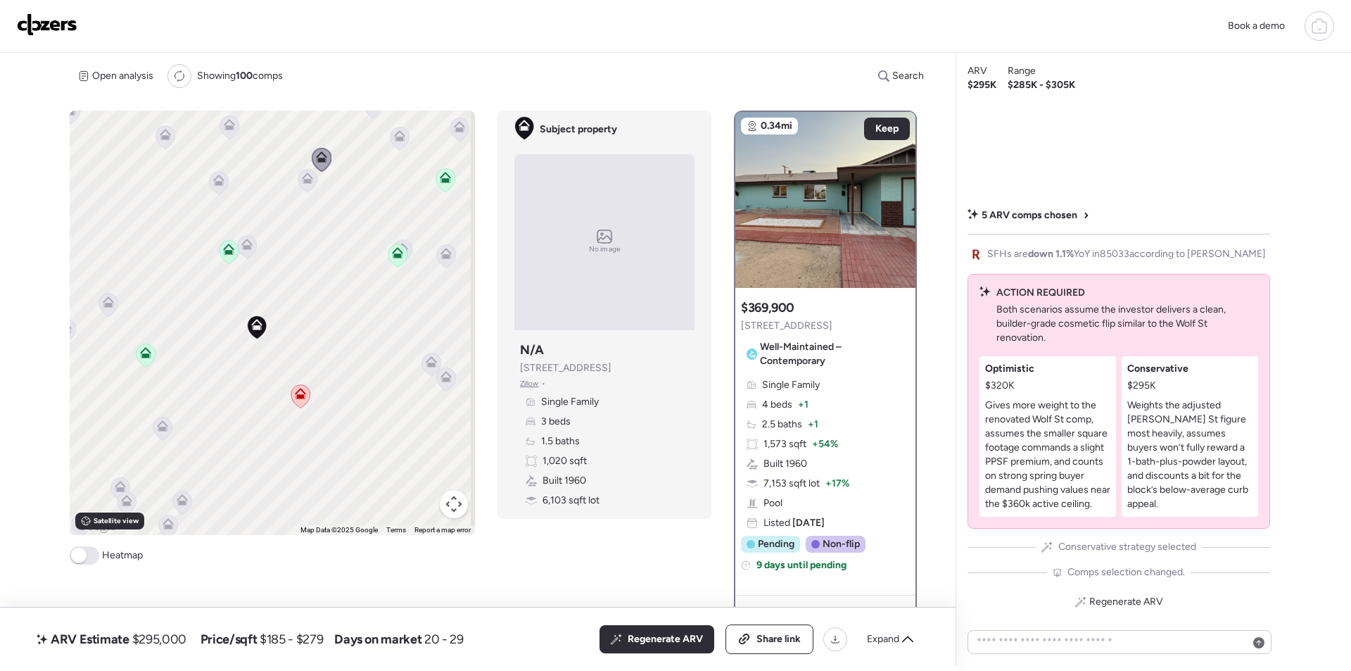
click at [430, 367] on icon at bounding box center [430, 364] width 9 height 4
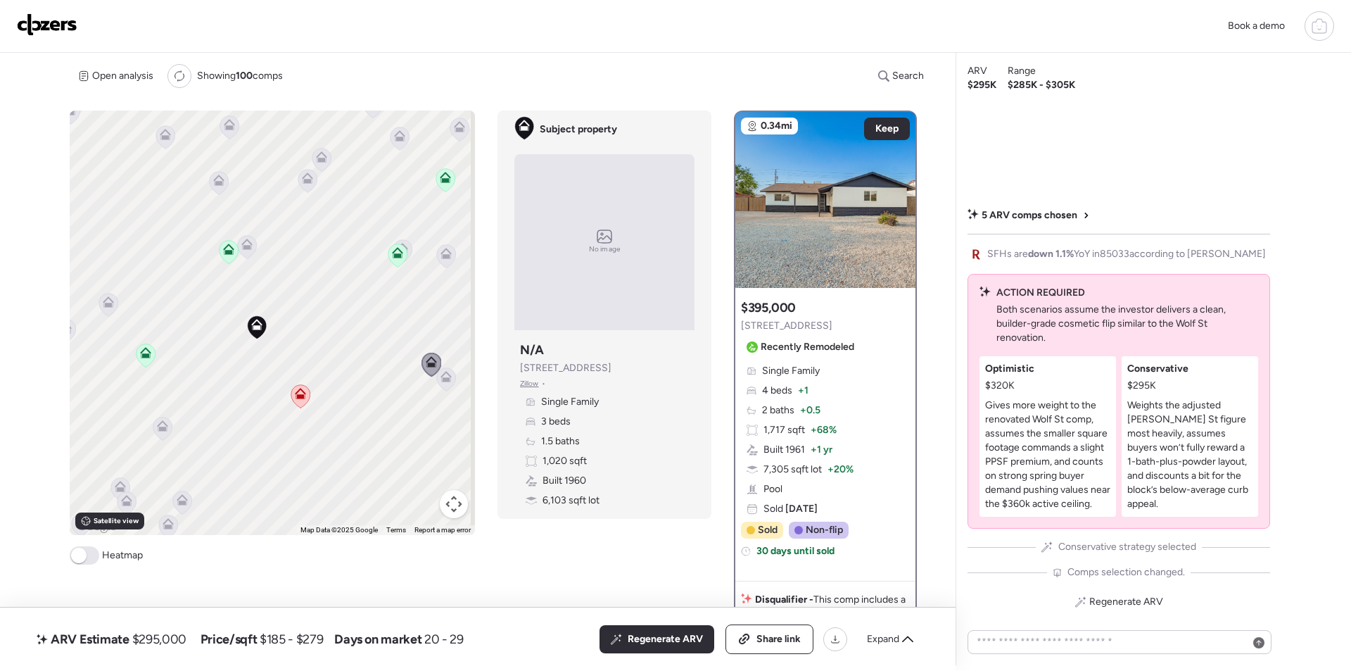
click at [440, 381] on icon at bounding box center [445, 376] width 11 height 11
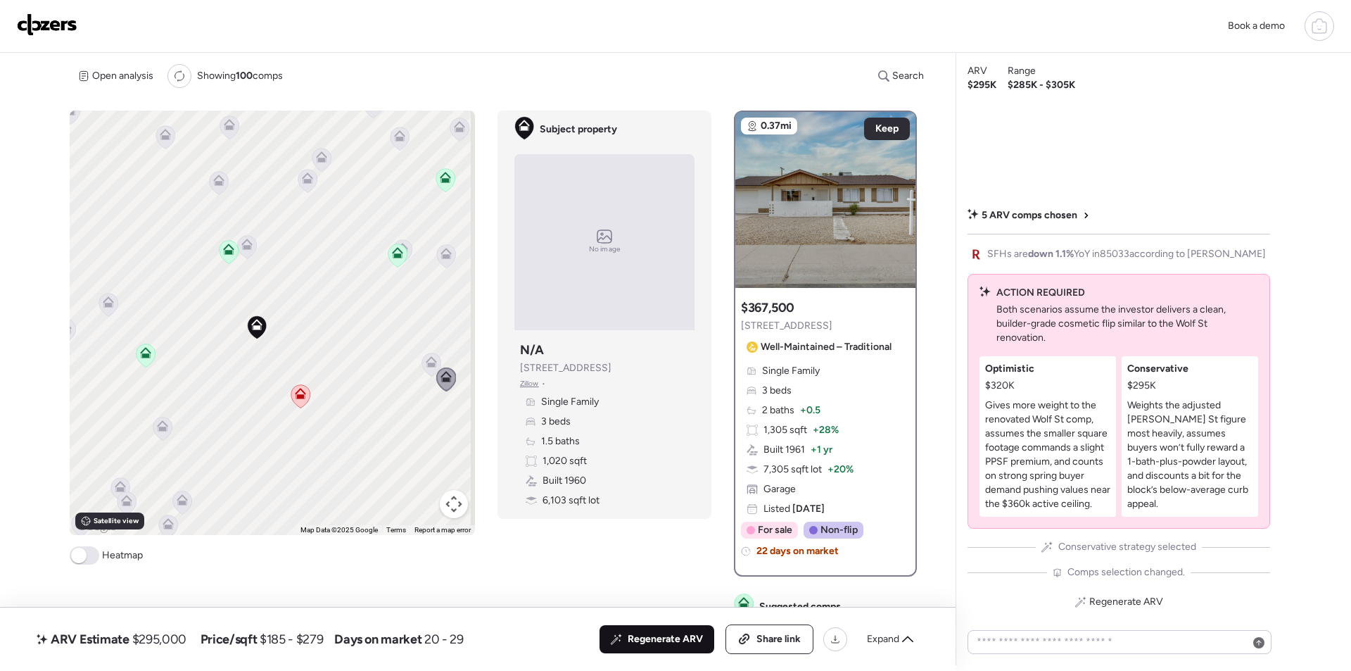
click at [684, 635] on span "Regenerate ARV" at bounding box center [665, 639] width 75 height 14
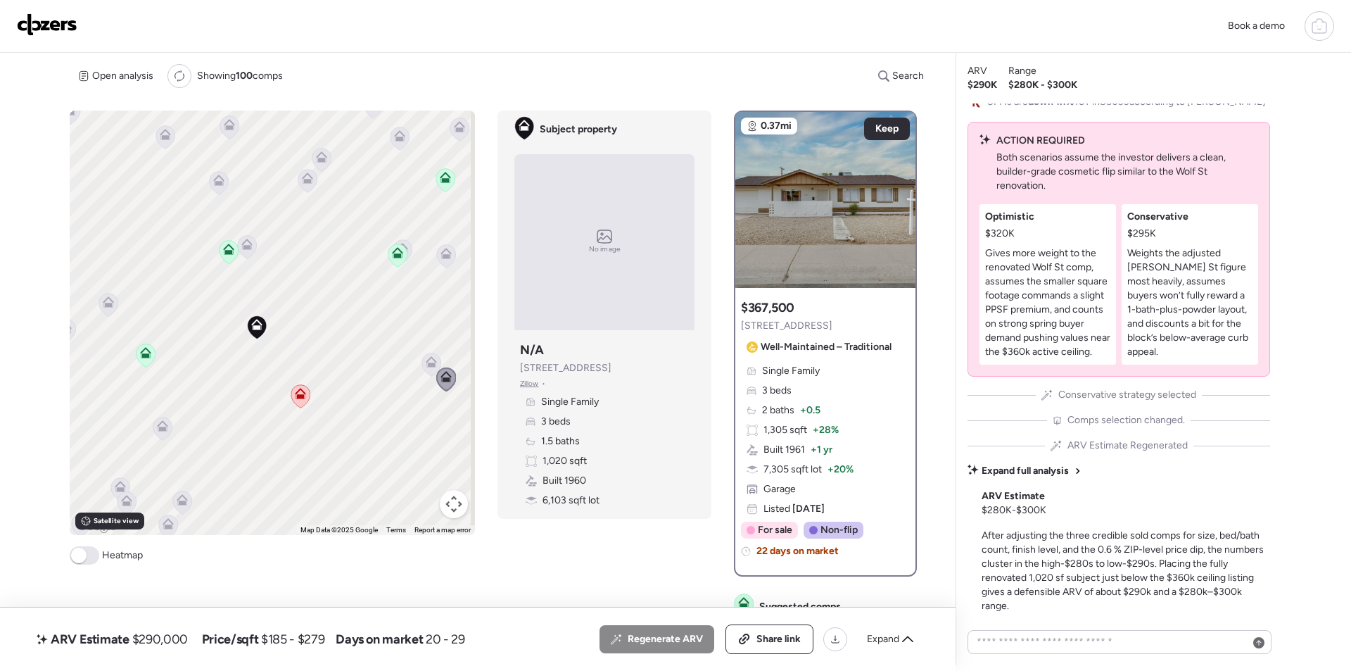
click at [169, 639] on span "$290,000" at bounding box center [160, 638] width 56 height 17
copy span "290,000"
click at [781, 633] on span "Share link" at bounding box center [778, 639] width 44 height 14
click at [42, 27] on img at bounding box center [47, 24] width 61 height 23
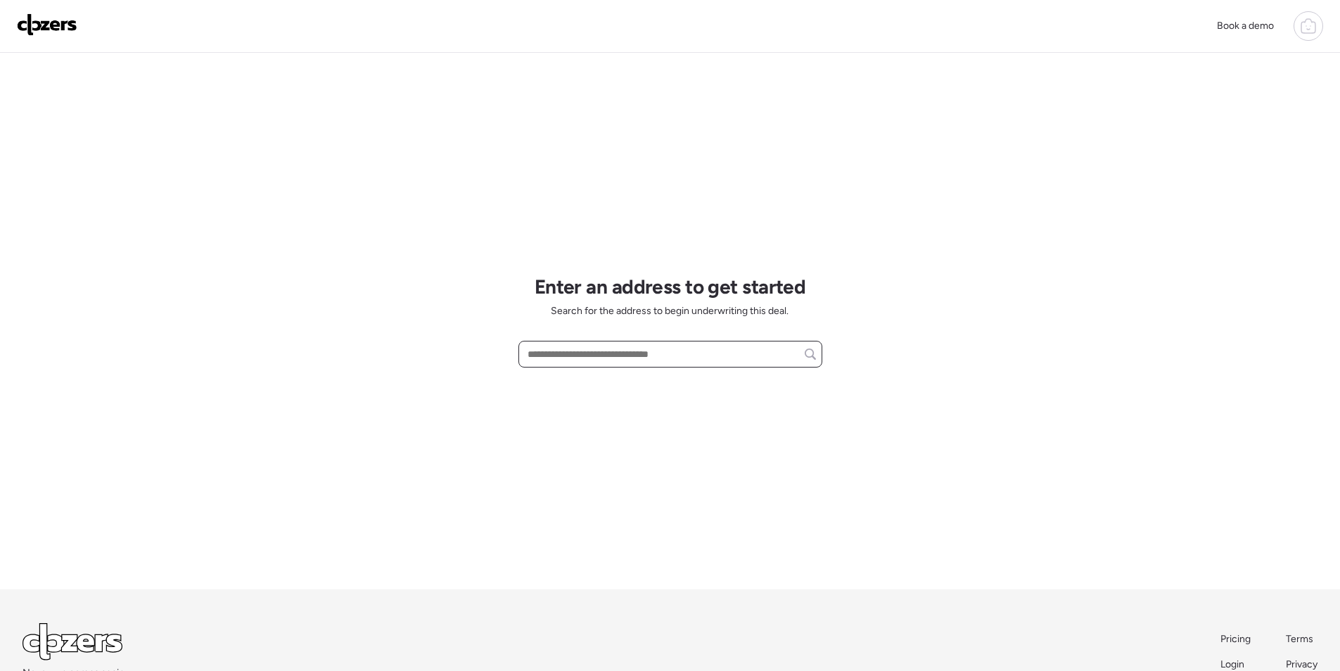
click at [607, 344] on input "text" at bounding box center [670, 354] width 291 height 20
paste input "**********"
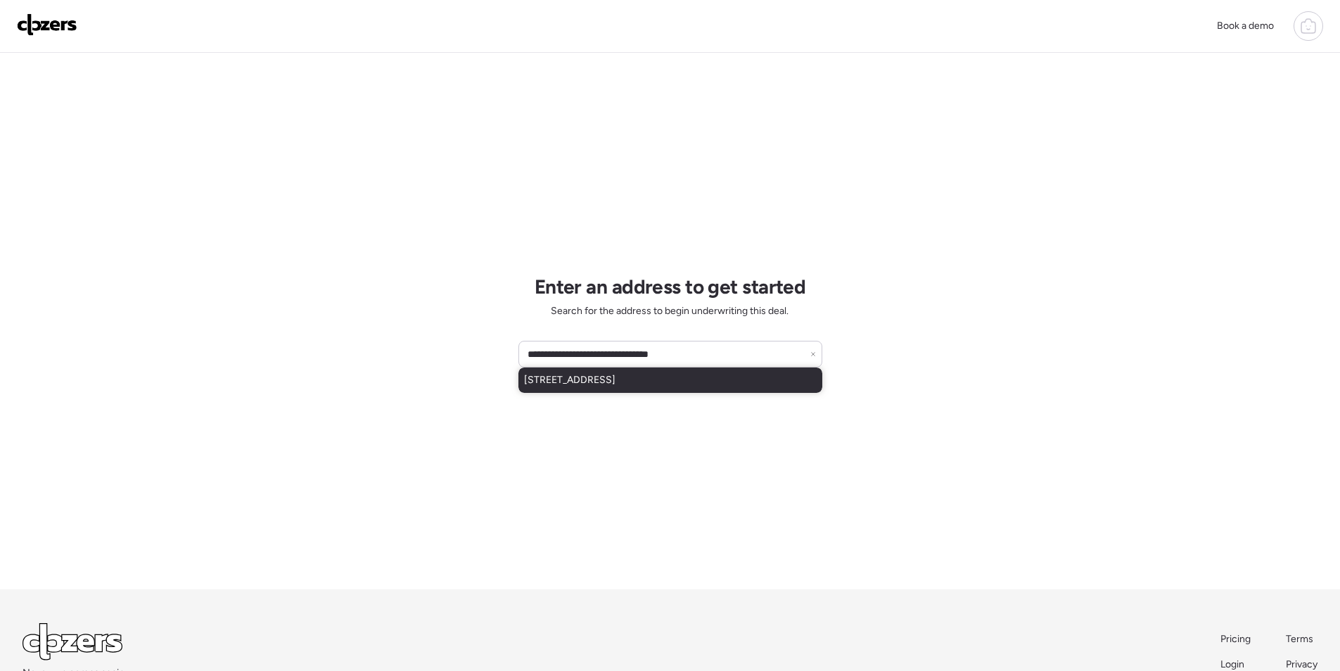
click at [561, 373] on span "[STREET_ADDRESS]" at bounding box center [569, 380] width 91 height 14
type input "**********"
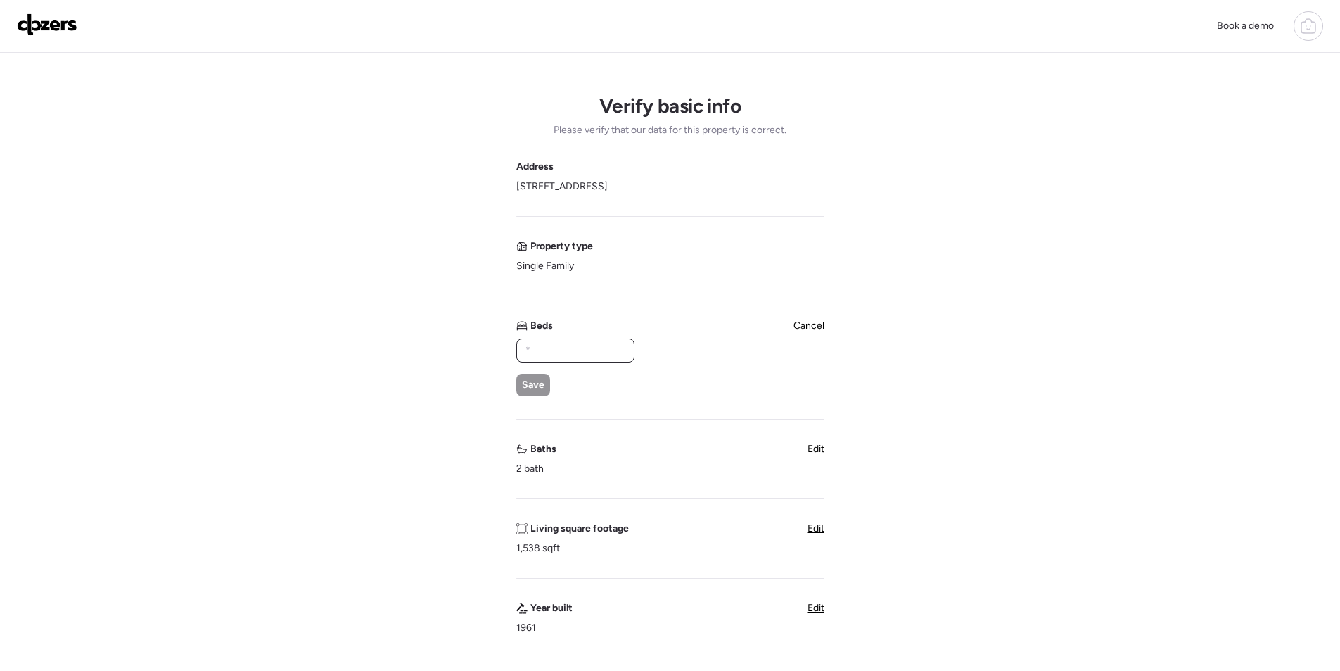
click at [556, 350] on input "text" at bounding box center [576, 351] width 106 height 20
type input "*"
click at [530, 381] on span "Save" at bounding box center [533, 385] width 23 height 14
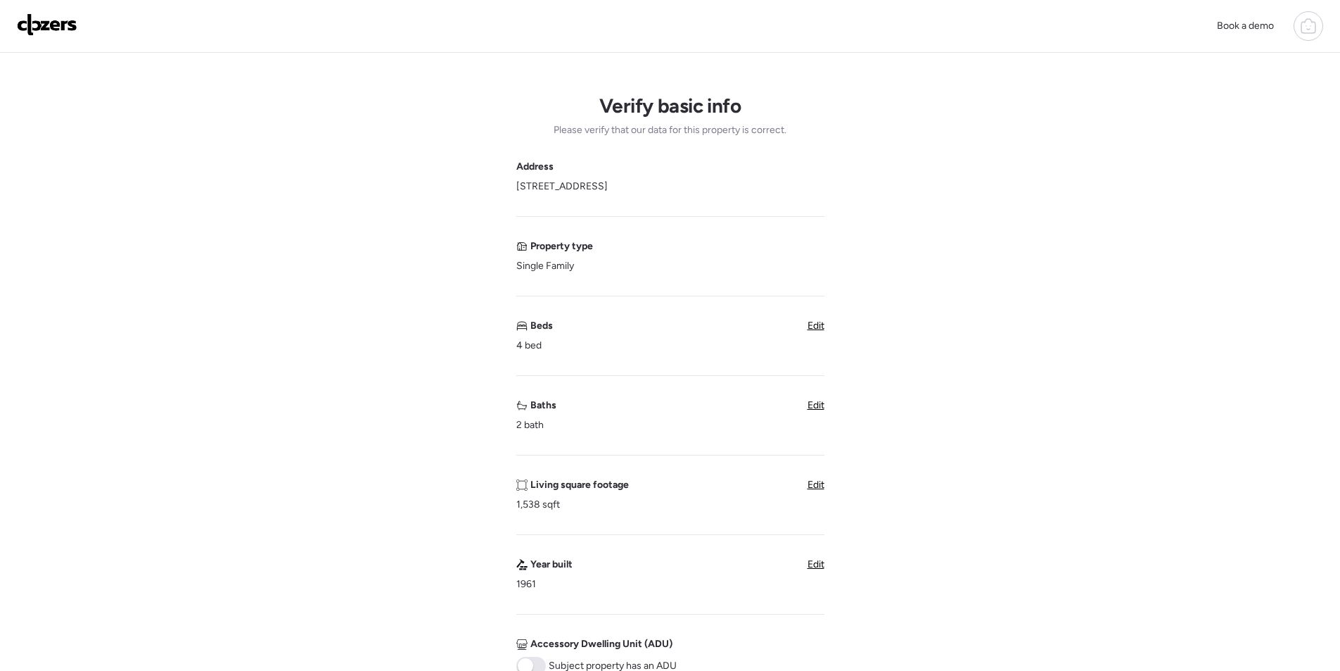
scroll to position [422, 0]
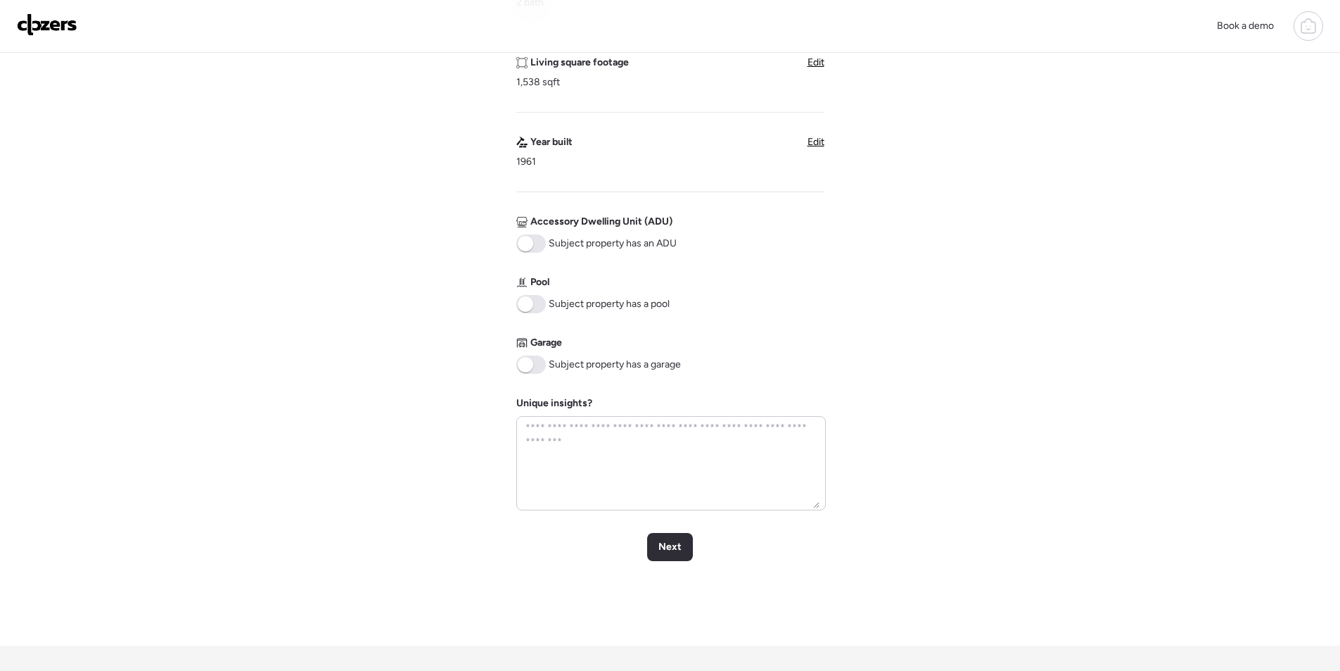
click at [534, 361] on span at bounding box center [531, 364] width 30 height 18
click at [676, 547] on span "Next" at bounding box center [670, 547] width 23 height 14
